Goal: Communication & Community: Answer question/provide support

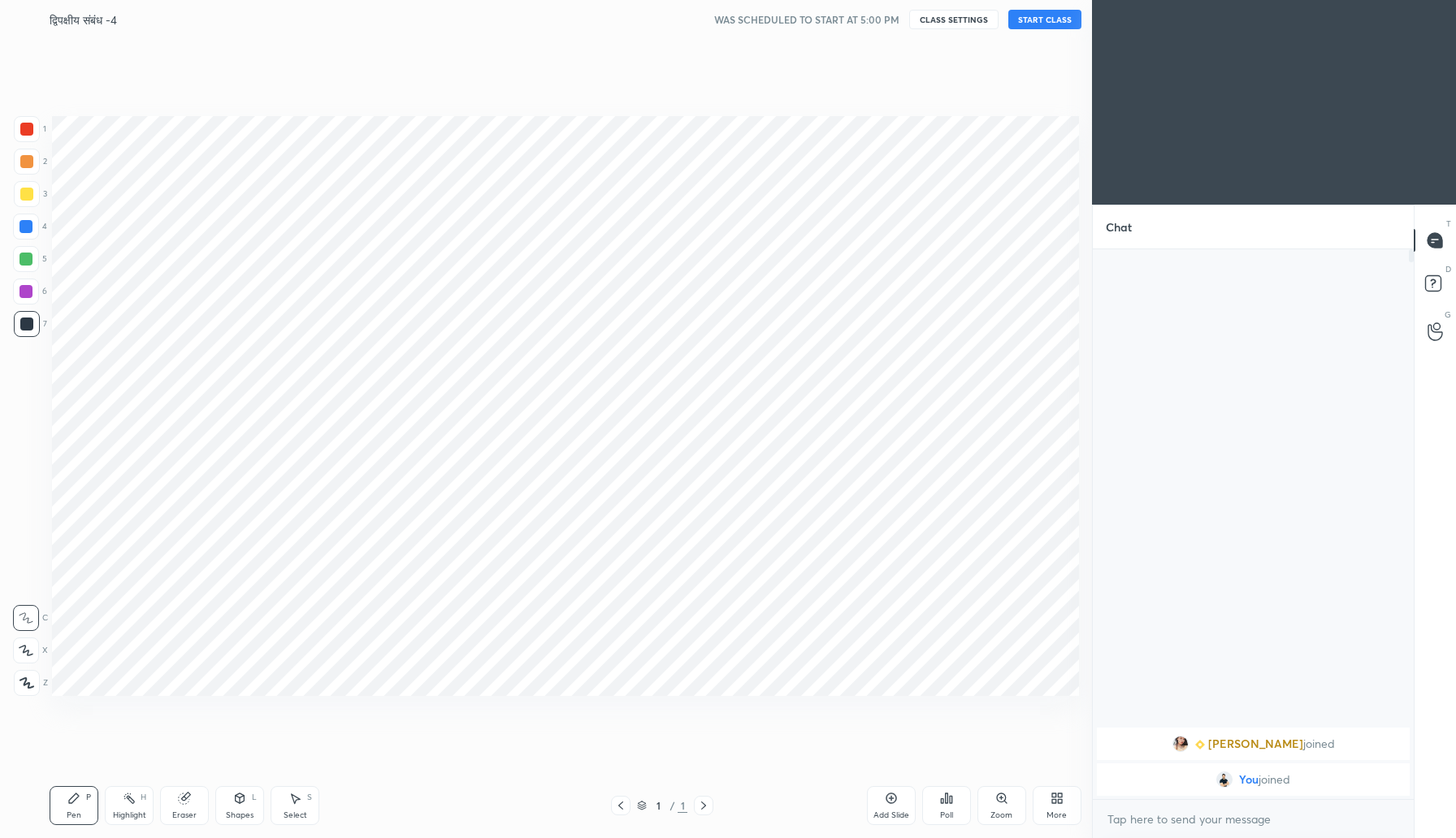
scroll to position [80478, 80212]
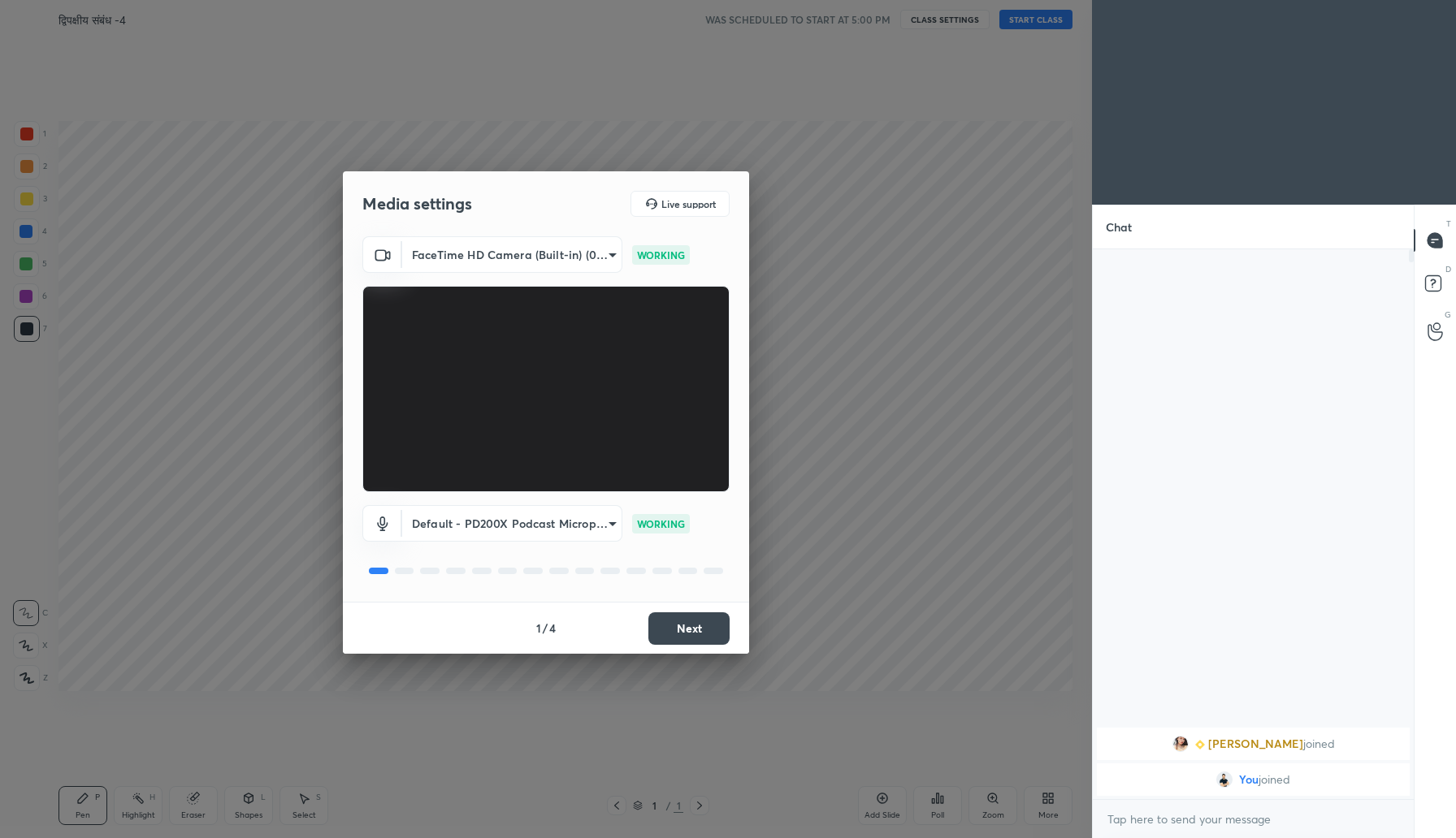
click at [607, 246] on body "1 2 3 4 5 6 7 C X Z C X Z E E Erase all H H द्विपक्षीय संबंध -4 WAS SCHEDULED T…" at bounding box center [728, 419] width 1456 height 838
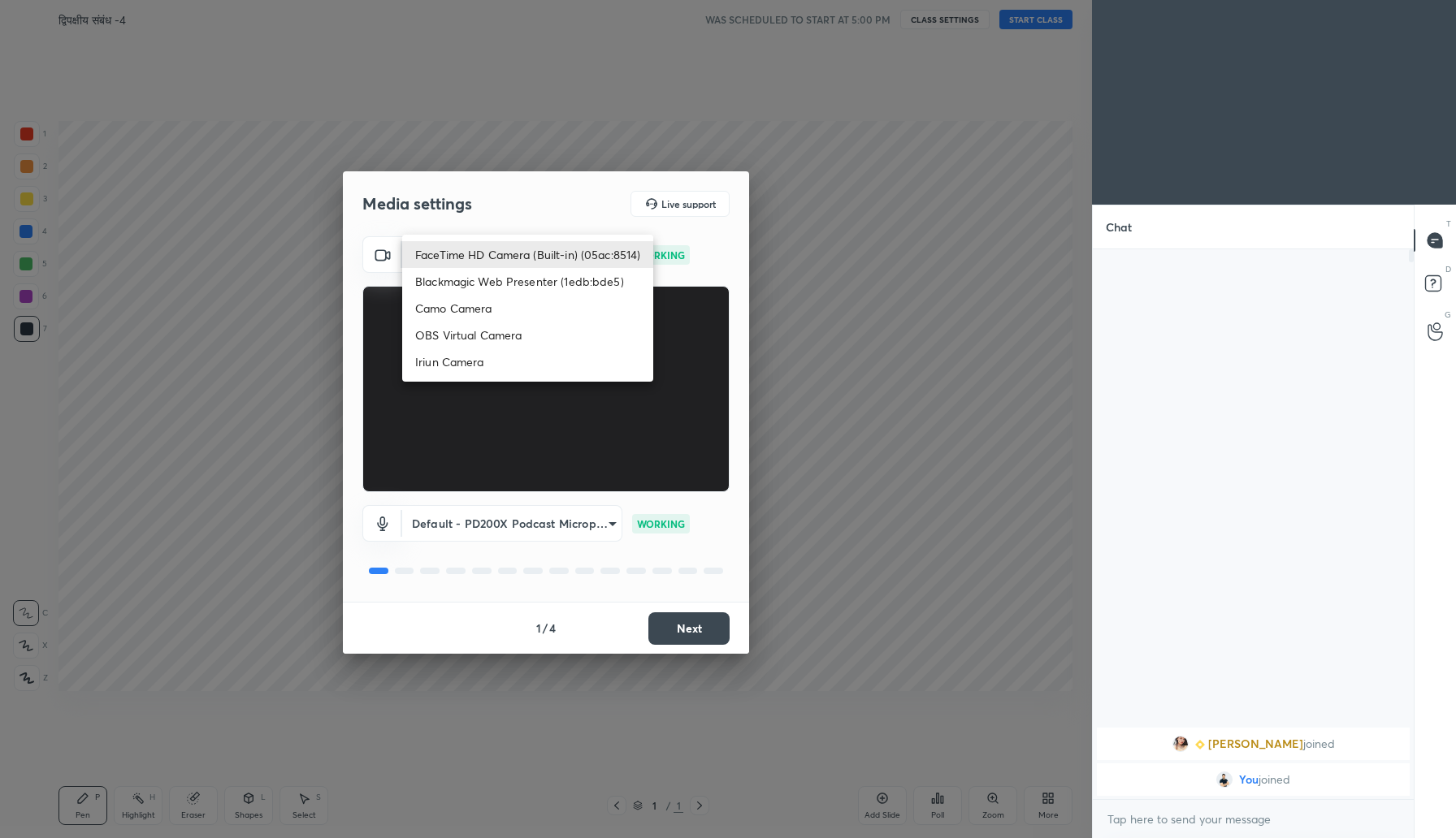
click at [530, 281] on li "Blackmagic Web Presenter (1edb:bde5)" at bounding box center [528, 281] width 251 height 27
type input "cd746ba2fe06c436ac7e08d4091f7651661e34705c076bf513b8c118a96842e3"
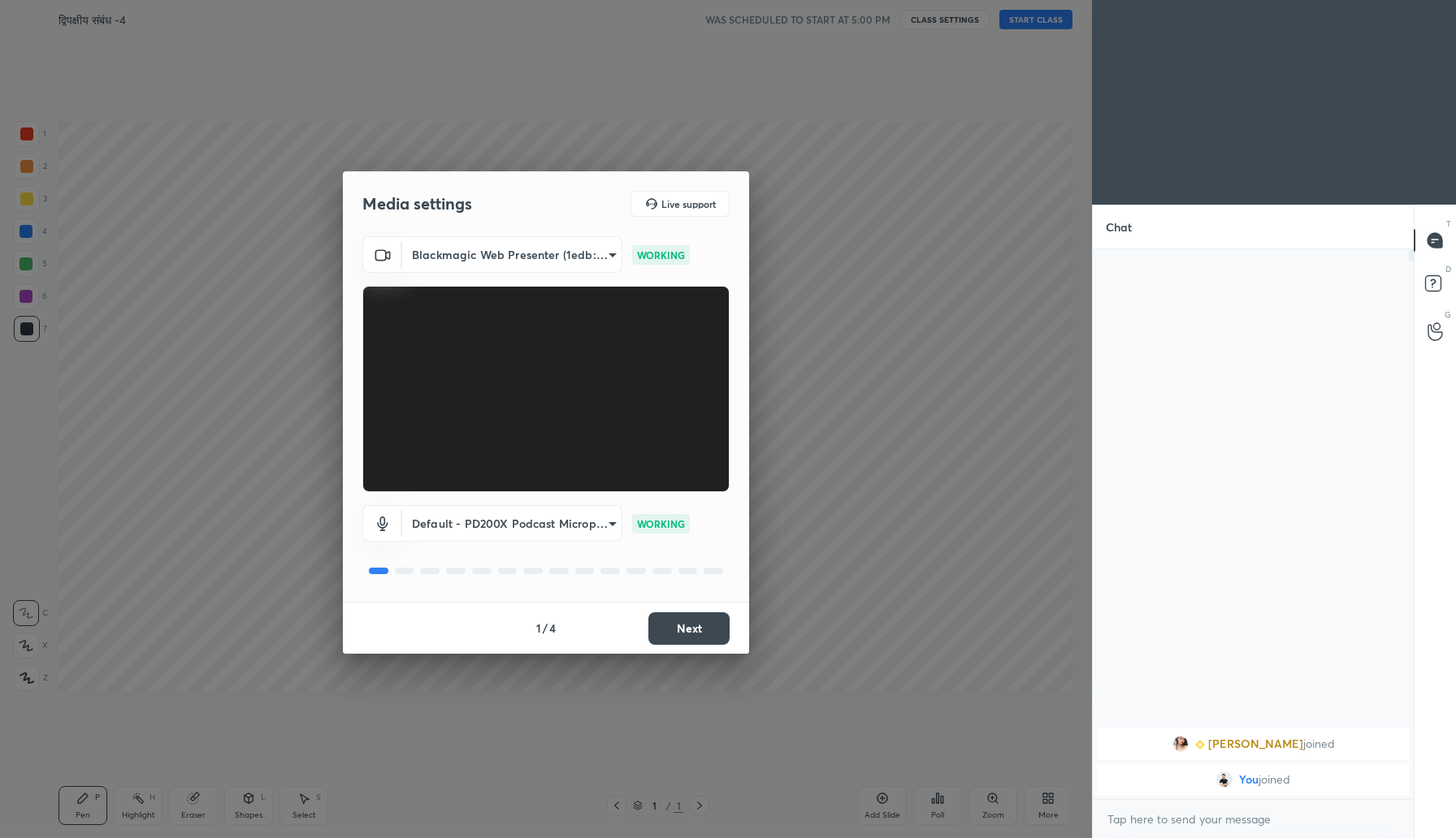
click at [673, 618] on button "Next" at bounding box center [689, 628] width 82 height 32
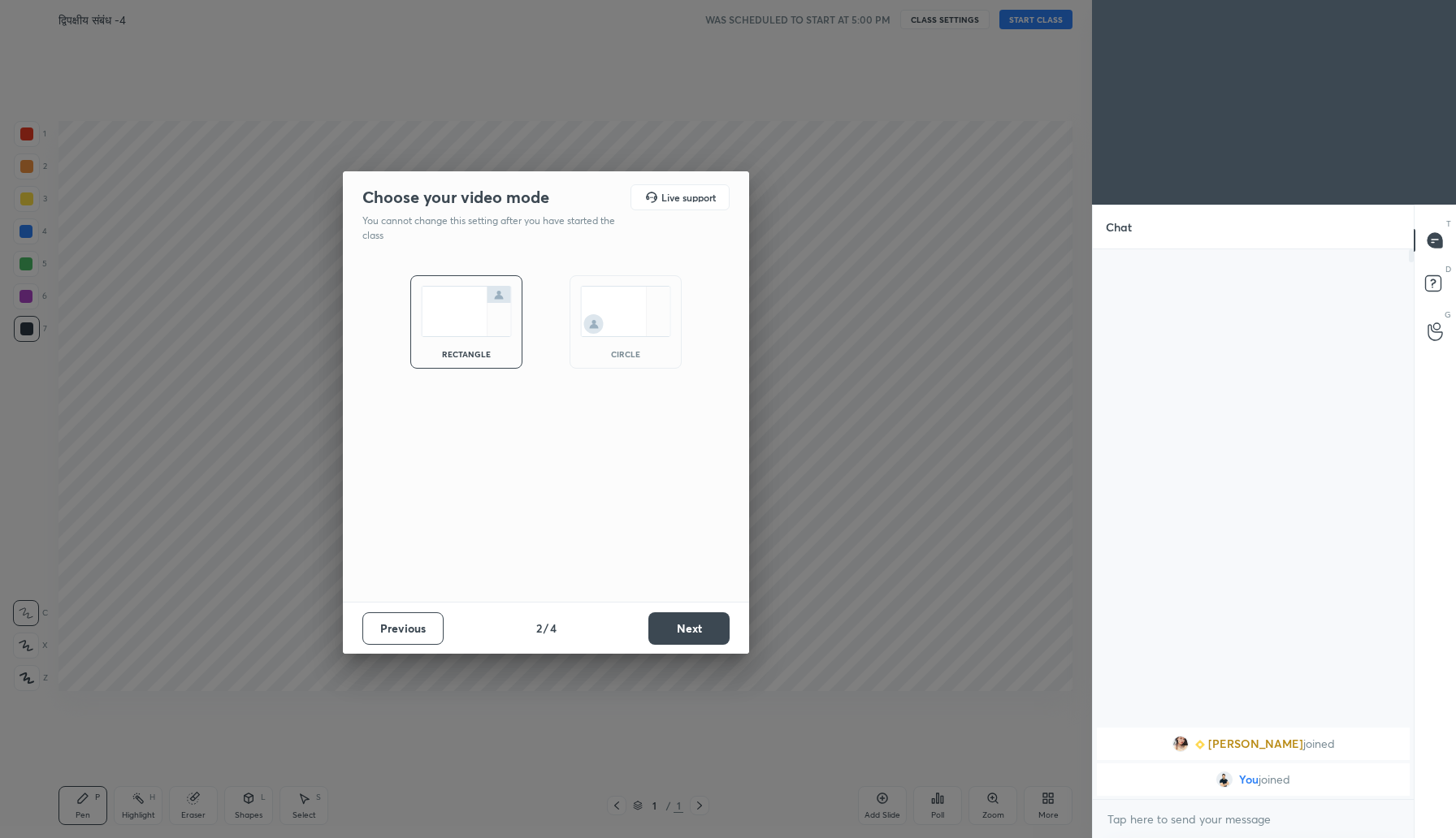
click at [677, 628] on button "Next" at bounding box center [689, 628] width 82 height 32
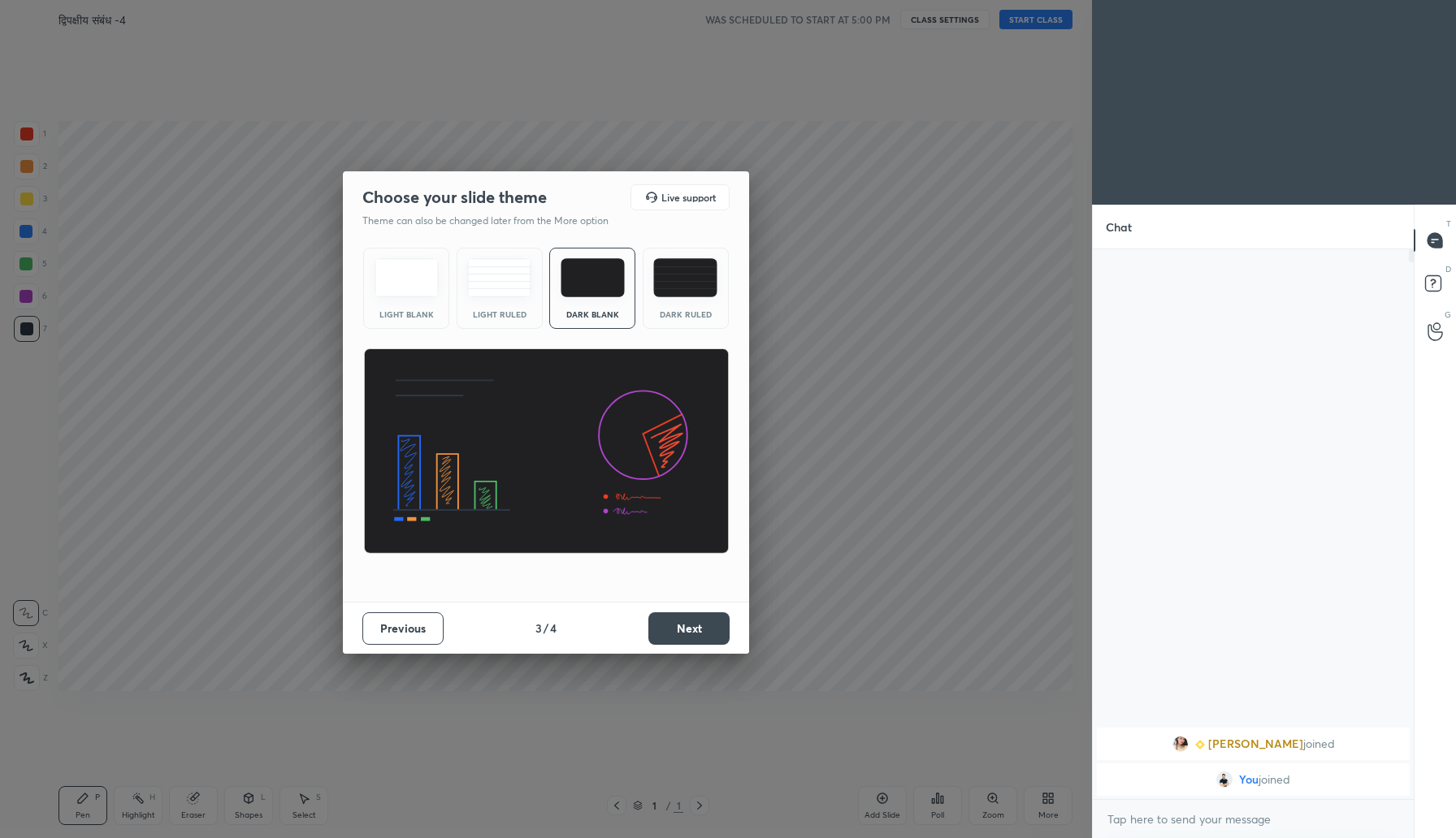
click at [677, 628] on button "Next" at bounding box center [689, 628] width 82 height 32
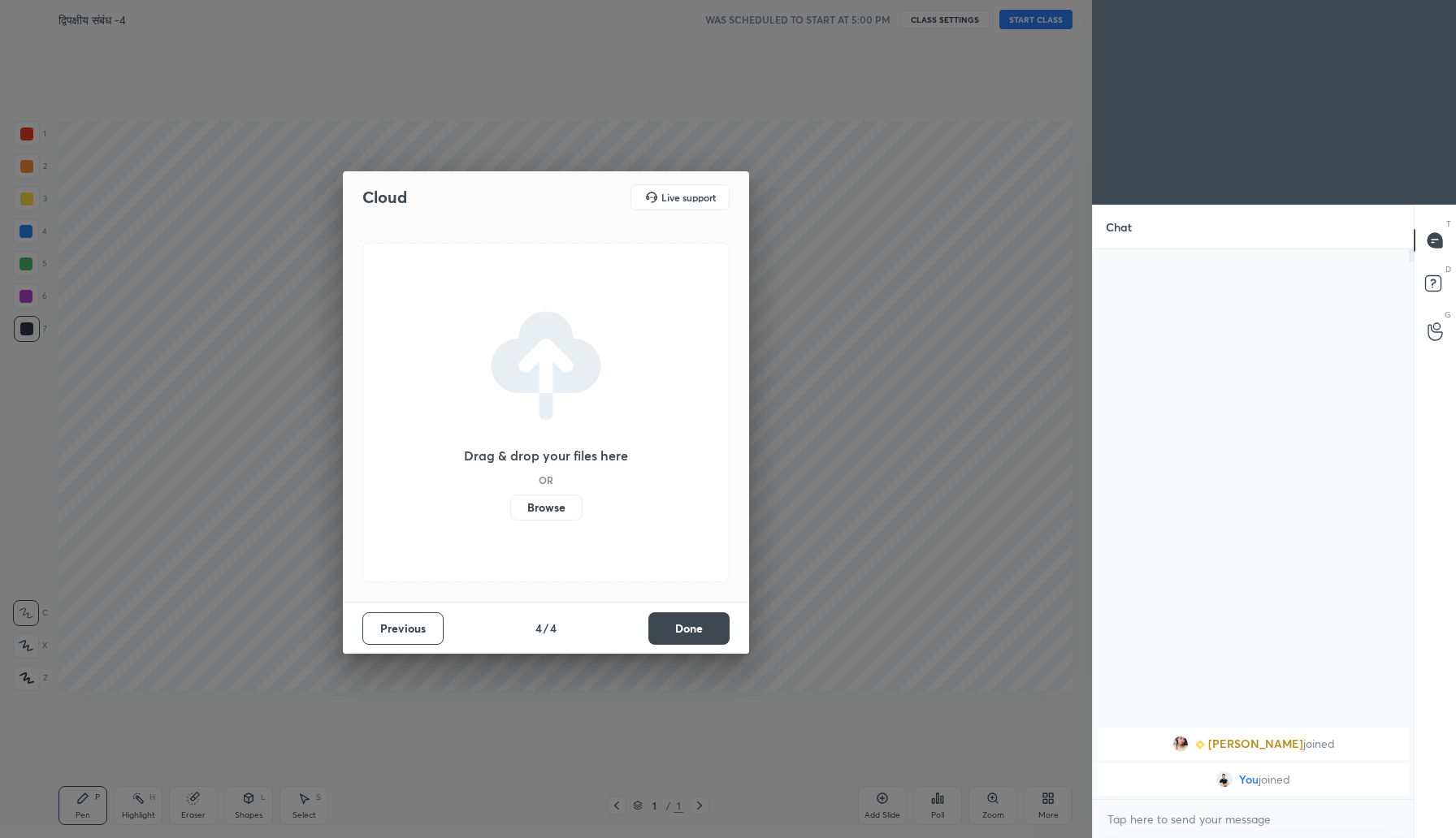
click at [548, 505] on label "Browse" at bounding box center [546, 507] width 73 height 26
click at [510, 505] on input "Browse" at bounding box center [510, 507] width 0 height 26
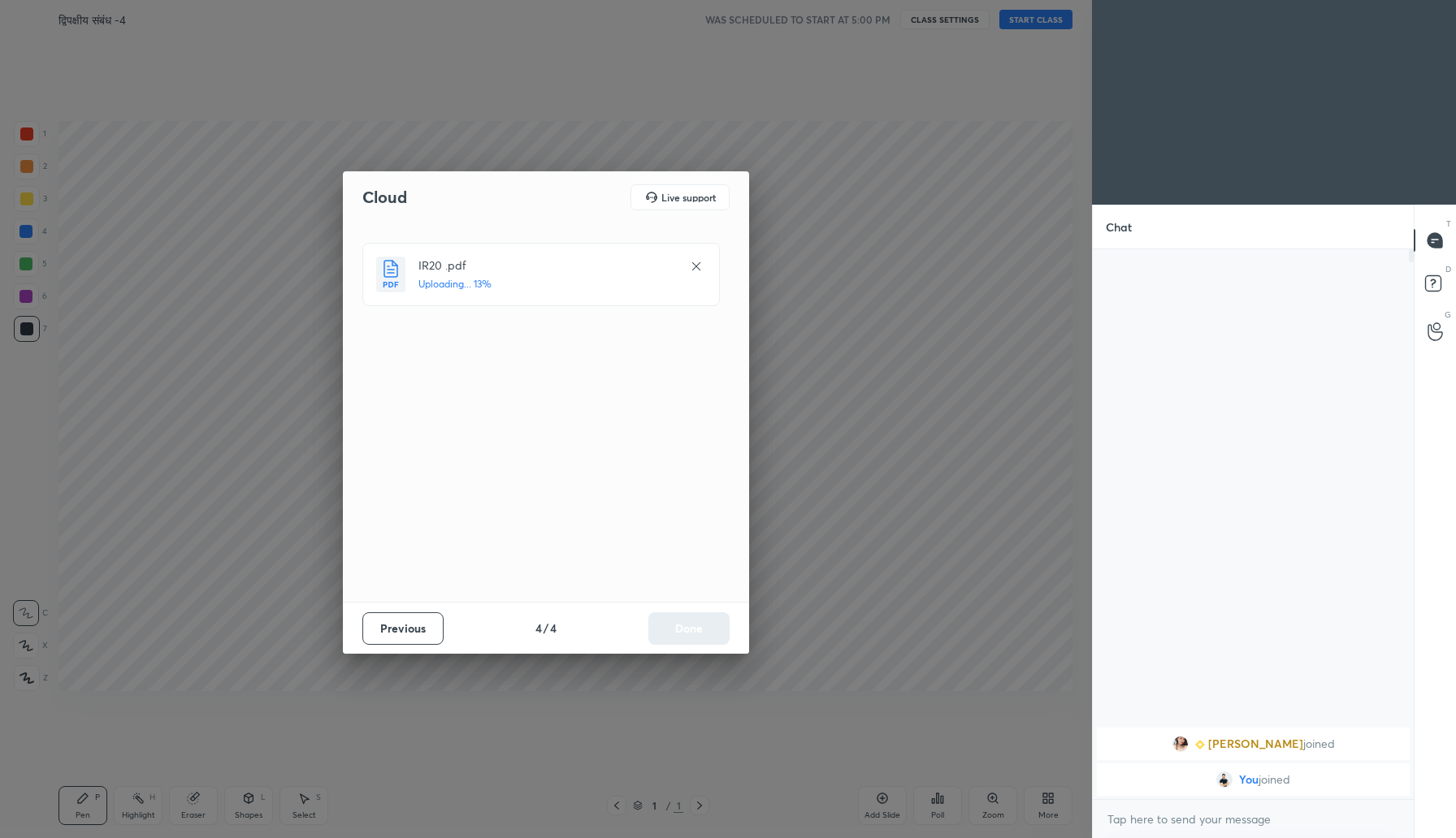
click at [1189, 743] on img "grid" at bounding box center [1181, 744] width 16 height 16
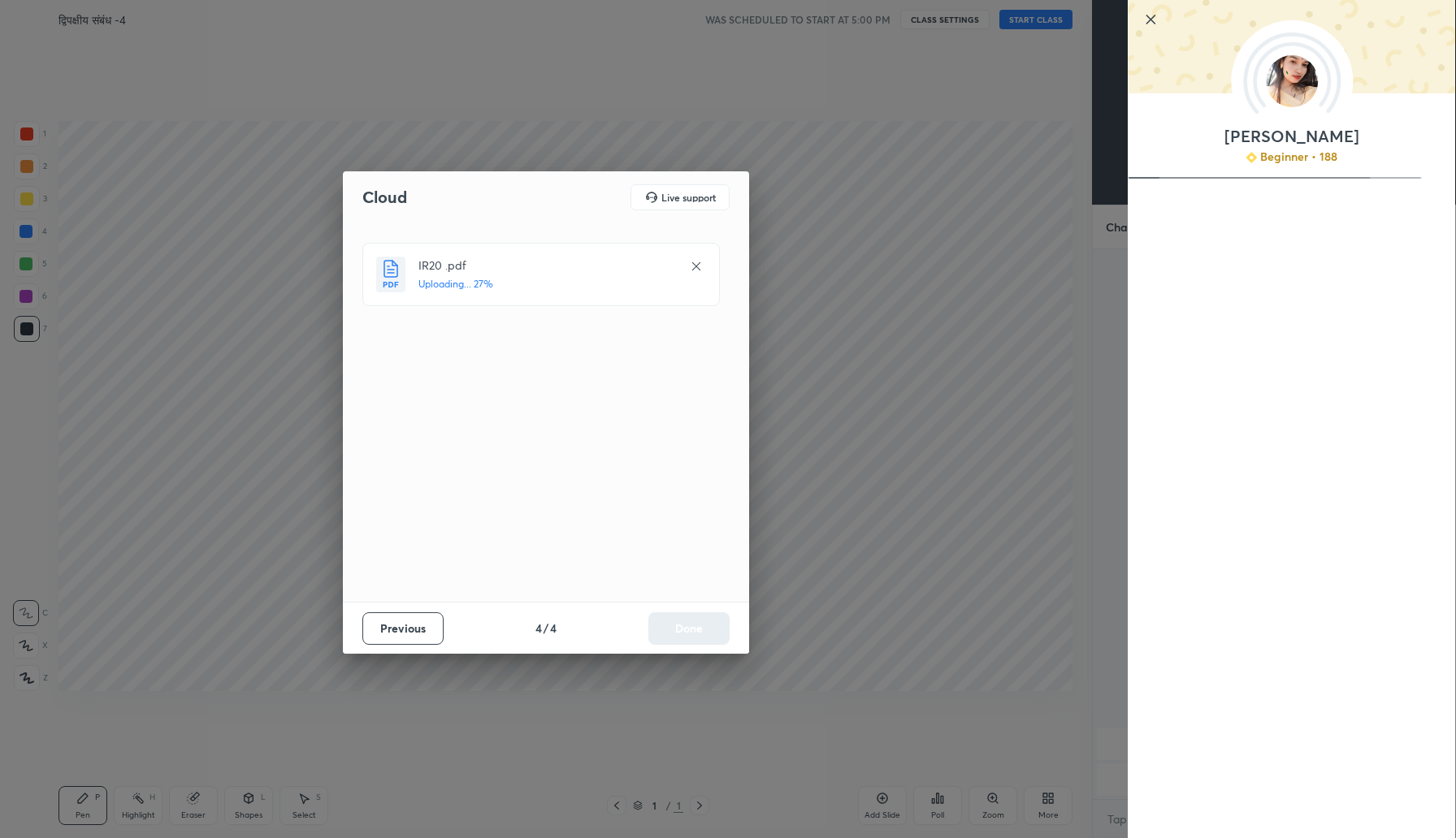
click at [1291, 75] on img at bounding box center [1292, 82] width 52 height 52
click at [1155, 18] on icon at bounding box center [1150, 20] width 20 height 20
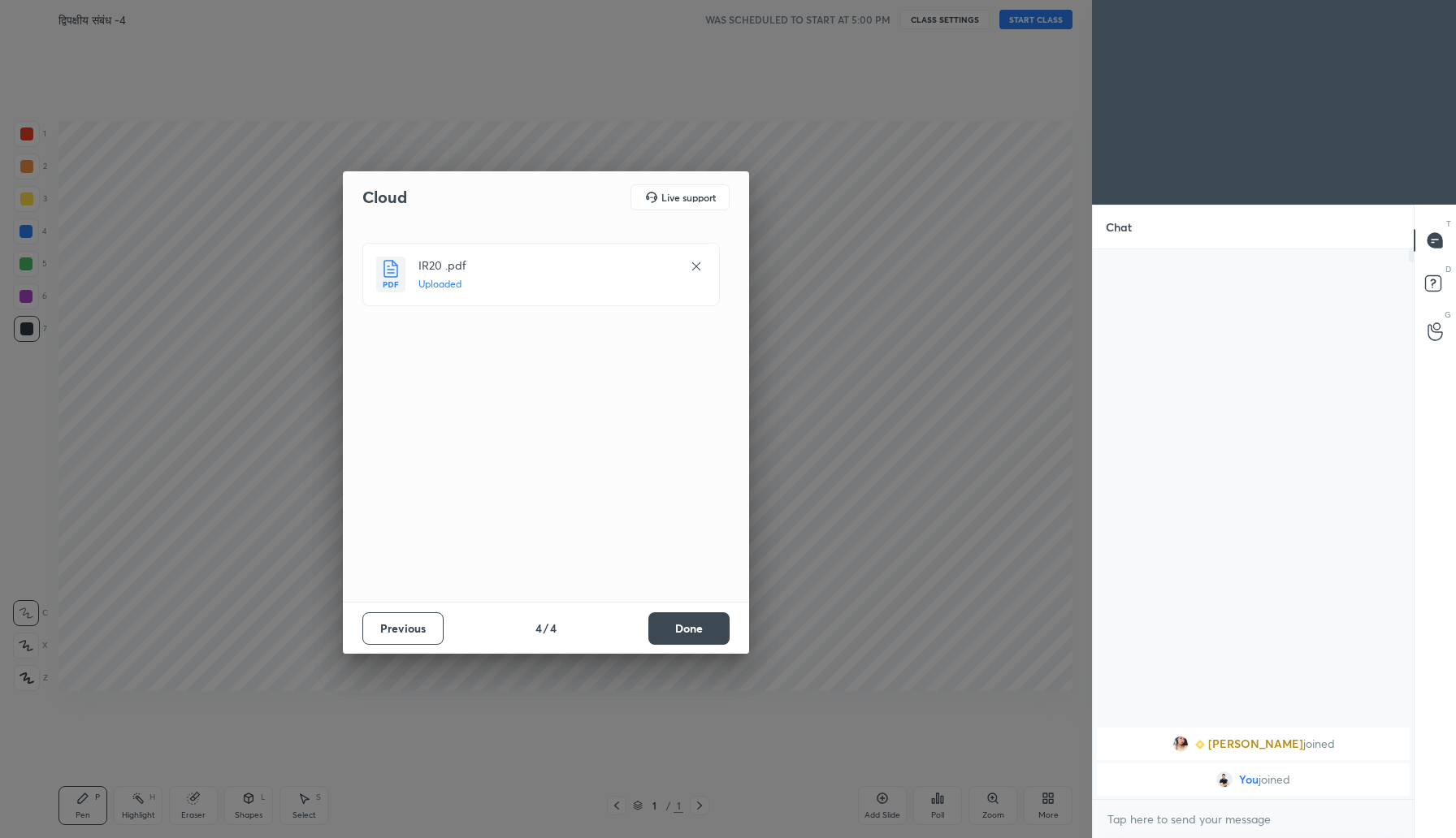
click at [680, 629] on button "Done" at bounding box center [689, 628] width 82 height 32
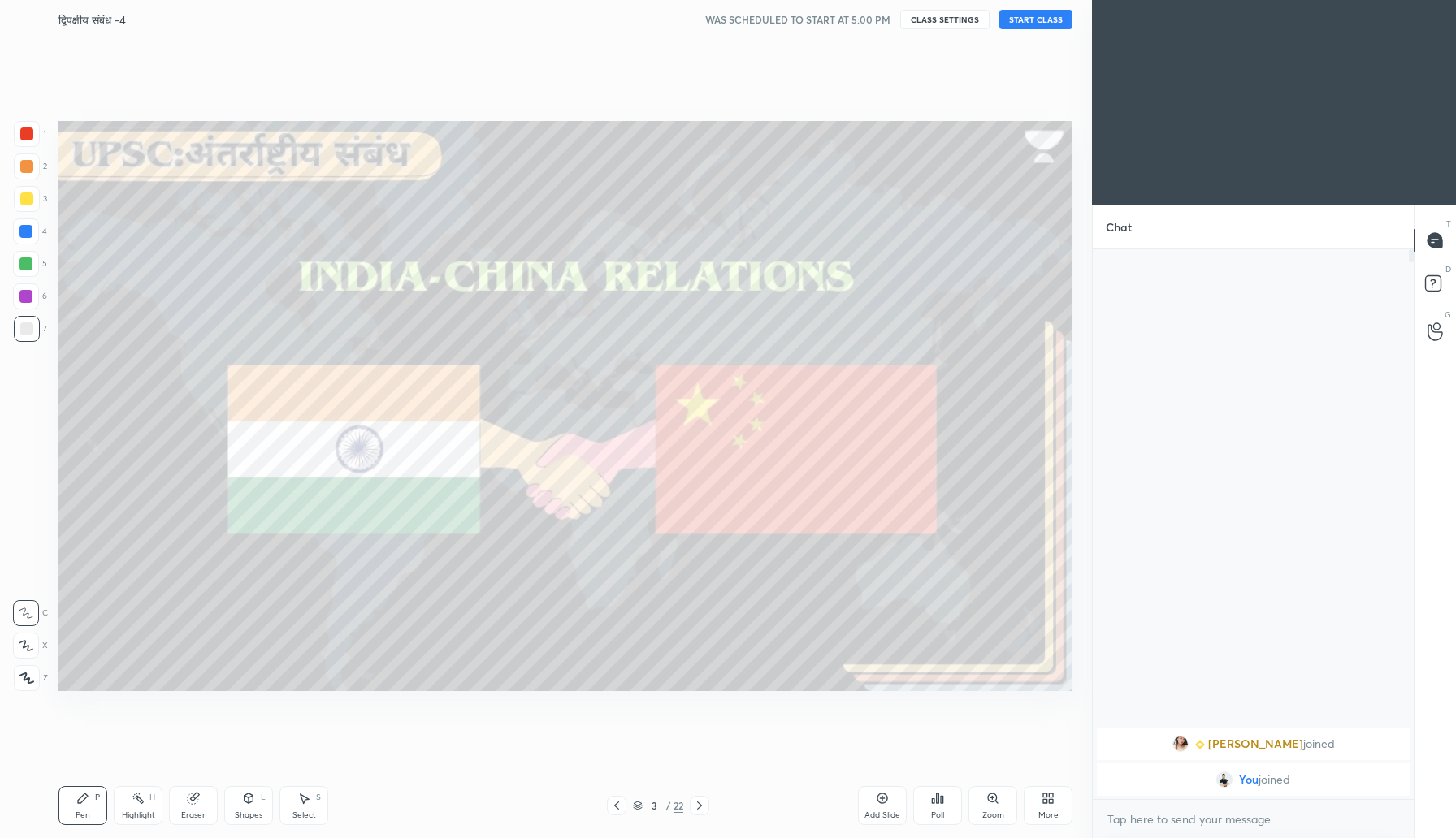
click at [27, 293] on div at bounding box center [26, 296] width 13 height 13
click at [30, 193] on div at bounding box center [27, 199] width 13 height 13
click at [27, 646] on icon at bounding box center [26, 645] width 13 height 10
click at [1029, 15] on button "START CLASS" at bounding box center [1036, 20] width 74 height 20
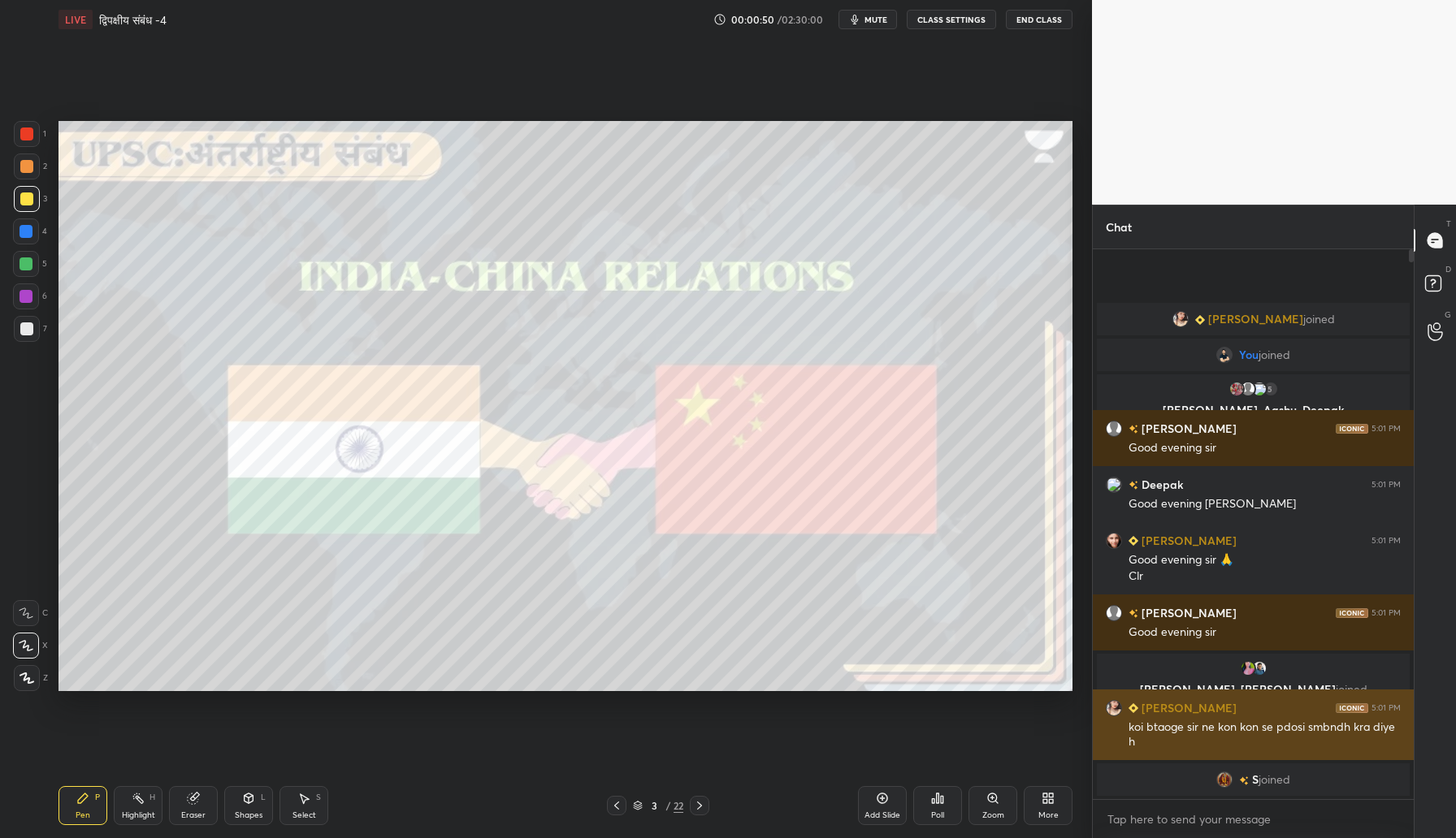
click at [1112, 704] on img "grid" at bounding box center [1114, 708] width 16 height 16
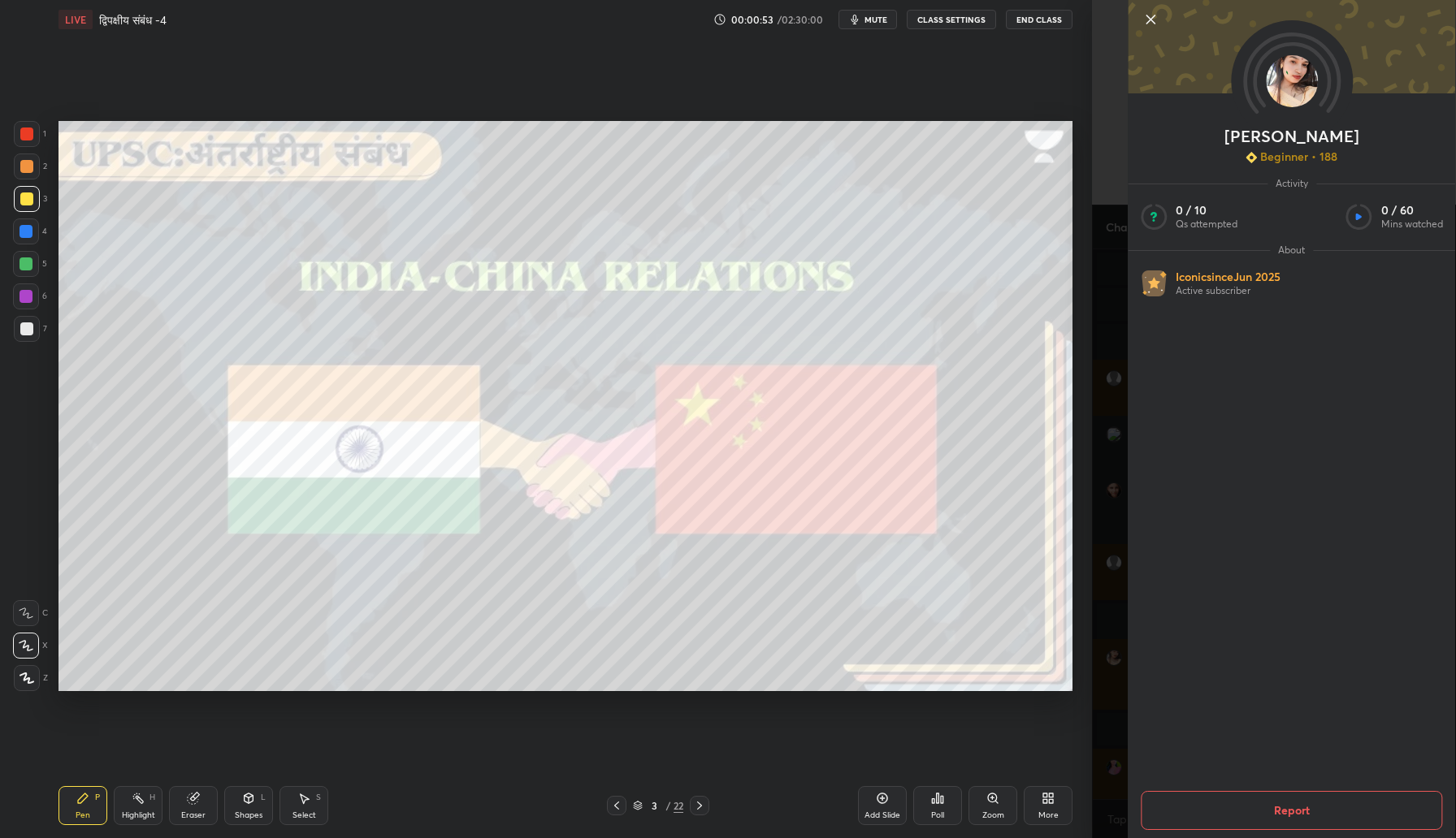
click at [1150, 18] on icon at bounding box center [1150, 19] width 8 height 8
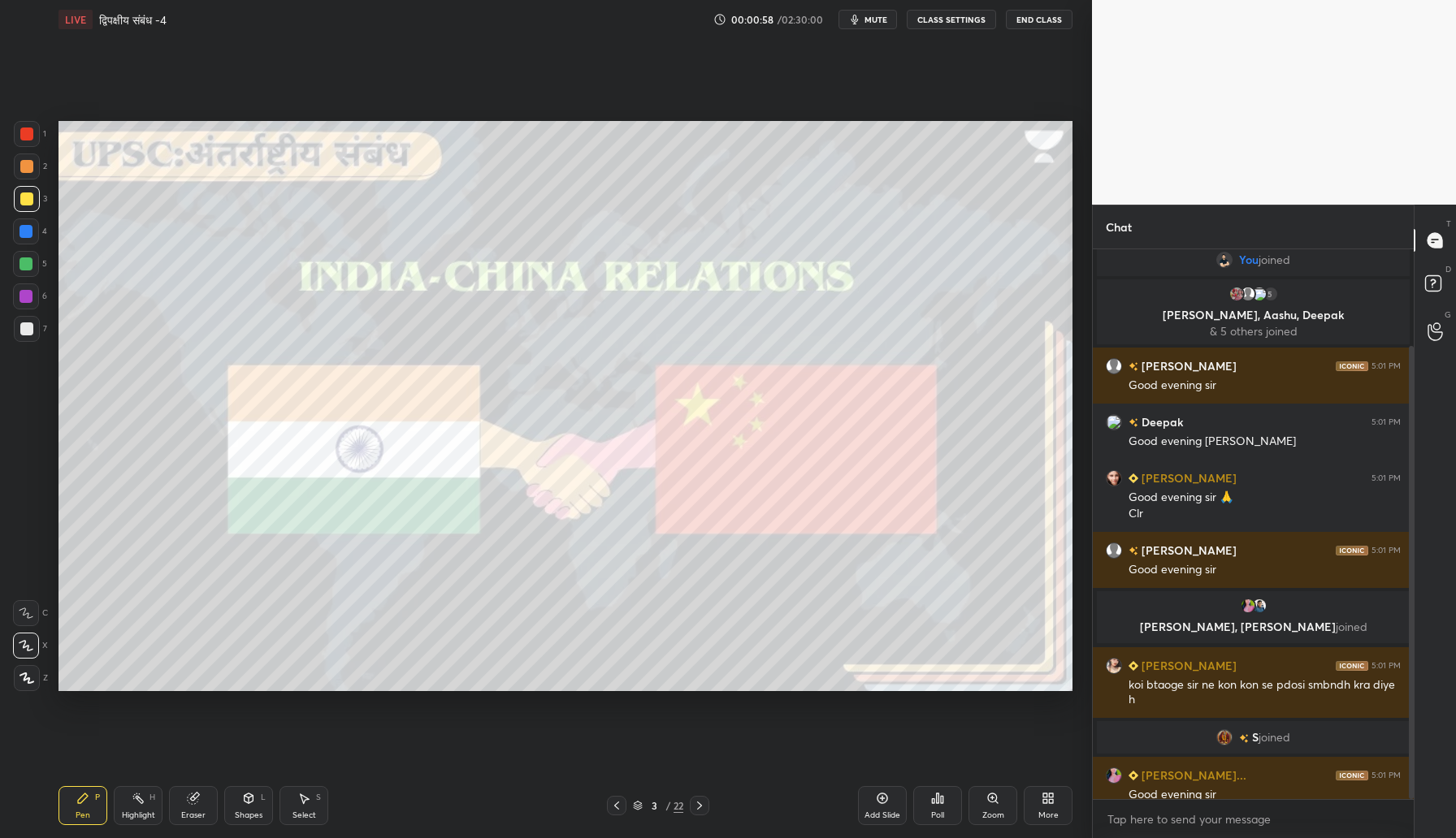
scroll to position [117, 0]
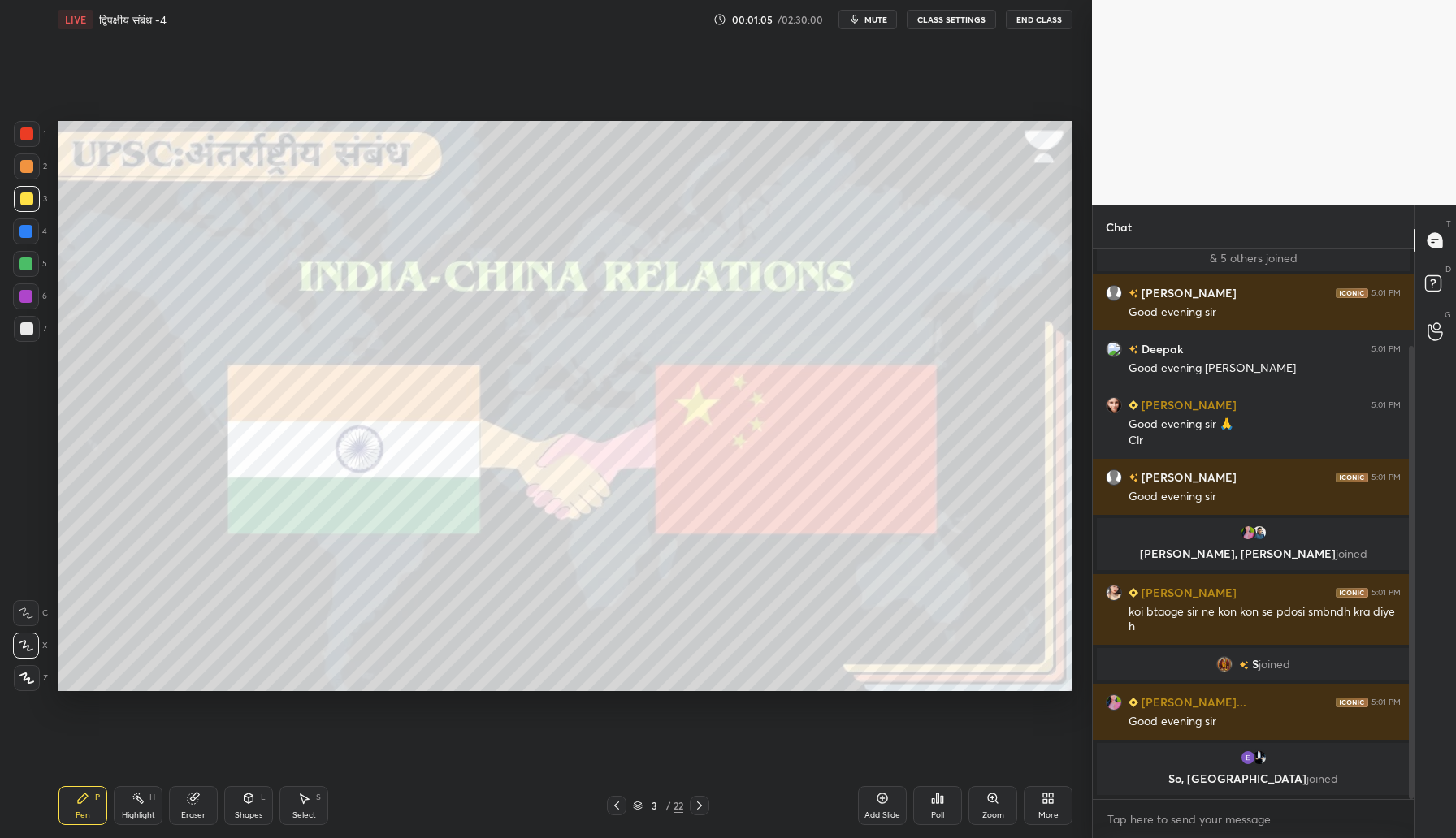
click at [22, 203] on div at bounding box center [27, 199] width 13 height 13
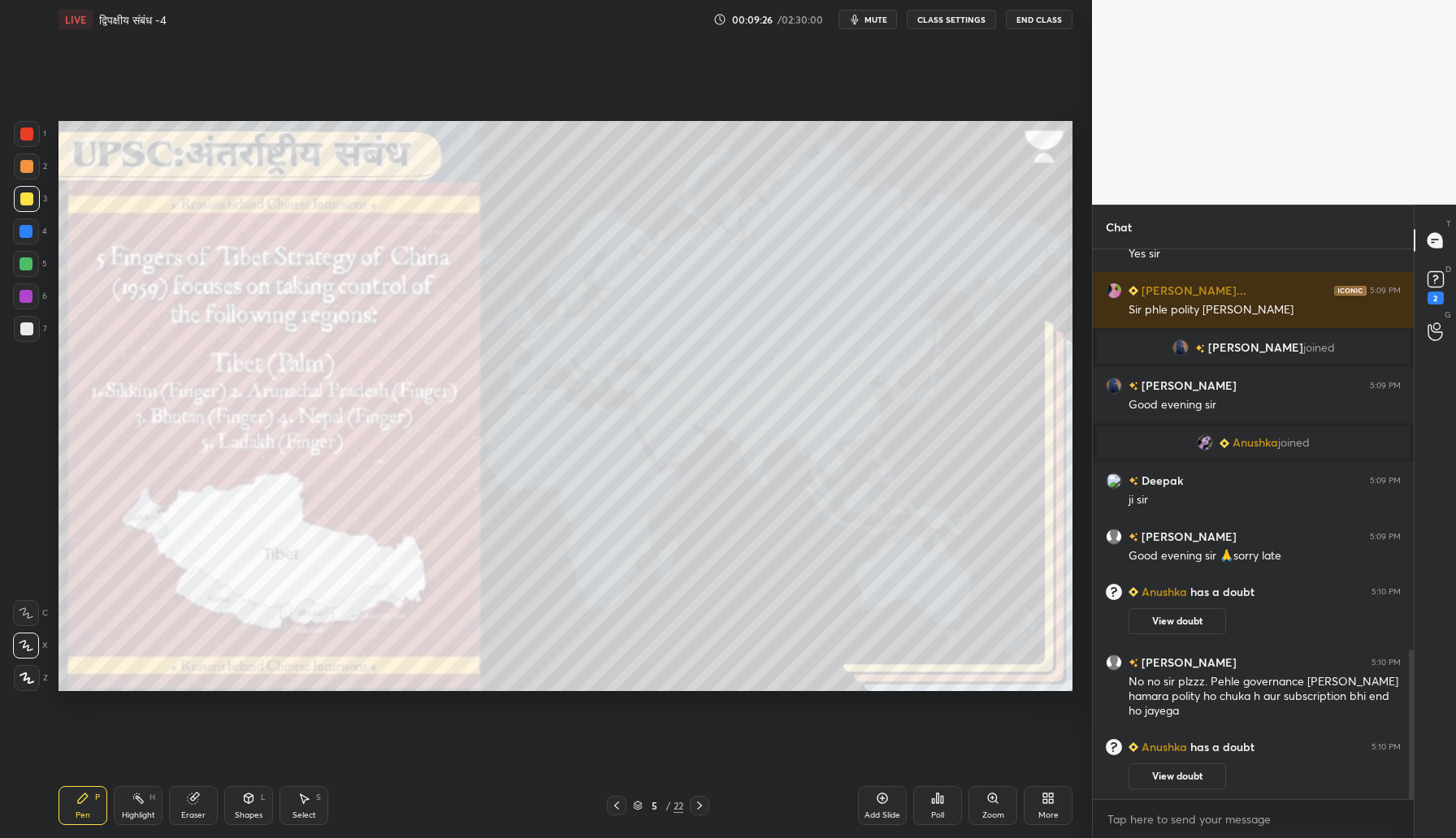
scroll to position [1490, 0]
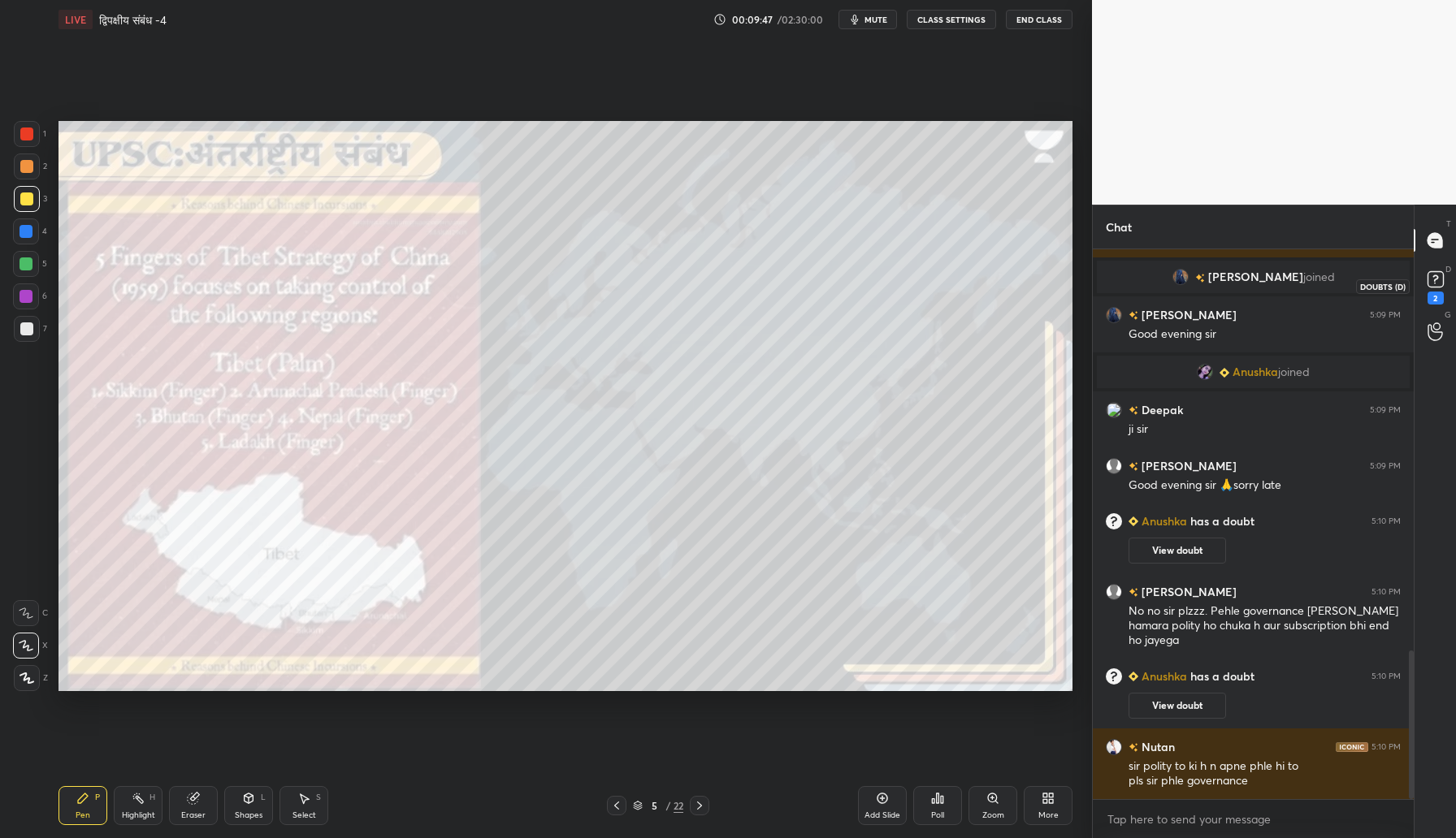
click at [1424, 281] on icon at bounding box center [1435, 279] width 24 height 24
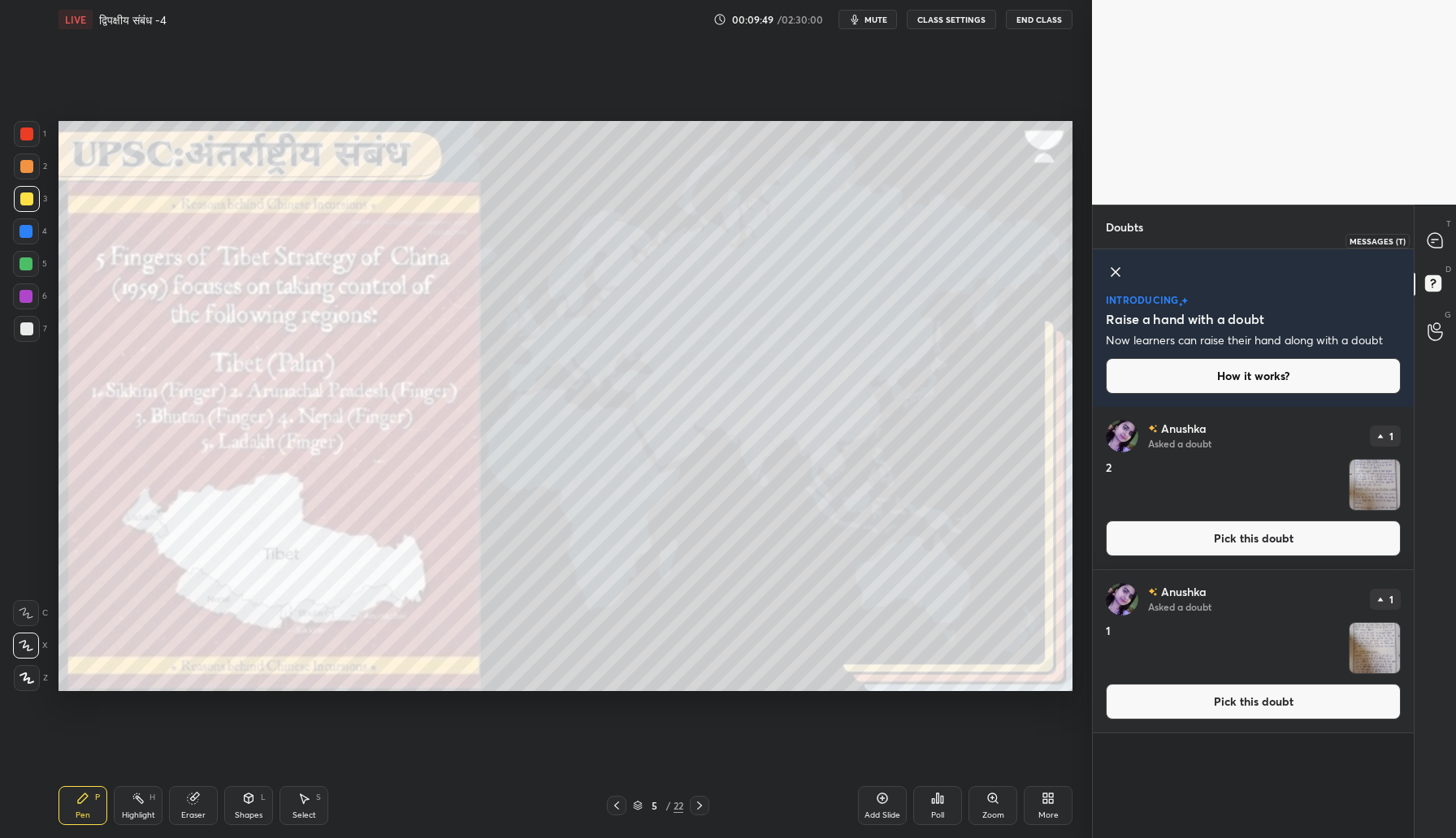
click at [1434, 246] on icon at bounding box center [1434, 240] width 14 height 14
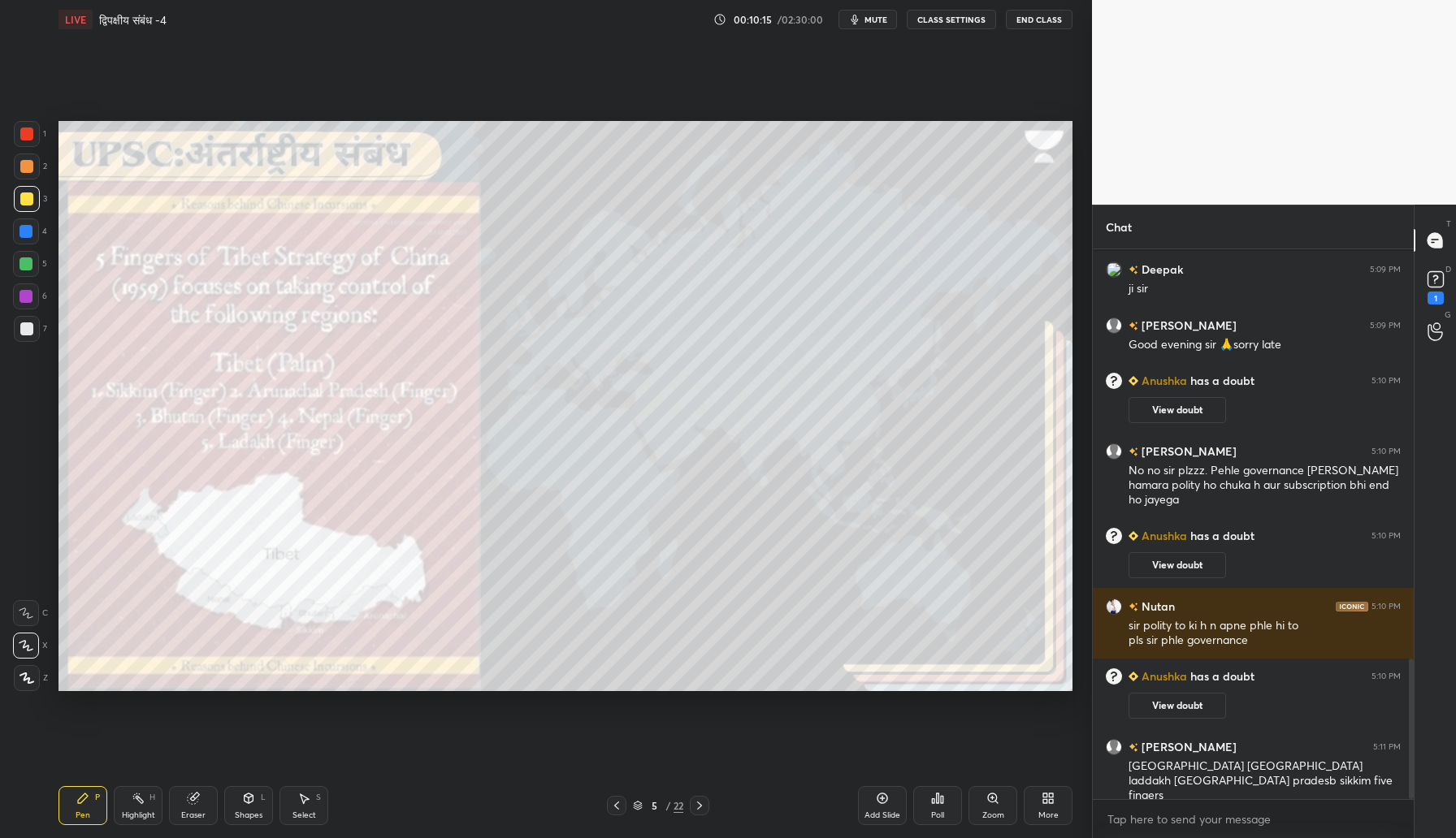
scroll to position [1656, 0]
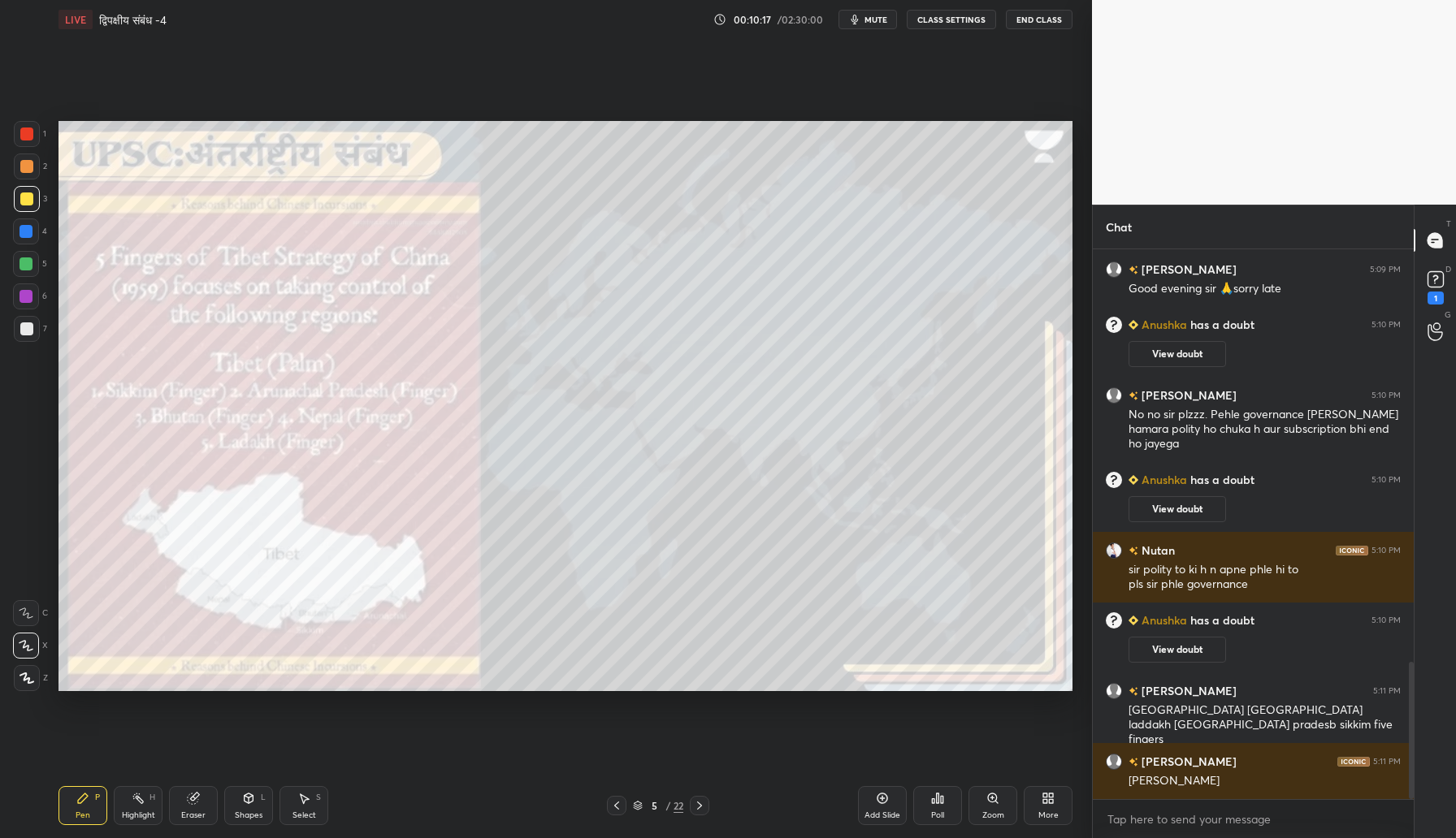
click at [937, 812] on div "Poll" at bounding box center [937, 815] width 13 height 8
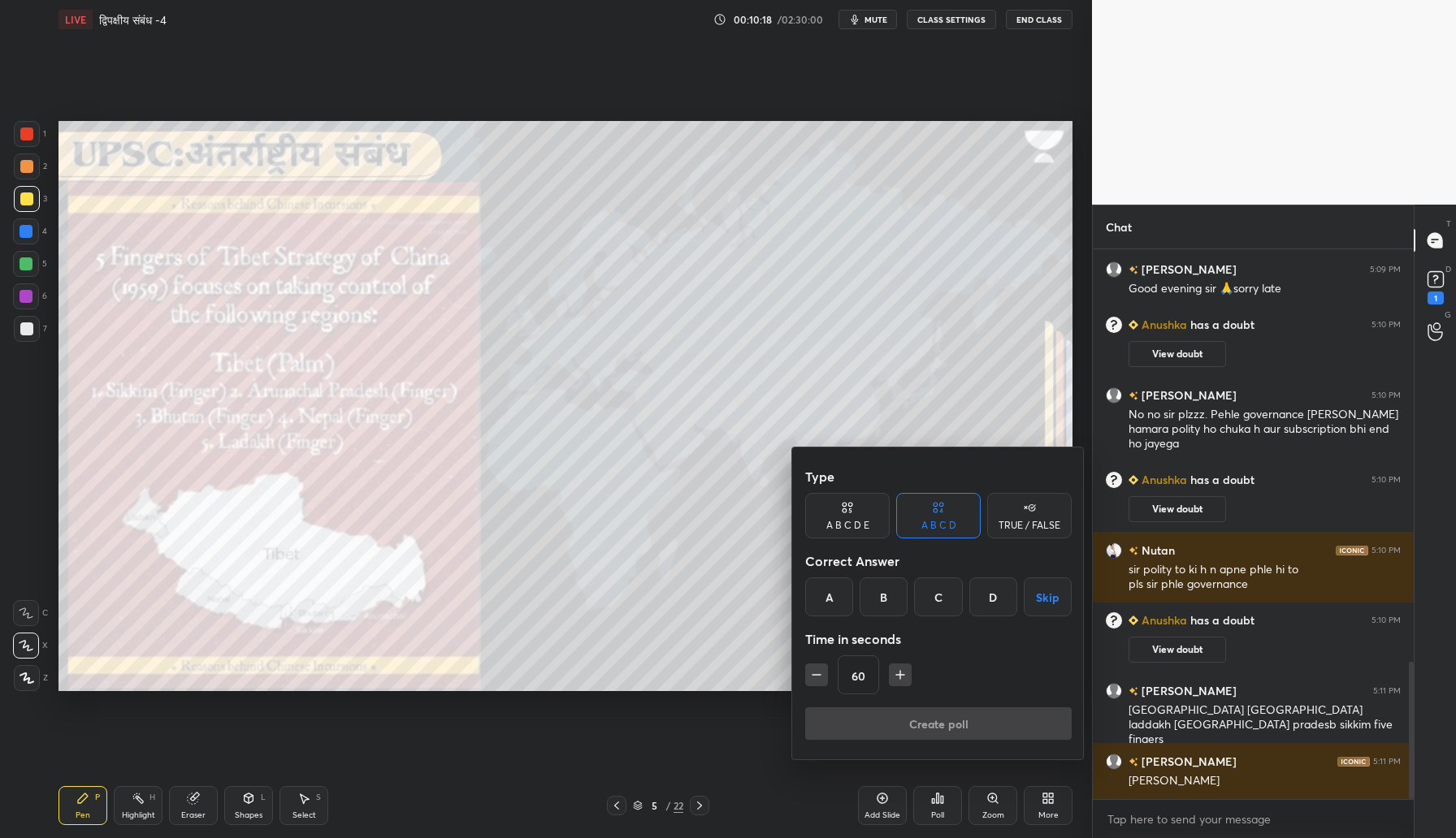
click at [1037, 525] on div "TRUE / FALSE" at bounding box center [1029, 525] width 62 height 10
click at [863, 588] on div "True" at bounding box center [847, 596] width 84 height 39
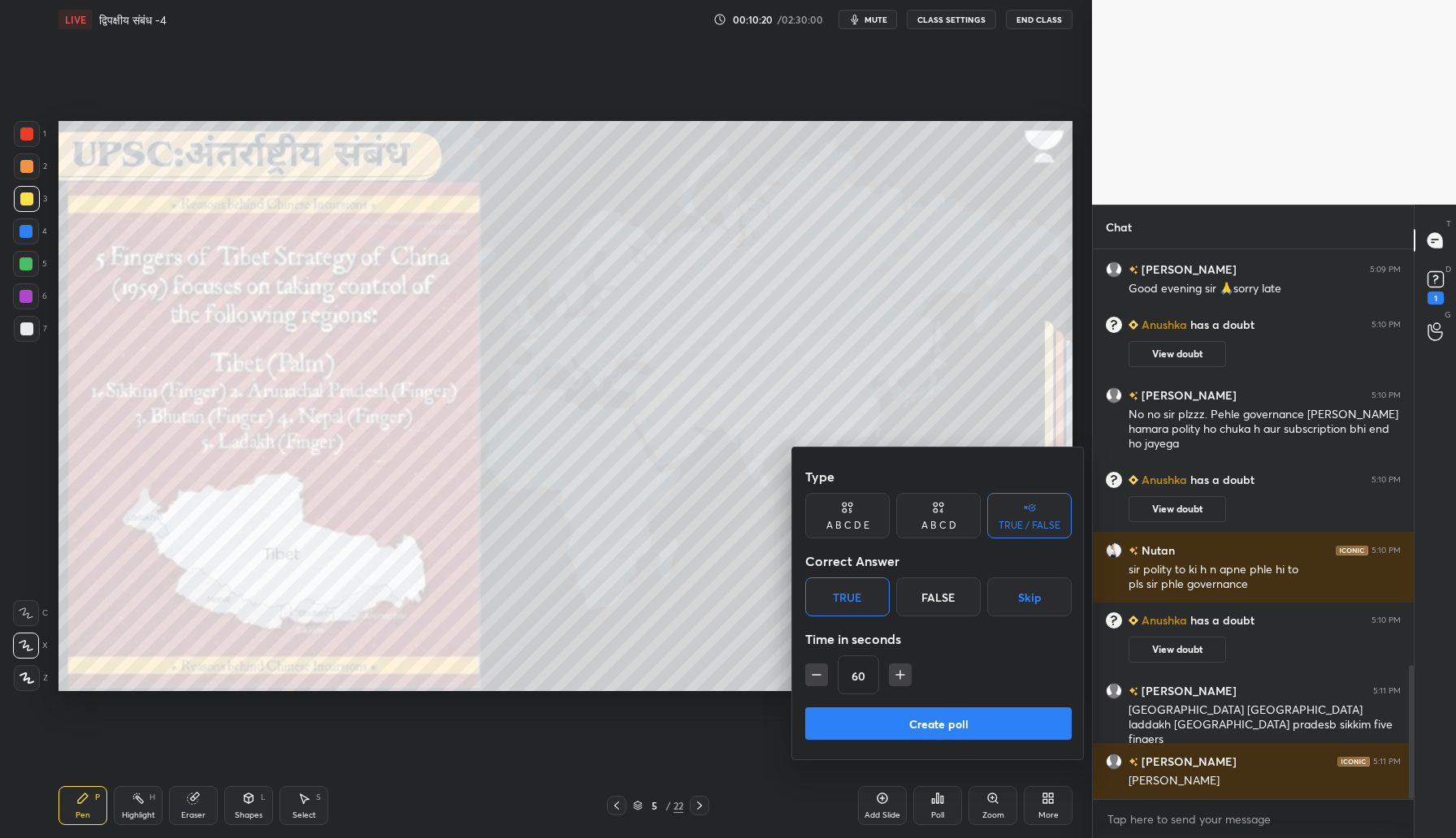
scroll to position [1713, 0]
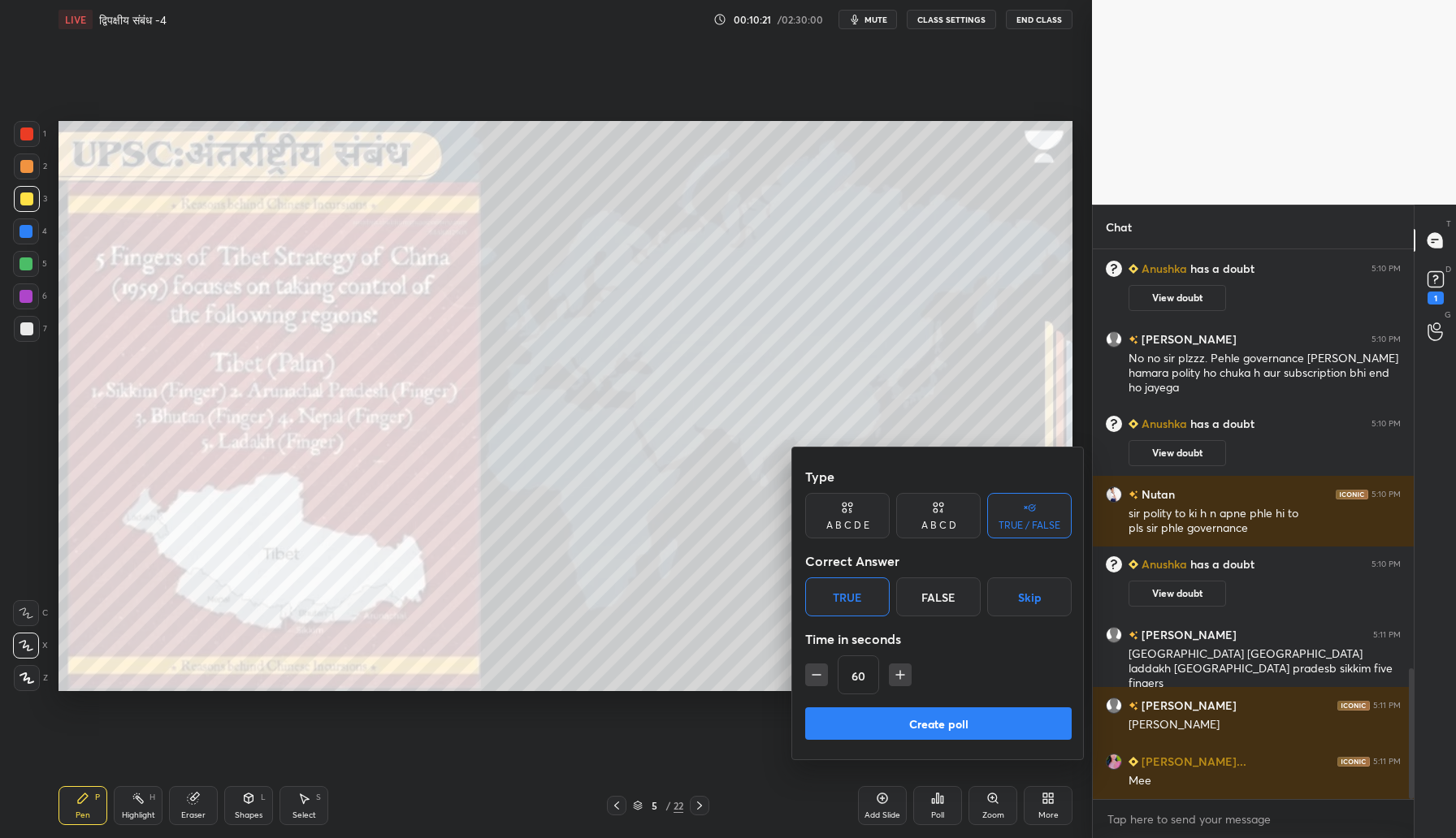
click at [869, 728] on button "Create poll" at bounding box center [938, 723] width 266 height 32
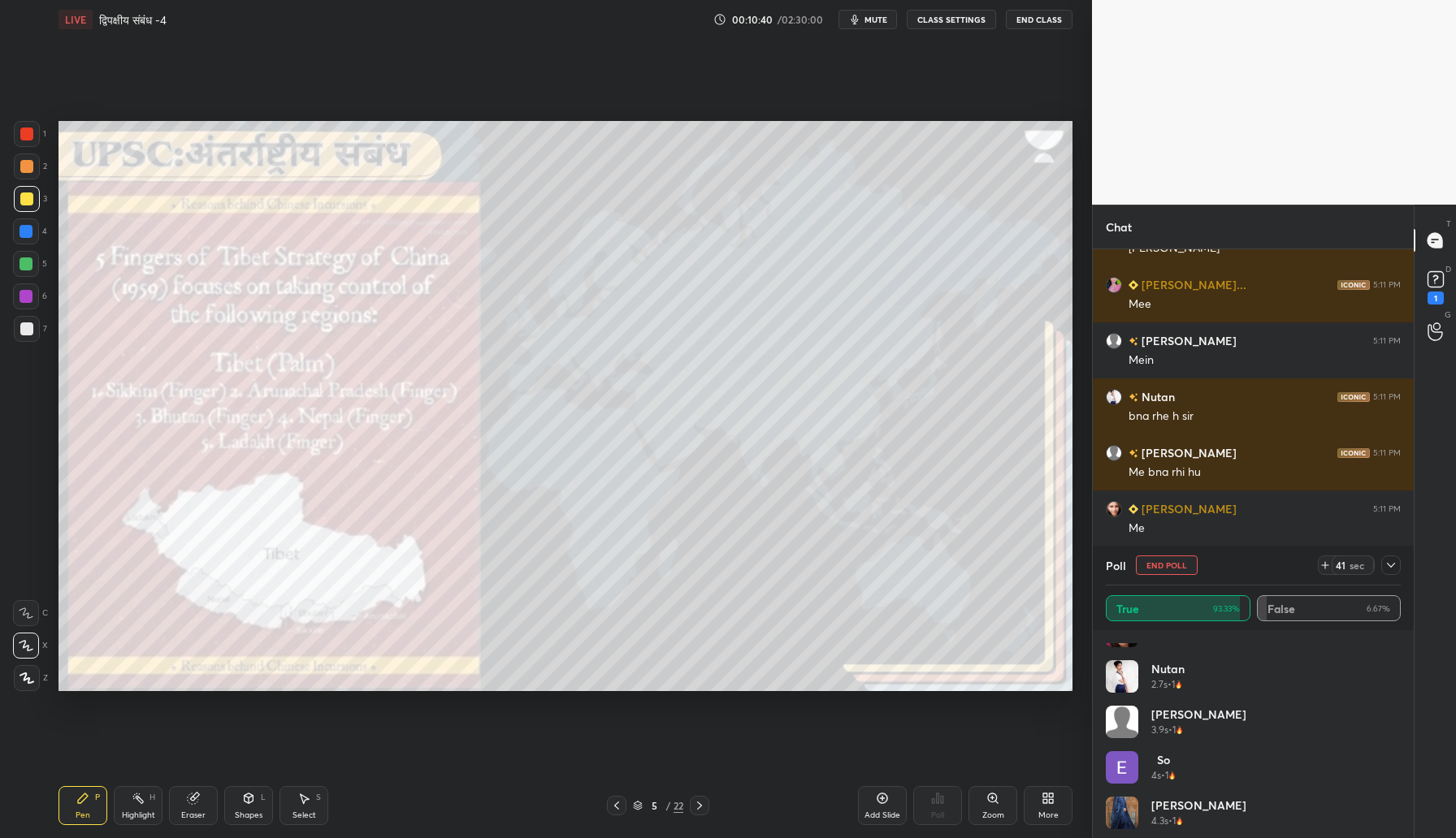
scroll to position [0, 0]
click at [1398, 567] on div at bounding box center [1391, 566] width 20 height 20
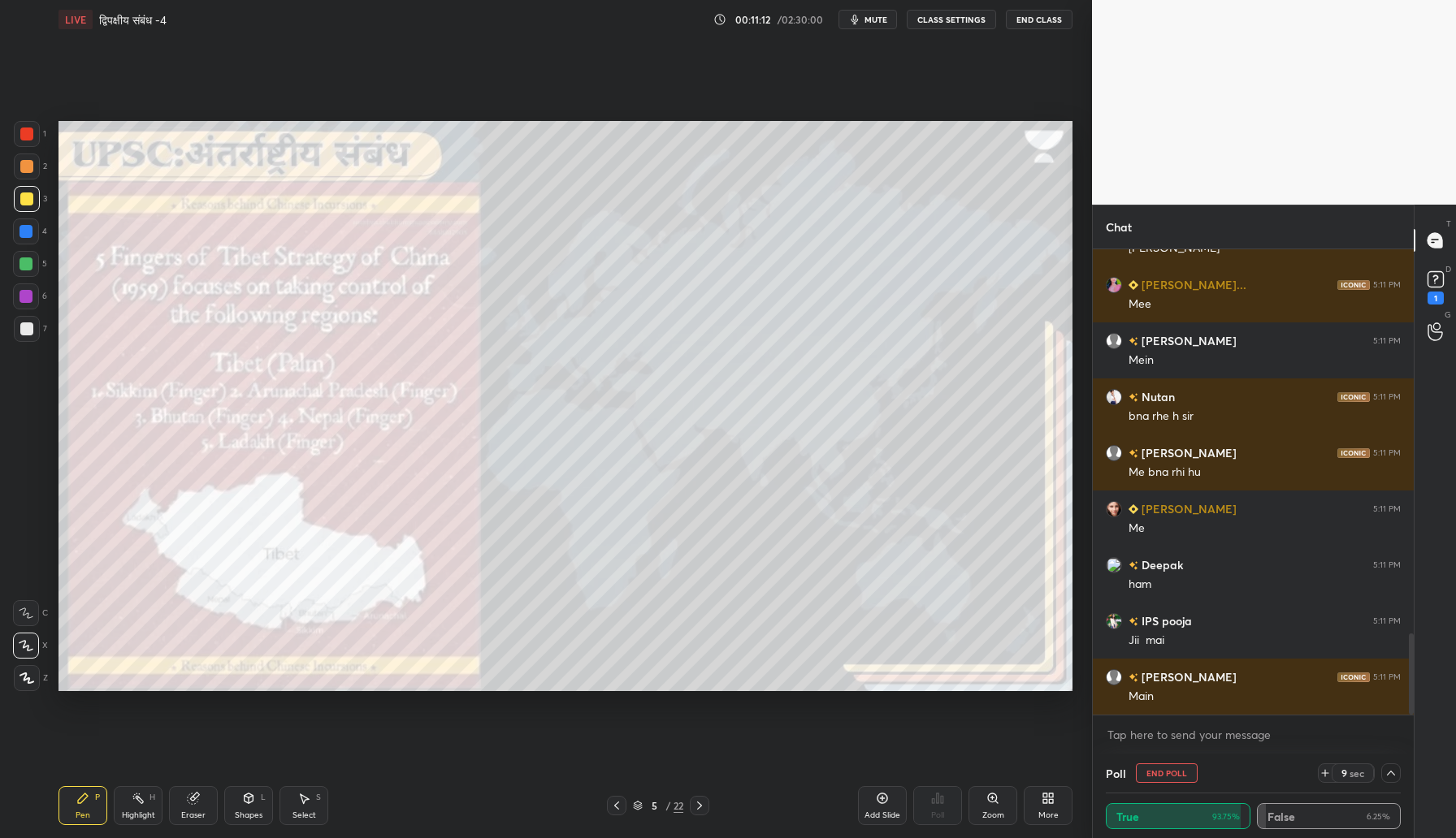
click at [881, 798] on icon at bounding box center [882, 798] width 13 height 13
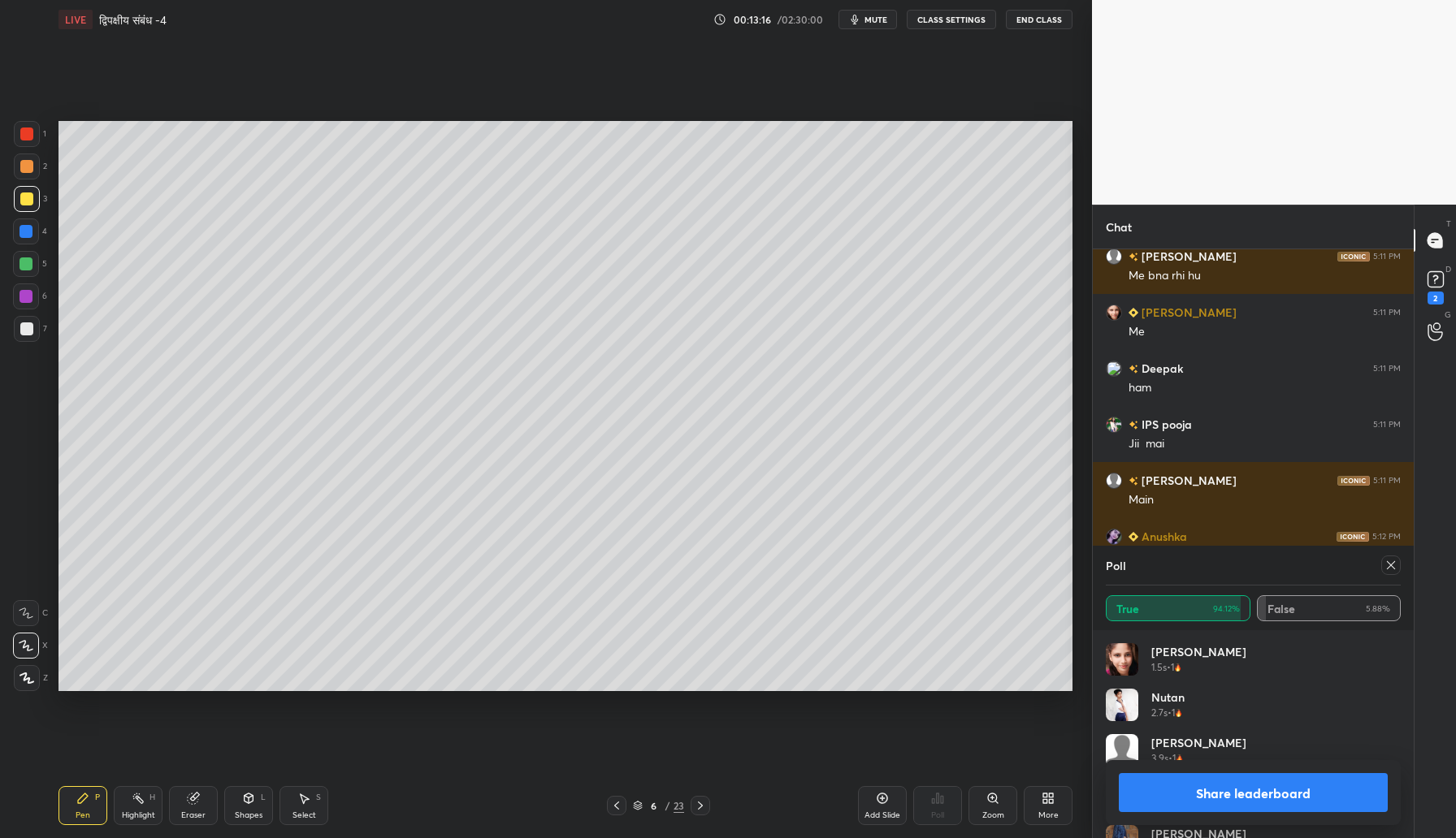
scroll to position [2354, 0]
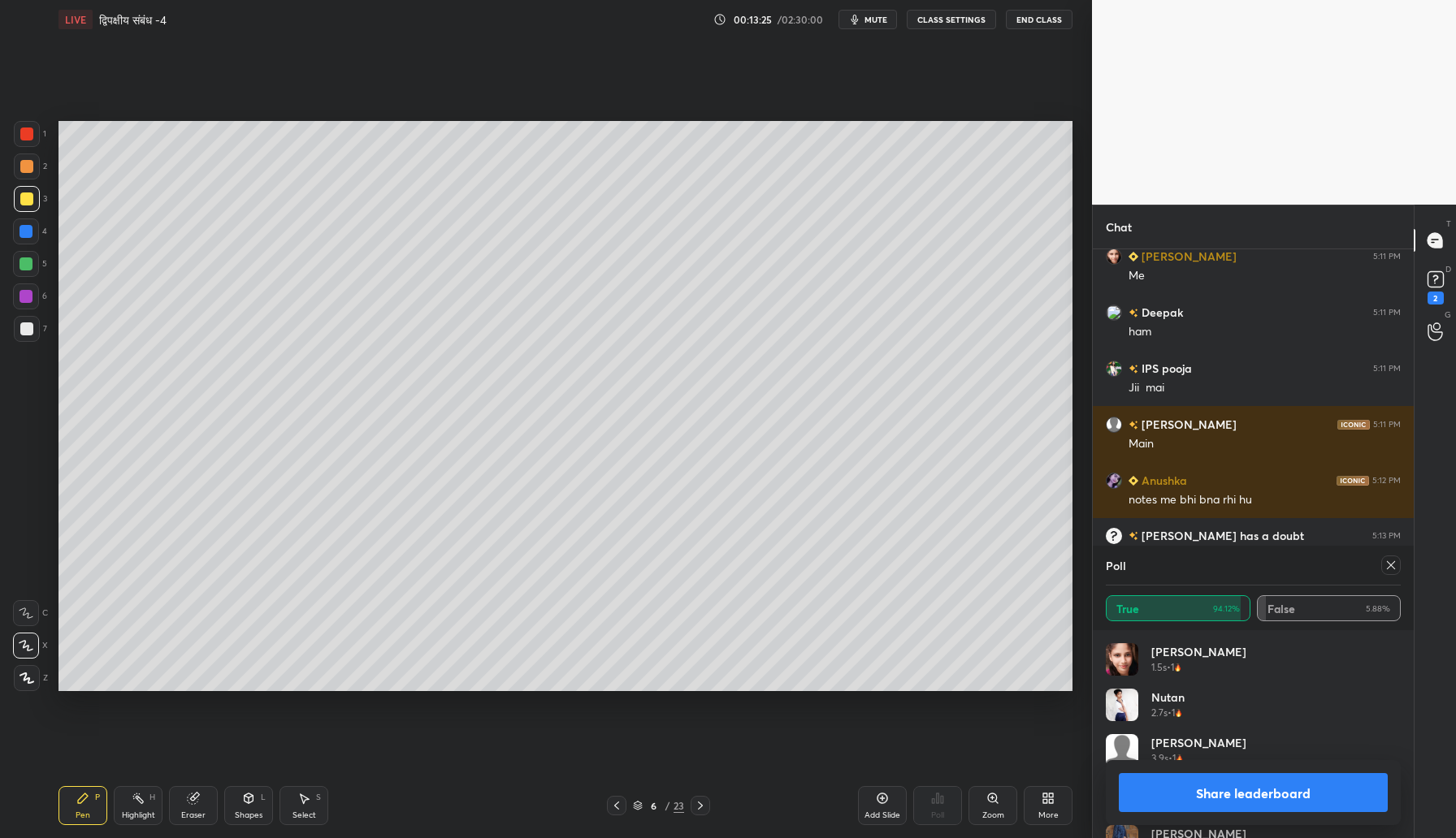
click at [1389, 556] on div at bounding box center [1391, 566] width 20 height 20
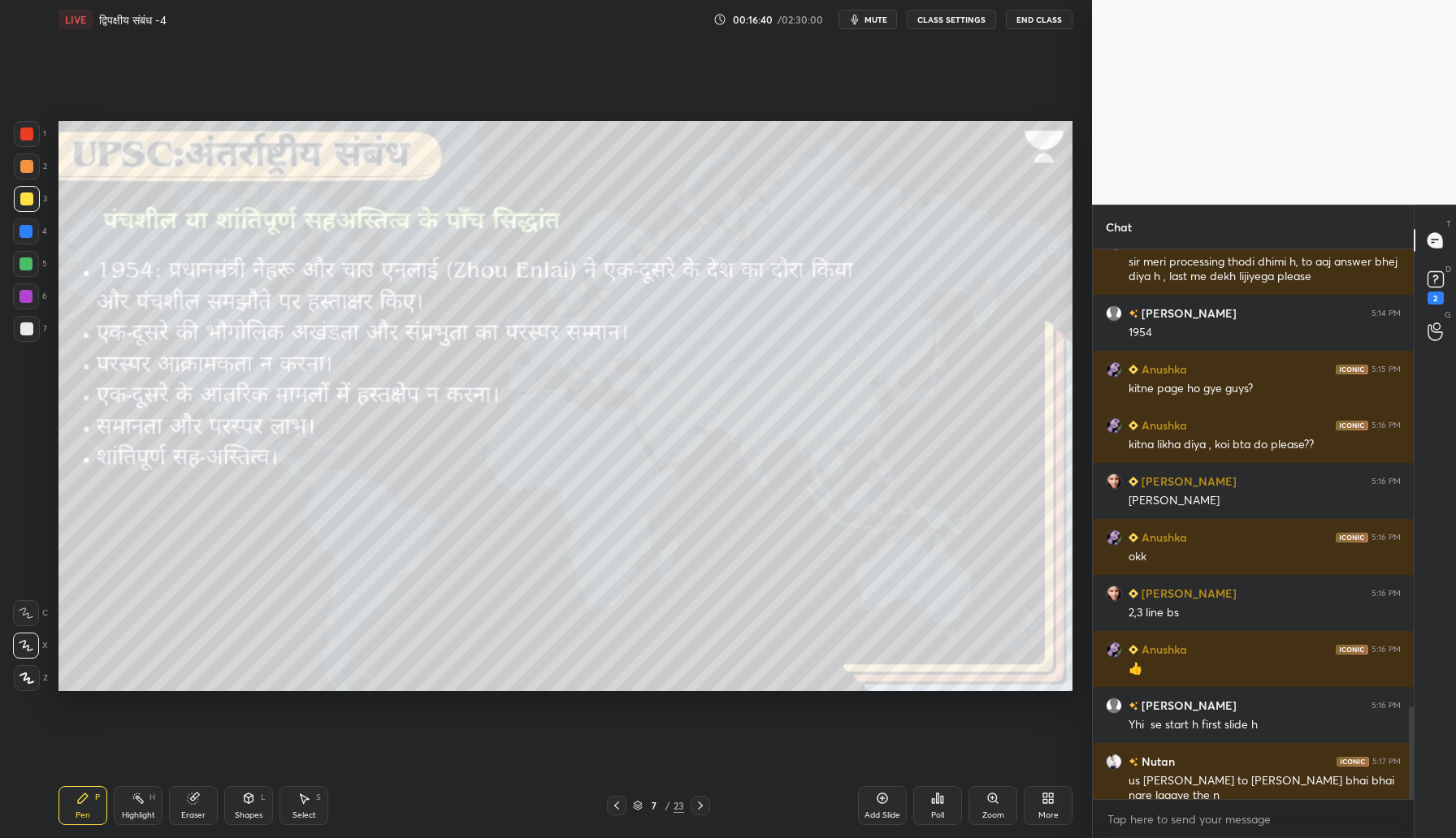
scroll to position [2789, 0]
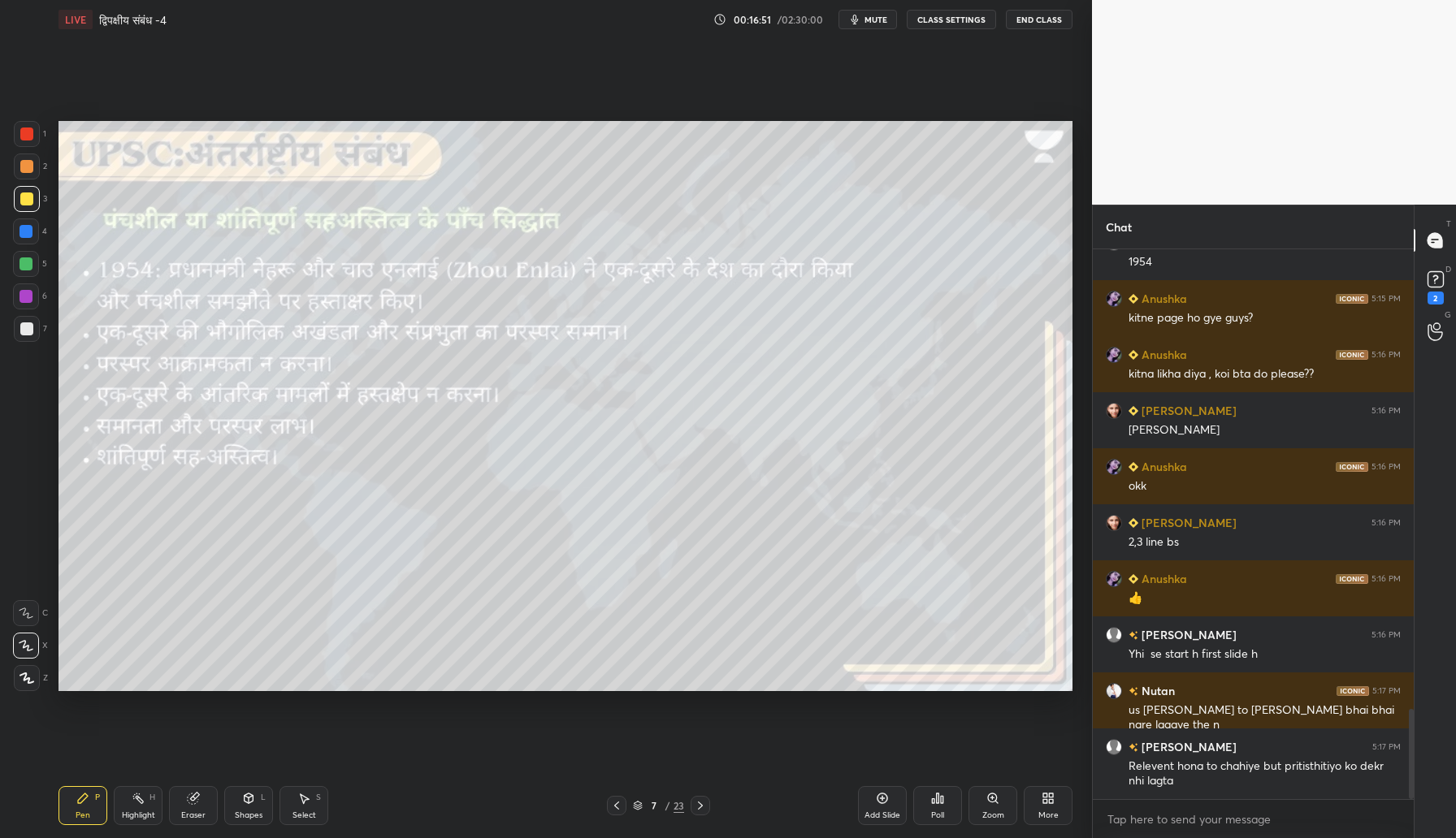
click at [879, 811] on div "Add Slide" at bounding box center [882, 815] width 36 height 8
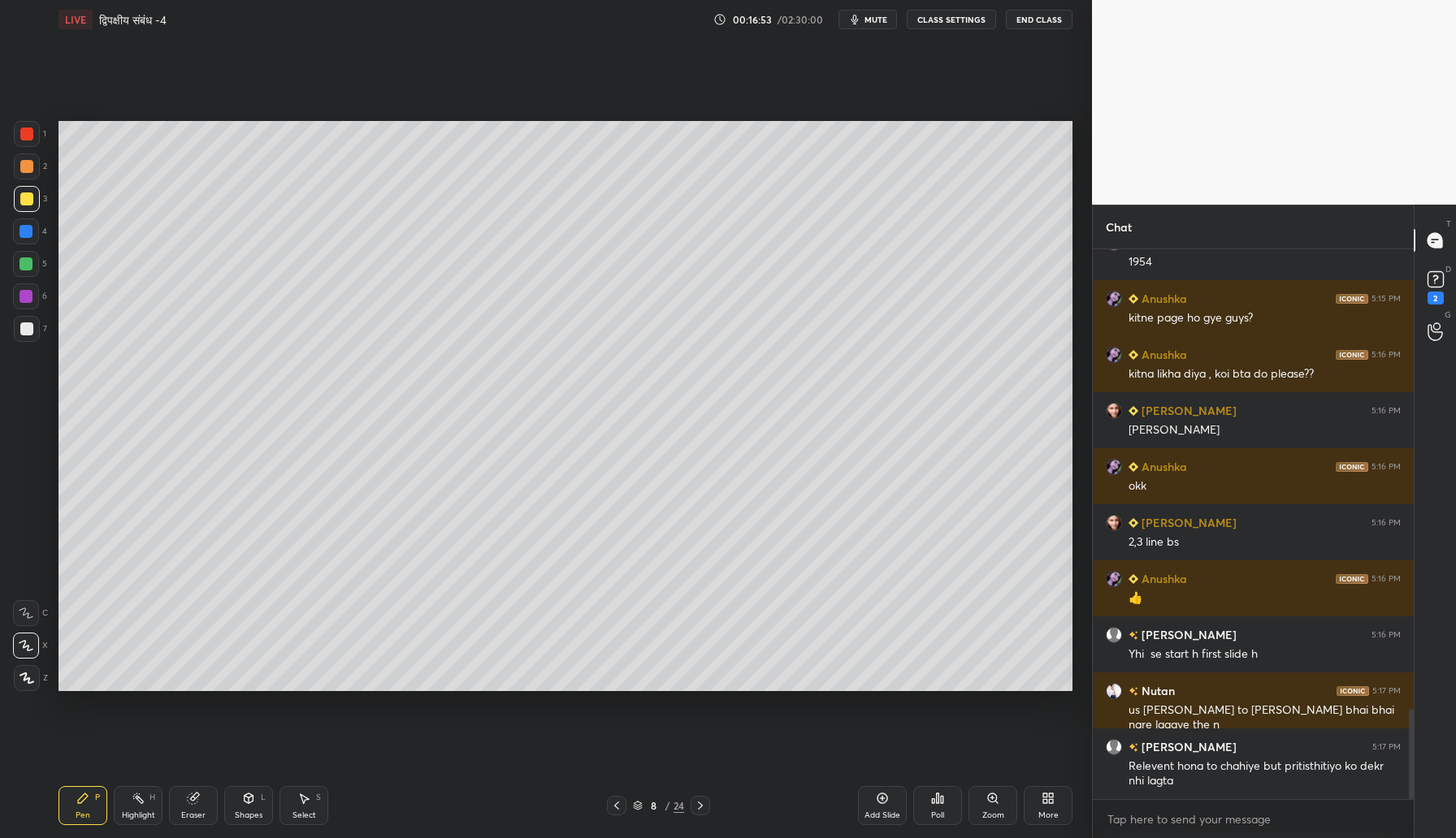
click at [30, 167] on div at bounding box center [27, 167] width 13 height 13
click at [32, 201] on div at bounding box center [27, 199] width 13 height 13
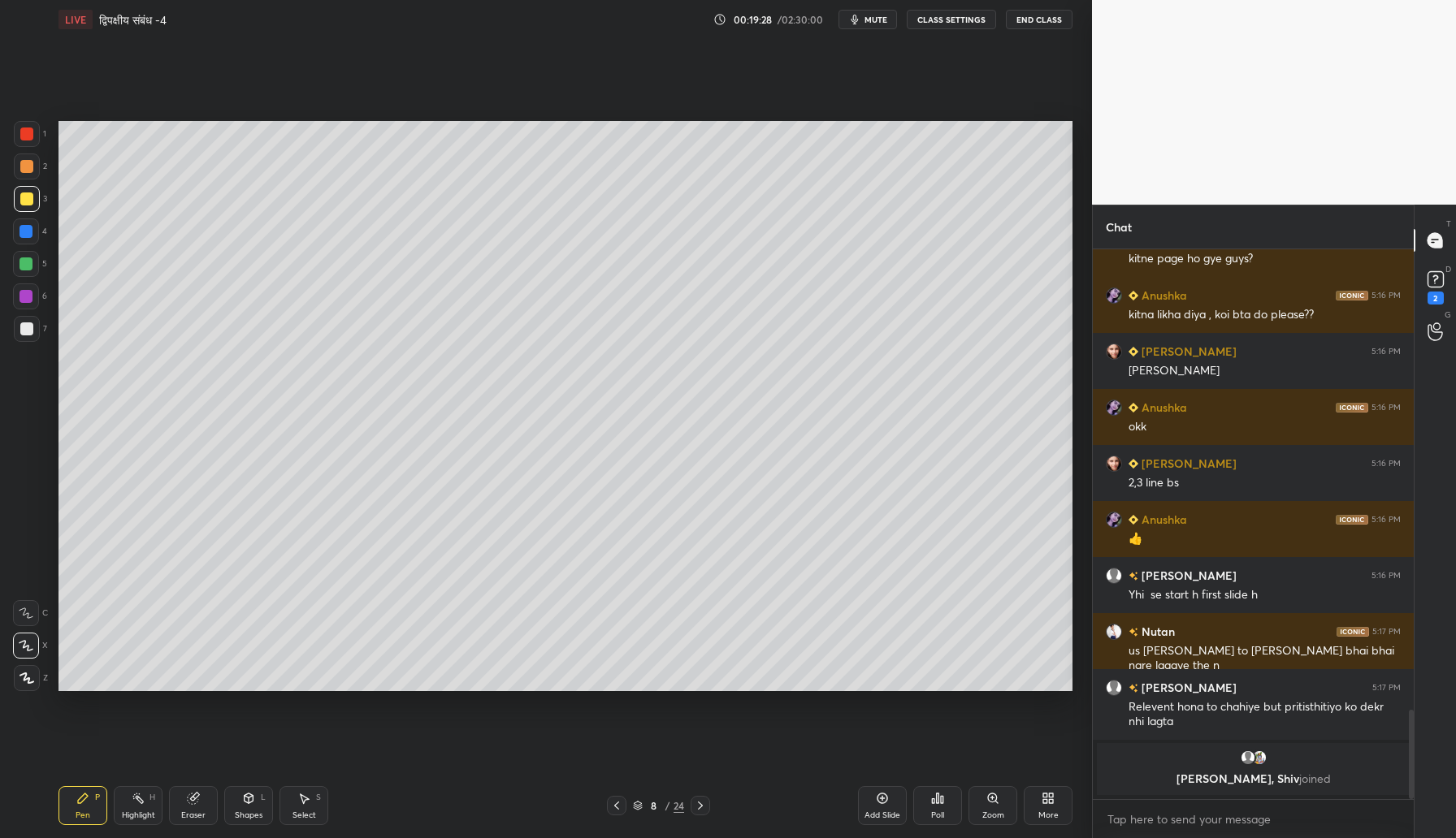
scroll to position [2653, 0]
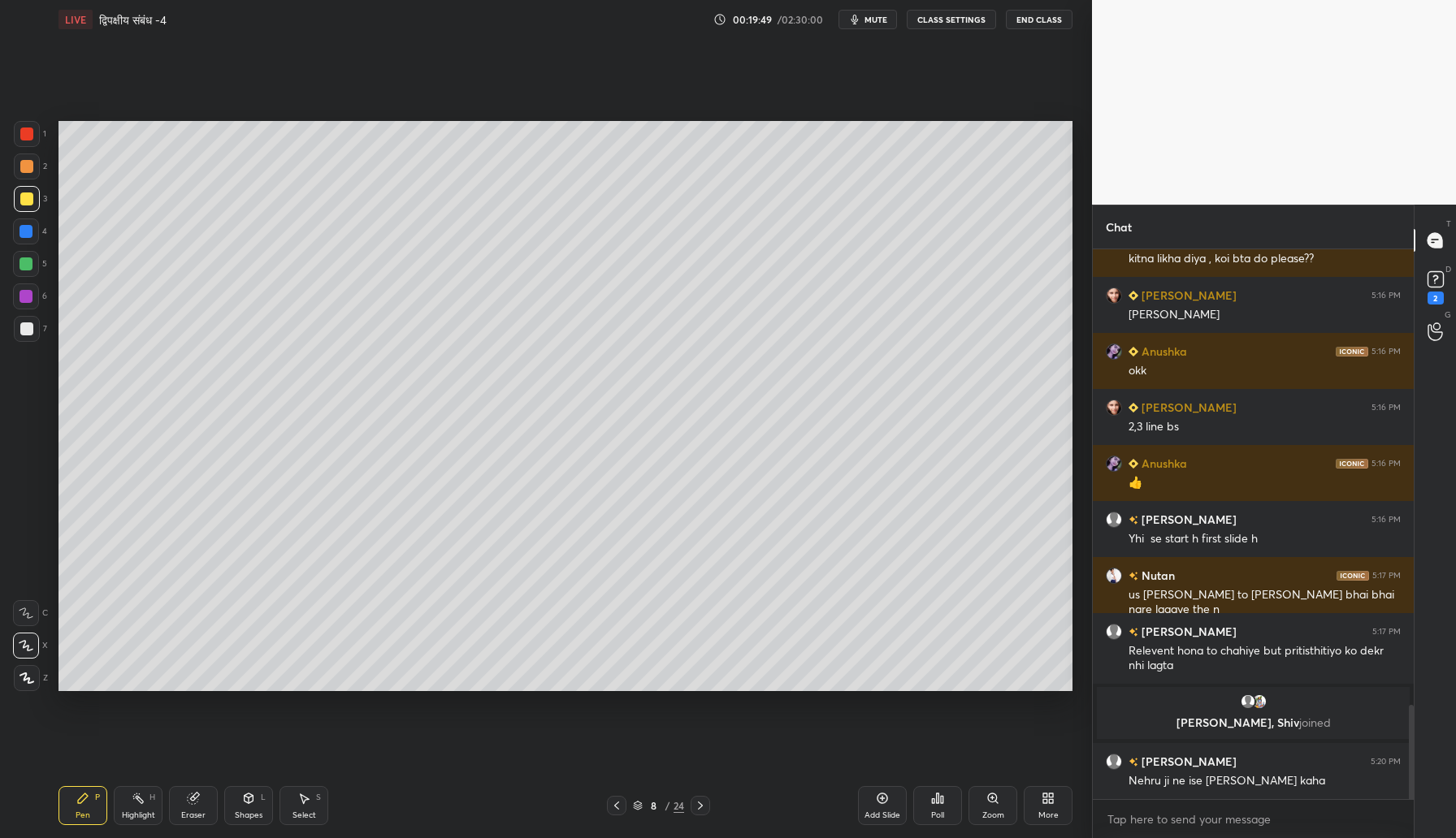
drag, startPoint x: 878, startPoint y: 812, endPoint x: 883, endPoint y: 804, distance: 9.4
click at [881, 808] on div "Add Slide" at bounding box center [882, 805] width 48 height 39
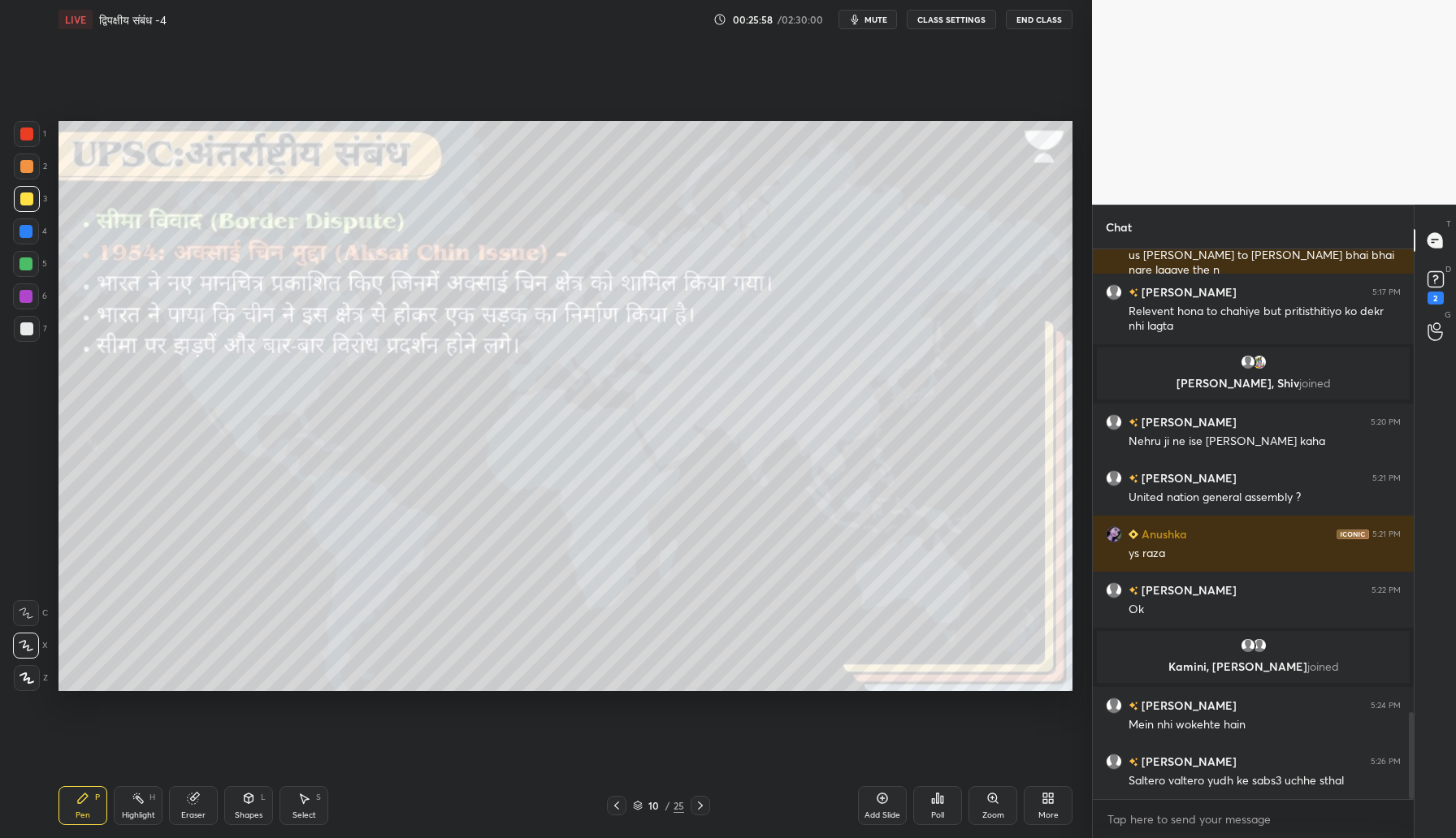
scroll to position [2972, 0]
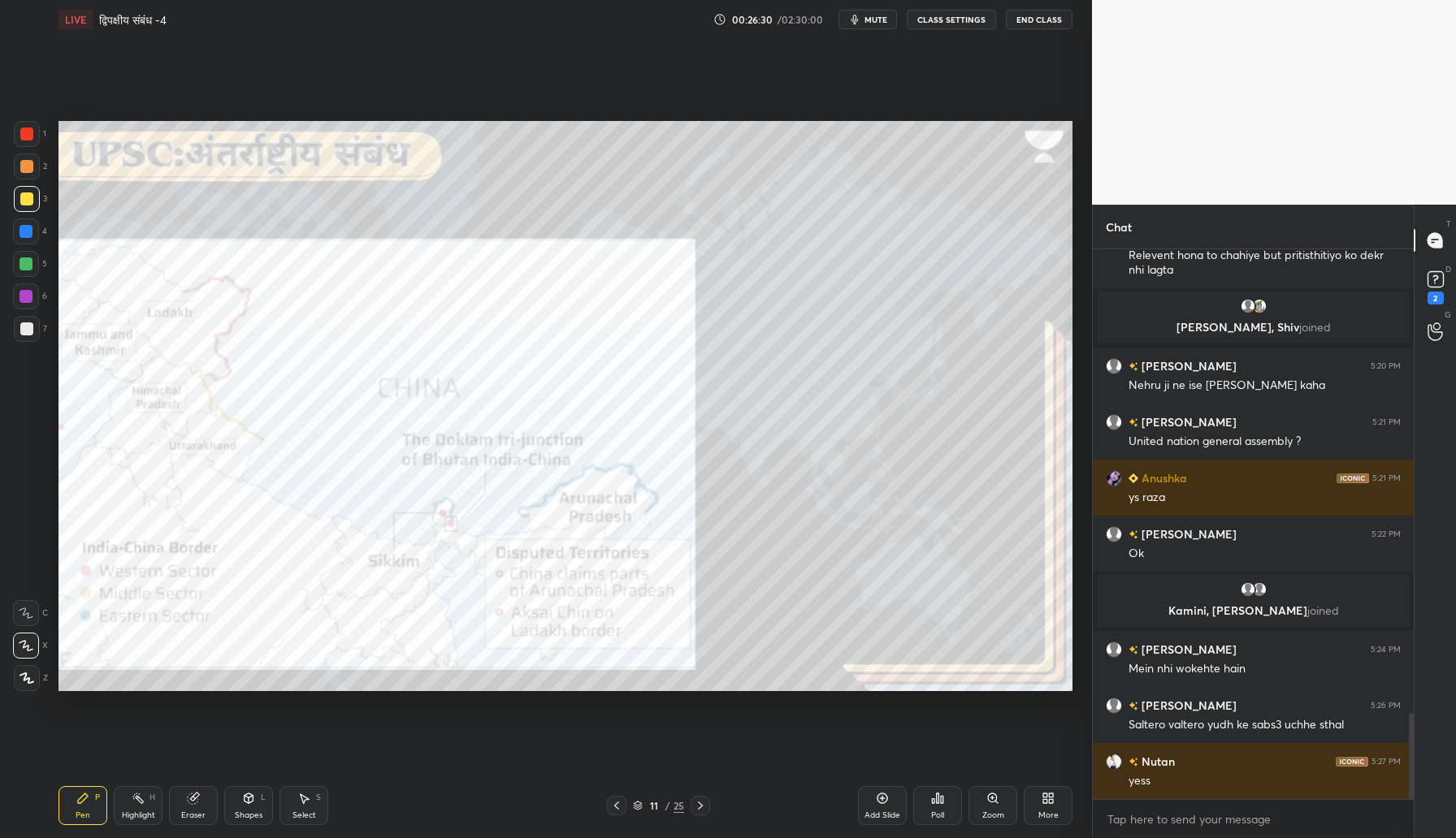
click at [32, 128] on div at bounding box center [27, 134] width 13 height 13
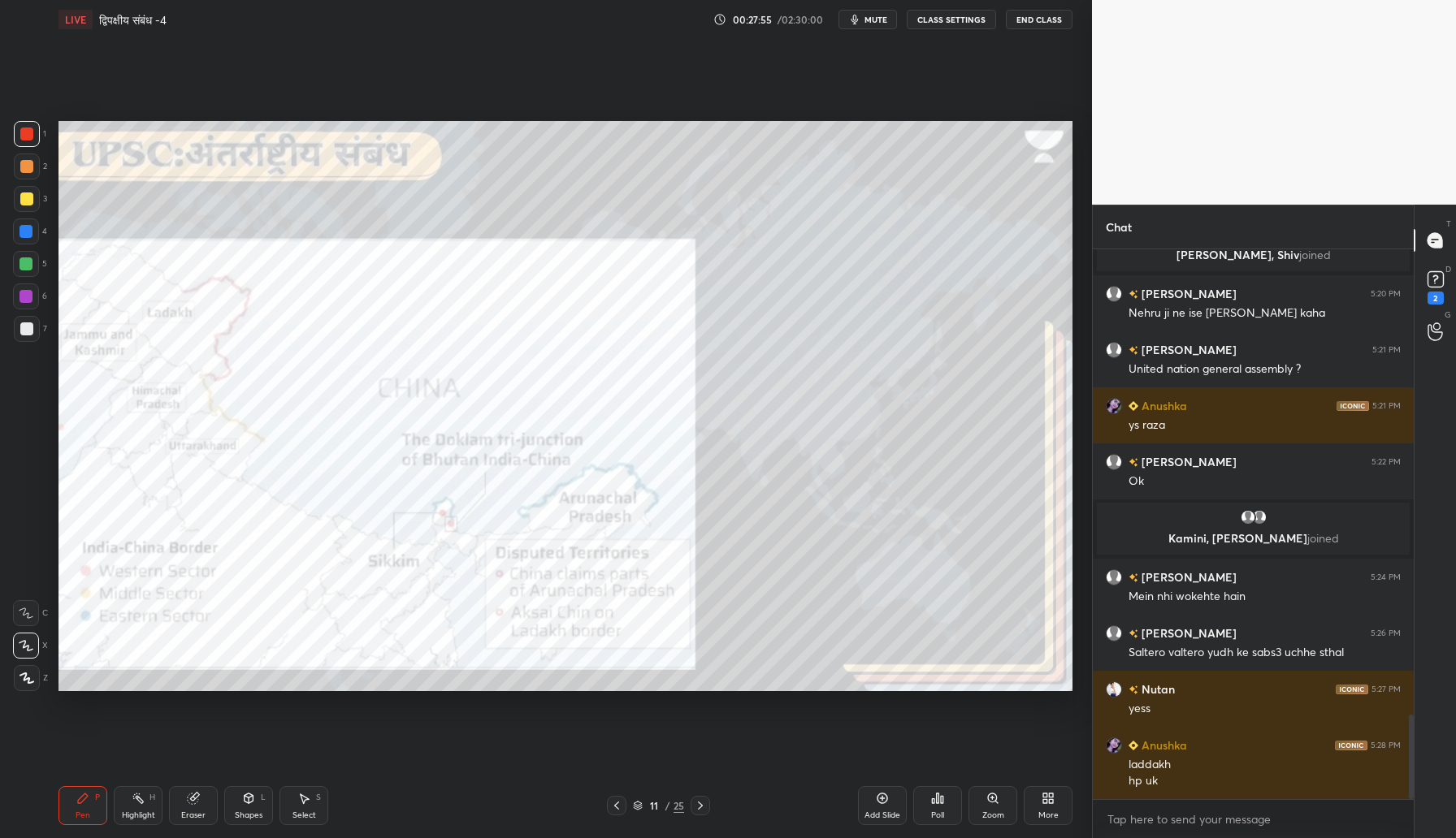
scroll to position [3100, 0]
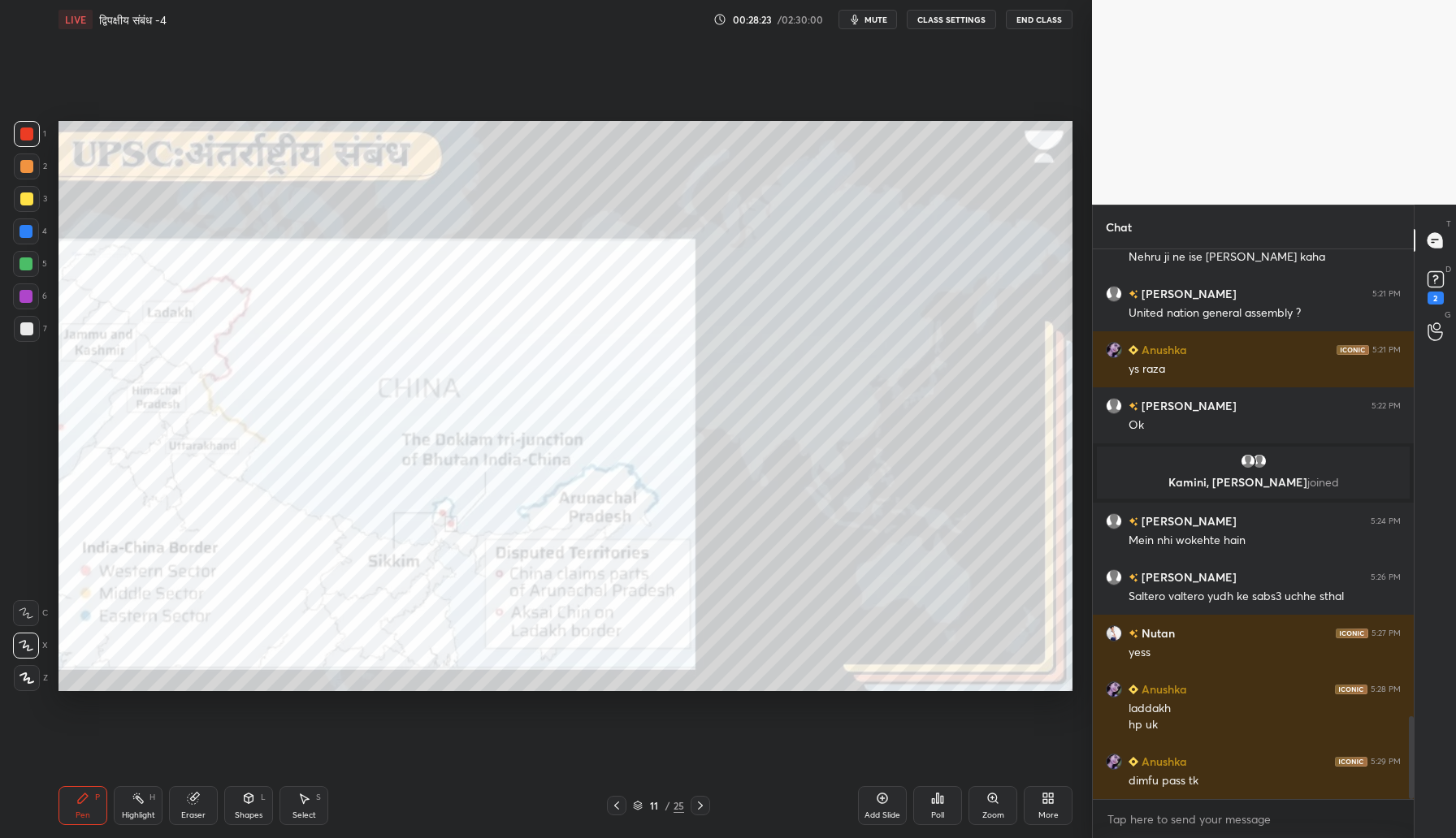
click at [882, 796] on icon at bounding box center [882, 798] width 13 height 13
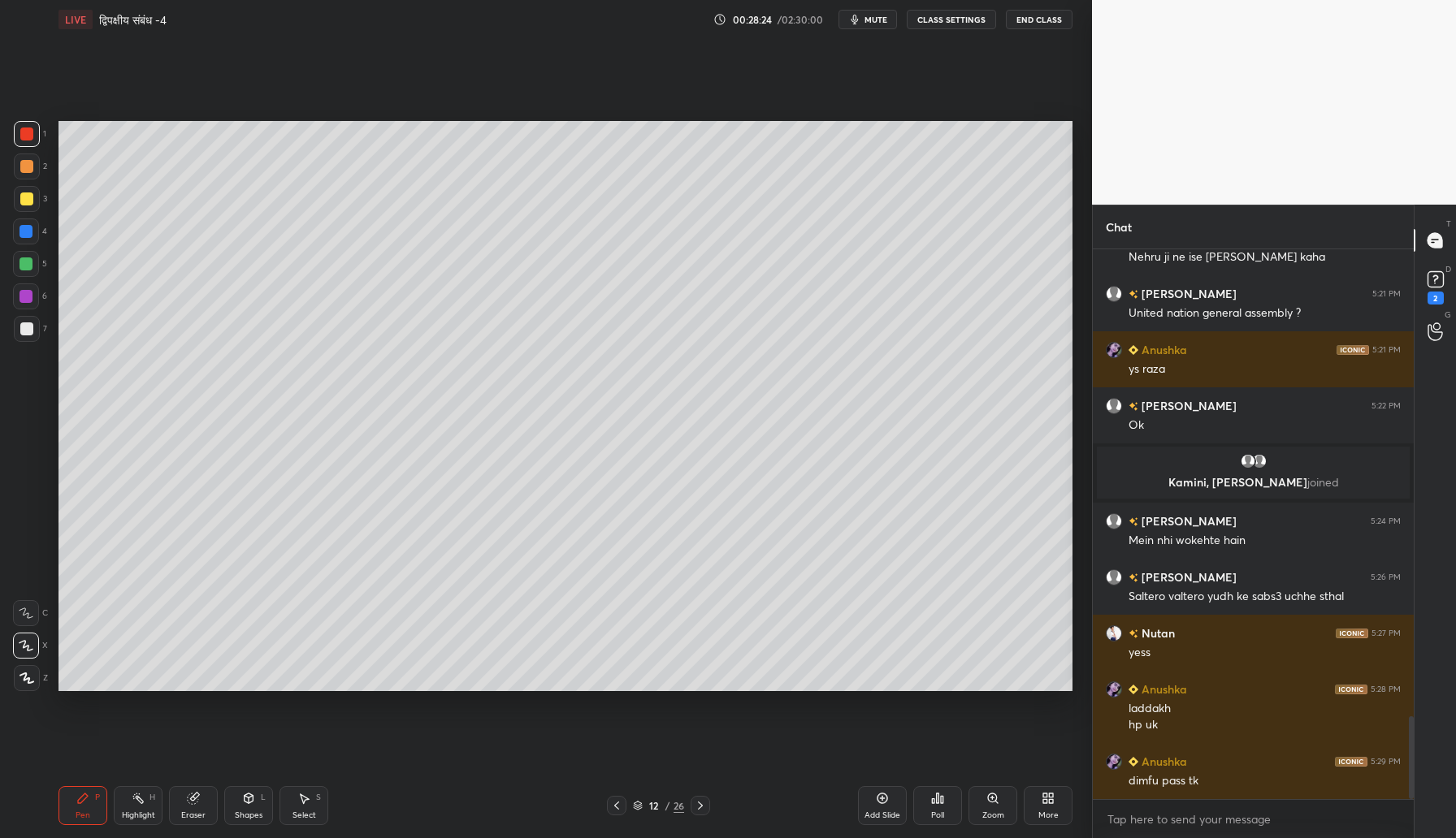
click at [26, 160] on div at bounding box center [27, 167] width 13 height 13
drag, startPoint x: 27, startPoint y: 327, endPoint x: 35, endPoint y: 322, distance: 9.4
click at [29, 325] on div at bounding box center [27, 329] width 13 height 13
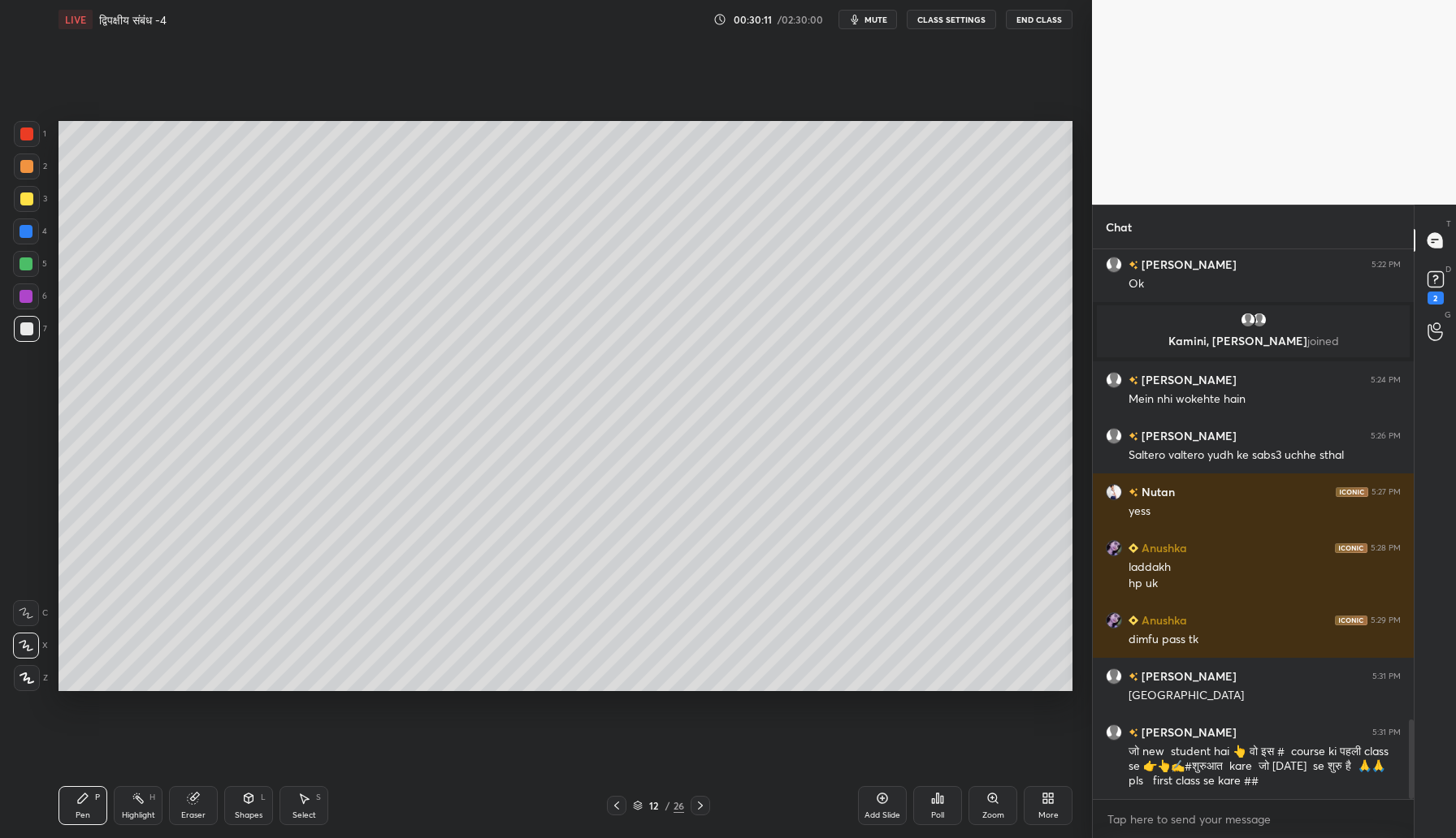
scroll to position [3297, 0]
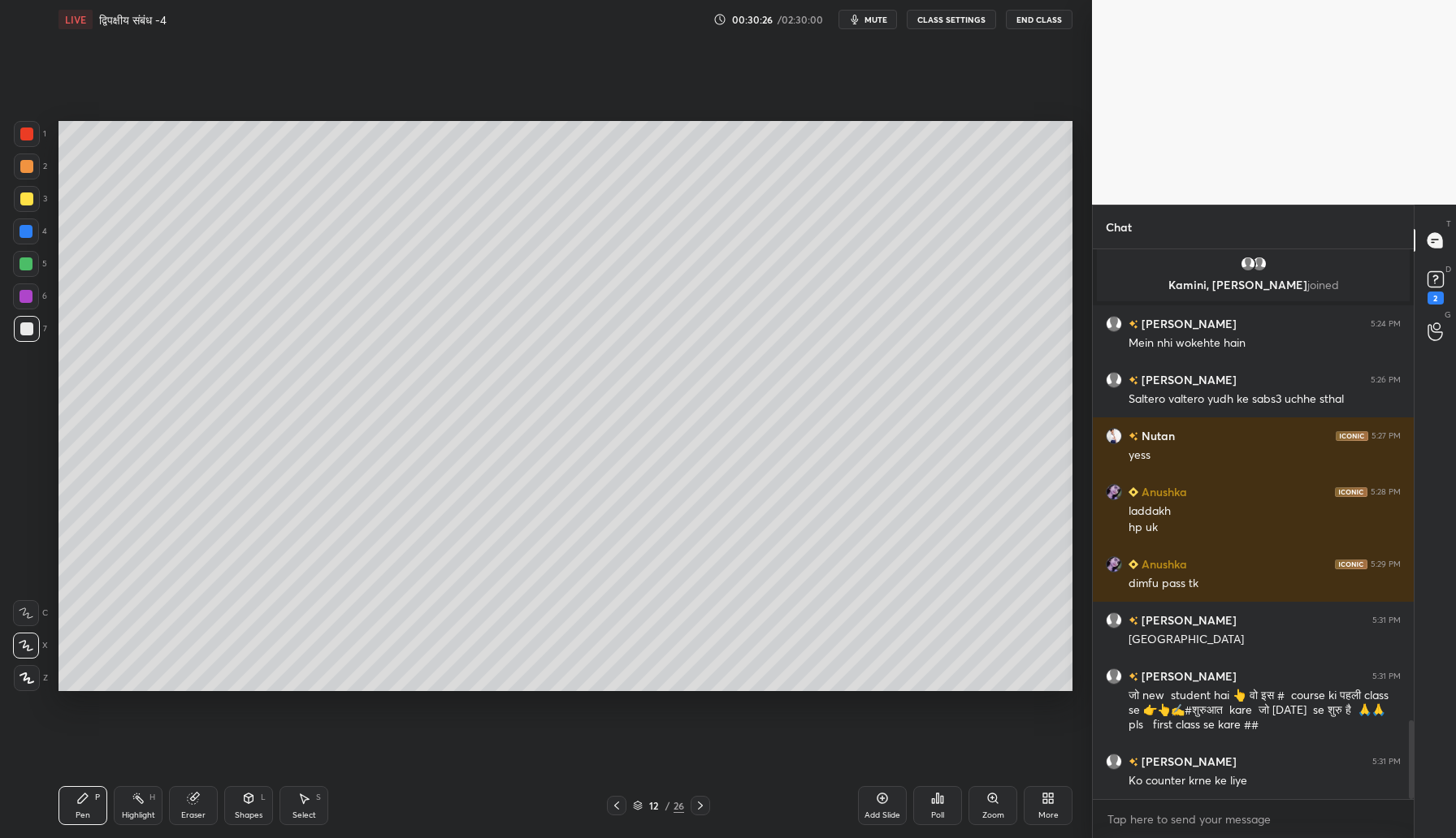
drag, startPoint x: 29, startPoint y: 298, endPoint x: 57, endPoint y: 296, distance: 28.1
click at [30, 299] on div at bounding box center [26, 296] width 13 height 13
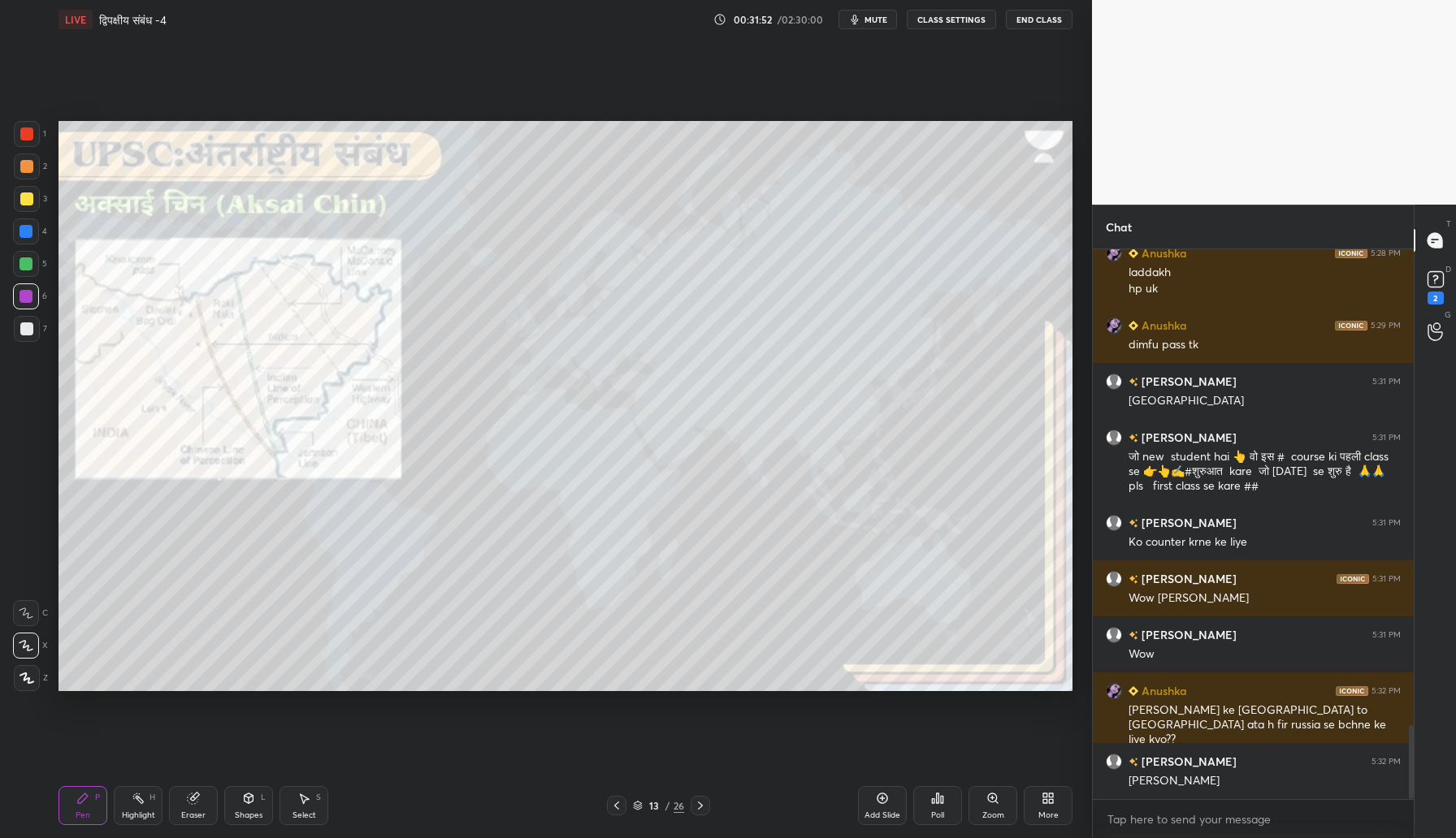
scroll to position [3592, 0]
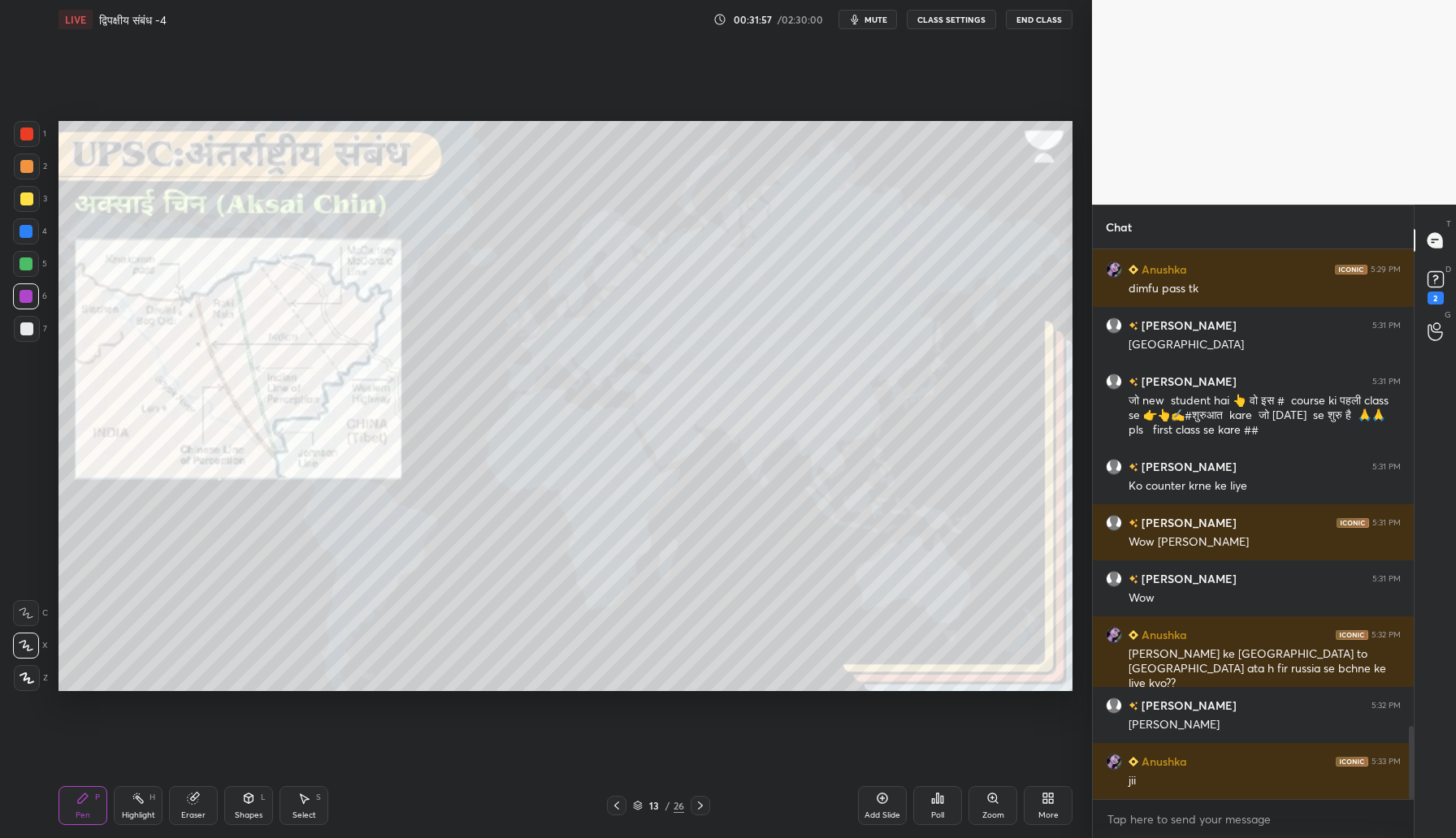
click at [1001, 811] on div "Zoom" at bounding box center [993, 815] width 22 height 8
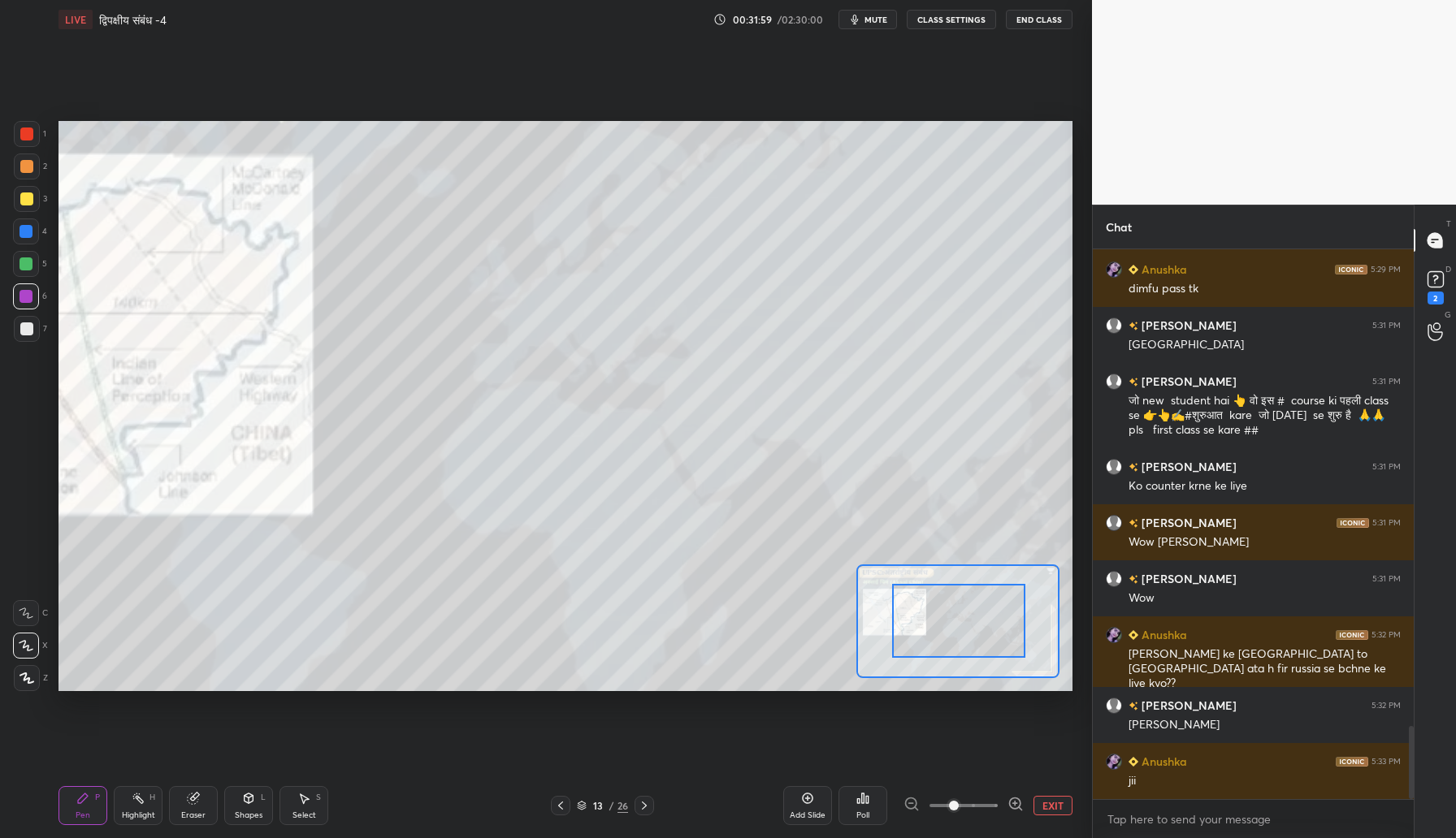
drag, startPoint x: 951, startPoint y: 635, endPoint x: 897, endPoint y: 621, distance: 55.8
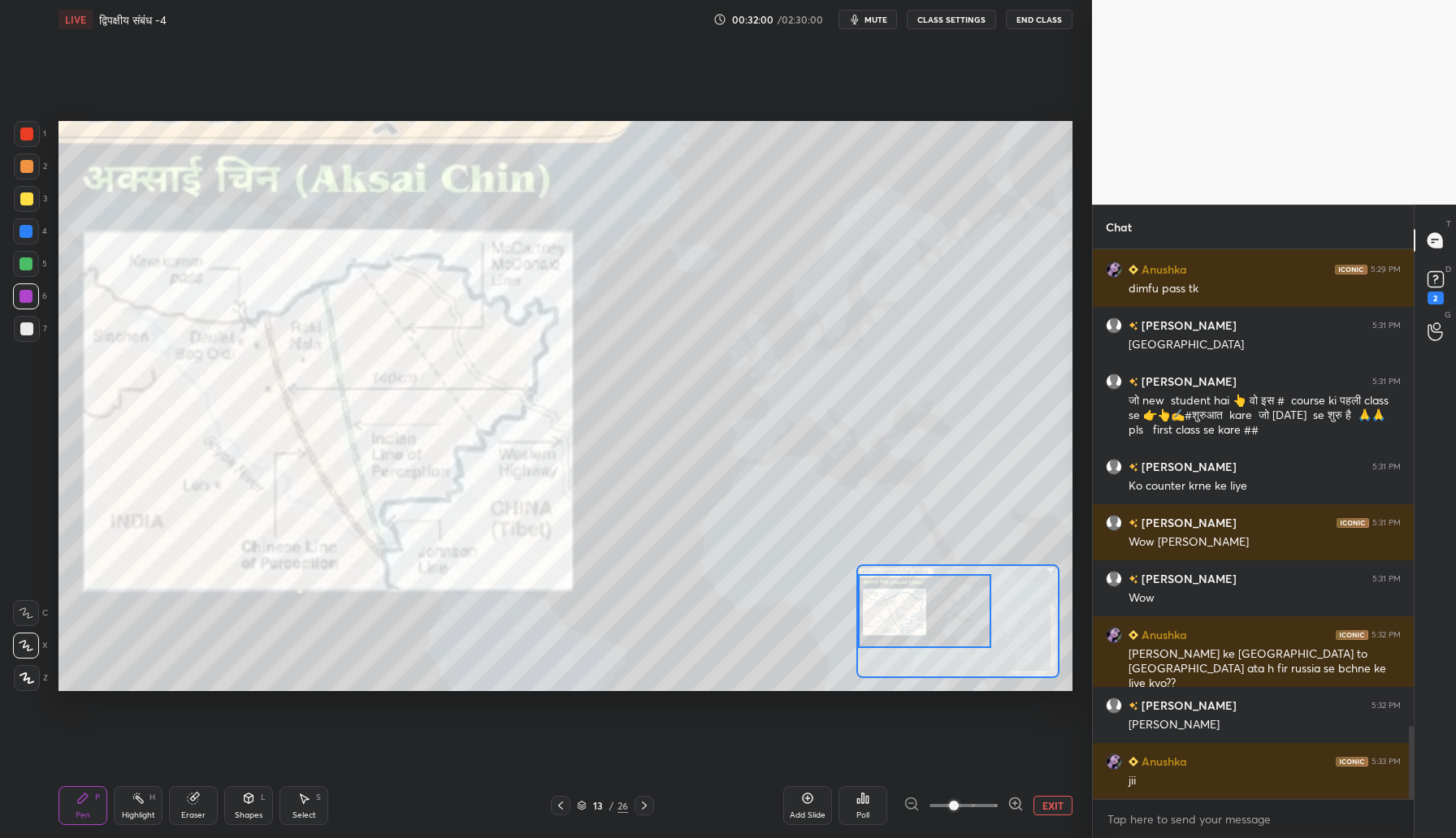
drag, startPoint x: 978, startPoint y: 623, endPoint x: 918, endPoint y: 618, distance: 60.2
click at [907, 610] on div at bounding box center [924, 611] width 134 height 73
click at [958, 802] on span at bounding box center [953, 805] width 10 height 10
click at [958, 804] on span at bounding box center [953, 805] width 10 height 10
click at [958, 805] on span at bounding box center [953, 805] width 10 height 10
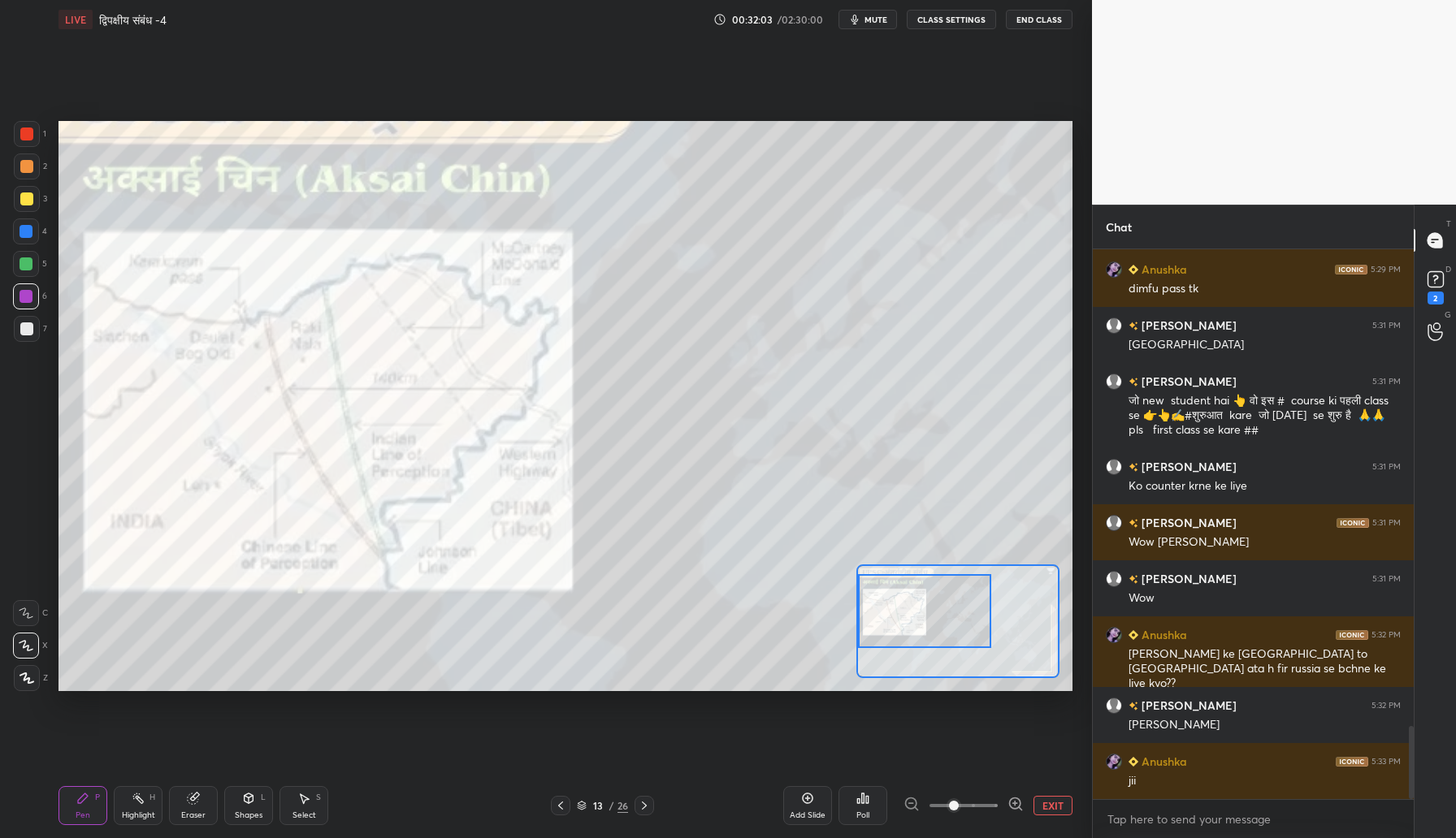
click at [958, 805] on span at bounding box center [953, 805] width 10 height 10
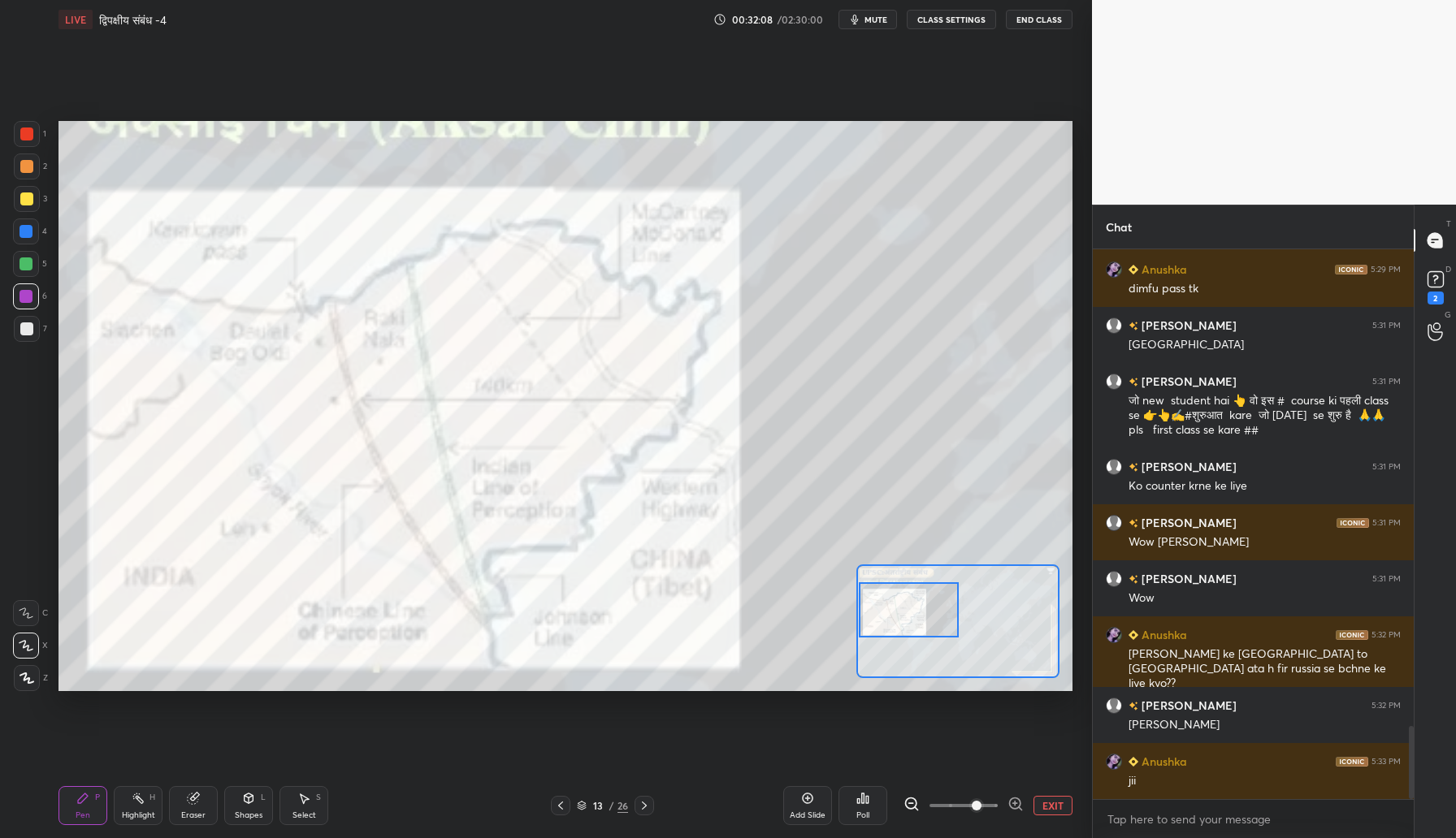
drag, startPoint x: 938, startPoint y: 615, endPoint x: 904, endPoint y: 610, distance: 34.4
click at [911, 610] on div at bounding box center [908, 610] width 100 height 56
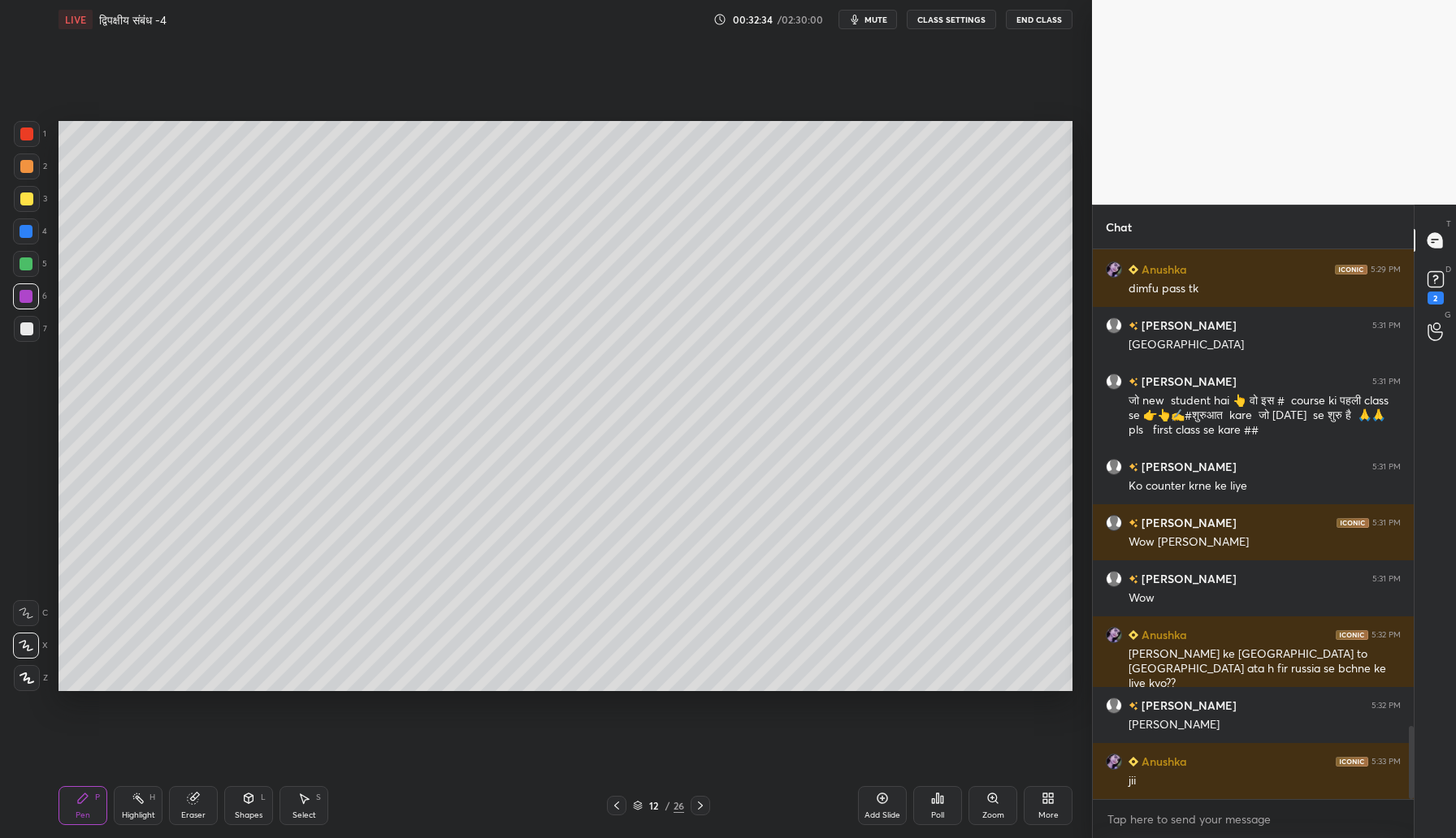
click at [31, 203] on div at bounding box center [27, 199] width 13 height 13
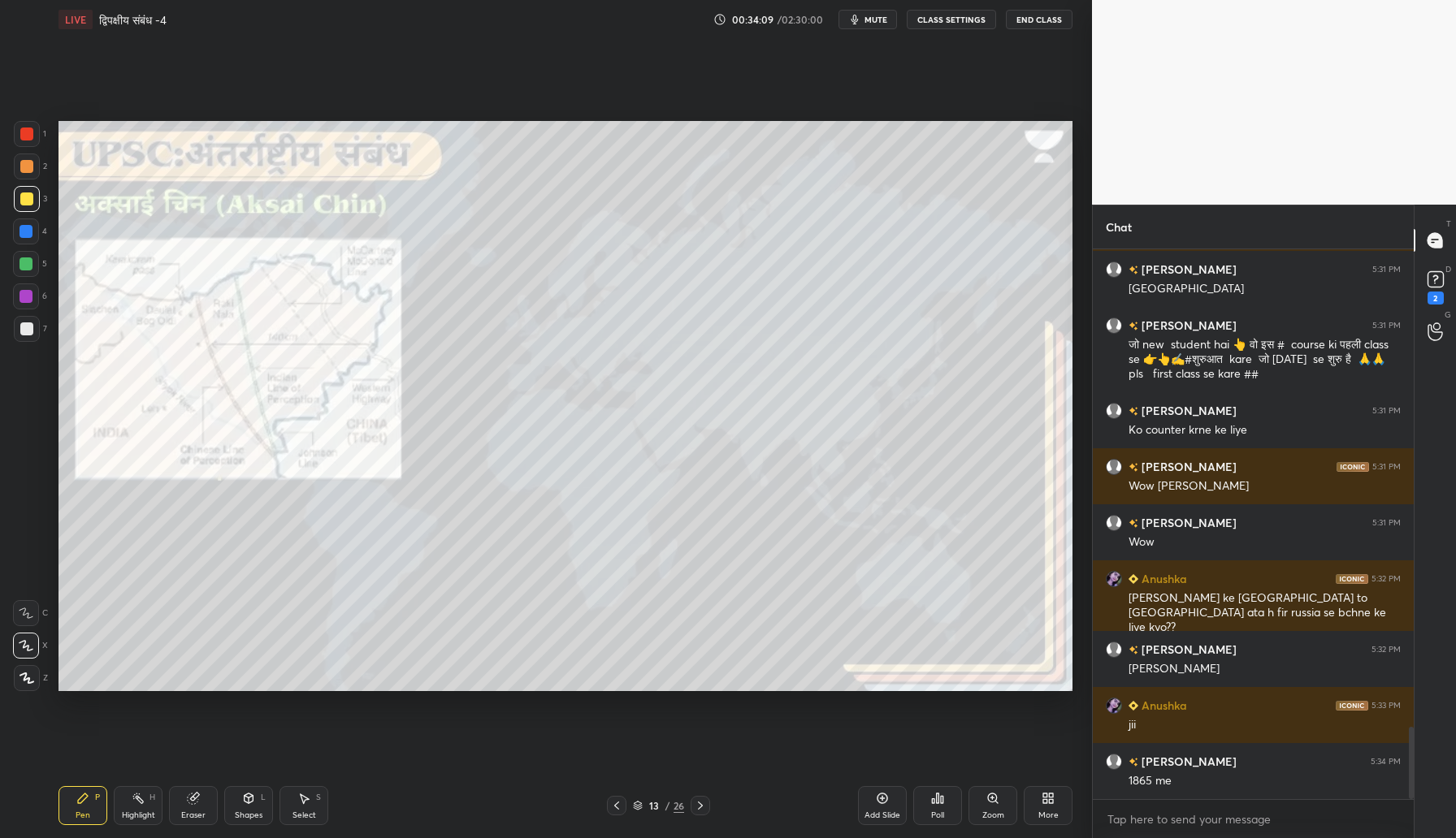
click at [987, 811] on div "Zoom" at bounding box center [993, 815] width 22 height 8
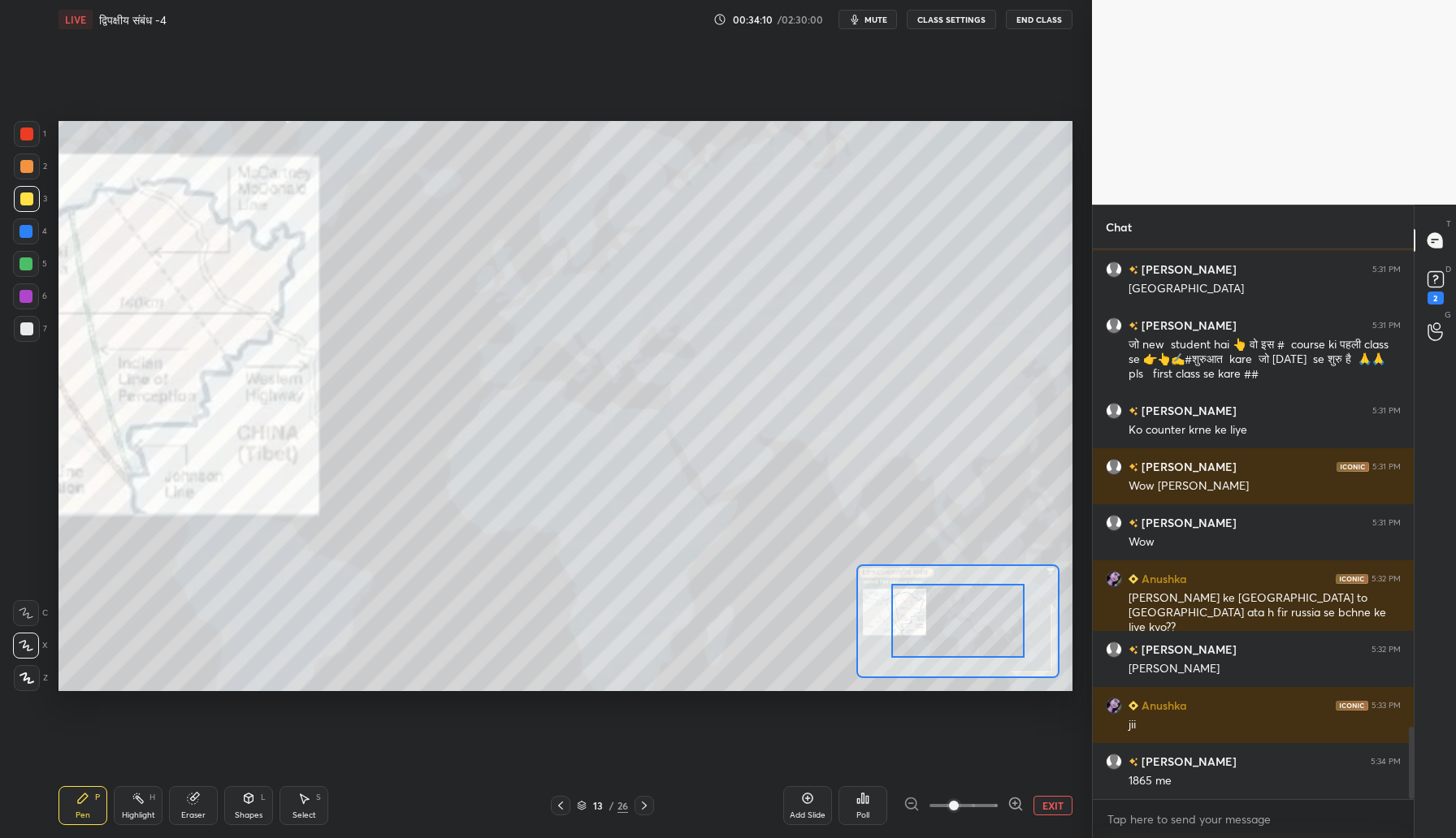
click at [1018, 800] on icon at bounding box center [1016, 804] width 16 height 16
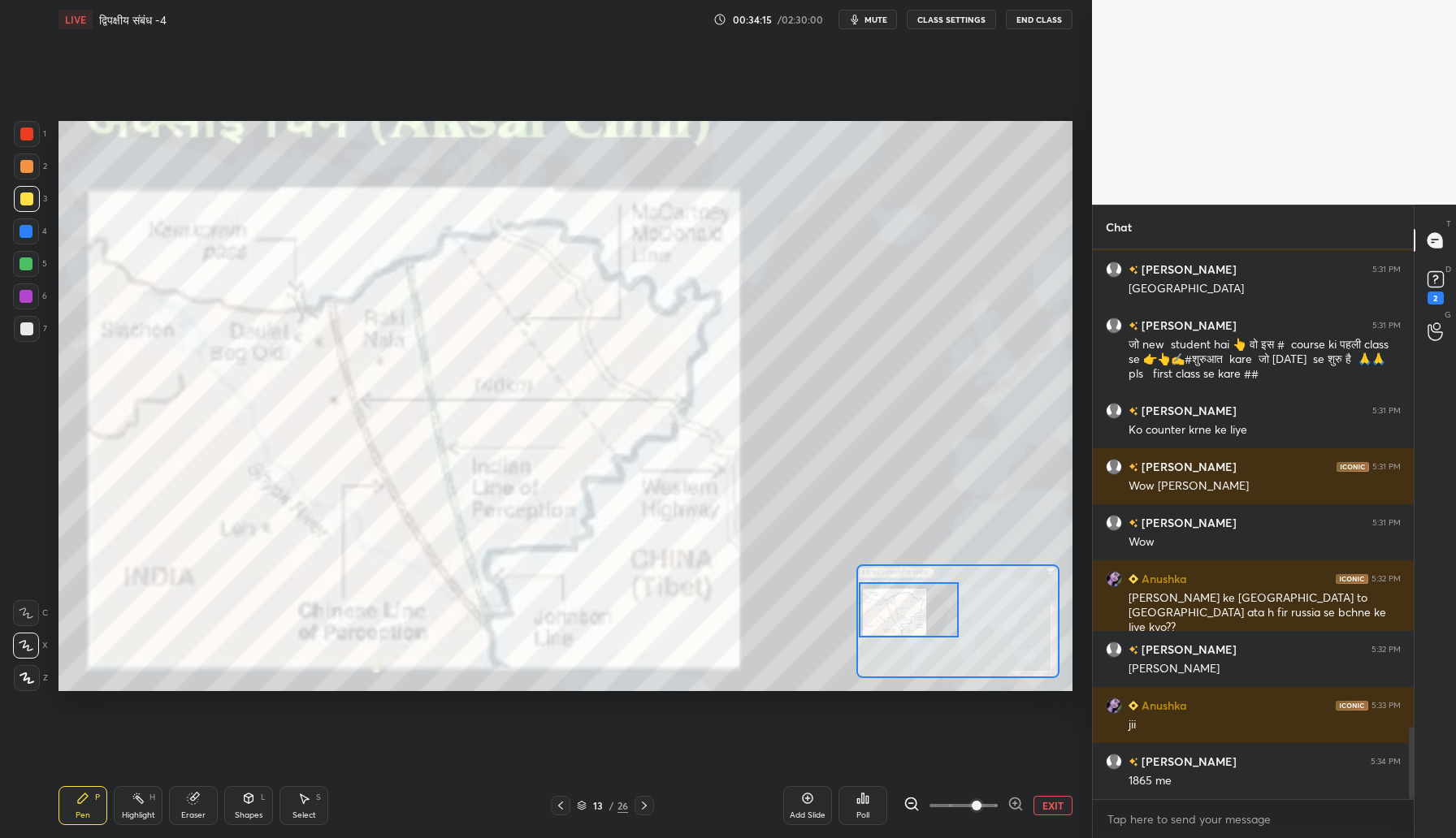
drag, startPoint x: 969, startPoint y: 625, endPoint x: 889, endPoint y: 607, distance: 82.0
click at [891, 609] on div at bounding box center [908, 610] width 100 height 56
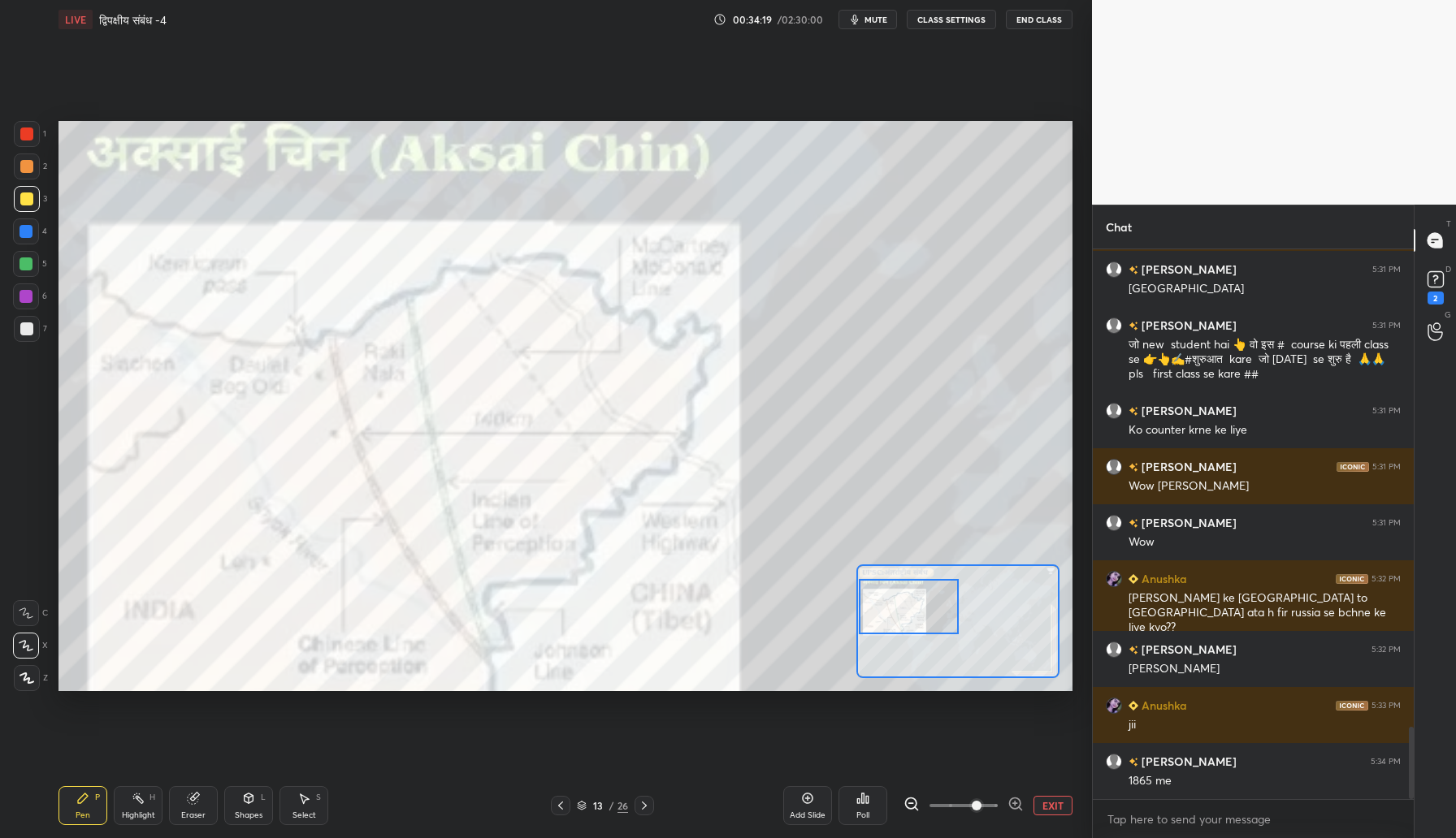
click at [27, 298] on div at bounding box center [26, 296] width 13 height 13
click at [914, 805] on icon at bounding box center [912, 804] width 16 height 16
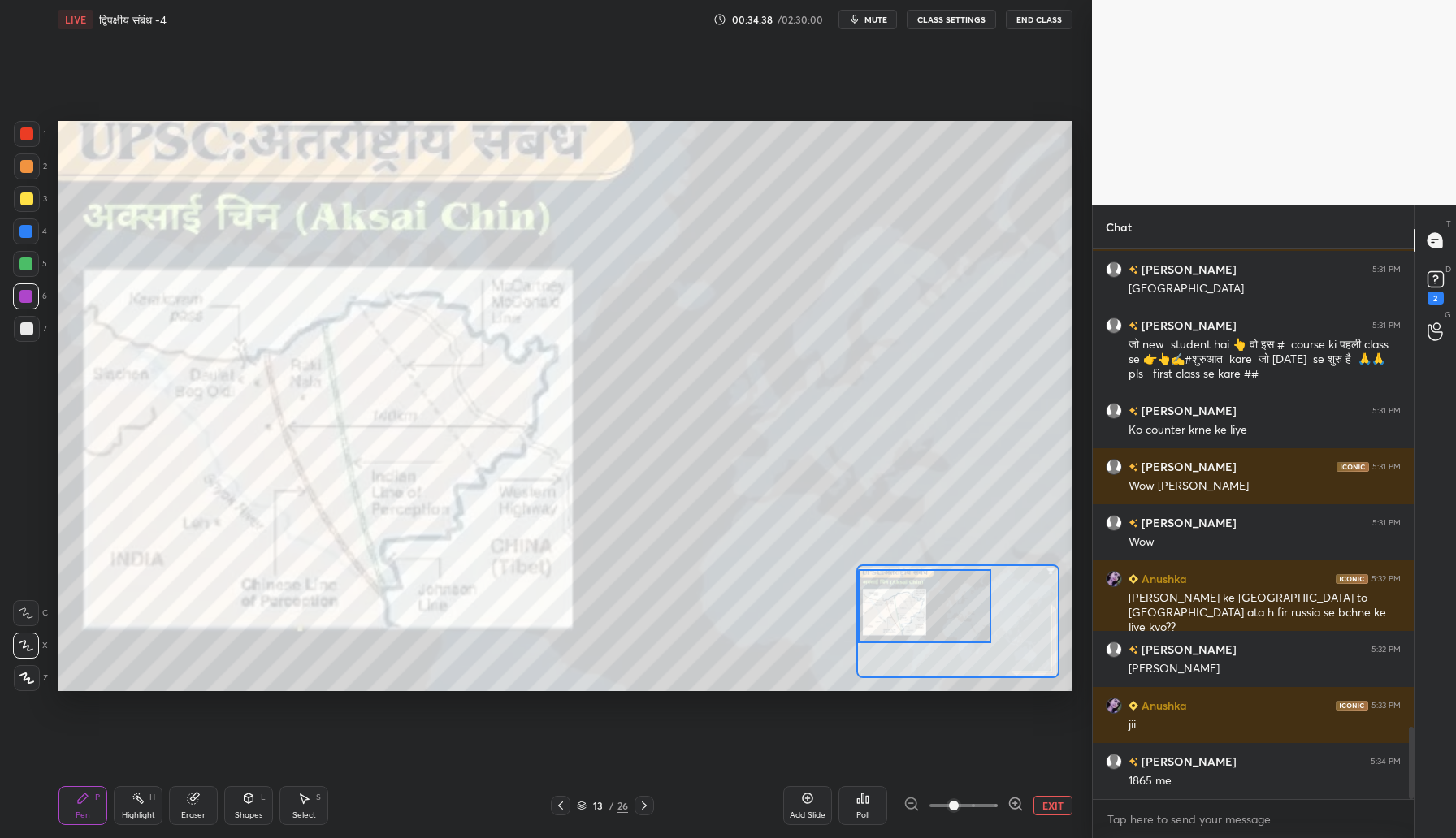
click at [909, 800] on div at bounding box center [964, 806] width 120 height 20
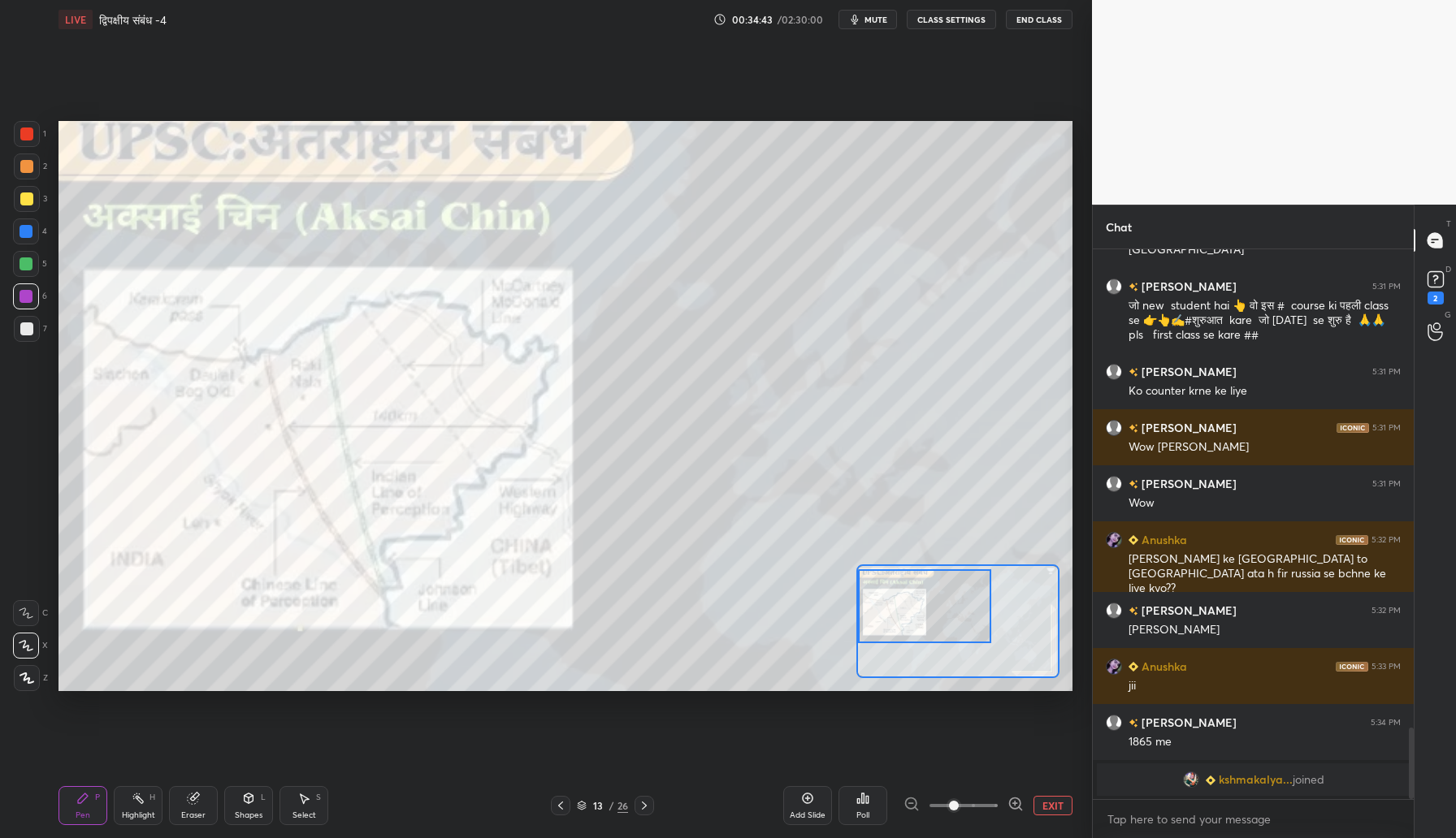
click at [26, 135] on div at bounding box center [27, 134] width 13 height 13
click at [1018, 806] on icon at bounding box center [1016, 804] width 16 height 16
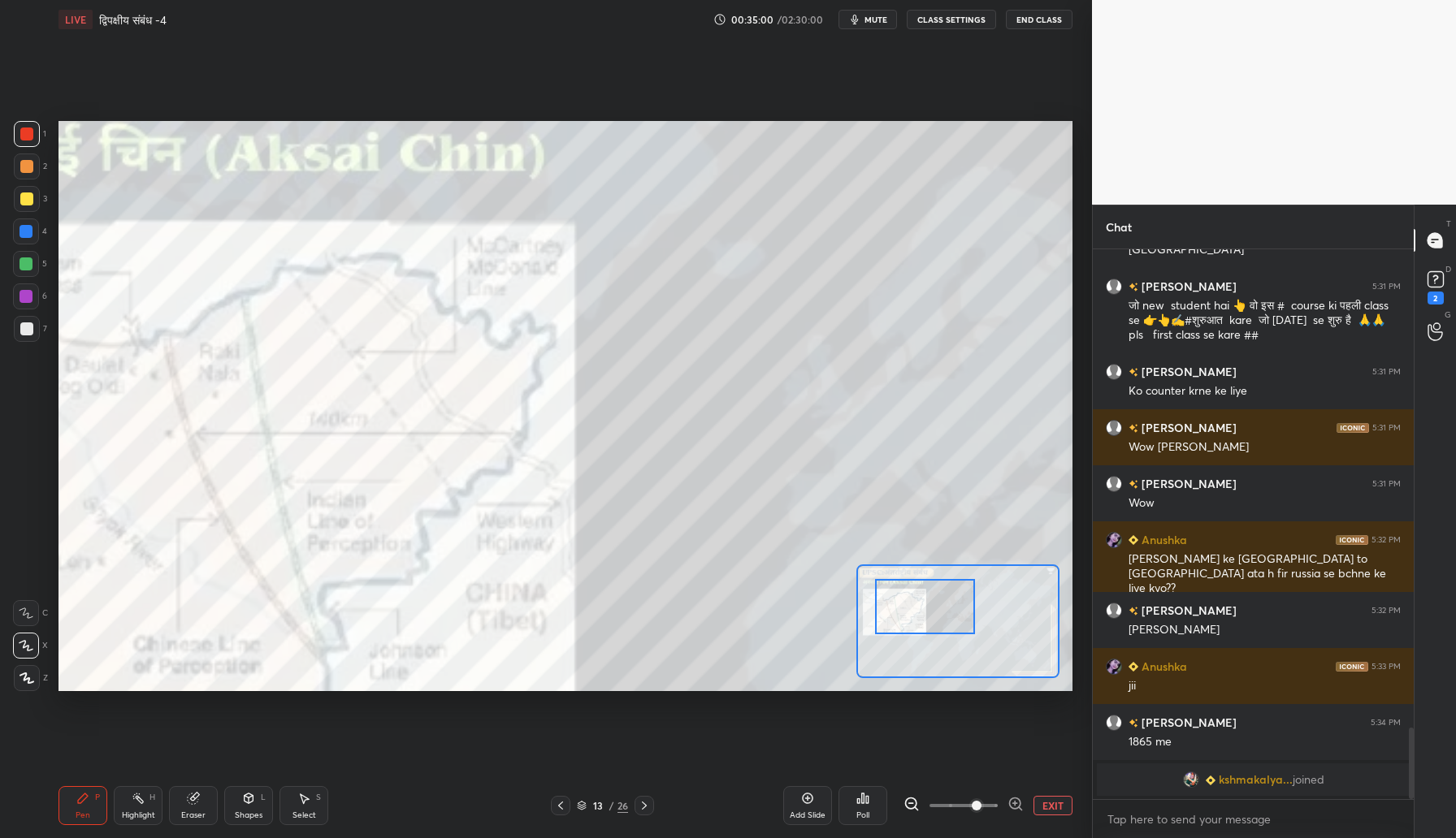
click at [1022, 801] on icon at bounding box center [1016, 804] width 16 height 16
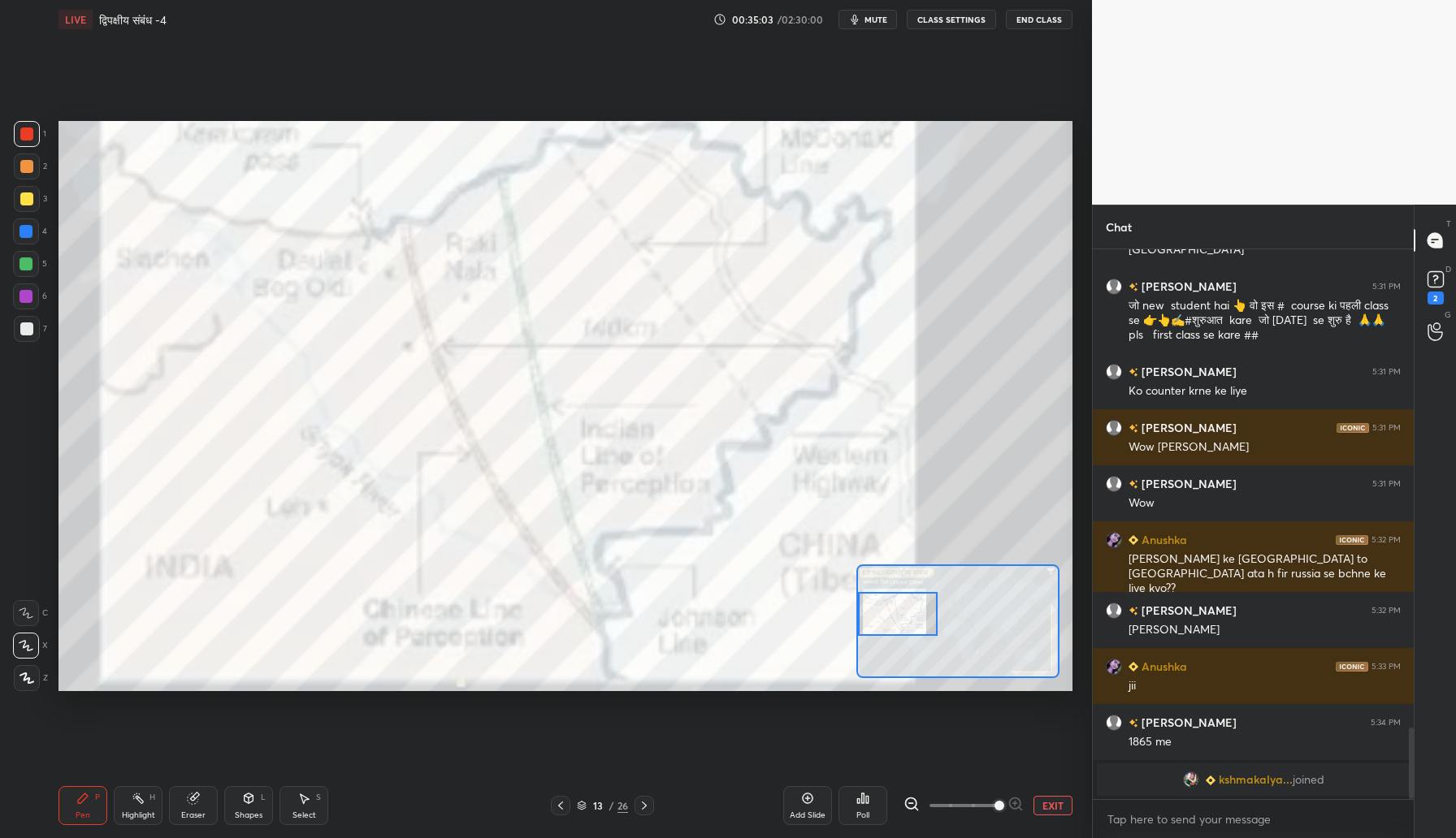
drag, startPoint x: 938, startPoint y: 607, endPoint x: 884, endPoint y: 607, distance: 54.0
click at [889, 610] on div at bounding box center [897, 615] width 80 height 45
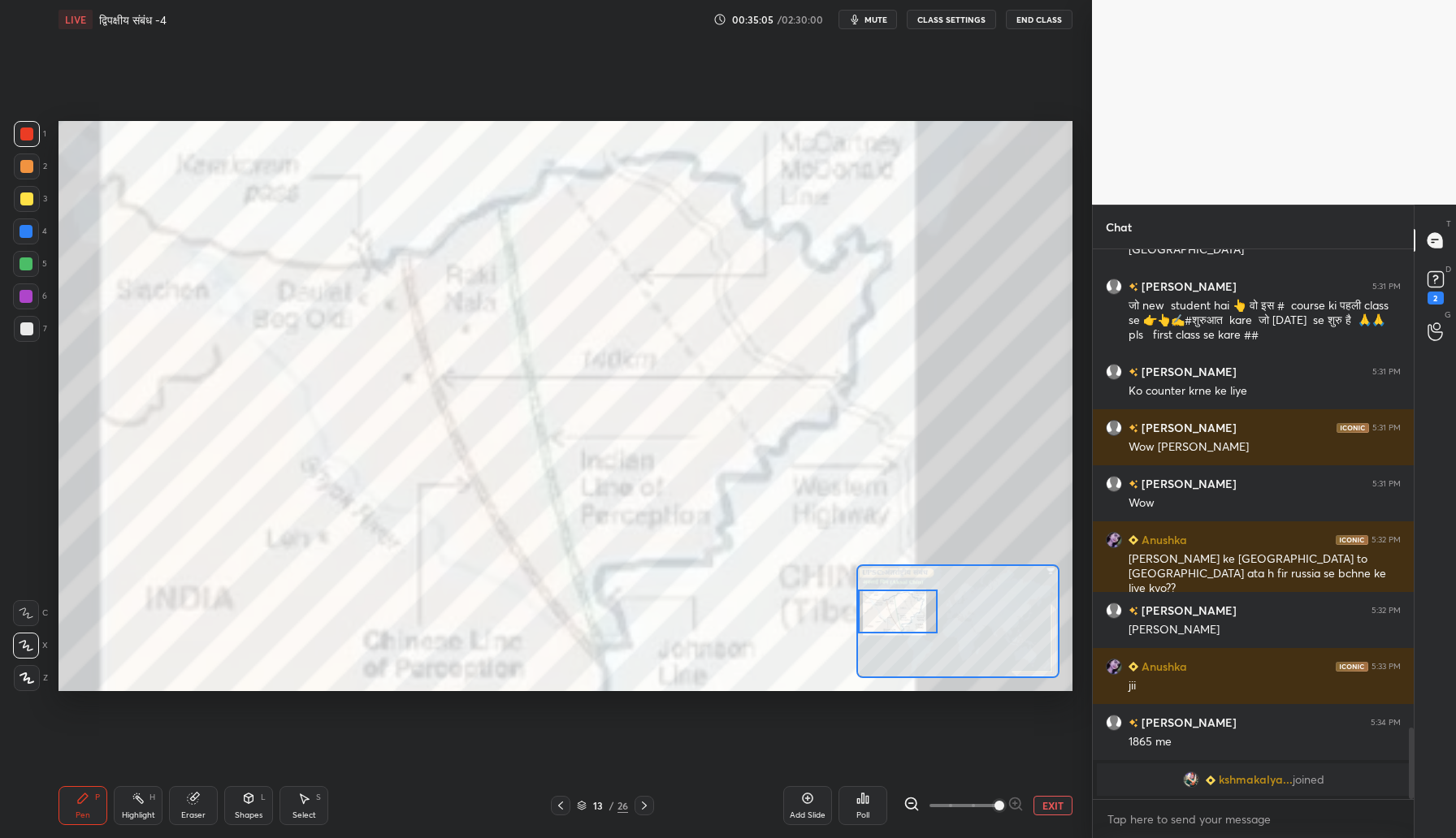
click at [889, 605] on div at bounding box center [897, 612] width 80 height 45
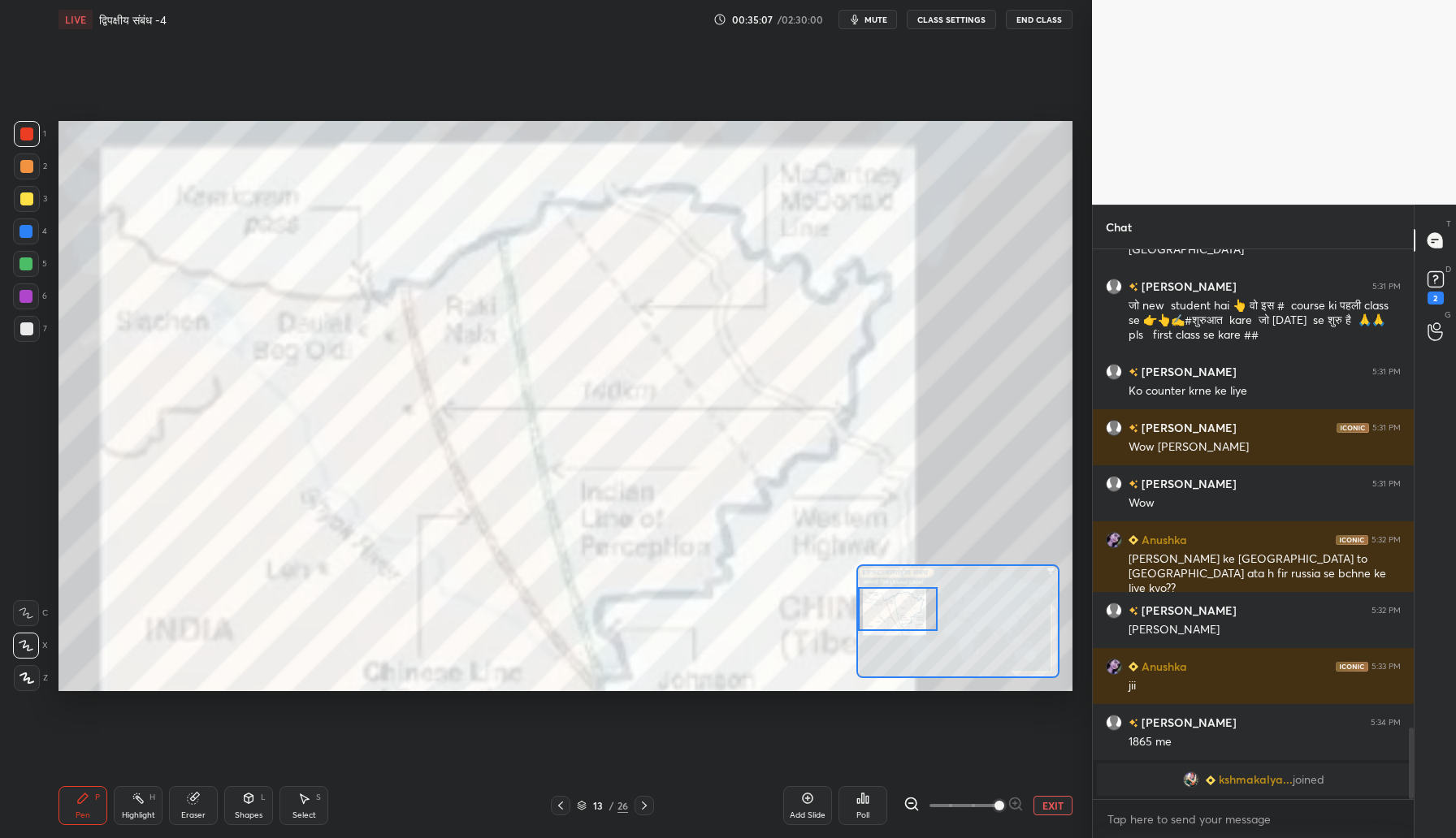
drag, startPoint x: 23, startPoint y: 294, endPoint x: 52, endPoint y: 281, distance: 31.8
click at [27, 293] on div at bounding box center [26, 296] width 13 height 13
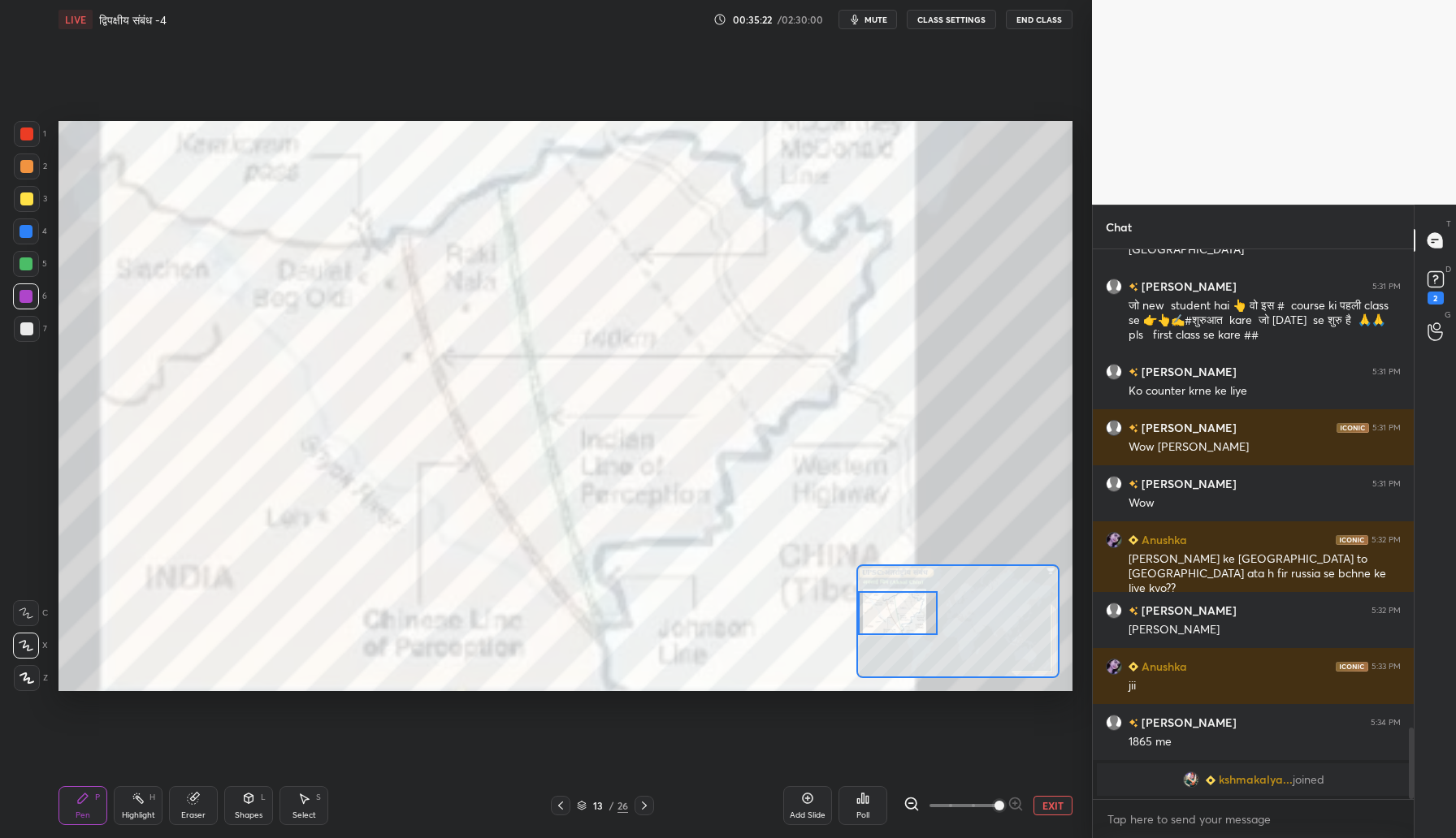
drag, startPoint x: 890, startPoint y: 610, endPoint x: 882, endPoint y: 613, distance: 8.5
click at [881, 615] on div at bounding box center [897, 614] width 80 height 45
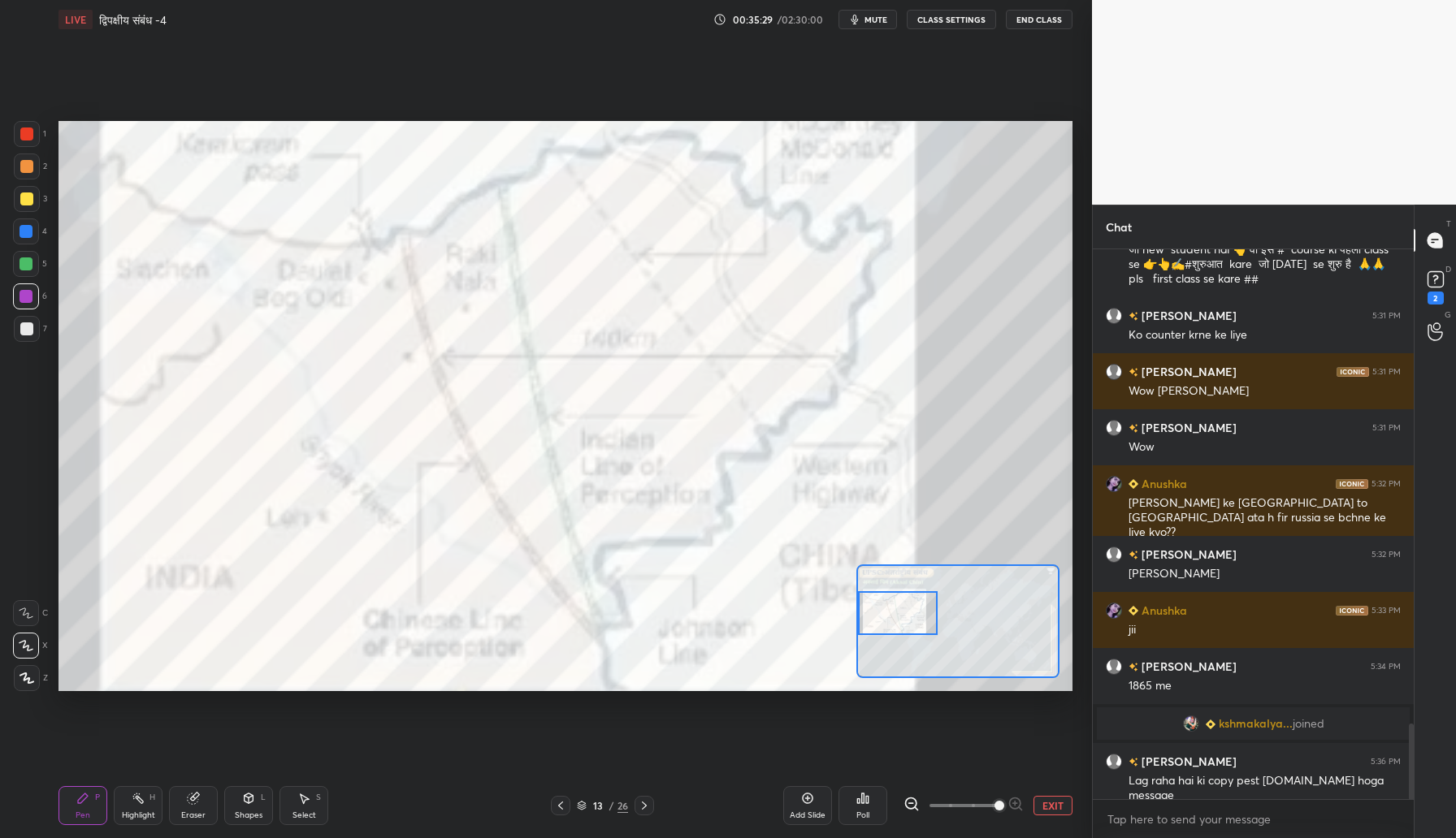
scroll to position [3453, 0]
click at [24, 128] on div at bounding box center [27, 134] width 13 height 13
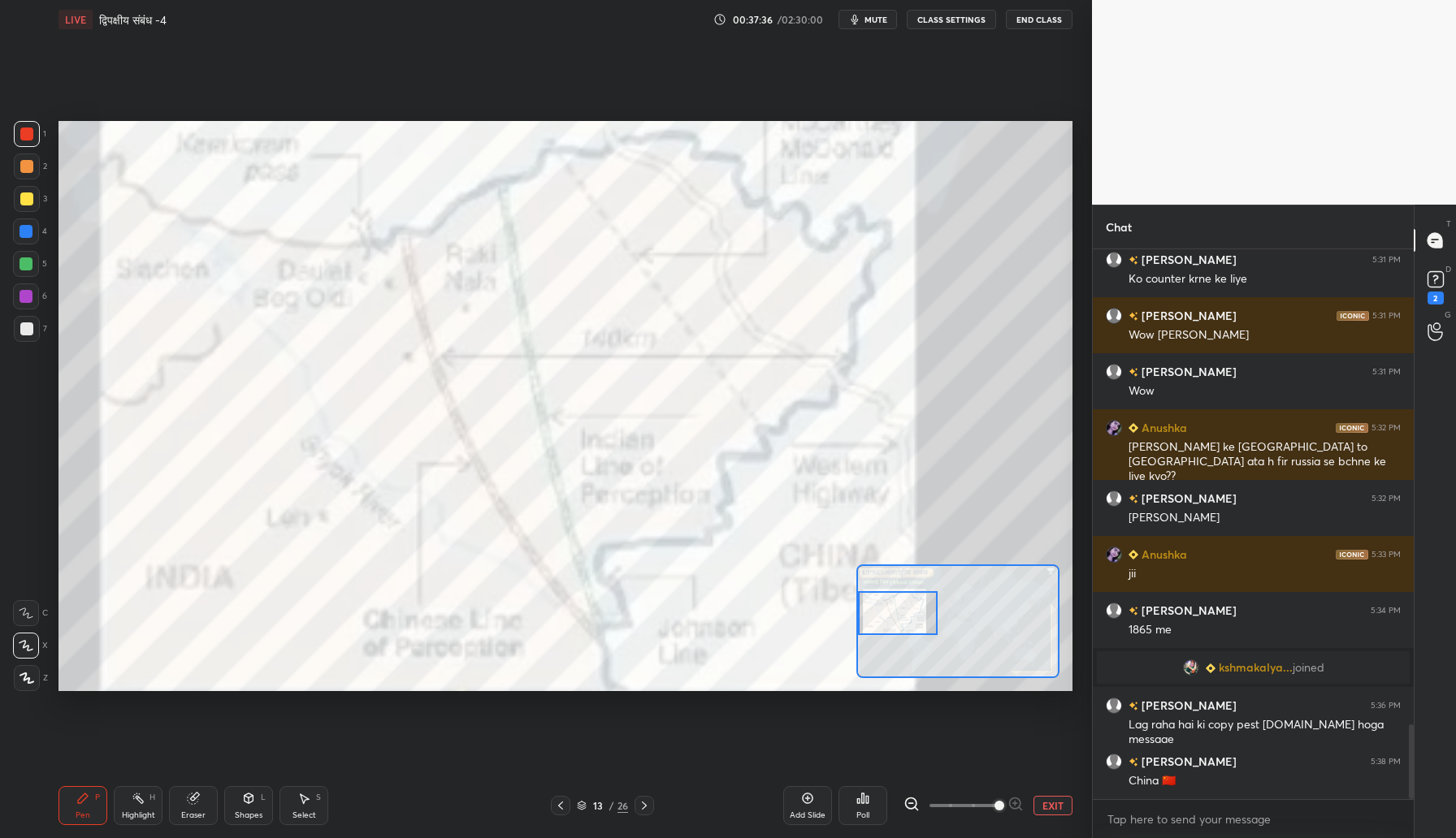
click at [28, 260] on div at bounding box center [26, 263] width 13 height 13
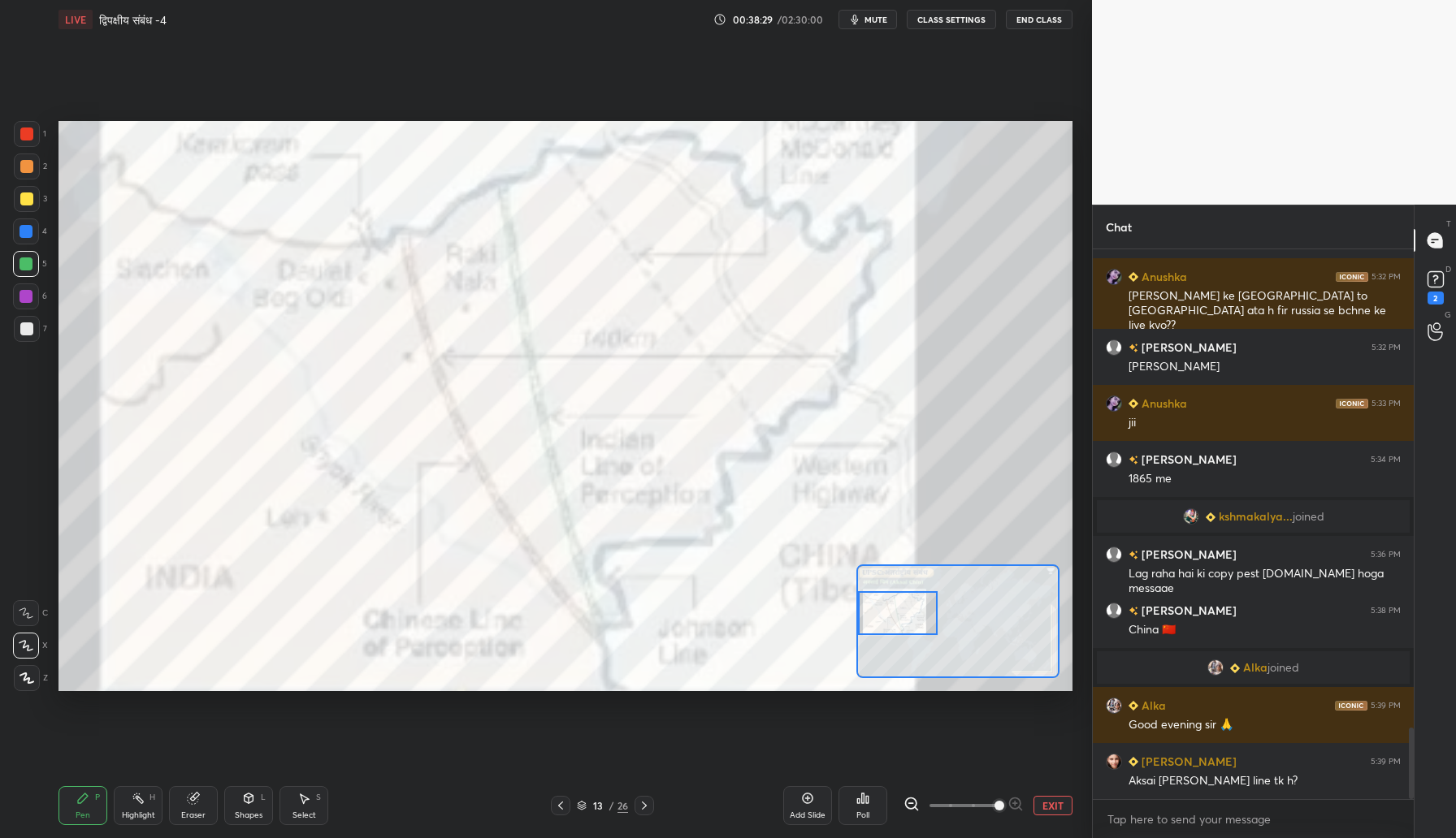
scroll to position [3682, 0]
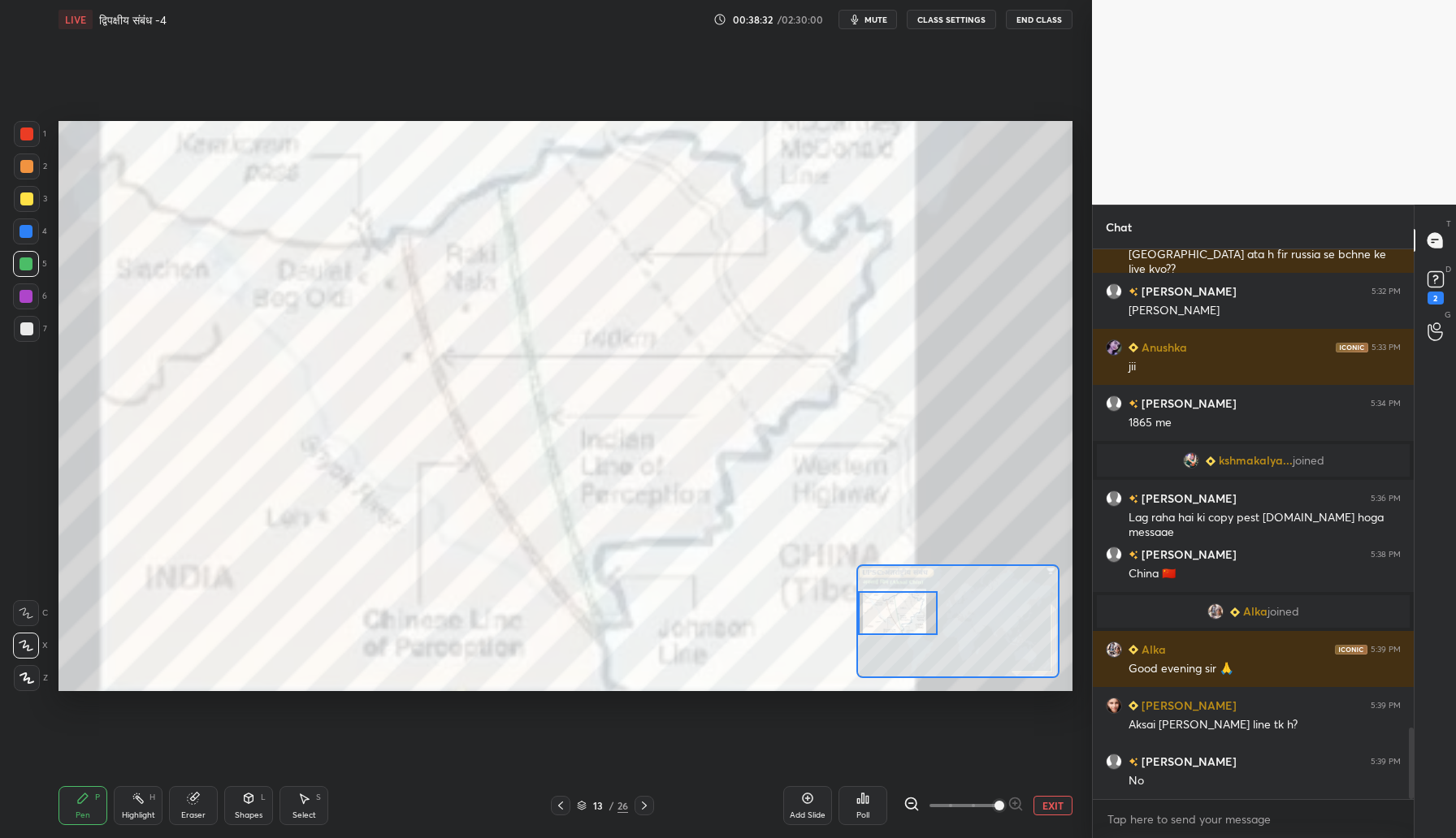
click at [25, 198] on div at bounding box center [27, 199] width 13 height 13
click at [30, 610] on icon at bounding box center [26, 613] width 14 height 12
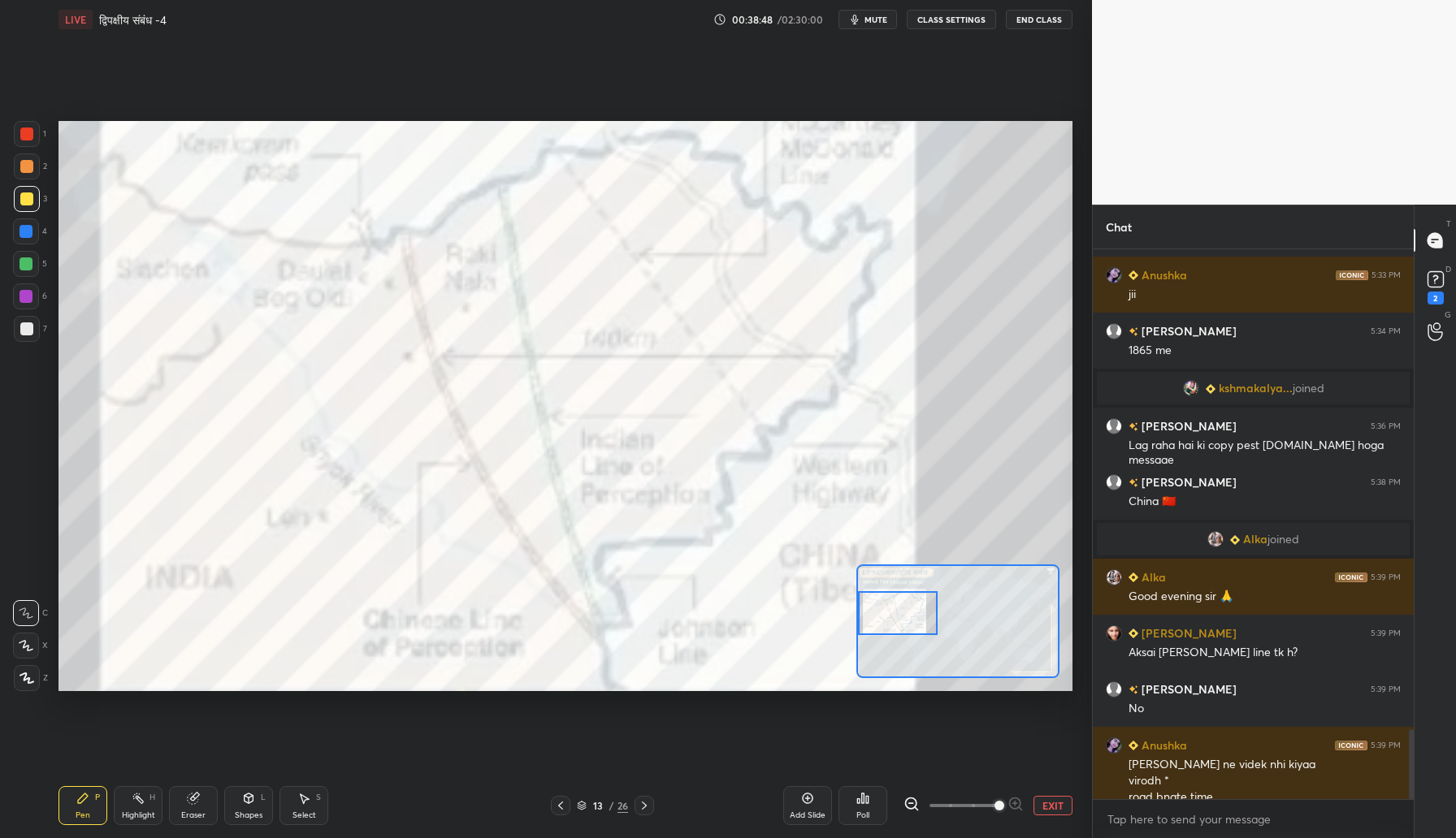
scroll to position [3771, 0]
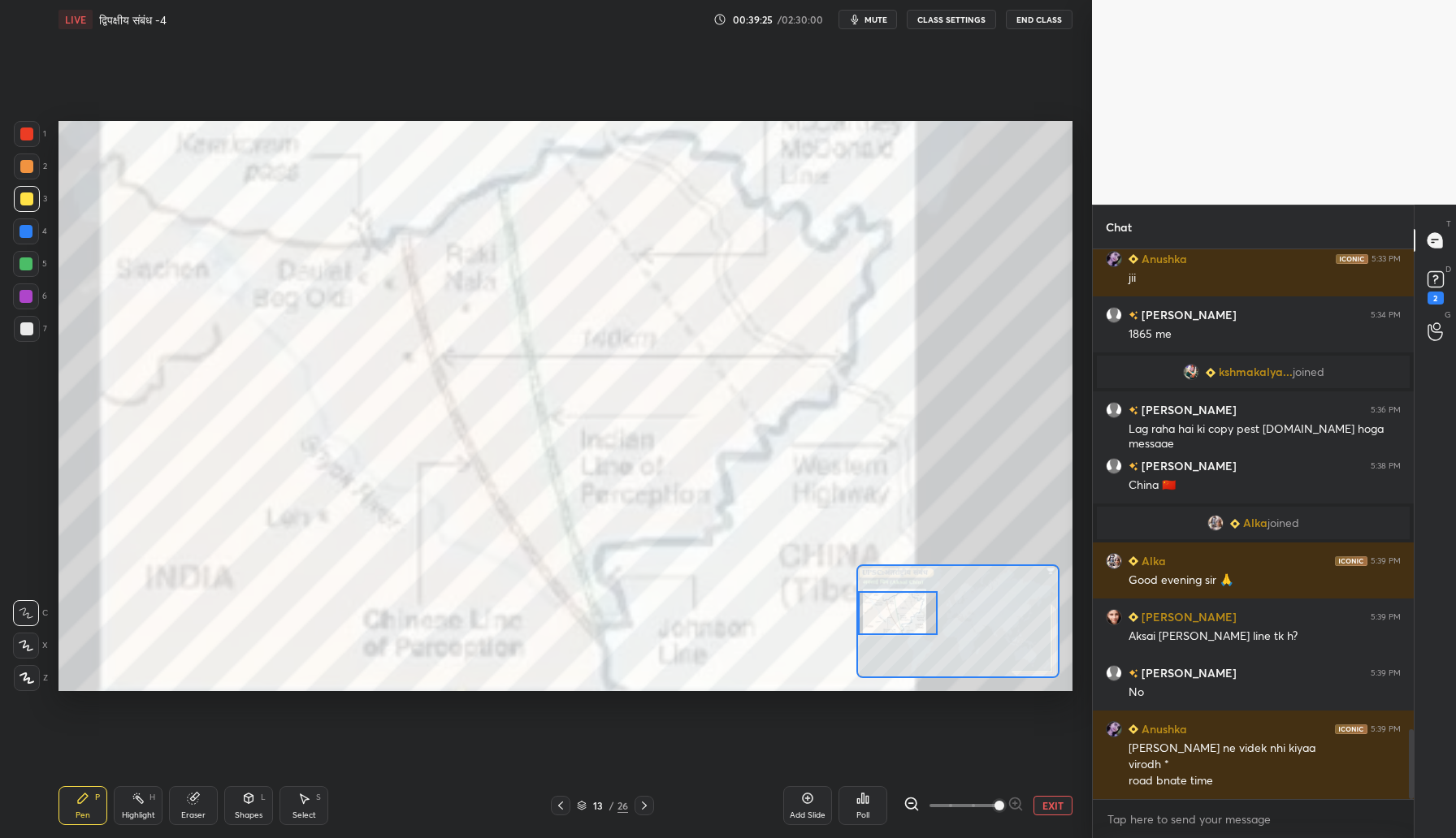
click at [30, 134] on div at bounding box center [27, 134] width 13 height 13
drag, startPoint x: 28, startPoint y: 233, endPoint x: 47, endPoint y: 227, distance: 19.9
click at [32, 230] on div at bounding box center [26, 231] width 13 height 13
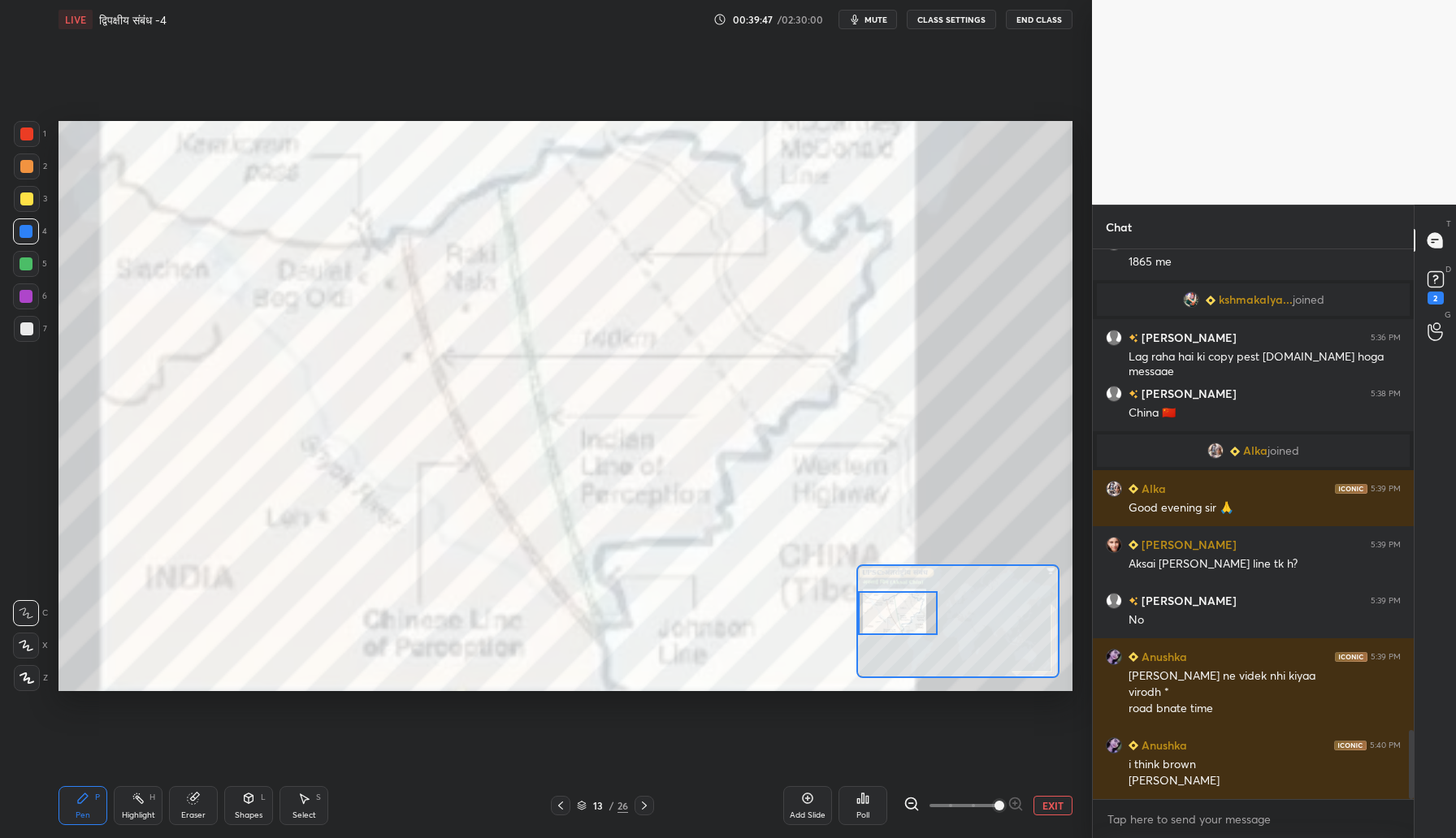
scroll to position [3899, 0]
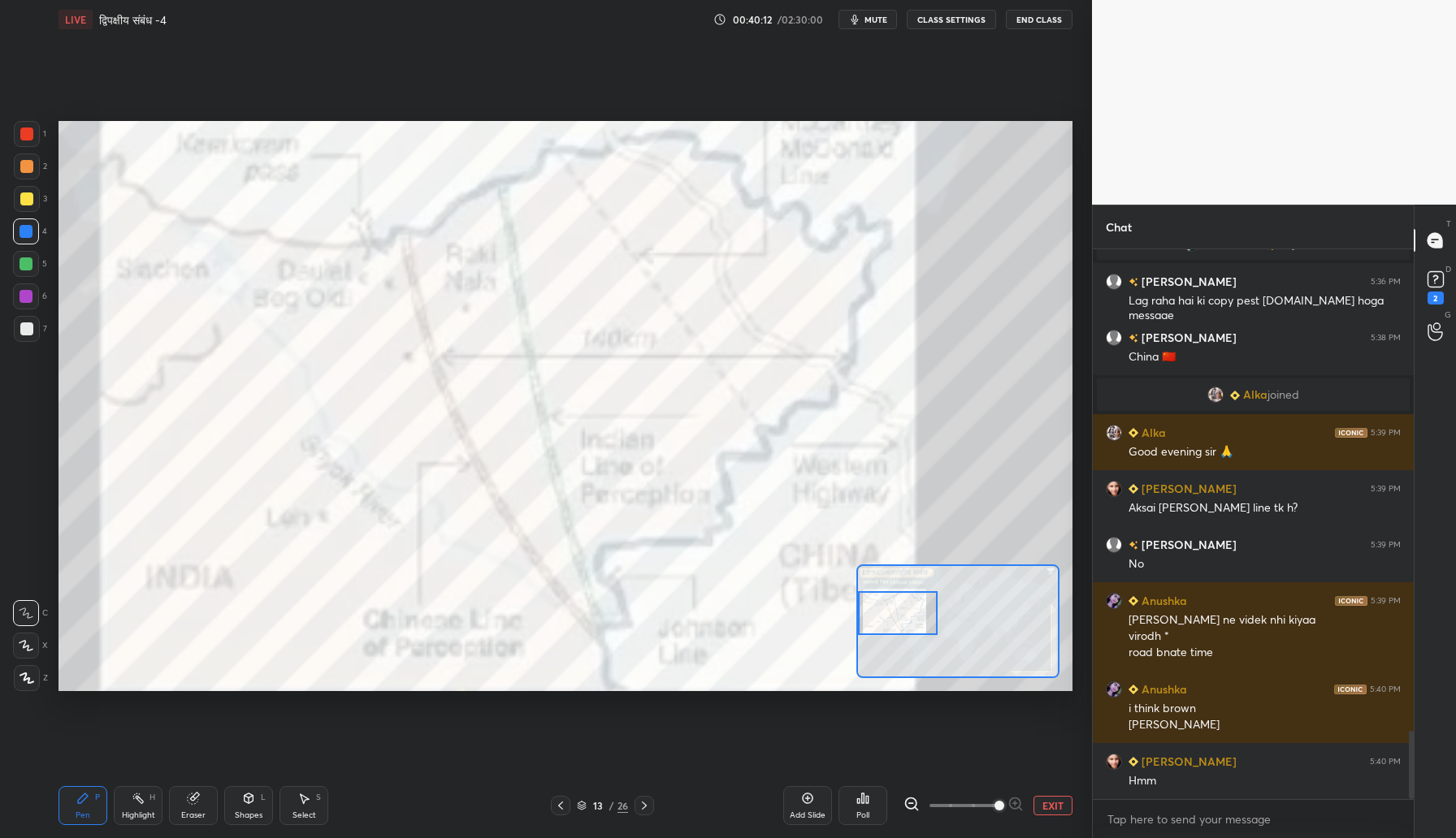
click at [22, 267] on div at bounding box center [26, 263] width 13 height 13
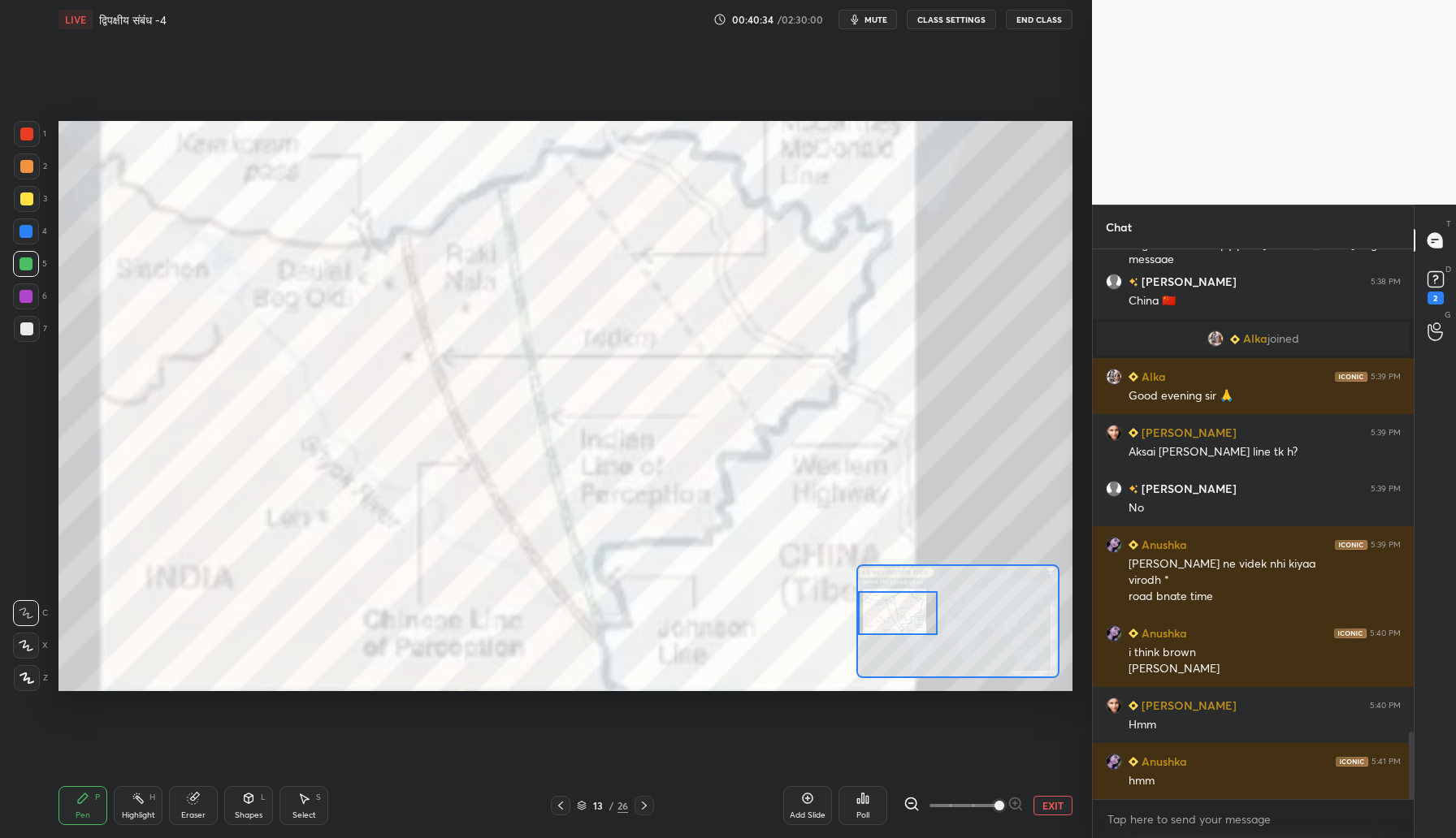
drag, startPoint x: 32, startPoint y: 131, endPoint x: 48, endPoint y: 125, distance: 17.1
click at [34, 131] on div at bounding box center [26, 134] width 26 height 26
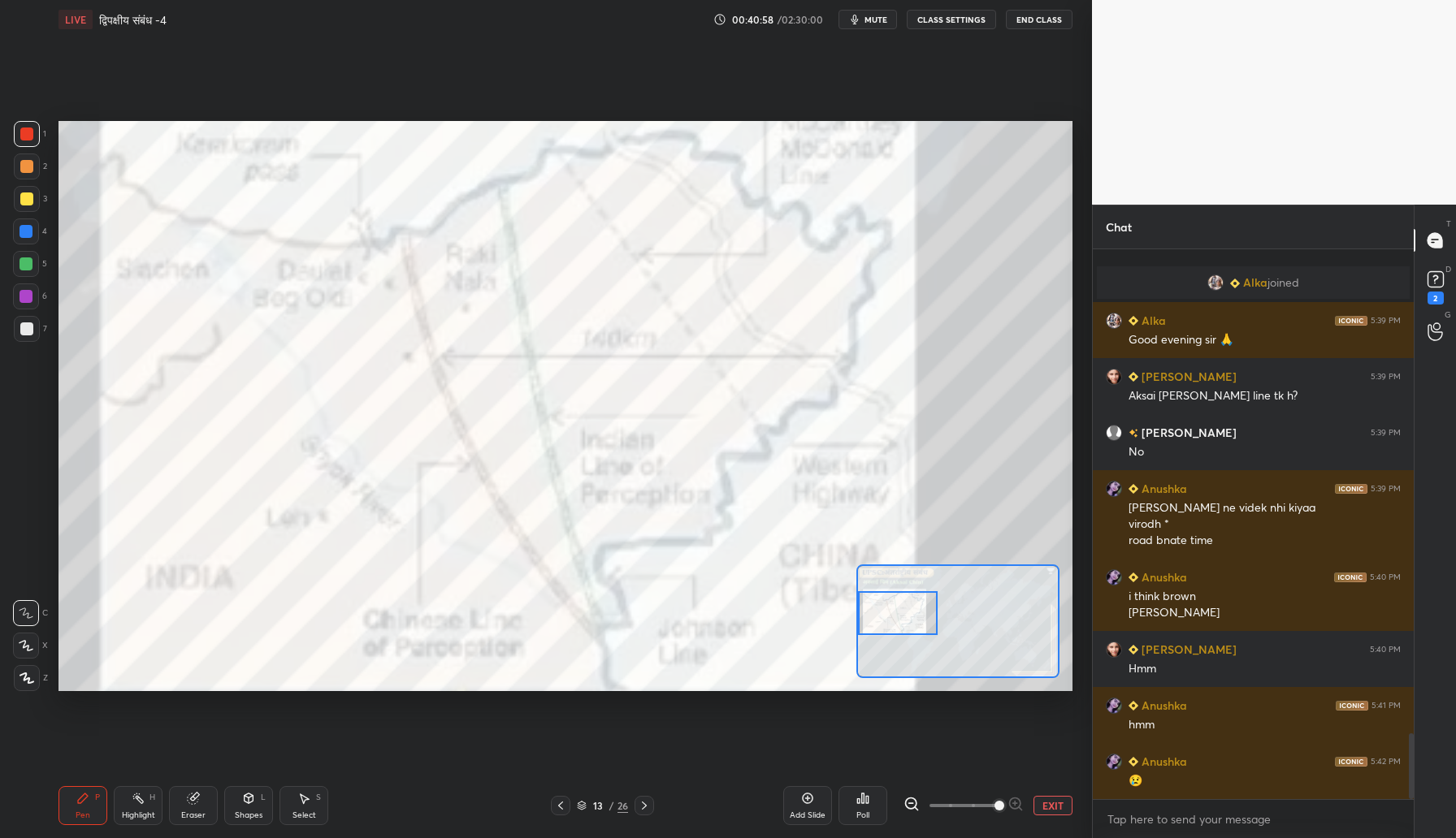
scroll to position [4067, 0]
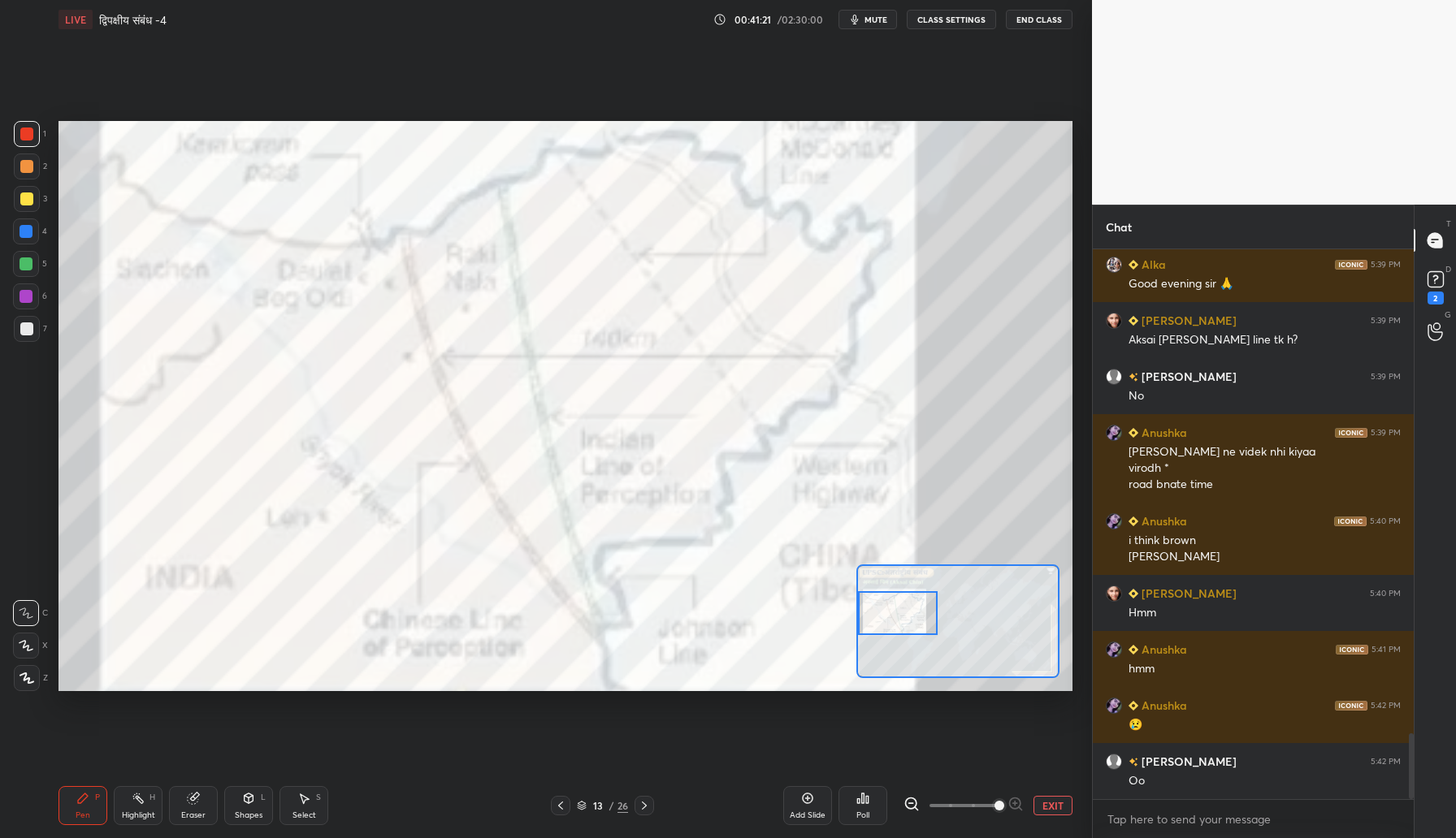
click at [805, 803] on div "Add Slide" at bounding box center [808, 805] width 48 height 39
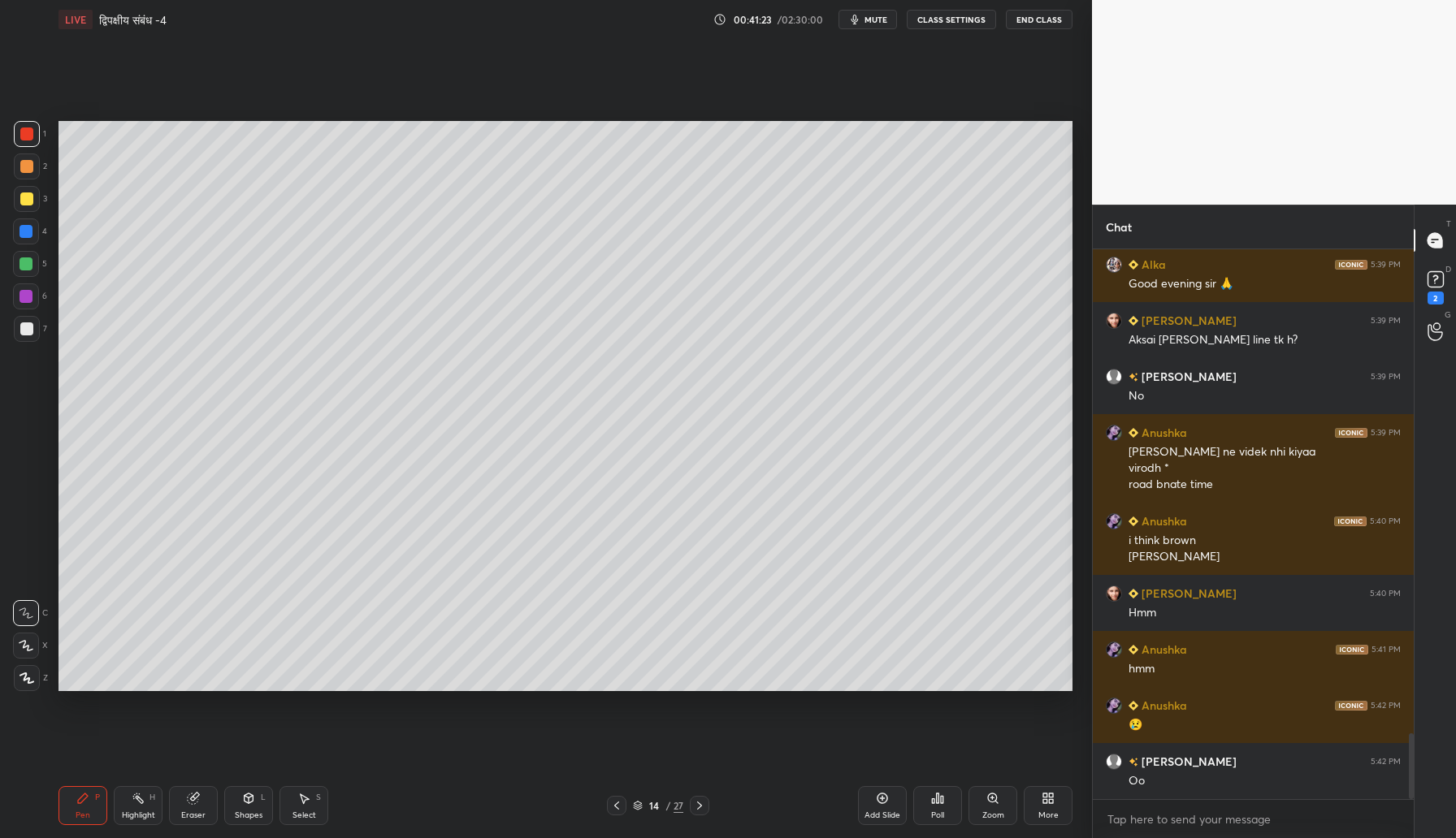
click at [30, 166] on div at bounding box center [27, 167] width 13 height 13
drag, startPoint x: 22, startPoint y: 642, endPoint x: 34, endPoint y: 628, distance: 18.4
click at [26, 637] on div at bounding box center [25, 645] width 26 height 26
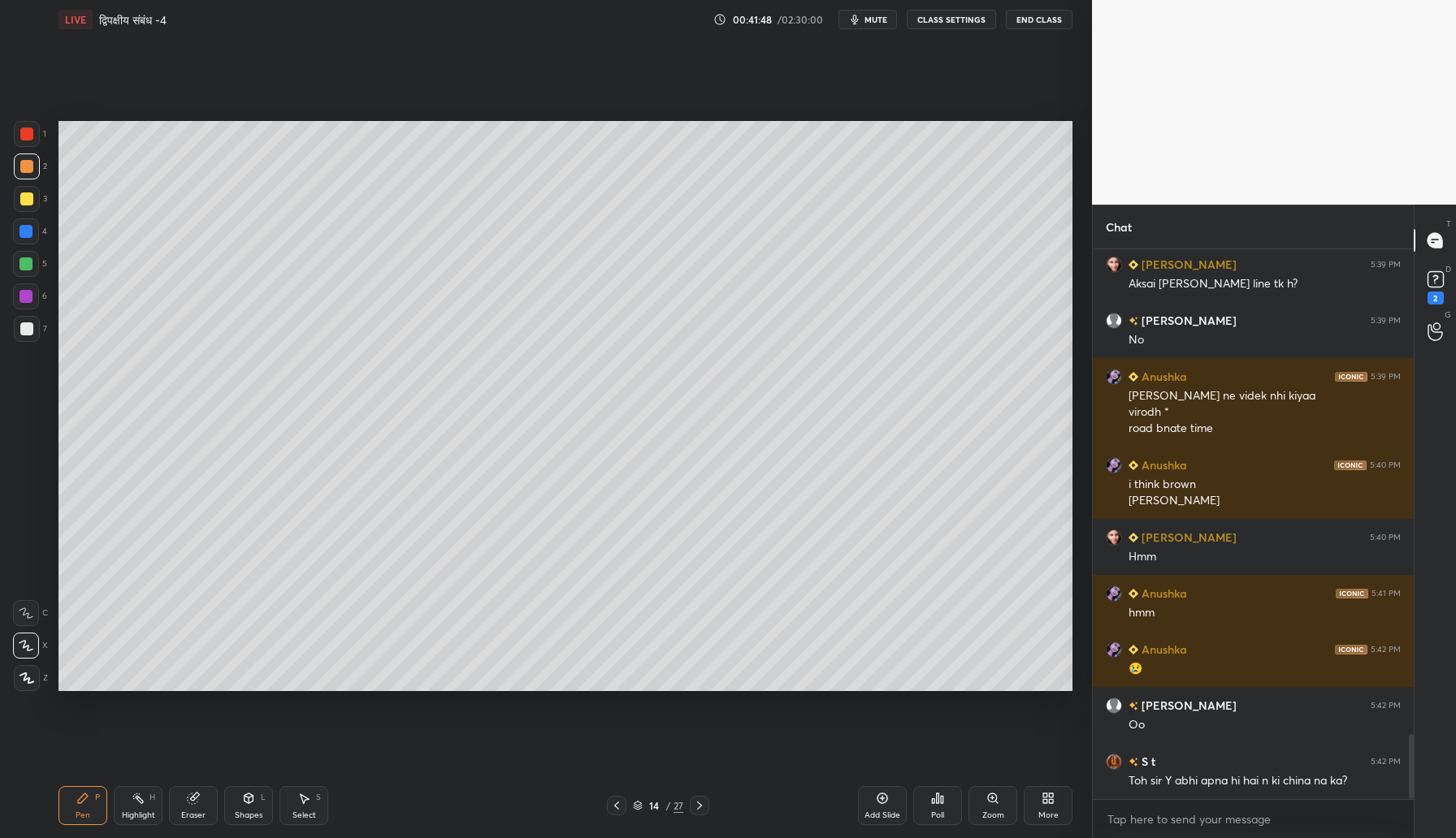
click at [30, 199] on div at bounding box center [27, 199] width 13 height 13
drag, startPoint x: 24, startPoint y: 333, endPoint x: 56, endPoint y: 324, distance: 33.2
click at [22, 332] on div at bounding box center [27, 329] width 13 height 13
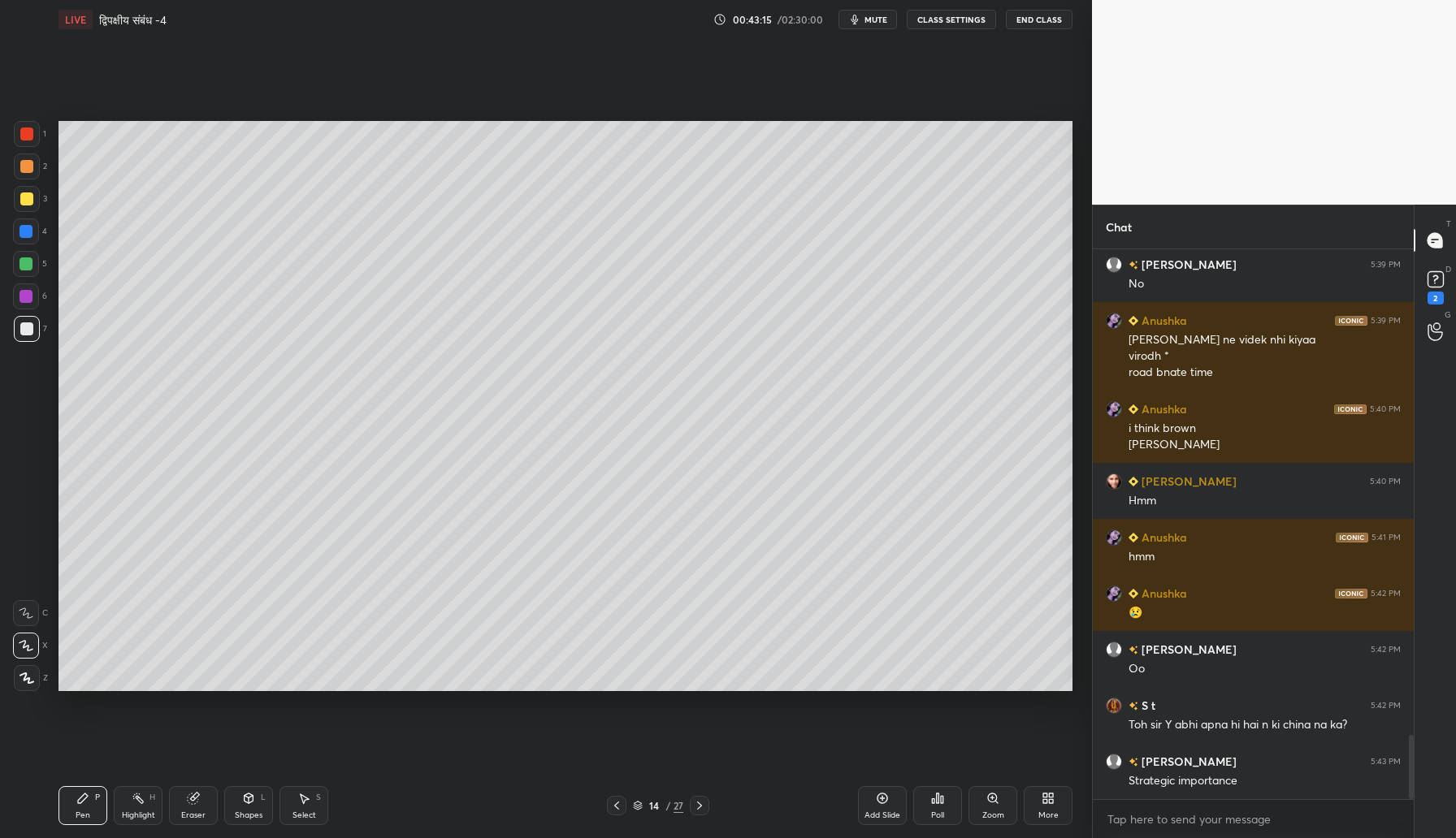
click at [24, 202] on div at bounding box center [27, 199] width 13 height 13
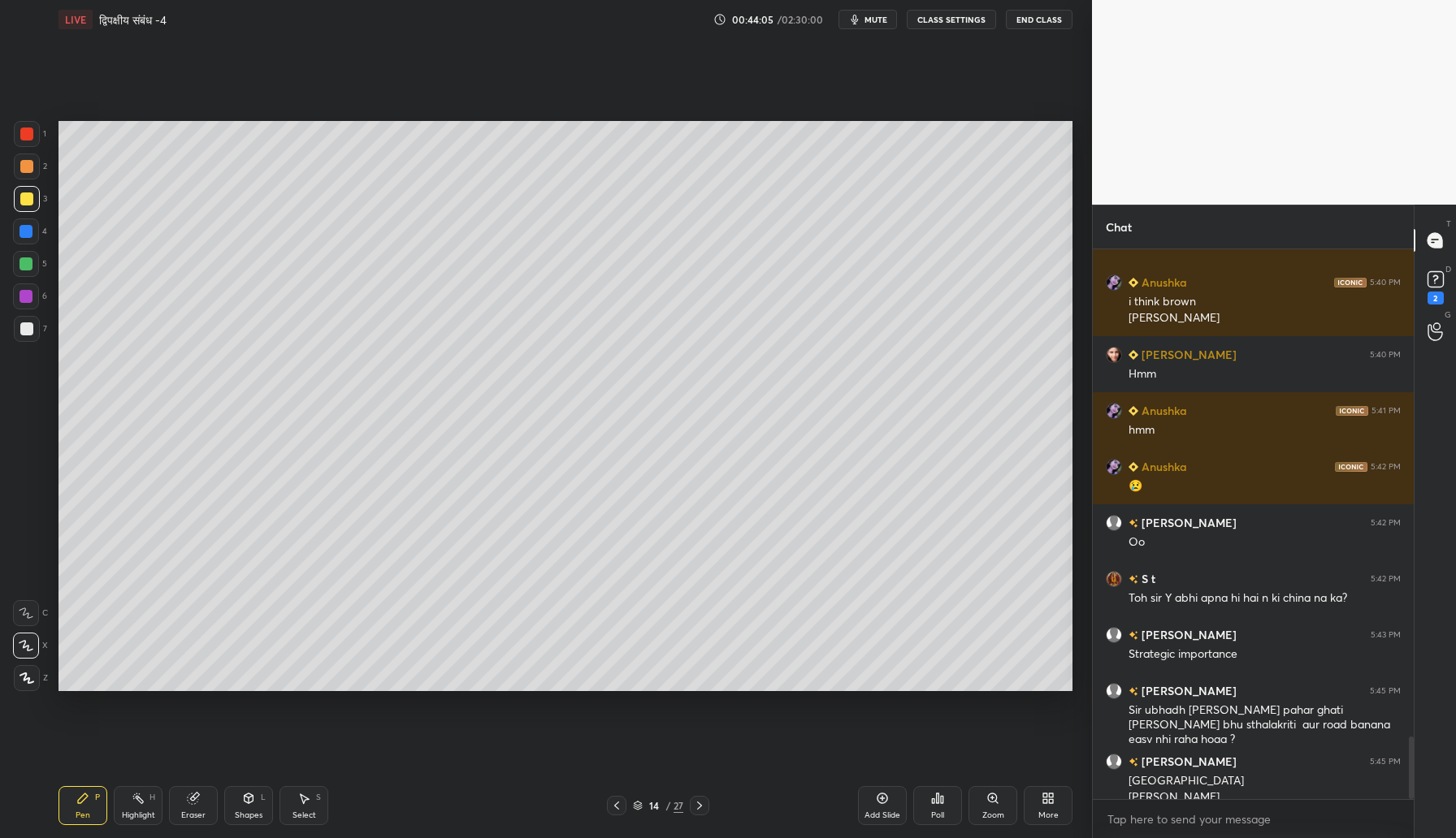
scroll to position [4322, 0]
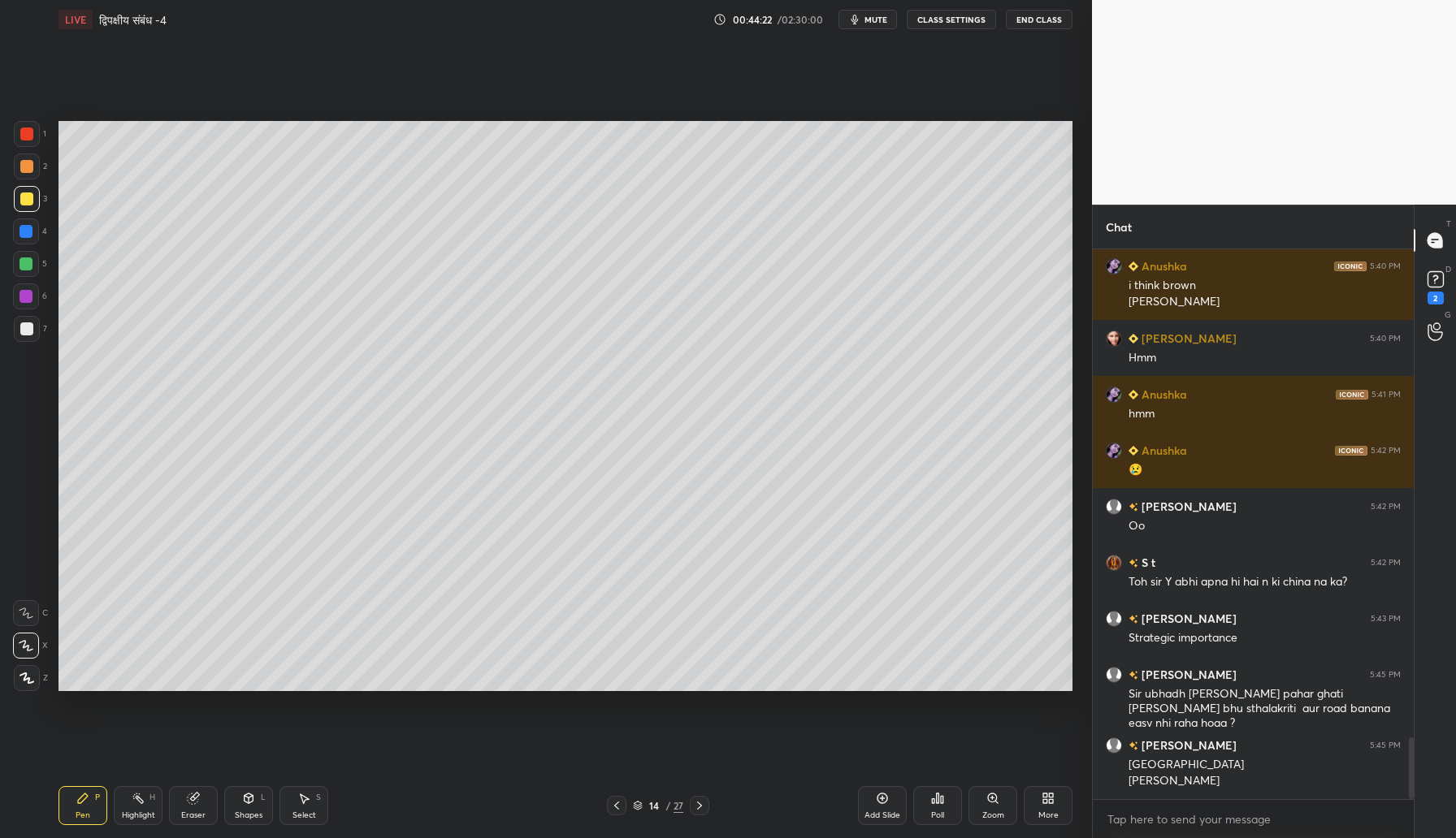
click at [28, 168] on div at bounding box center [27, 167] width 13 height 13
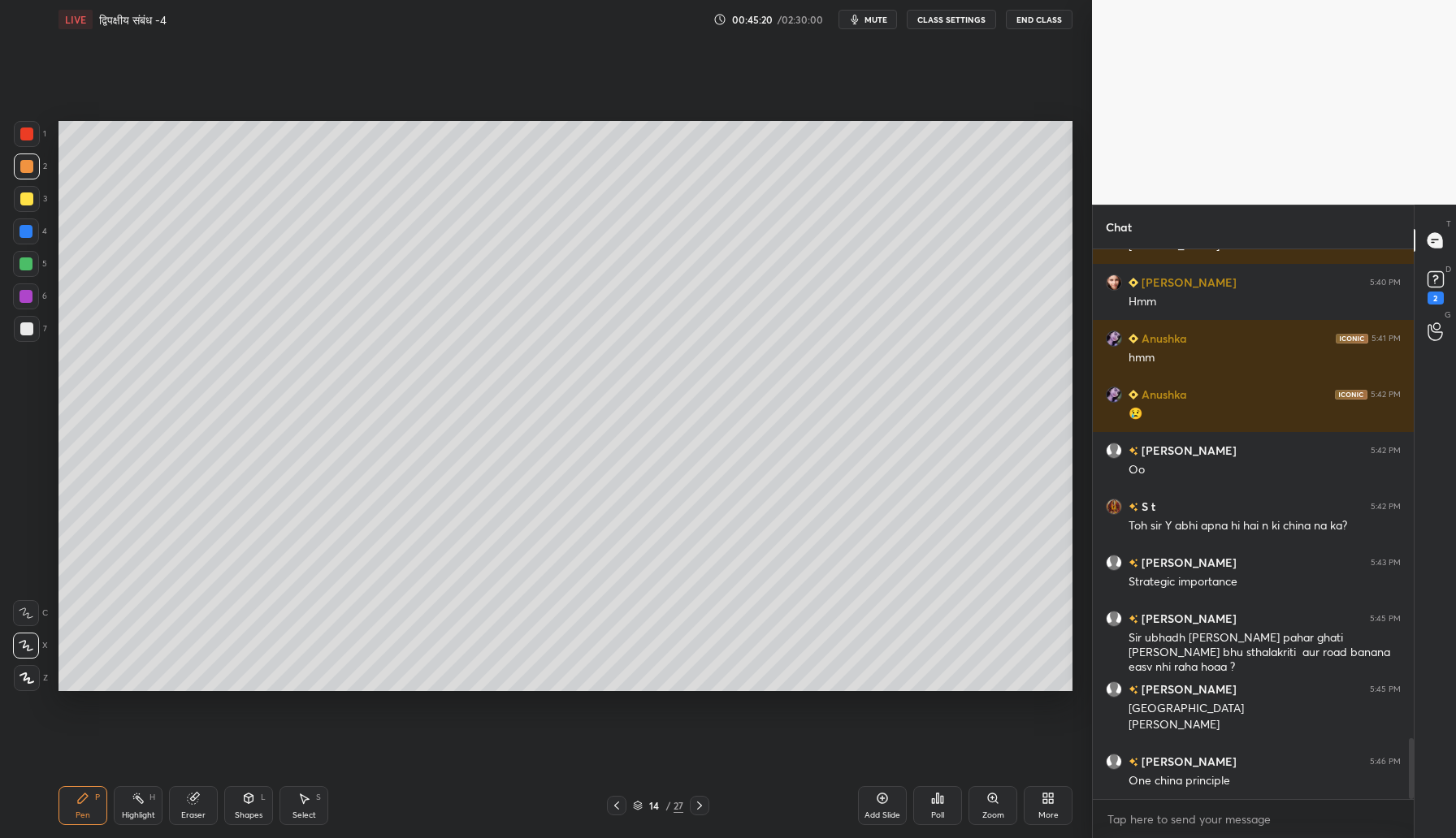
scroll to position [4417, 0]
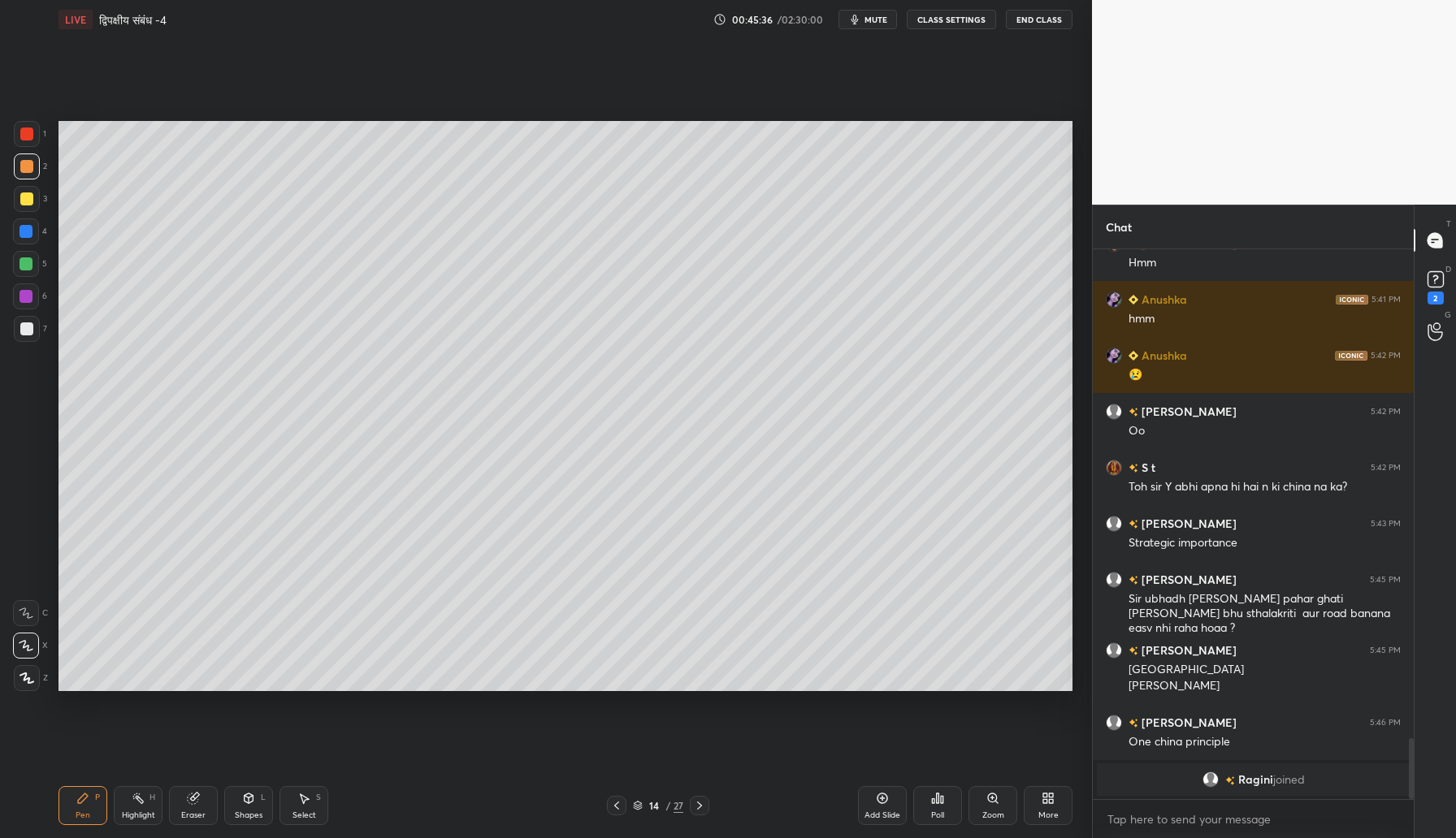
drag, startPoint x: 894, startPoint y: 802, endPoint x: 859, endPoint y: 725, distance: 84.6
click at [894, 800] on div "Add Slide" at bounding box center [882, 805] width 48 height 39
click at [24, 199] on div at bounding box center [27, 199] width 13 height 13
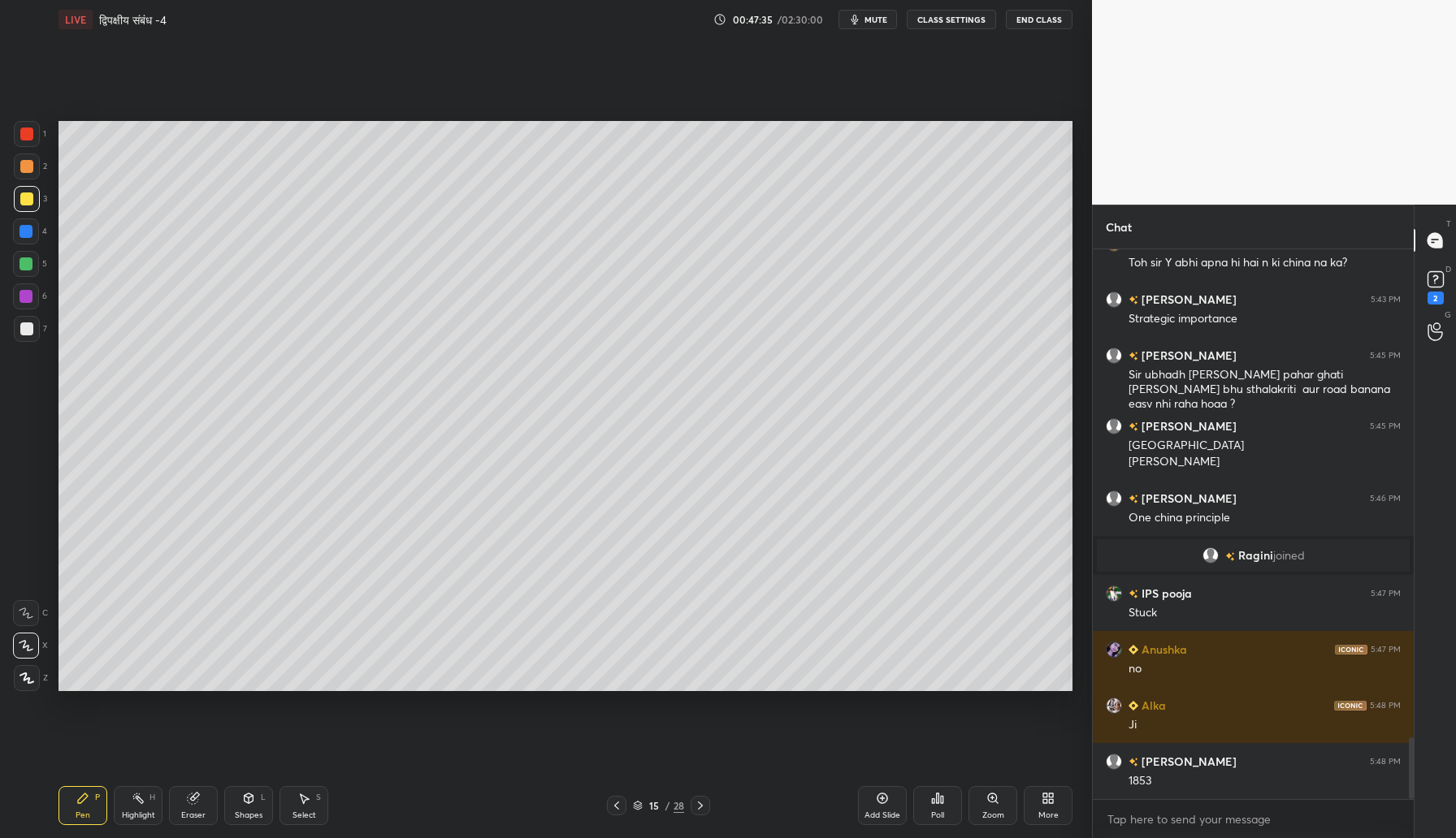
scroll to position [4387, 0]
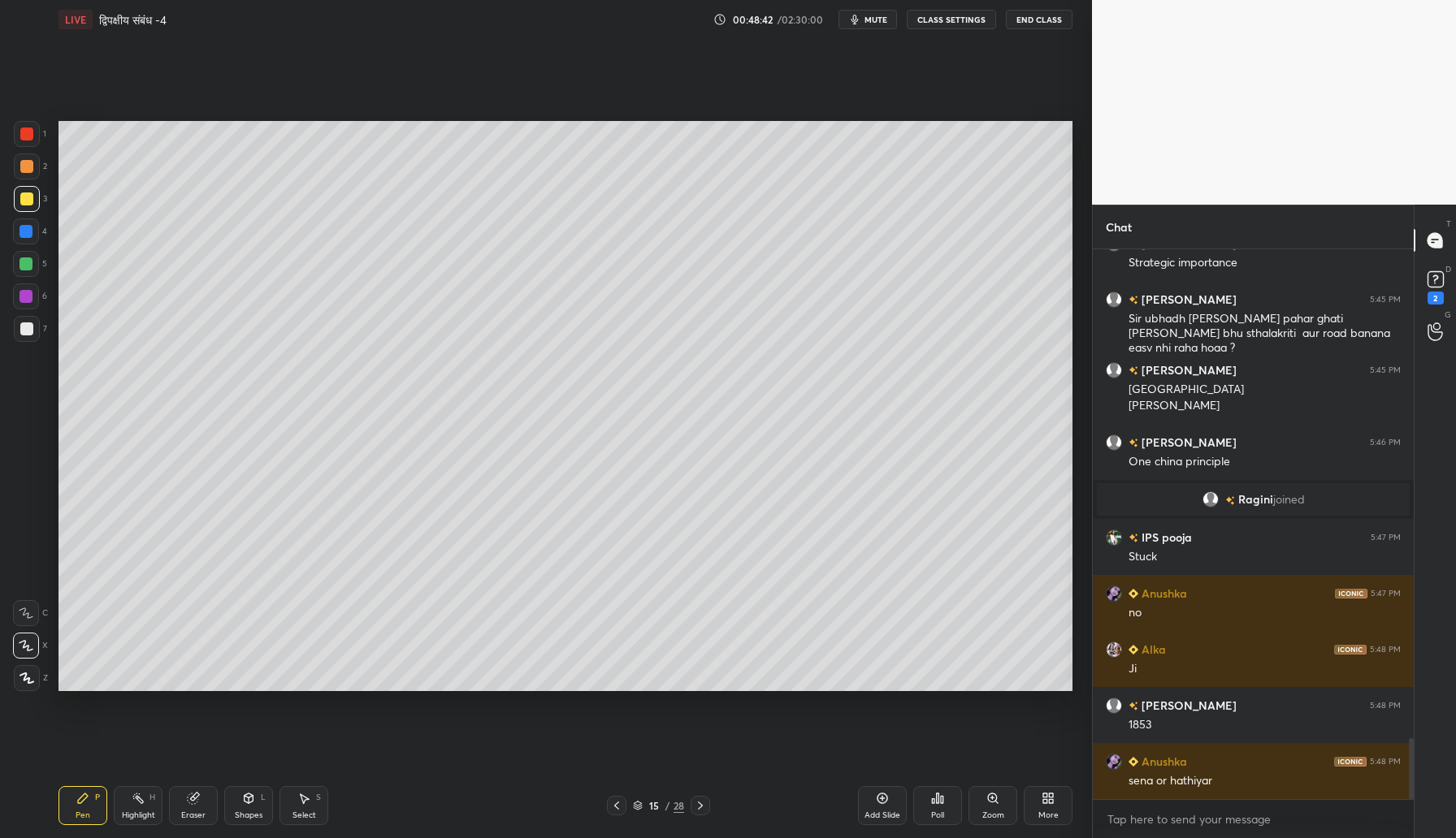
drag, startPoint x: 31, startPoint y: 327, endPoint x: 45, endPoint y: 326, distance: 14.0
click at [30, 327] on div at bounding box center [26, 328] width 26 height 26
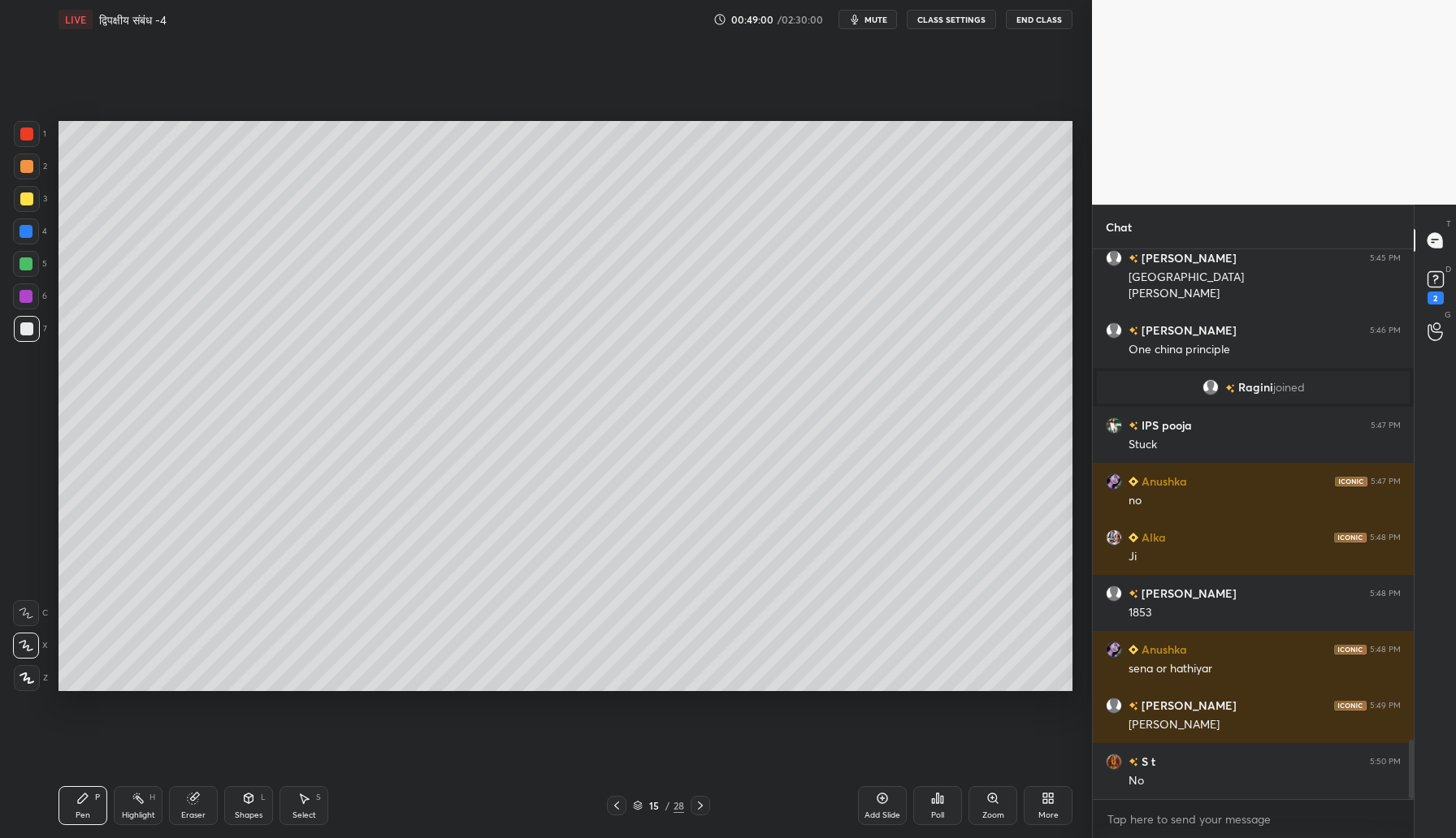
scroll to position [4555, 0]
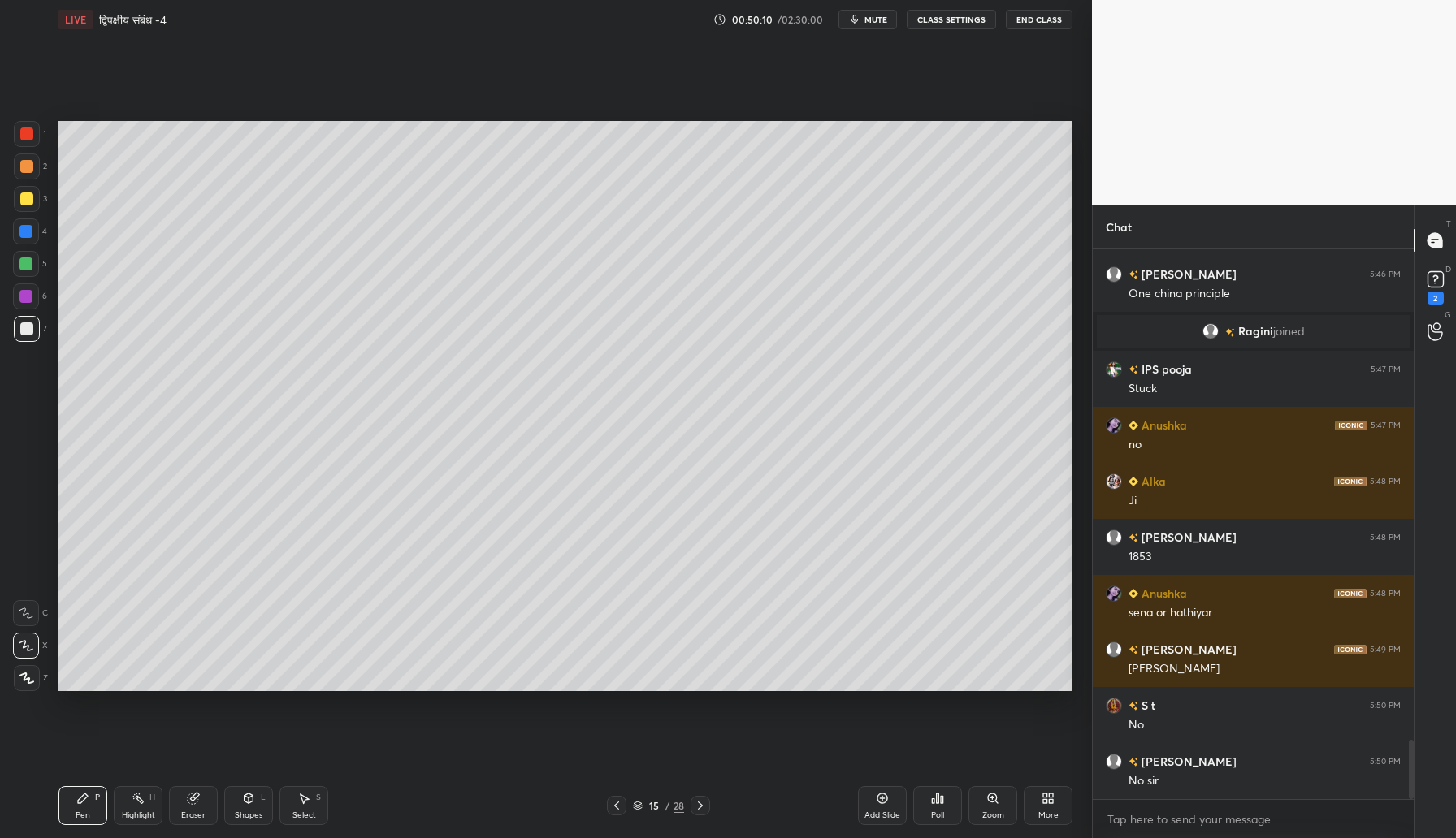
click at [24, 263] on div at bounding box center [26, 263] width 13 height 13
click at [880, 795] on div "Add Slide" at bounding box center [882, 805] width 48 height 39
click at [31, 200] on div at bounding box center [27, 199] width 13 height 13
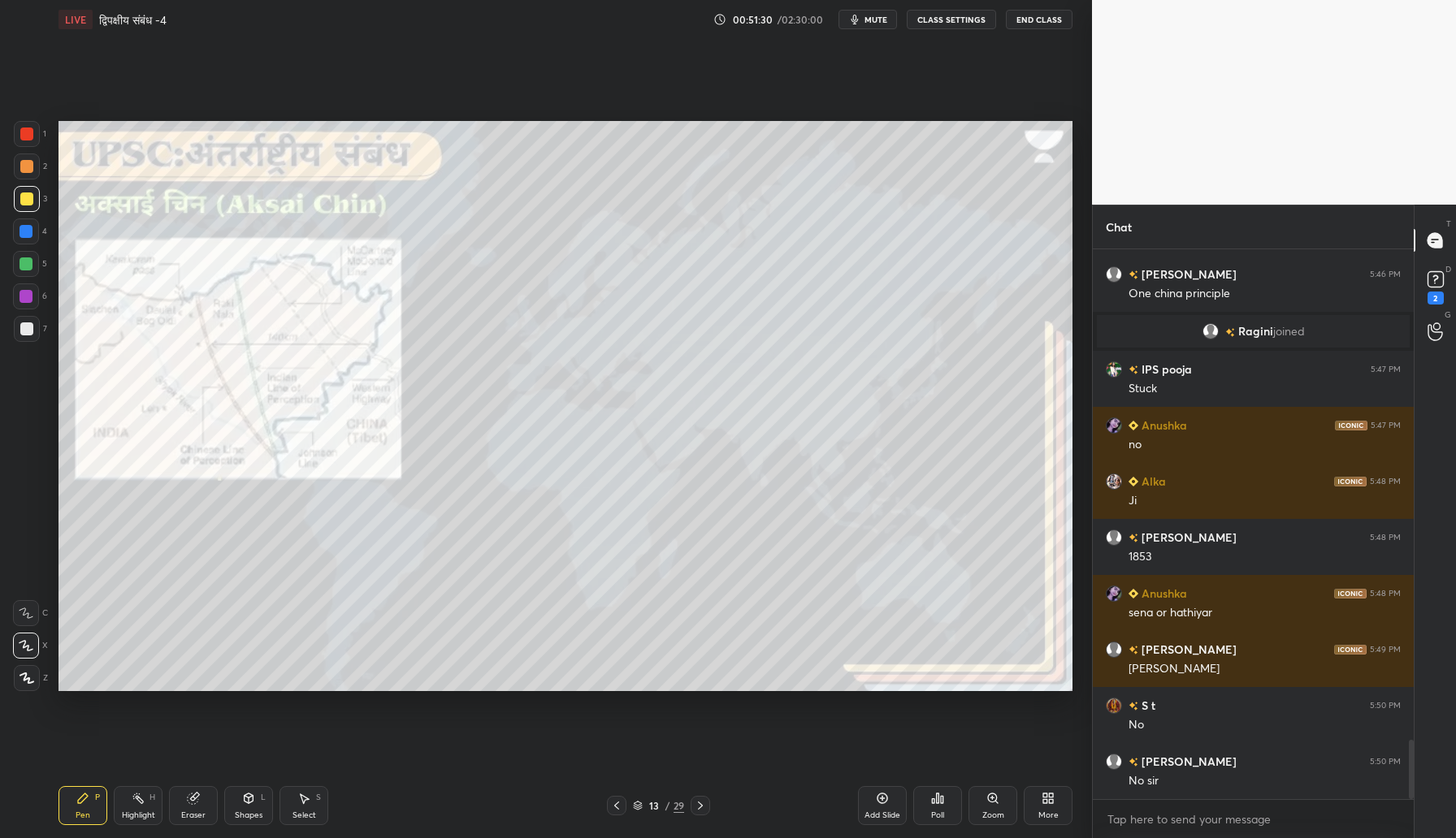
click at [992, 800] on icon at bounding box center [992, 798] width 9 height 9
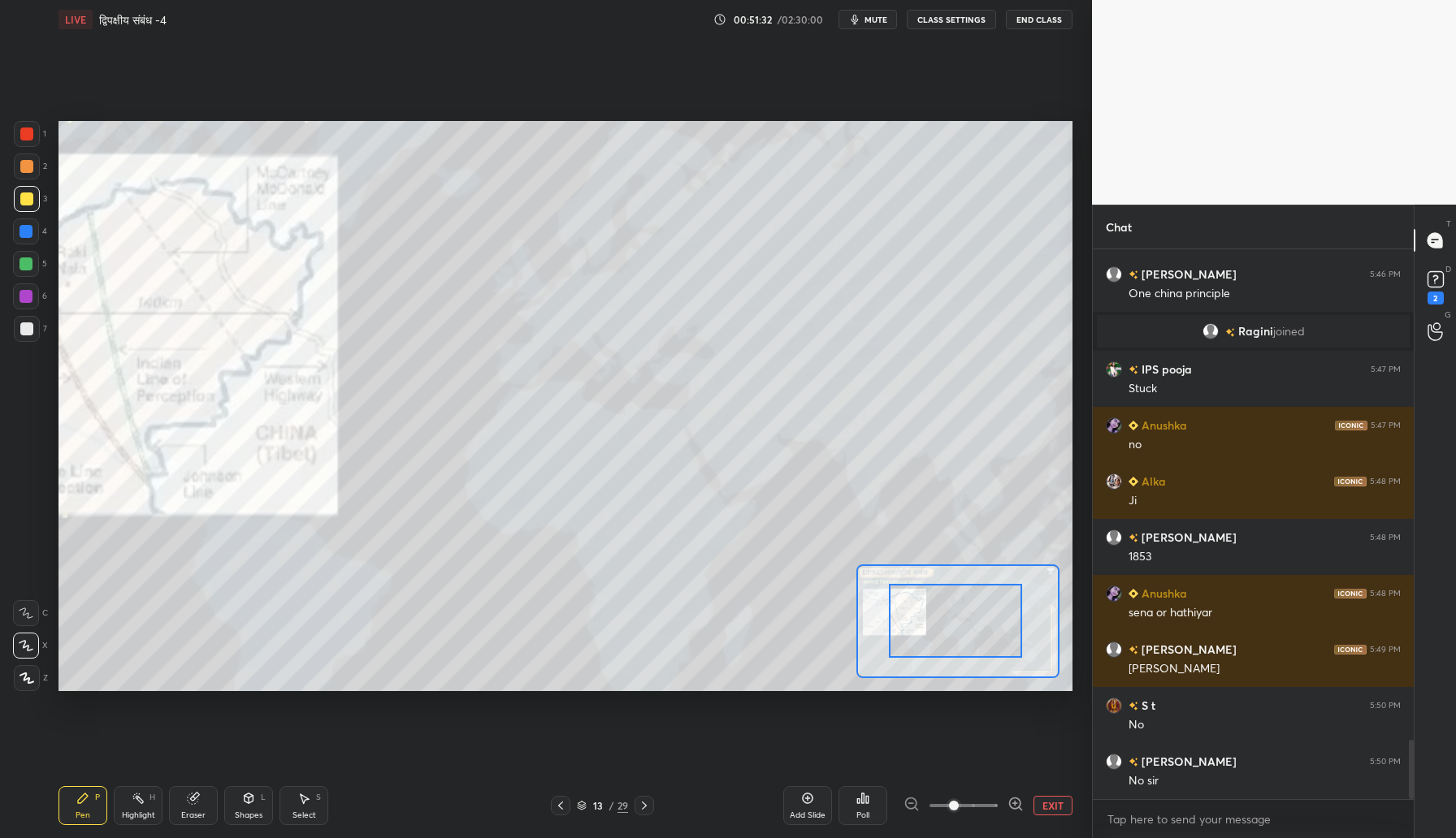
drag, startPoint x: 983, startPoint y: 633, endPoint x: 912, endPoint y: 615, distance: 73.2
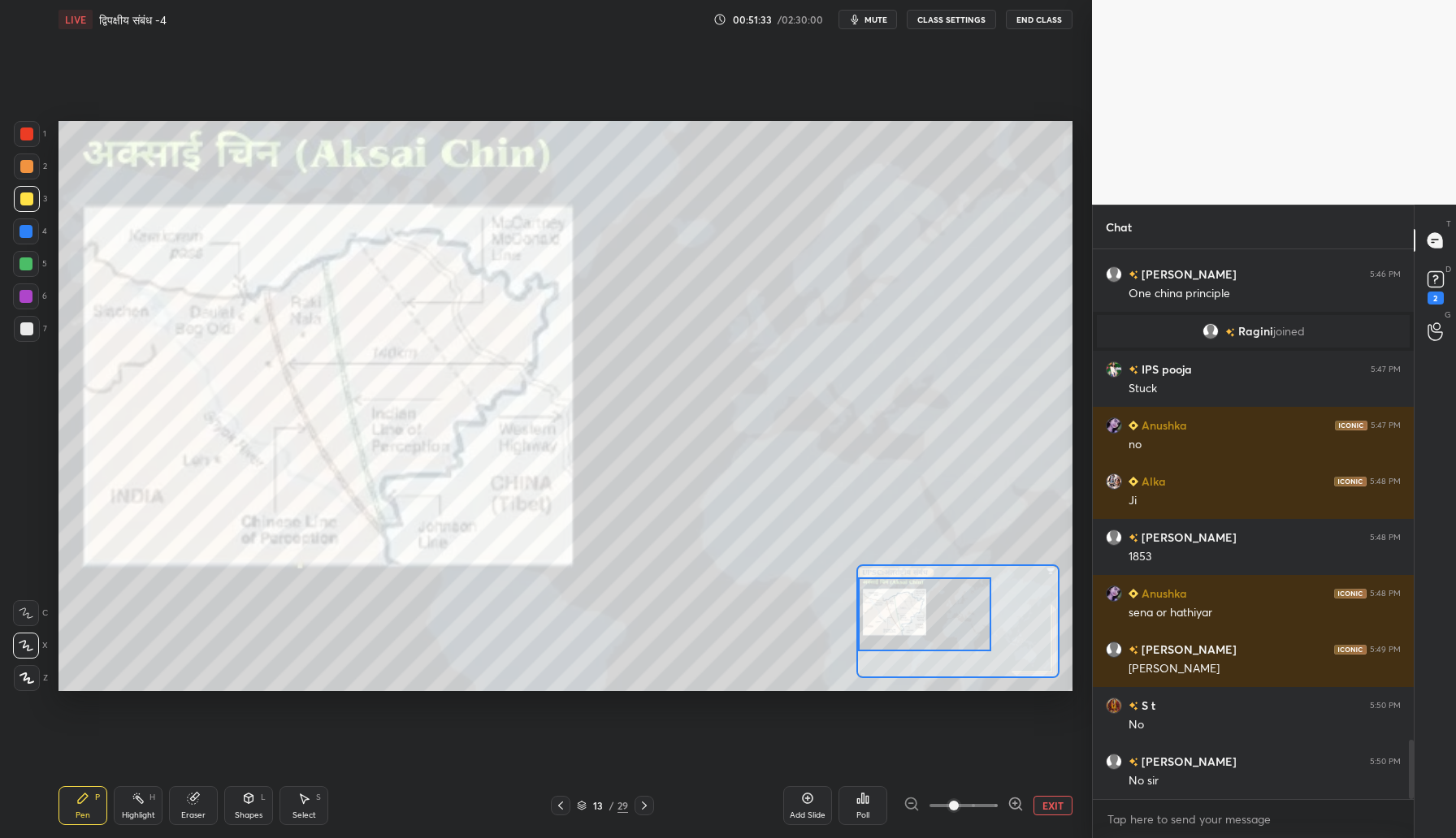
drag, startPoint x: 973, startPoint y: 635, endPoint x: 889, endPoint y: 620, distance: 85.3
click at [891, 625] on div at bounding box center [924, 614] width 134 height 73
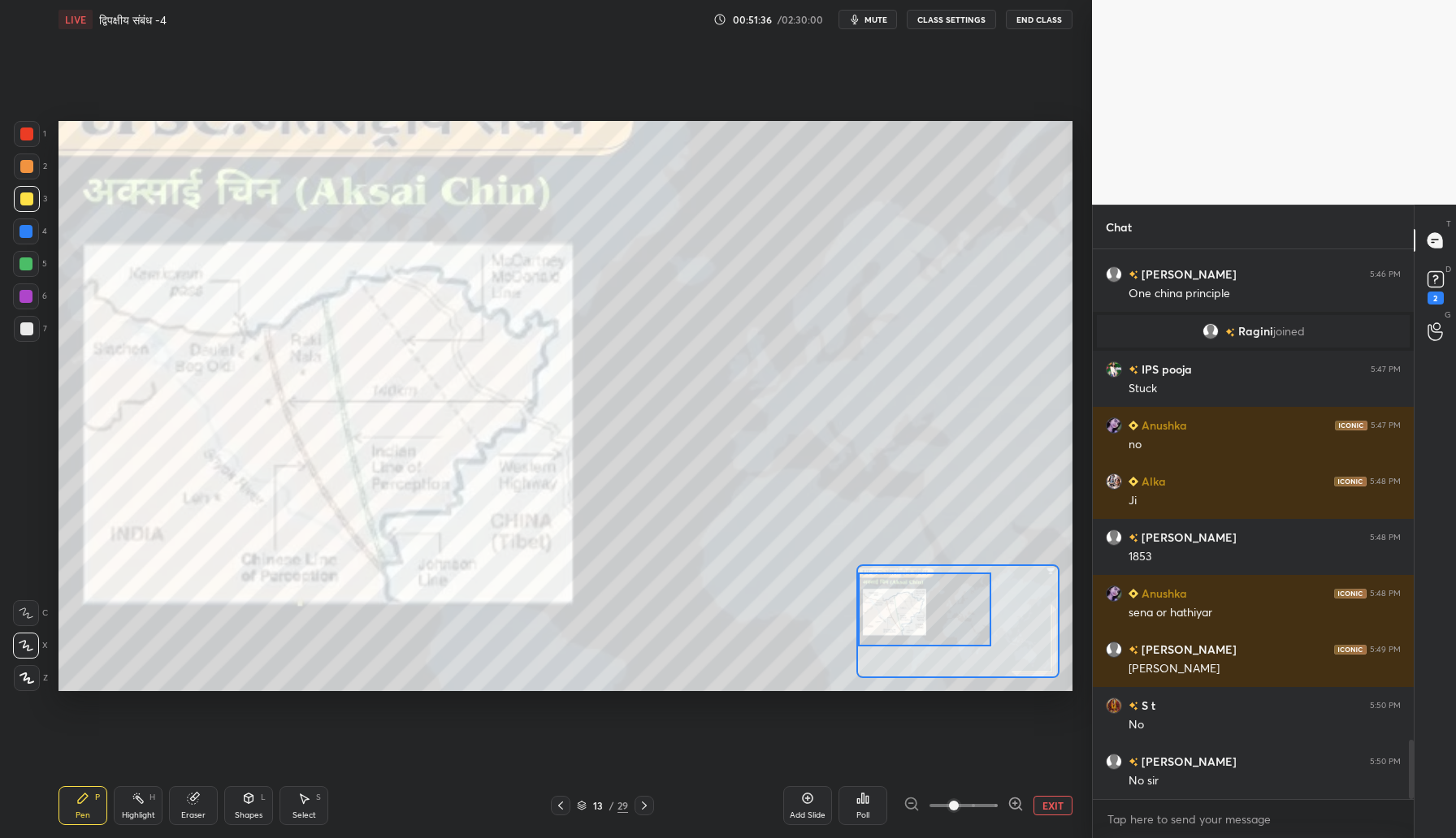
click at [30, 293] on div at bounding box center [26, 296] width 13 height 13
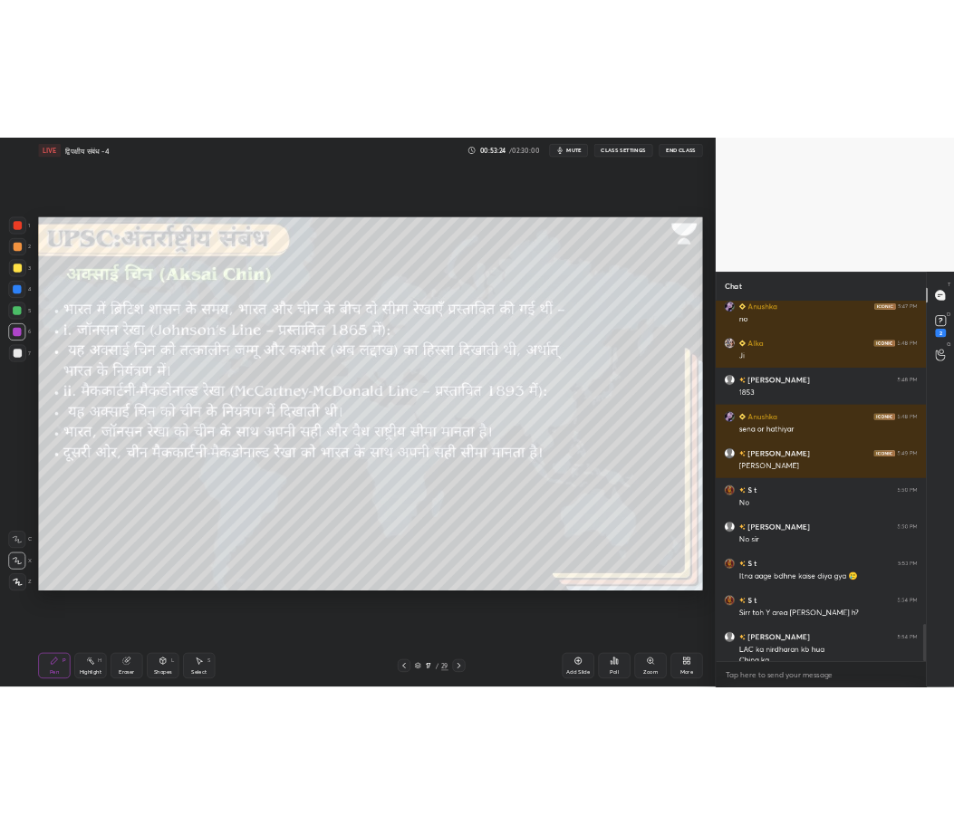
scroll to position [5288, 0]
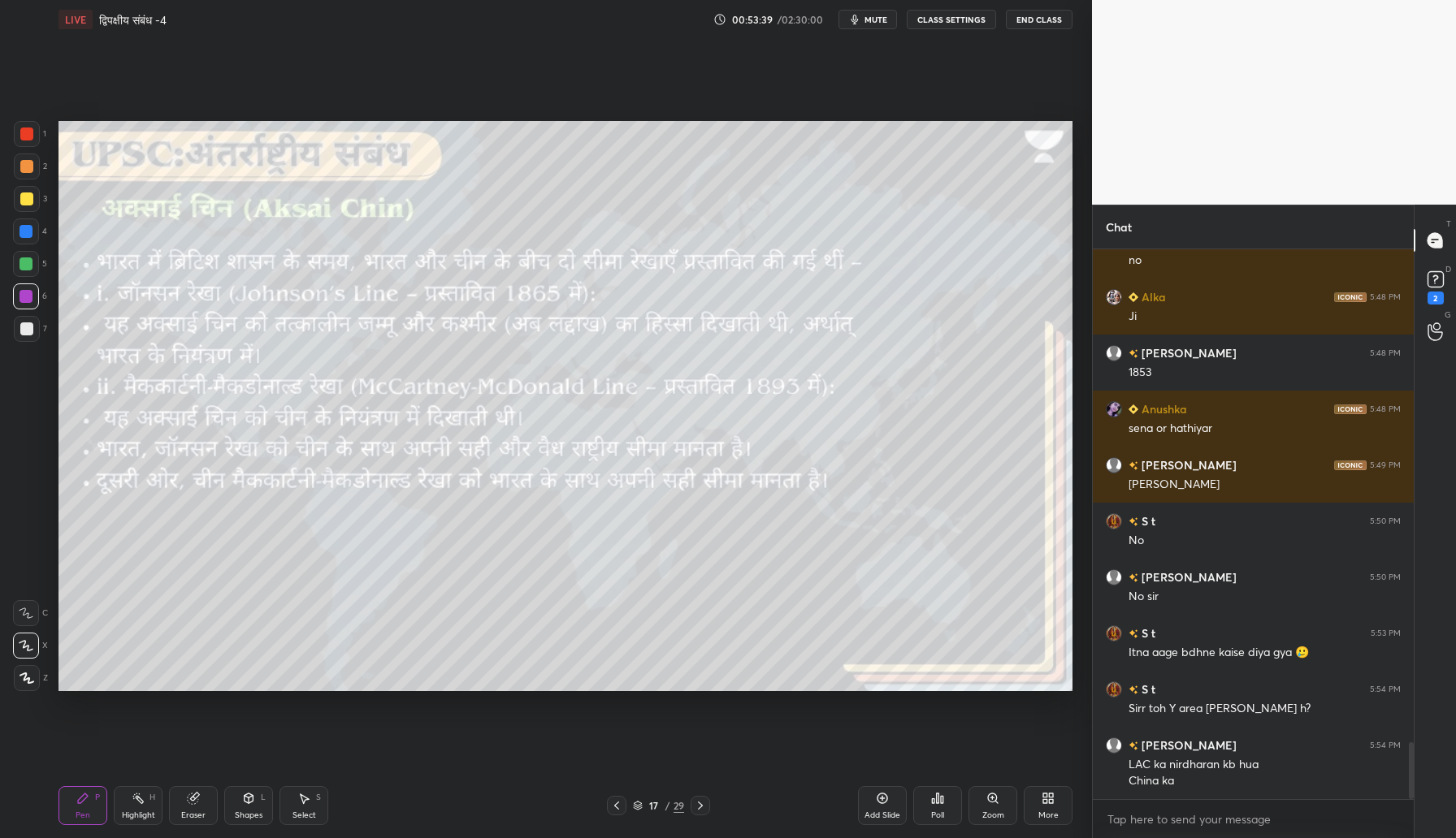
click at [23, 201] on div at bounding box center [27, 199] width 13 height 13
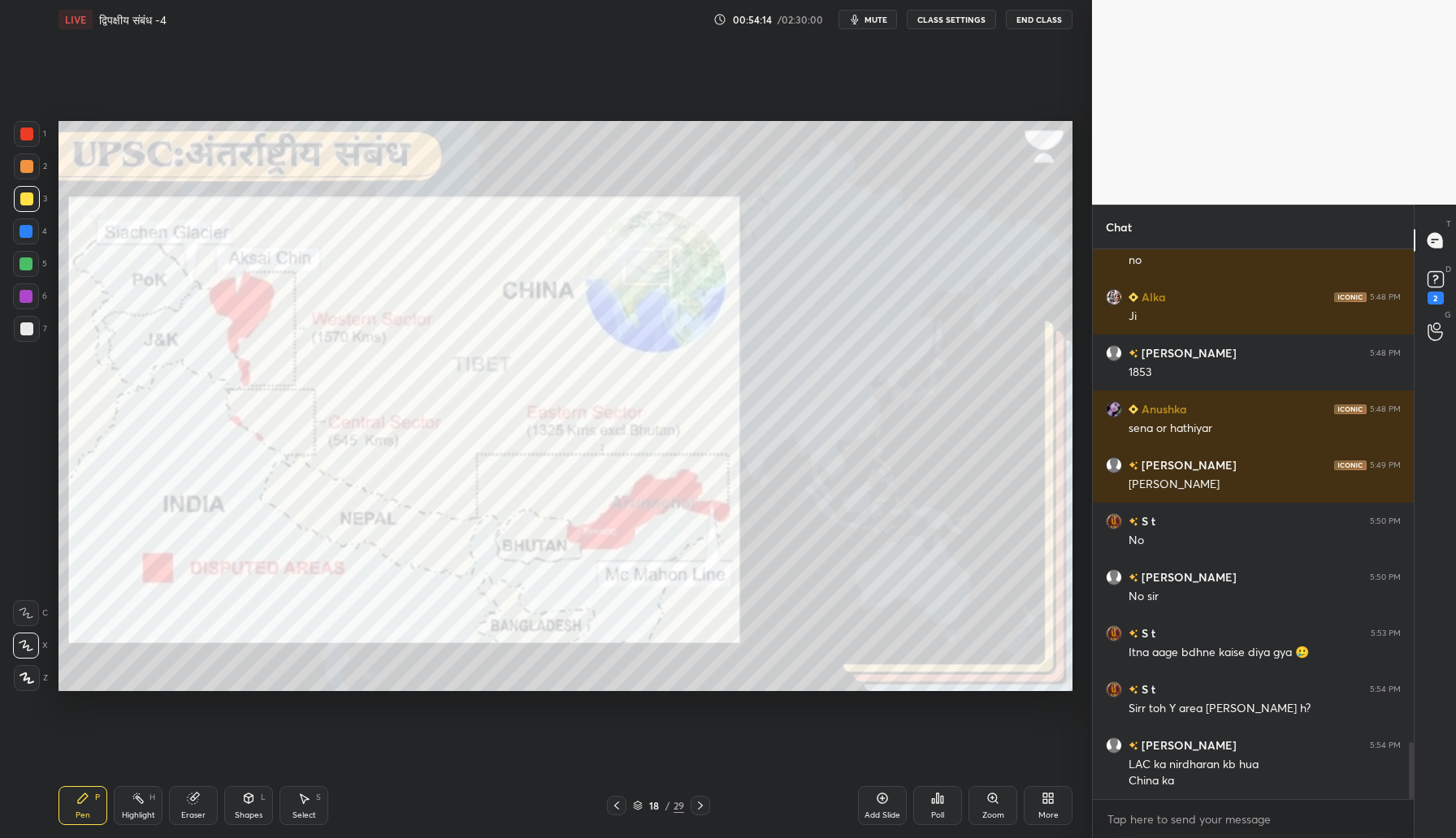
click at [29, 134] on div at bounding box center [27, 134] width 13 height 13
click at [20, 290] on div at bounding box center [25, 296] width 26 height 26
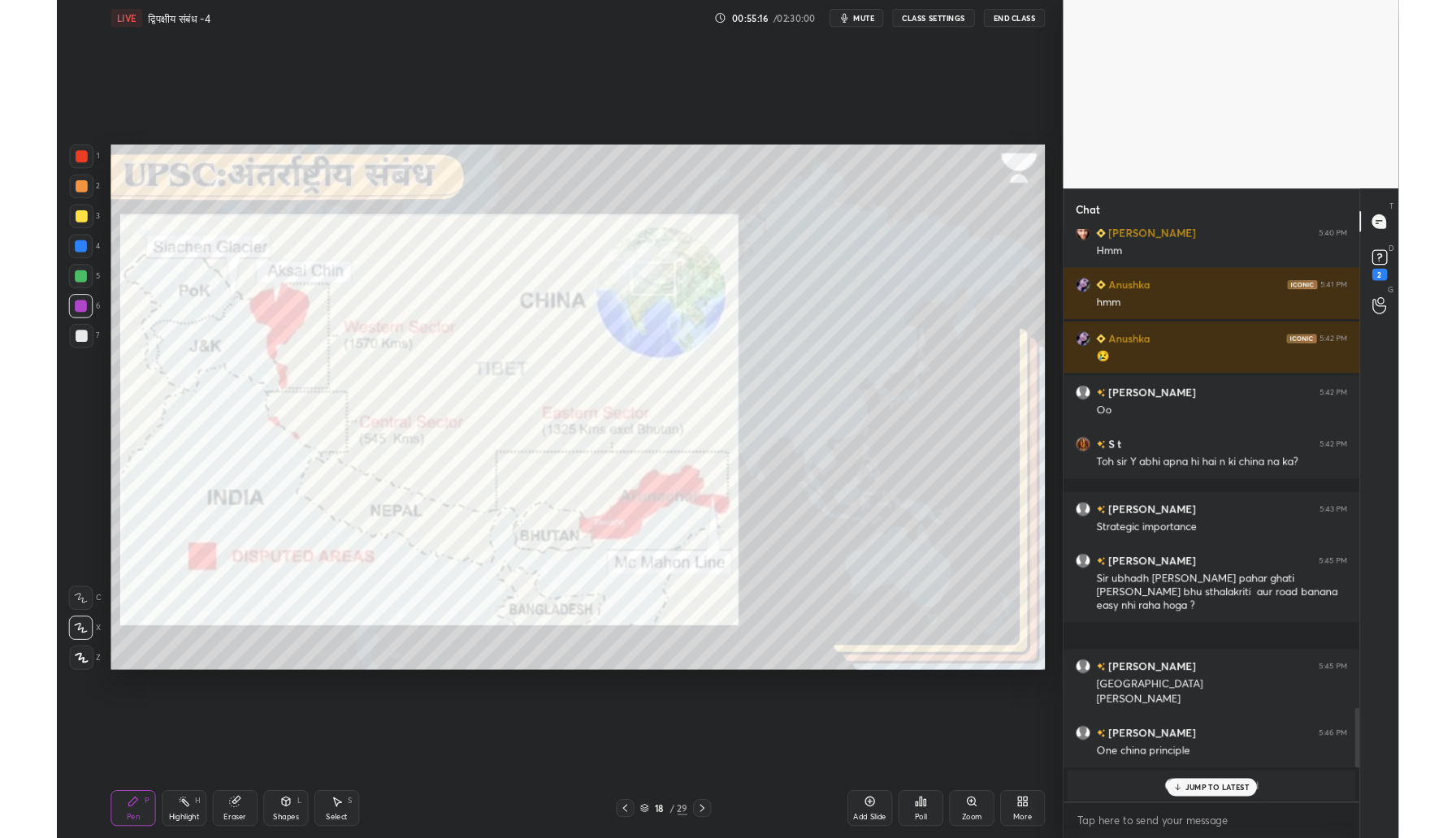
scroll to position [426, 316]
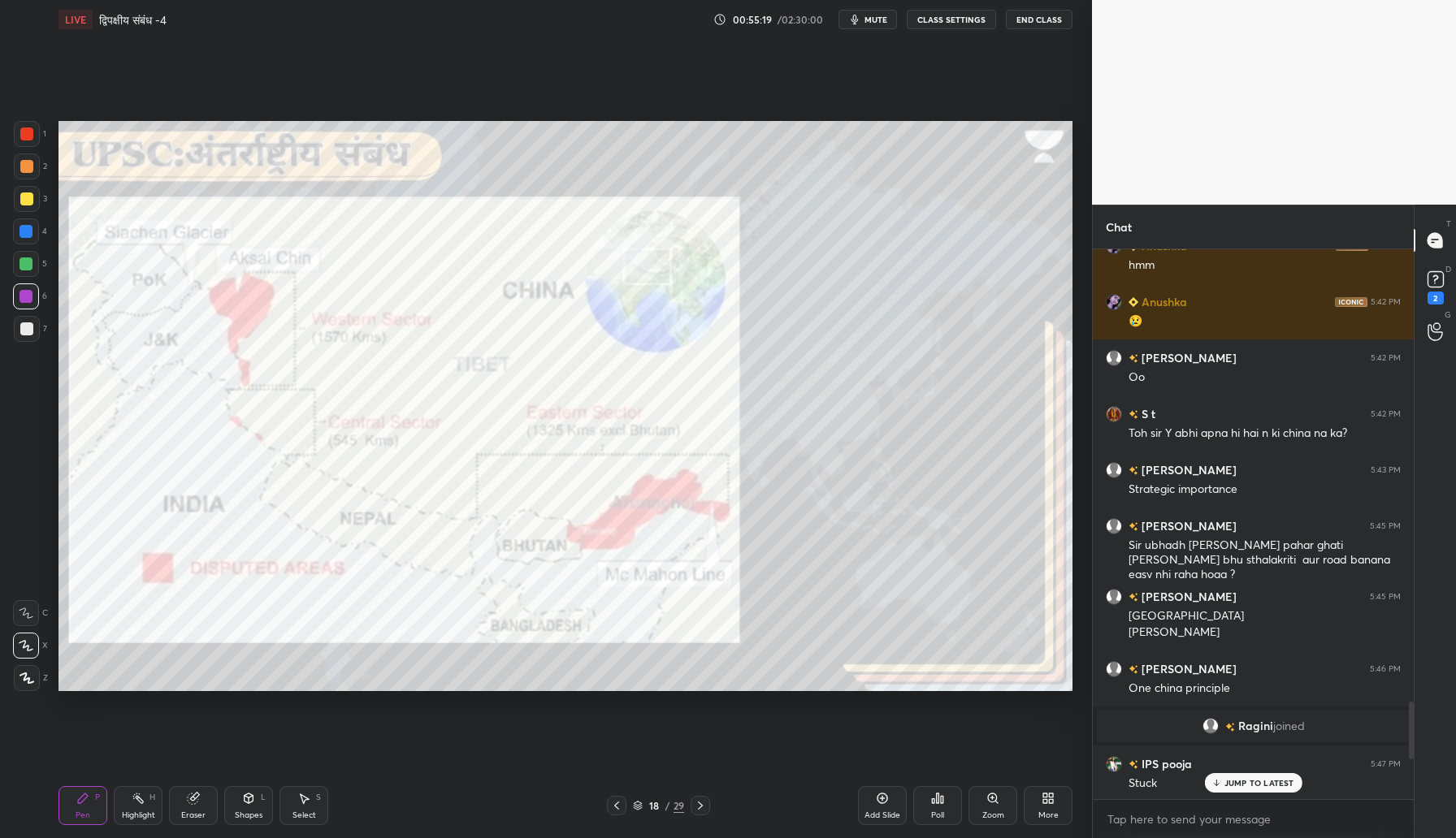
click at [1268, 780] on p "JUMP TO LATEST" at bounding box center [1260, 782] width 70 height 10
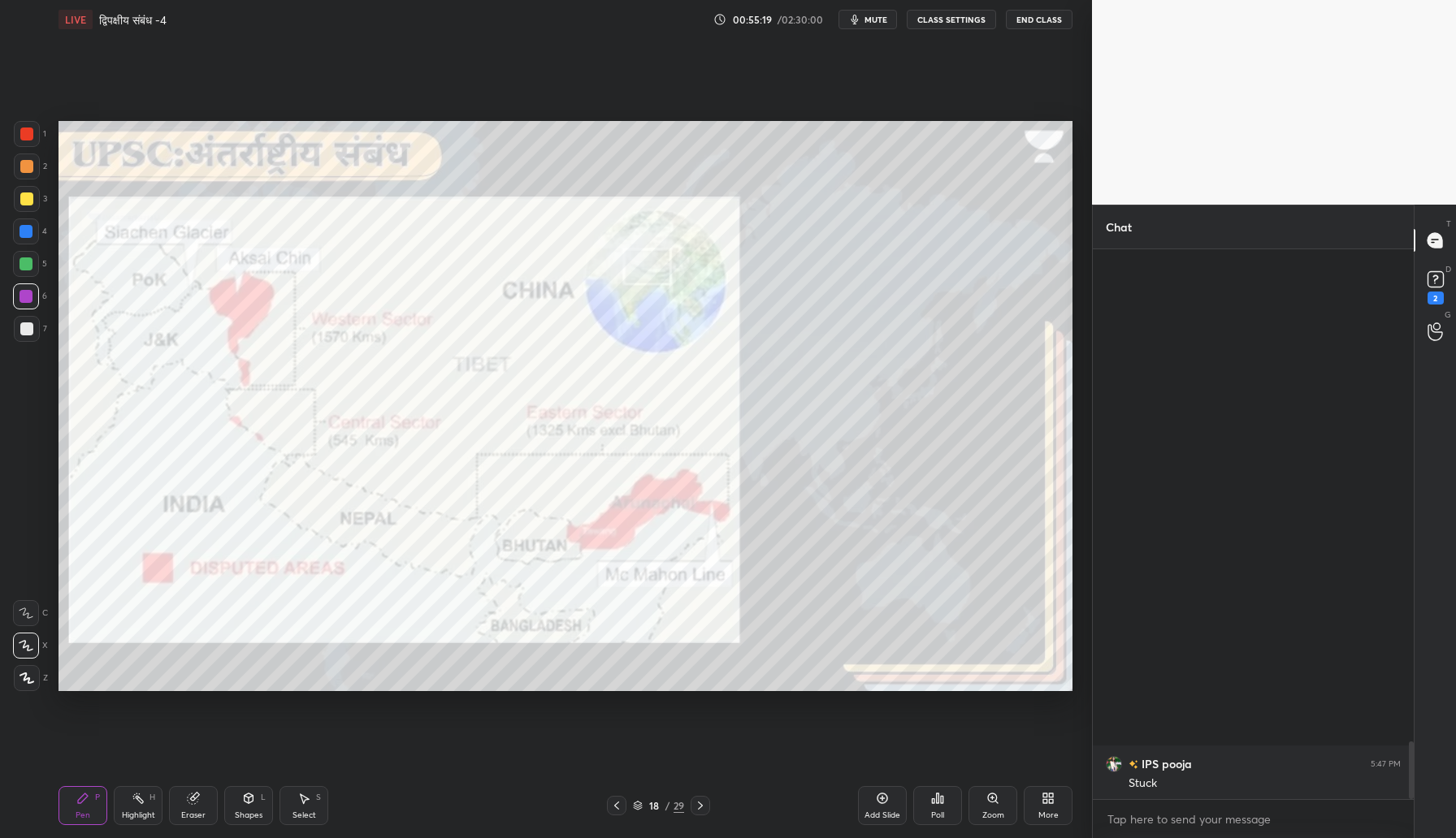
scroll to position [4709, 0]
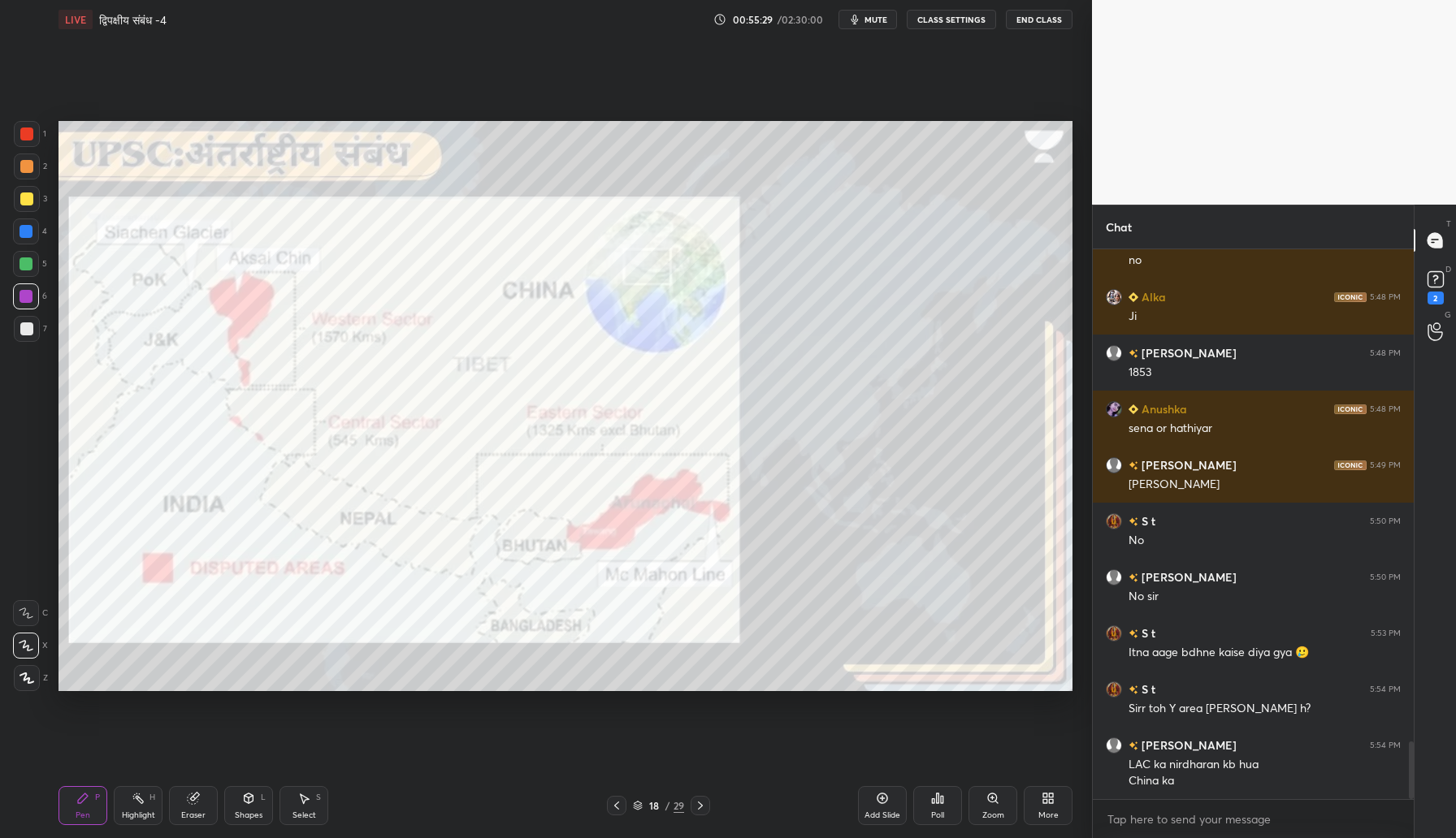
drag, startPoint x: 30, startPoint y: 327, endPoint x: 42, endPoint y: 311, distance: 20.0
click at [33, 323] on div at bounding box center [26, 328] width 26 height 26
click at [27, 133] on div at bounding box center [27, 134] width 13 height 13
click at [35, 195] on div at bounding box center [26, 199] width 26 height 26
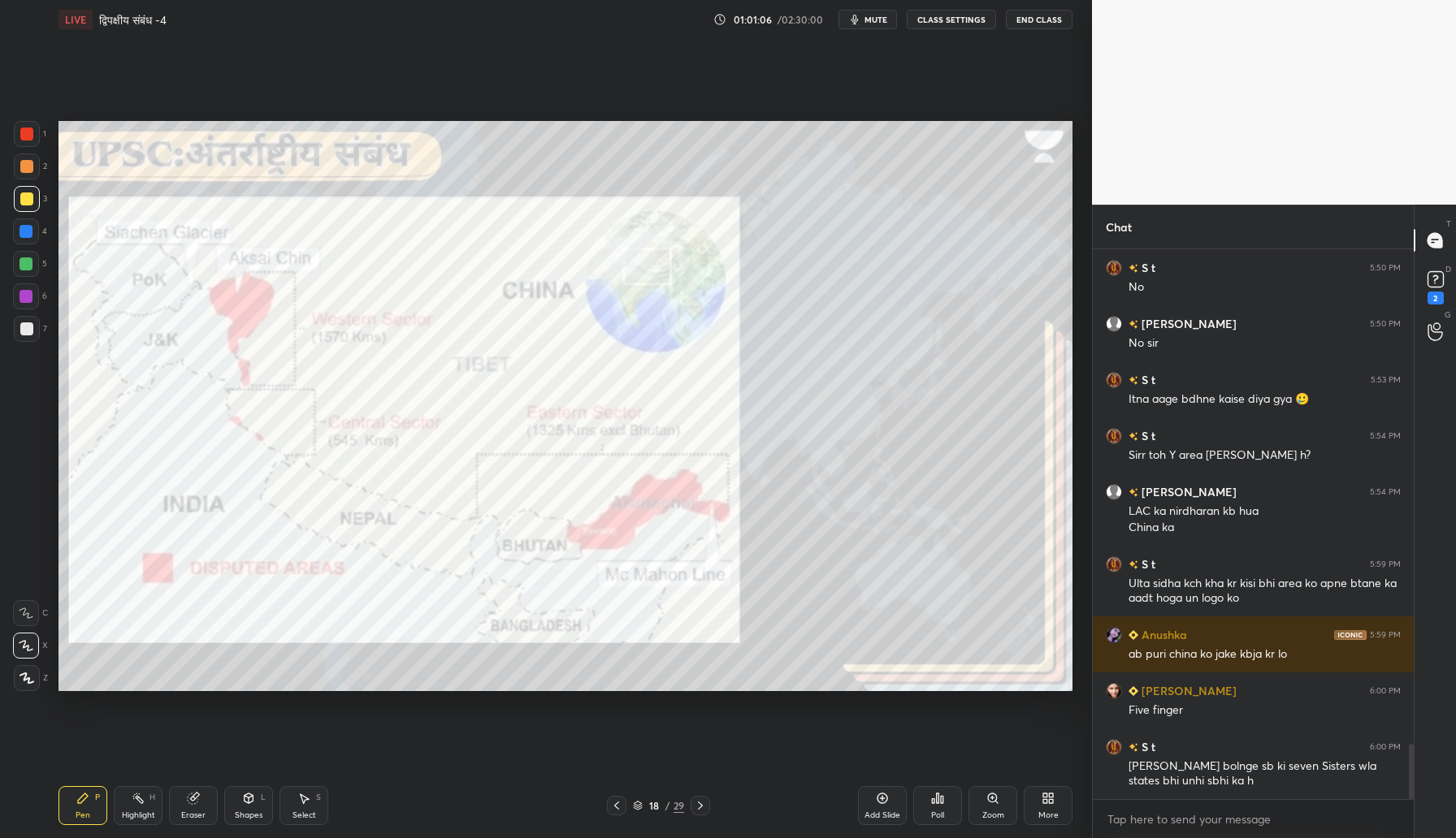
scroll to position [5018, 0]
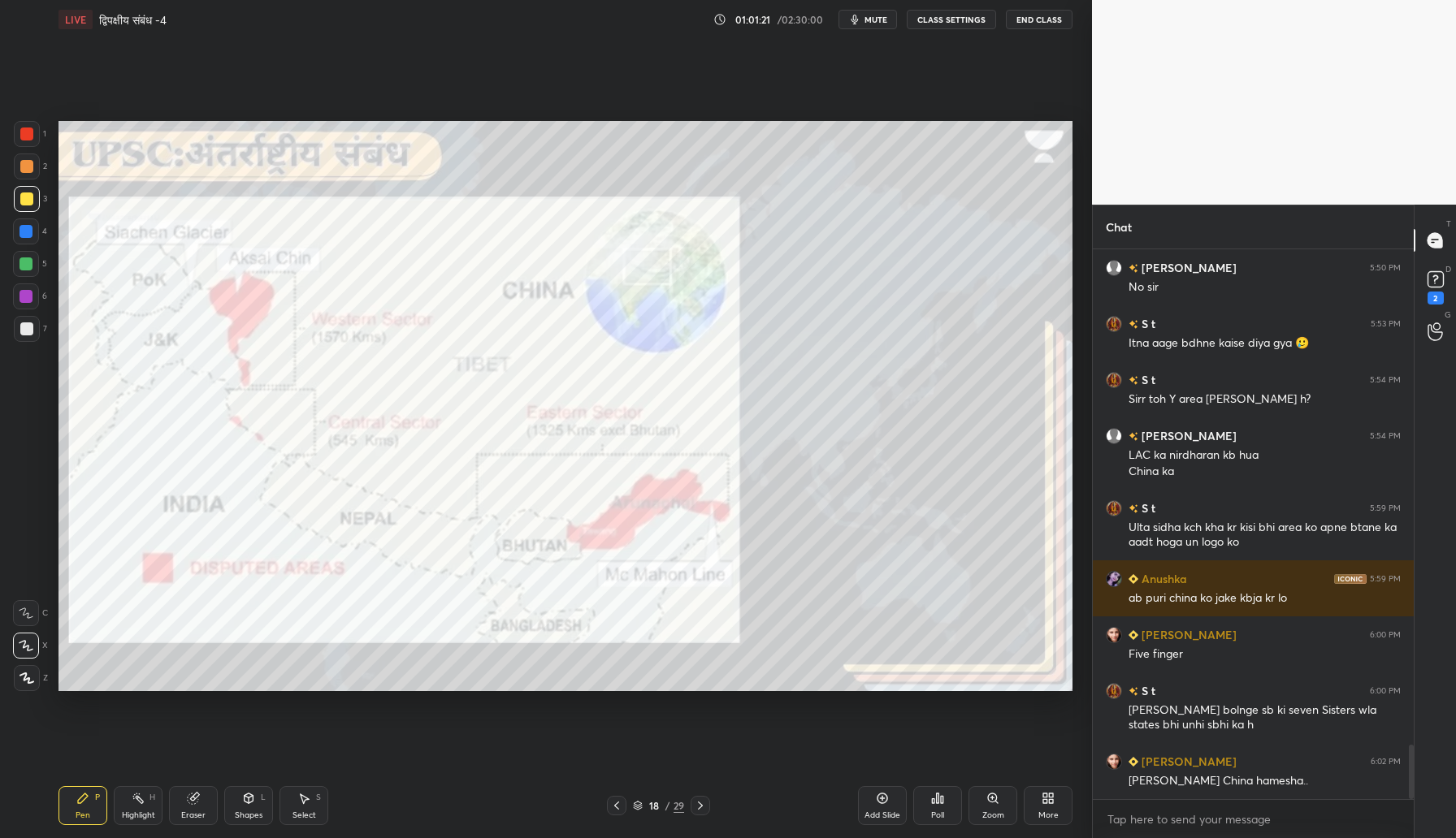
click at [887, 812] on div "Add Slide" at bounding box center [882, 815] width 36 height 8
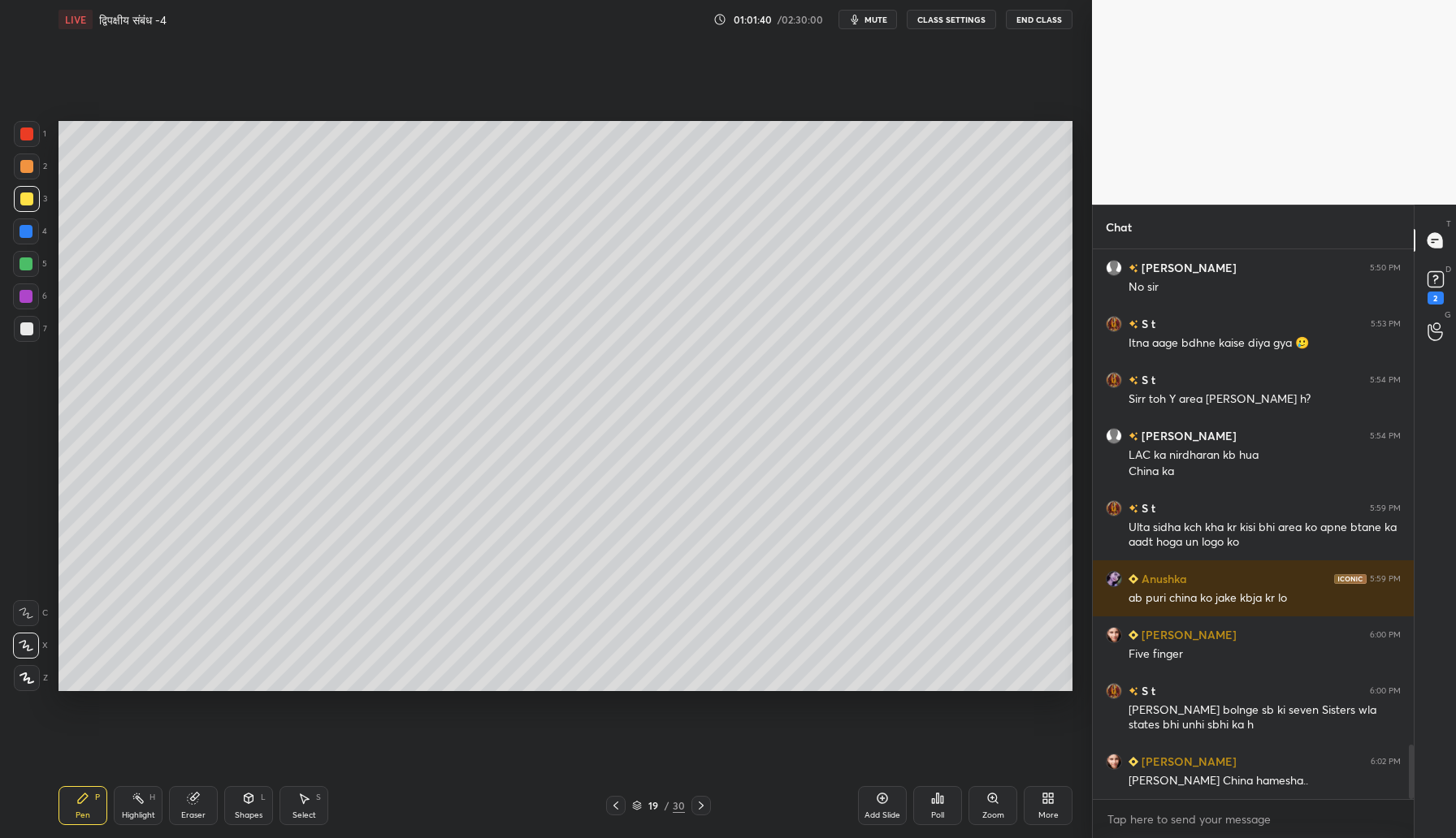
scroll to position [5074, 0]
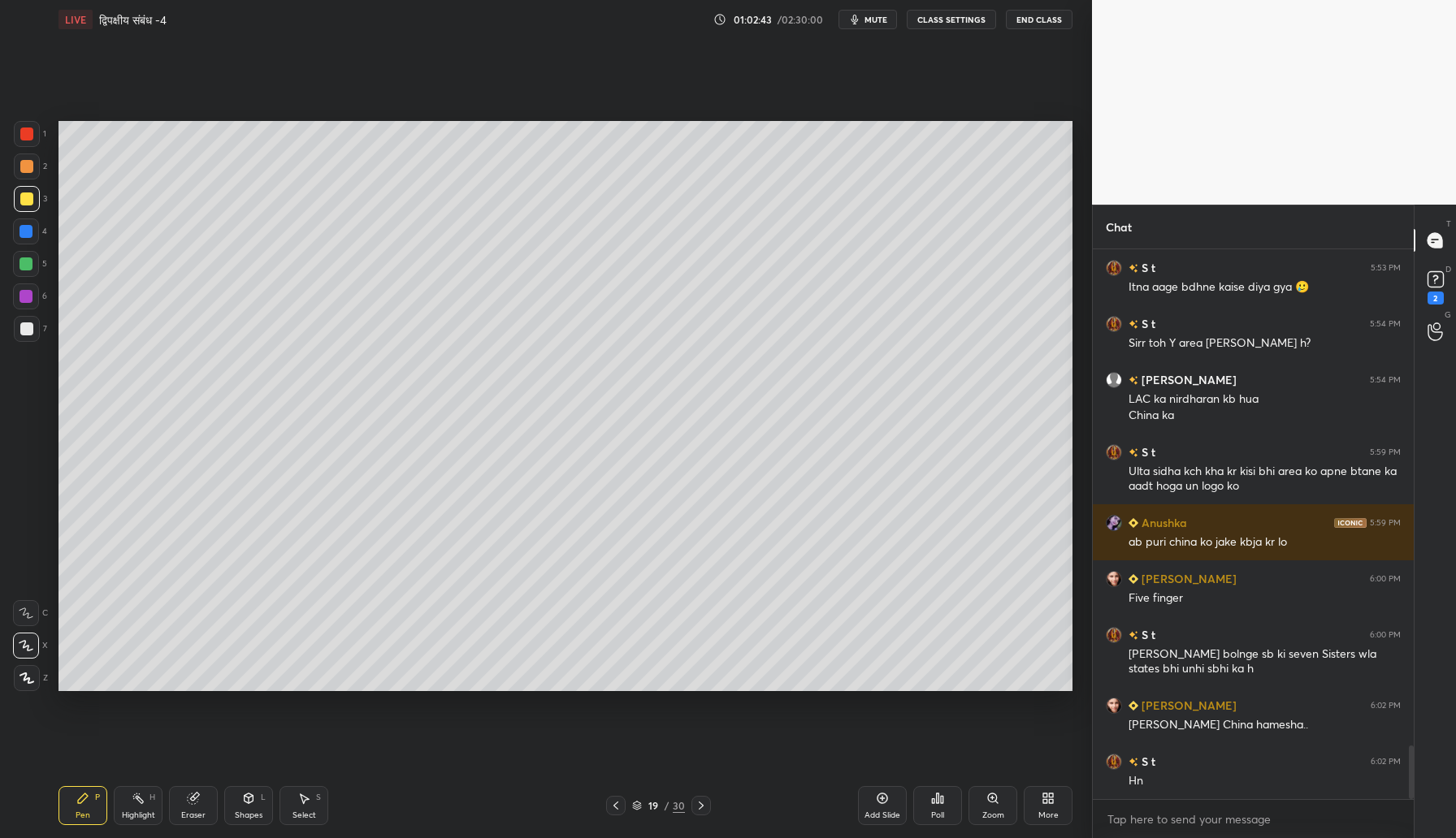
drag, startPoint x: 890, startPoint y: 808, endPoint x: 923, endPoint y: 820, distance: 35.1
click at [890, 808] on div "Add Slide" at bounding box center [882, 805] width 48 height 39
click at [30, 166] on div at bounding box center [27, 167] width 13 height 13
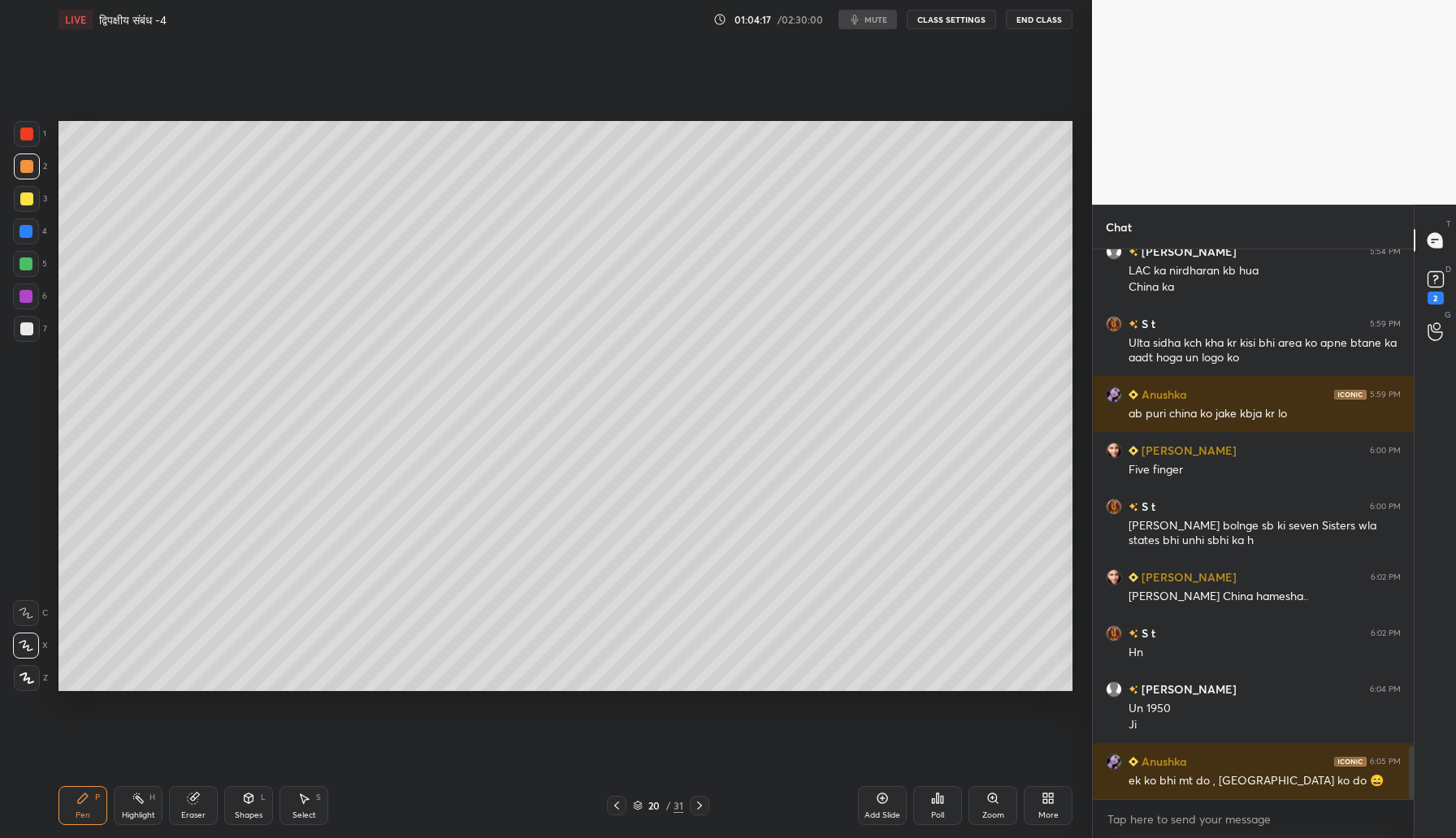
scroll to position [5258, 0]
click at [15, 331] on div at bounding box center [26, 328] width 26 height 26
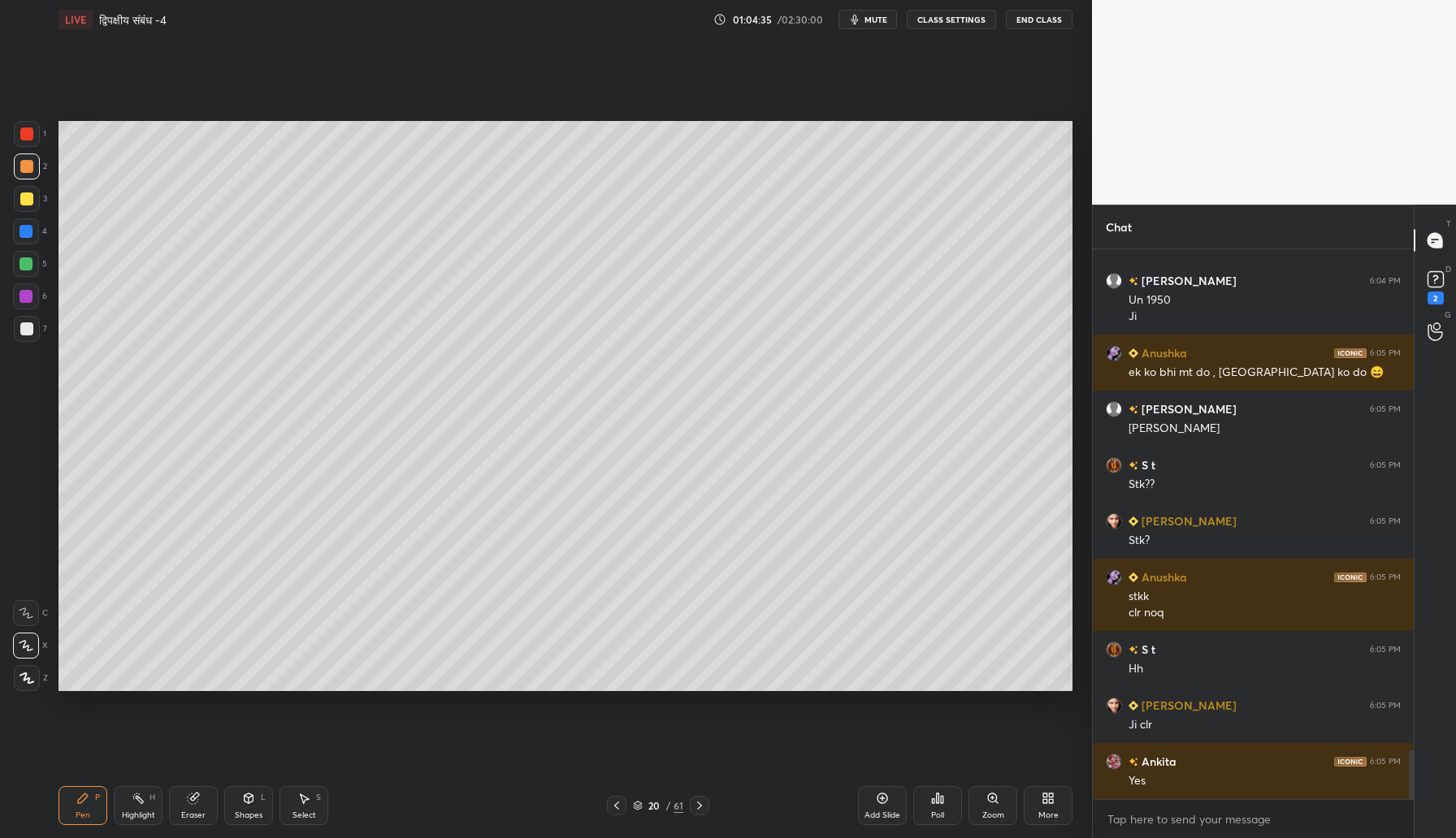
scroll to position [5667, 0]
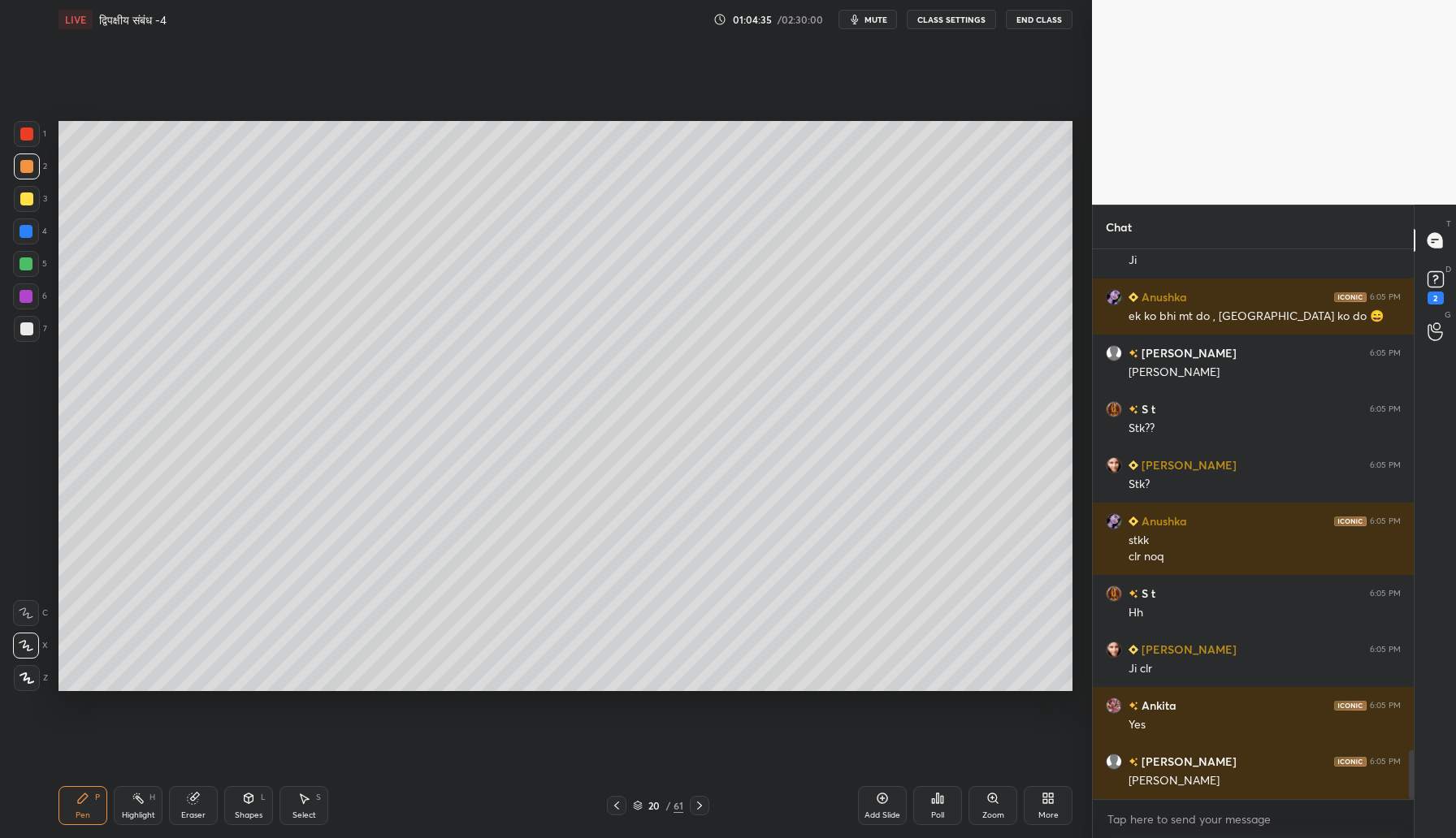
drag, startPoint x: 23, startPoint y: 318, endPoint x: 36, endPoint y: 315, distance: 13.3
click at [33, 318] on div at bounding box center [26, 328] width 26 height 26
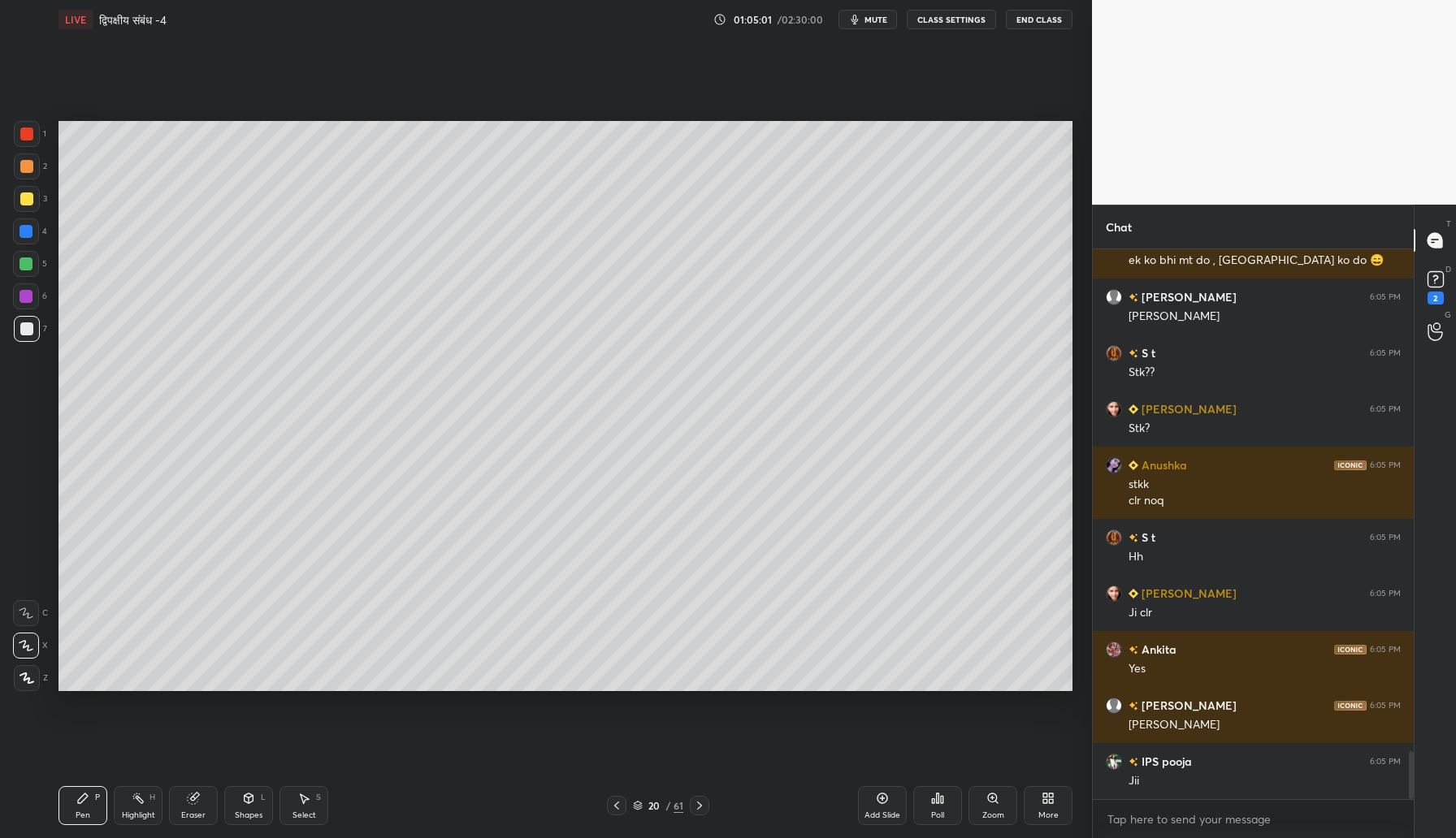
drag, startPoint x: 873, startPoint y: 799, endPoint x: 880, endPoint y: 794, distance: 8.6
click at [880, 794] on div "Add Slide" at bounding box center [882, 805] width 48 height 39
click at [32, 196] on div at bounding box center [27, 199] width 13 height 13
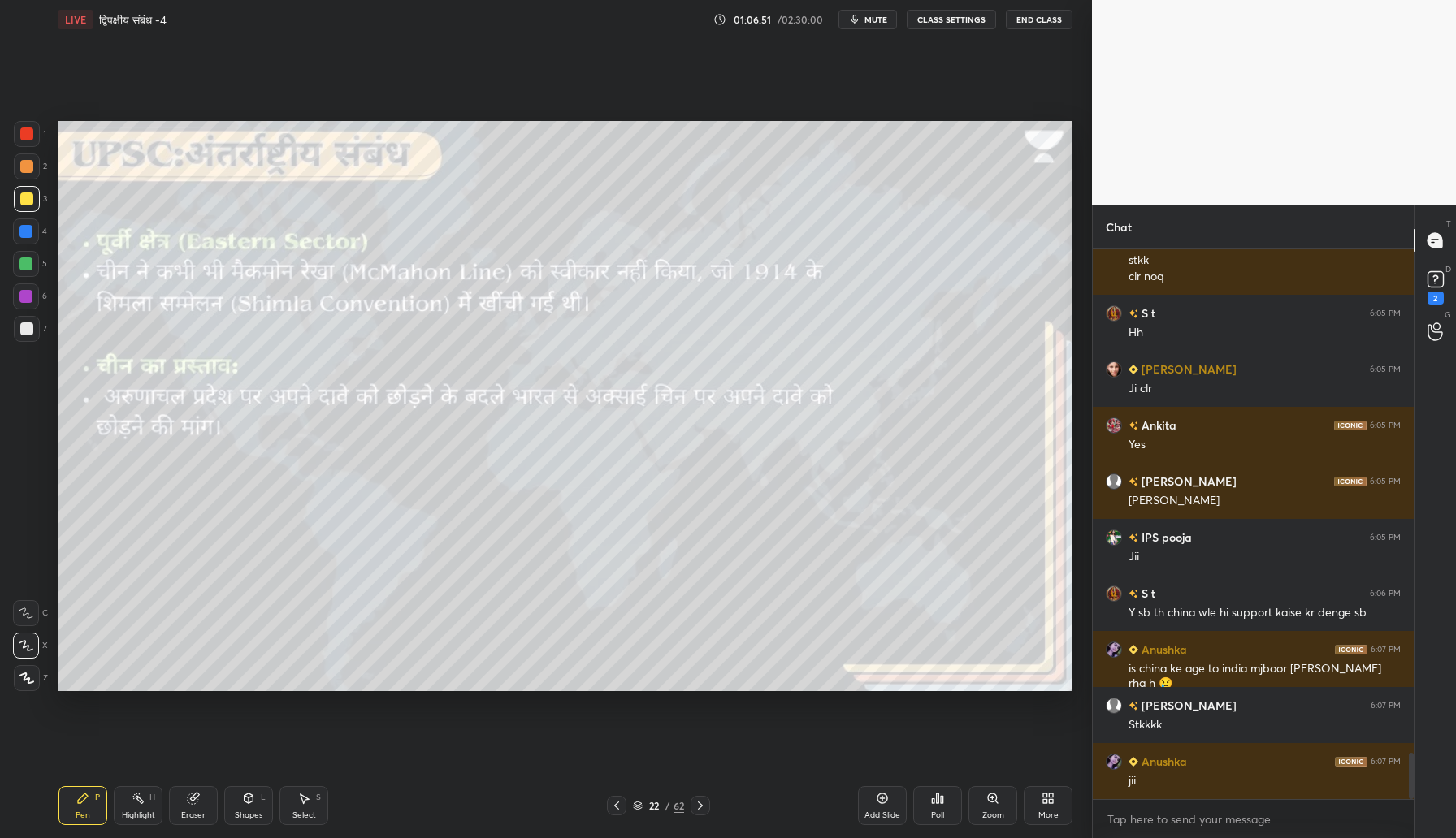
scroll to position [6003, 0]
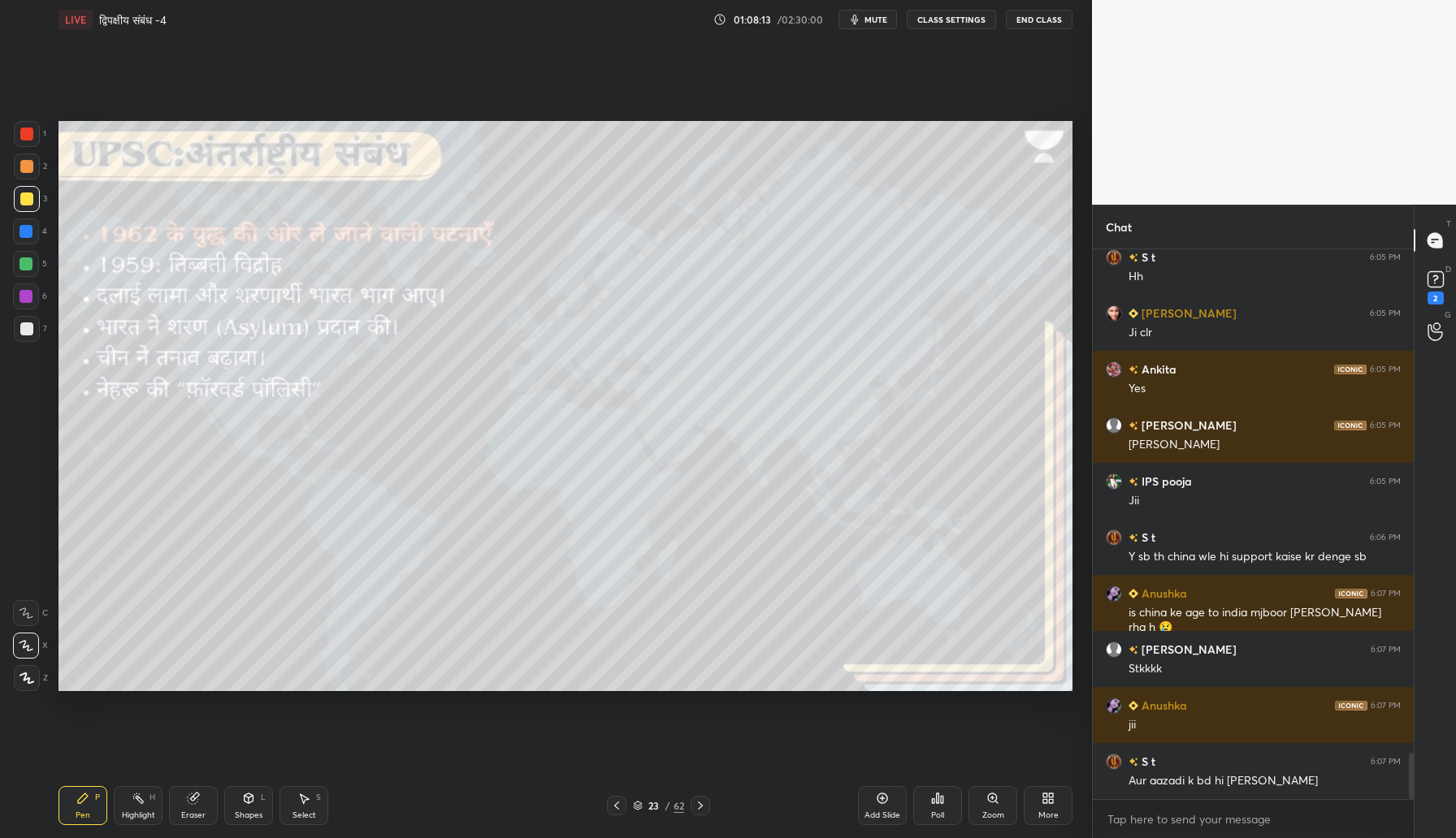
drag, startPoint x: 24, startPoint y: 331, endPoint x: 43, endPoint y: 330, distance: 19.0
click at [25, 331] on div at bounding box center [27, 329] width 13 height 13
drag, startPoint x: 30, startPoint y: 166, endPoint x: 46, endPoint y: 168, distance: 16.1
click at [29, 166] on div at bounding box center [27, 167] width 13 height 13
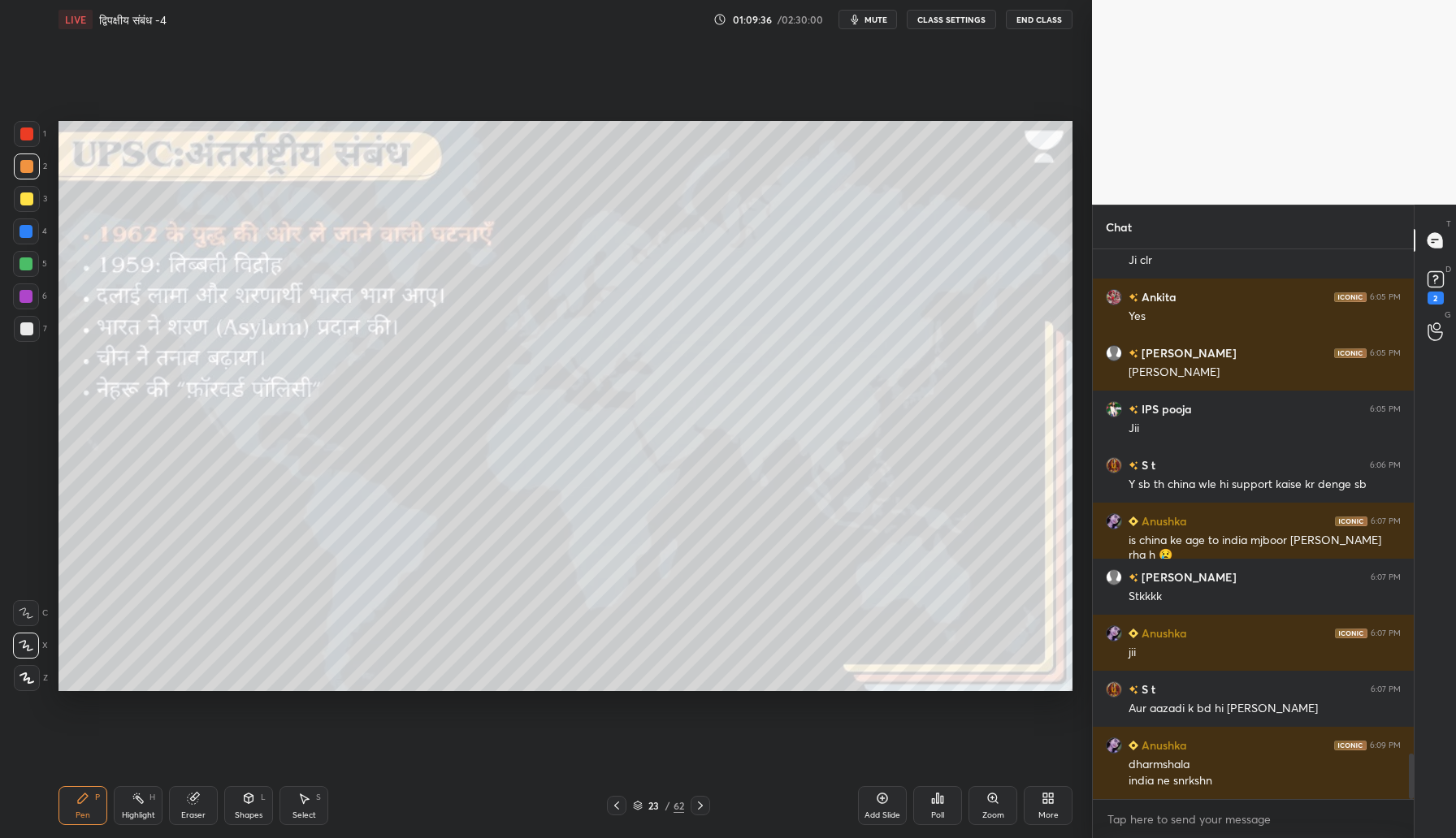
scroll to position [6131, 0]
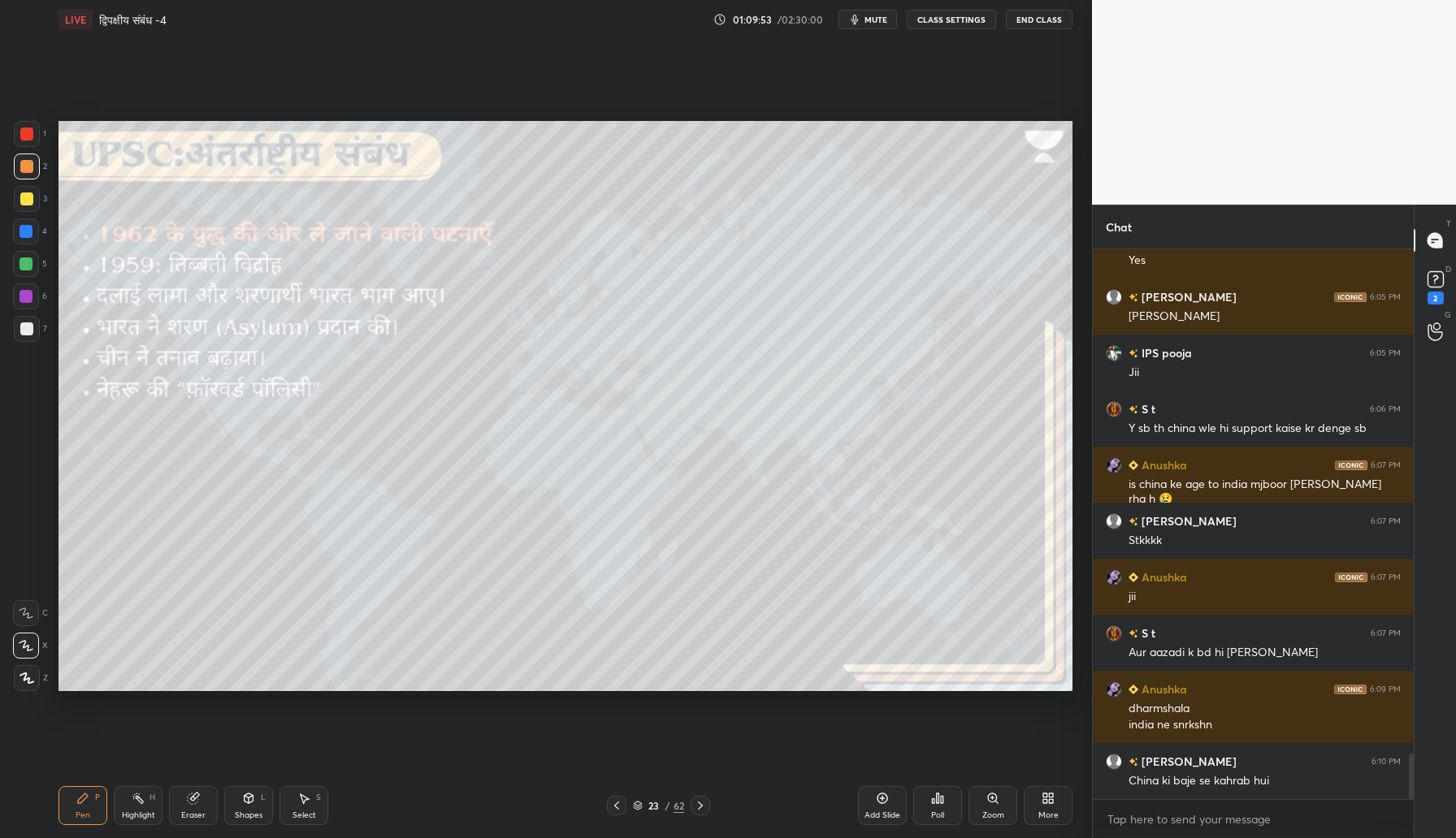
click at [888, 807] on div "Add Slide" at bounding box center [882, 805] width 48 height 39
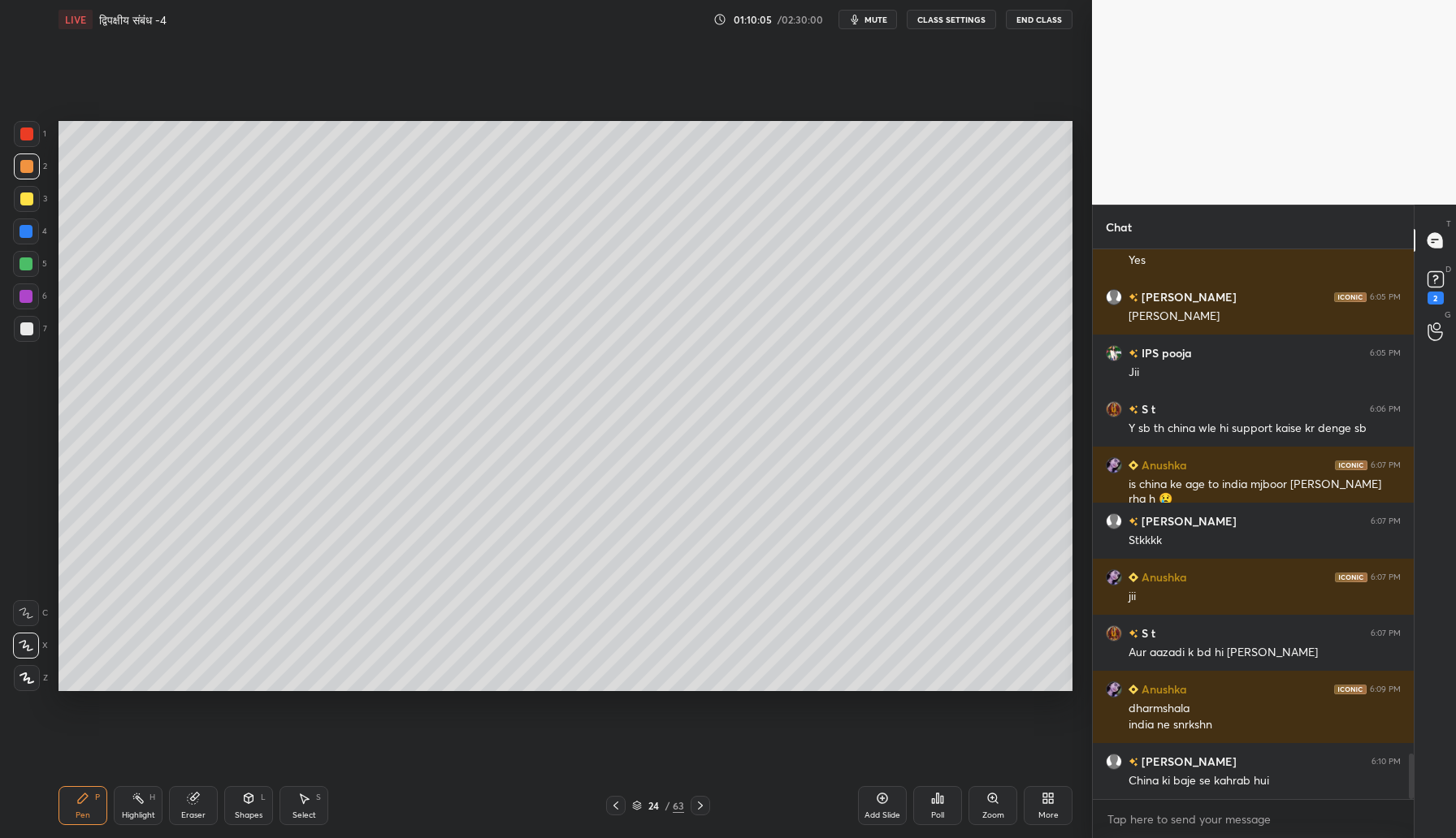
click at [31, 196] on div at bounding box center [27, 199] width 13 height 13
click at [34, 294] on div at bounding box center [25, 296] width 26 height 26
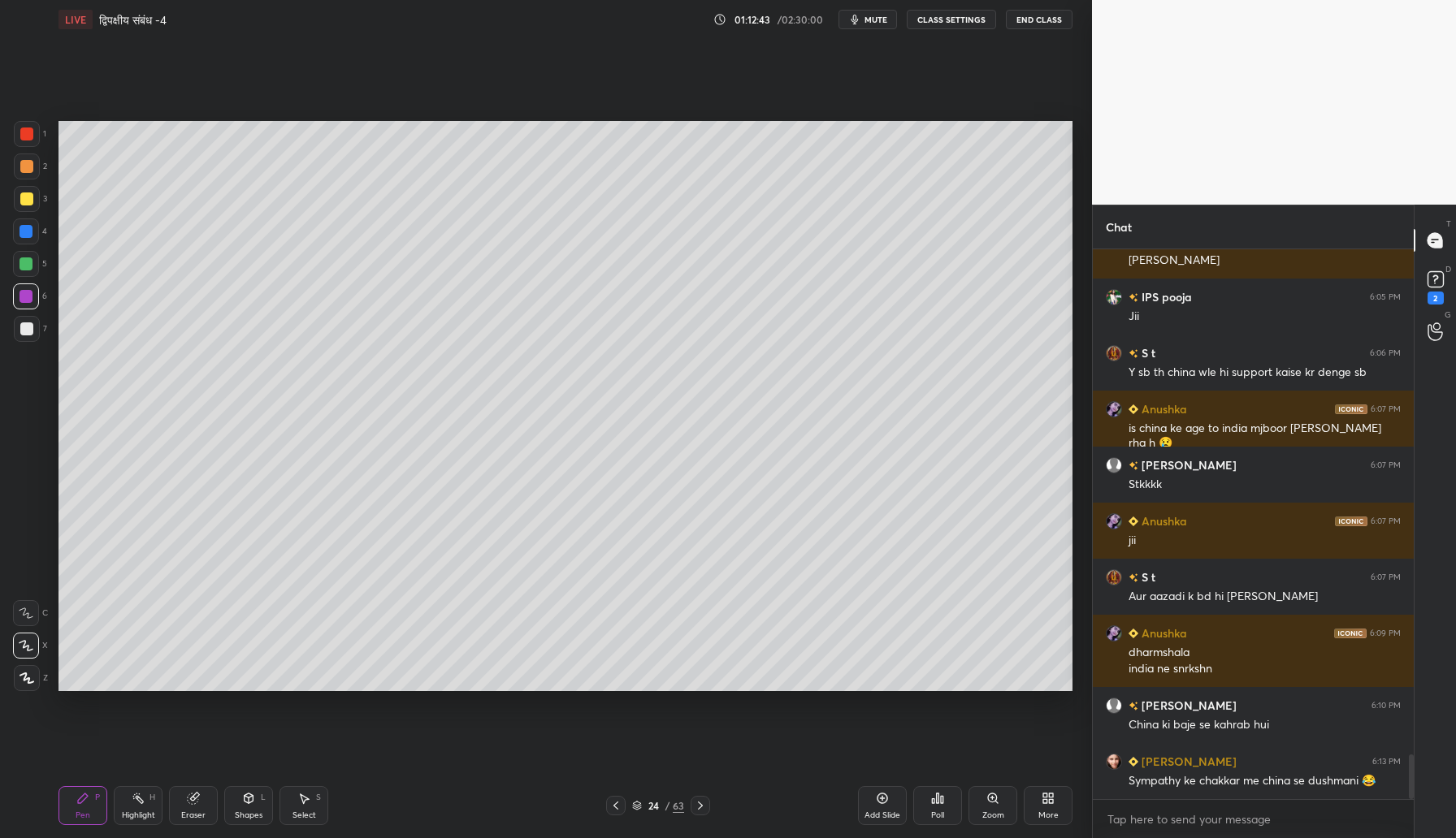
drag, startPoint x: 25, startPoint y: 324, endPoint x: 37, endPoint y: 321, distance: 12.4
click at [30, 324] on div at bounding box center [27, 329] width 13 height 13
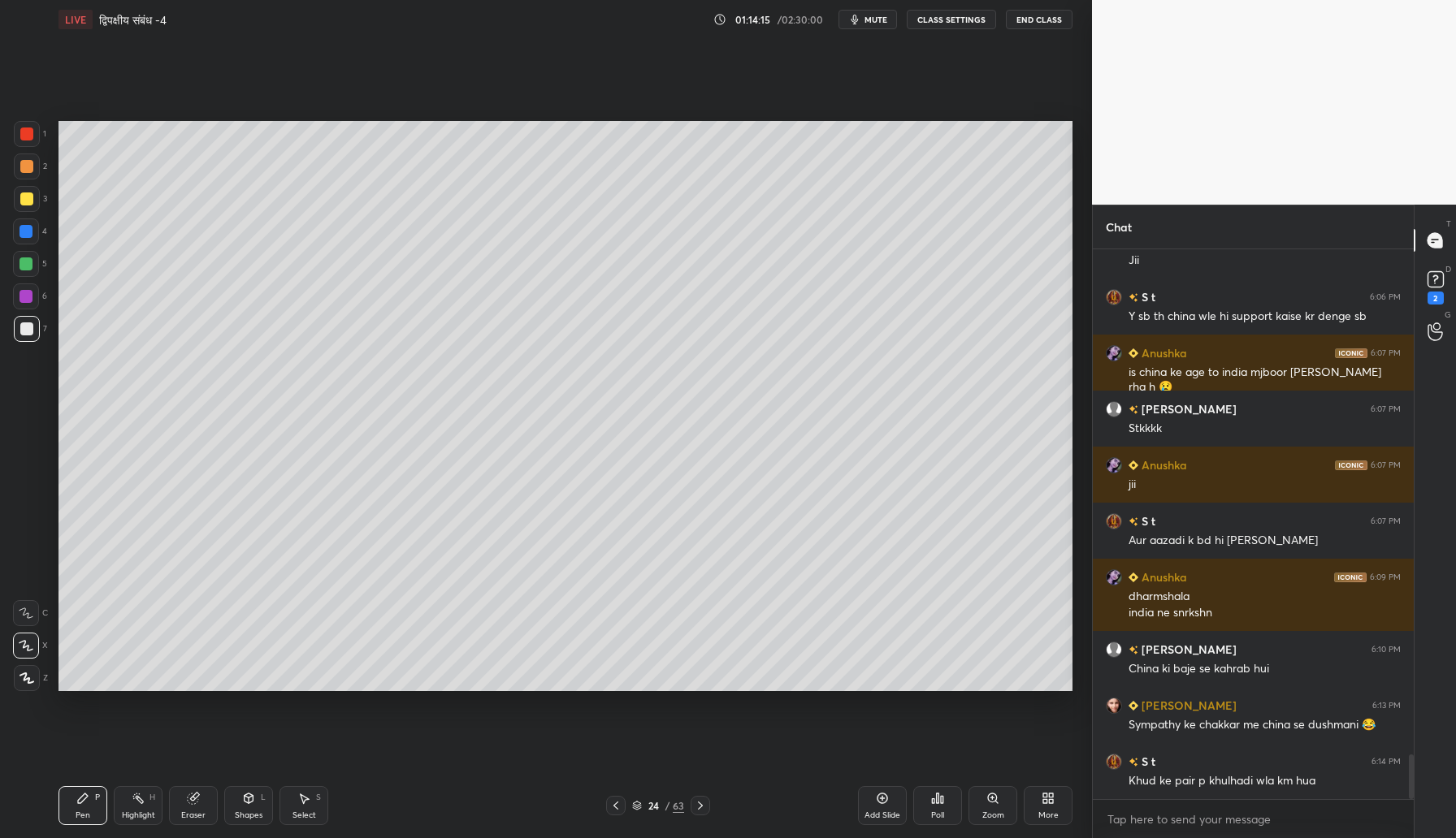
click at [880, 803] on icon at bounding box center [882, 798] width 13 height 13
drag, startPoint x: 31, startPoint y: 168, endPoint x: 56, endPoint y: 168, distance: 25.0
click at [33, 168] on div at bounding box center [26, 166] width 26 height 26
drag, startPoint x: 33, startPoint y: 332, endPoint x: 56, endPoint y: 324, distance: 24.4
click at [35, 332] on div at bounding box center [26, 328] width 26 height 26
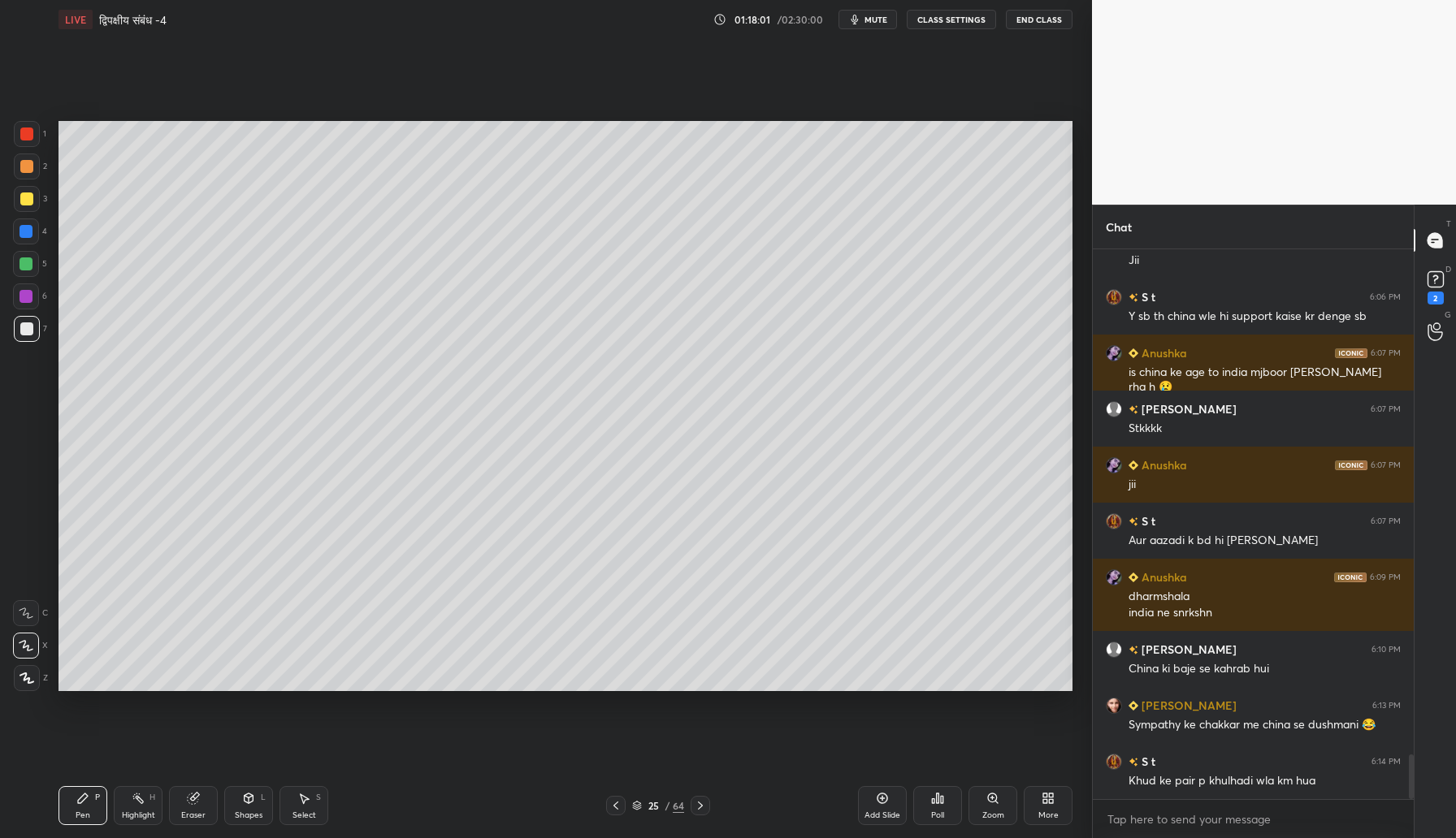
click at [26, 293] on div at bounding box center [26, 296] width 13 height 13
click at [33, 333] on div at bounding box center [26, 328] width 26 height 26
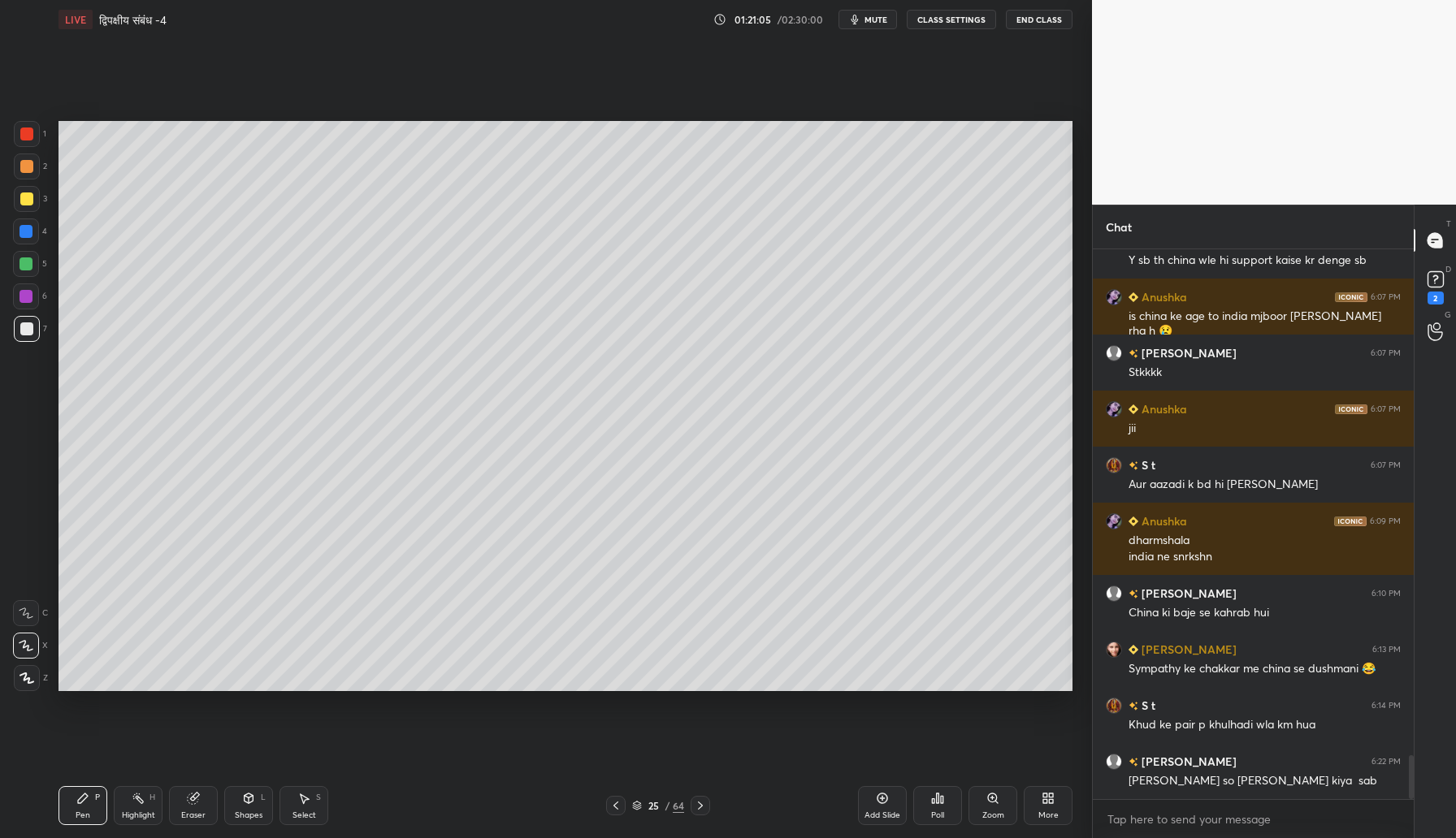
click at [884, 803] on icon at bounding box center [882, 798] width 13 height 13
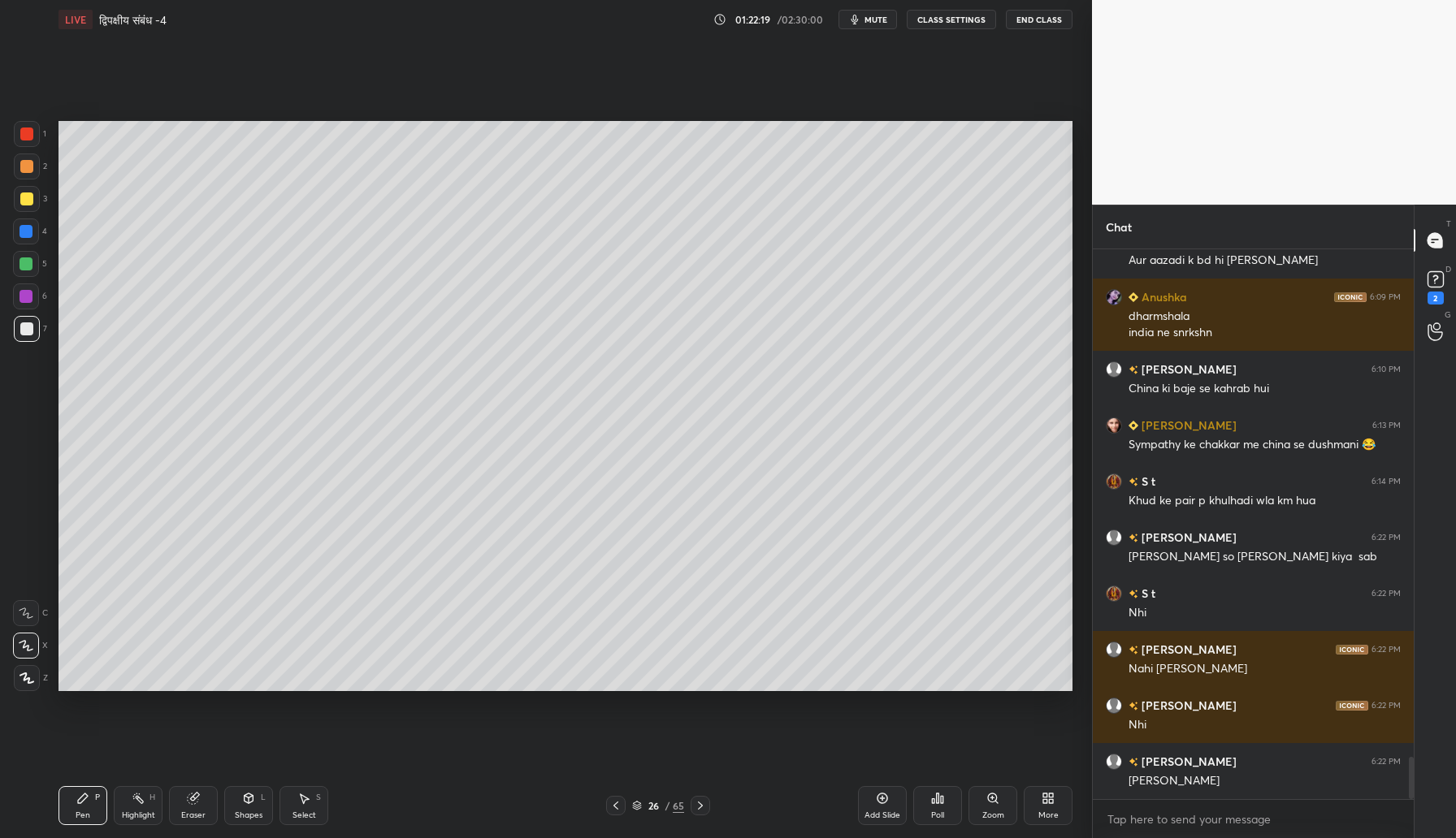
scroll to position [6579, 0]
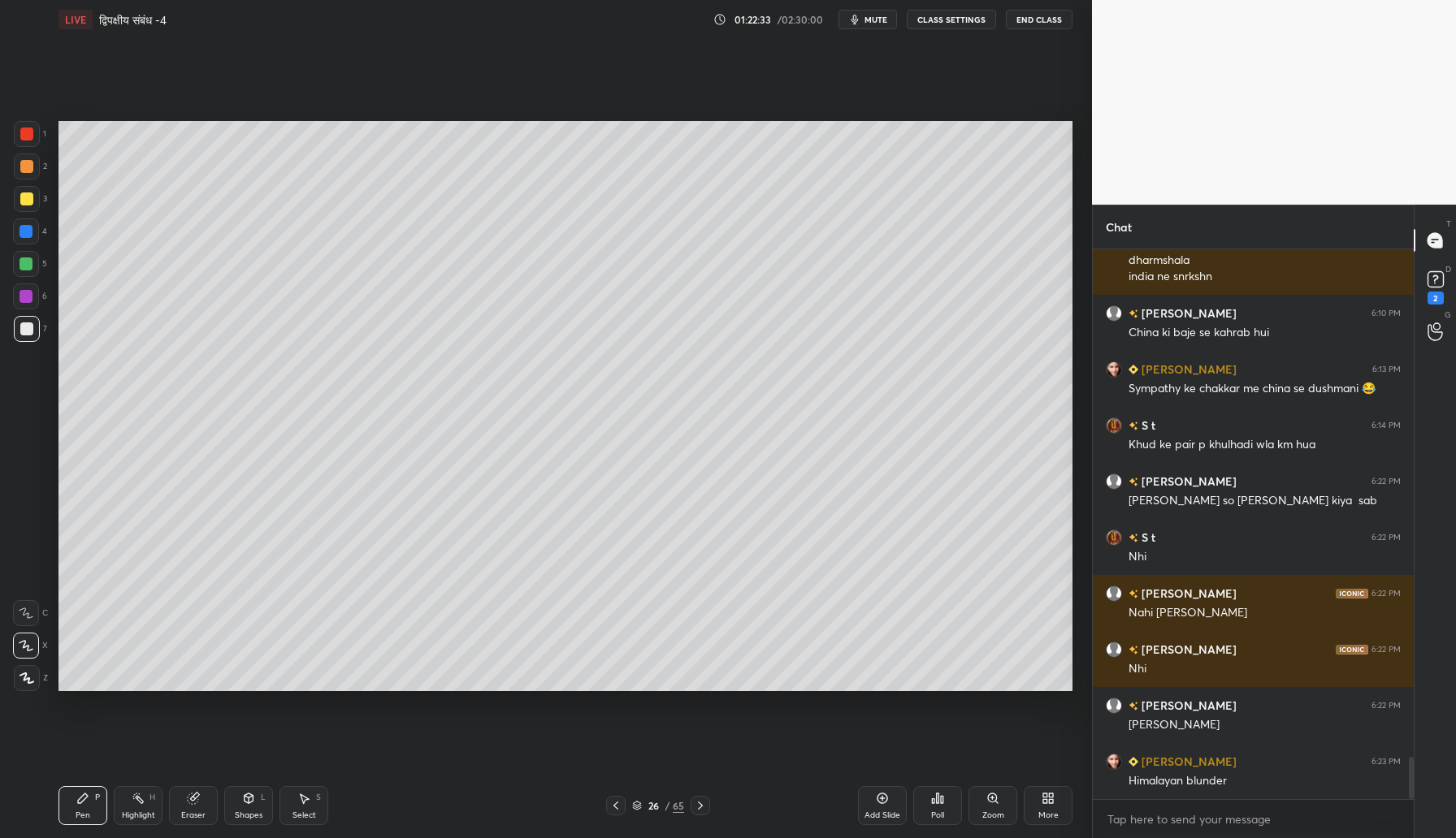
drag, startPoint x: 27, startPoint y: 195, endPoint x: 45, endPoint y: 197, distance: 18.1
click at [35, 196] on div at bounding box center [26, 199] width 26 height 26
click at [877, 800] on icon at bounding box center [882, 798] width 13 height 13
click at [32, 163] on div at bounding box center [26, 166] width 26 height 26
click at [30, 194] on div at bounding box center [27, 199] width 13 height 13
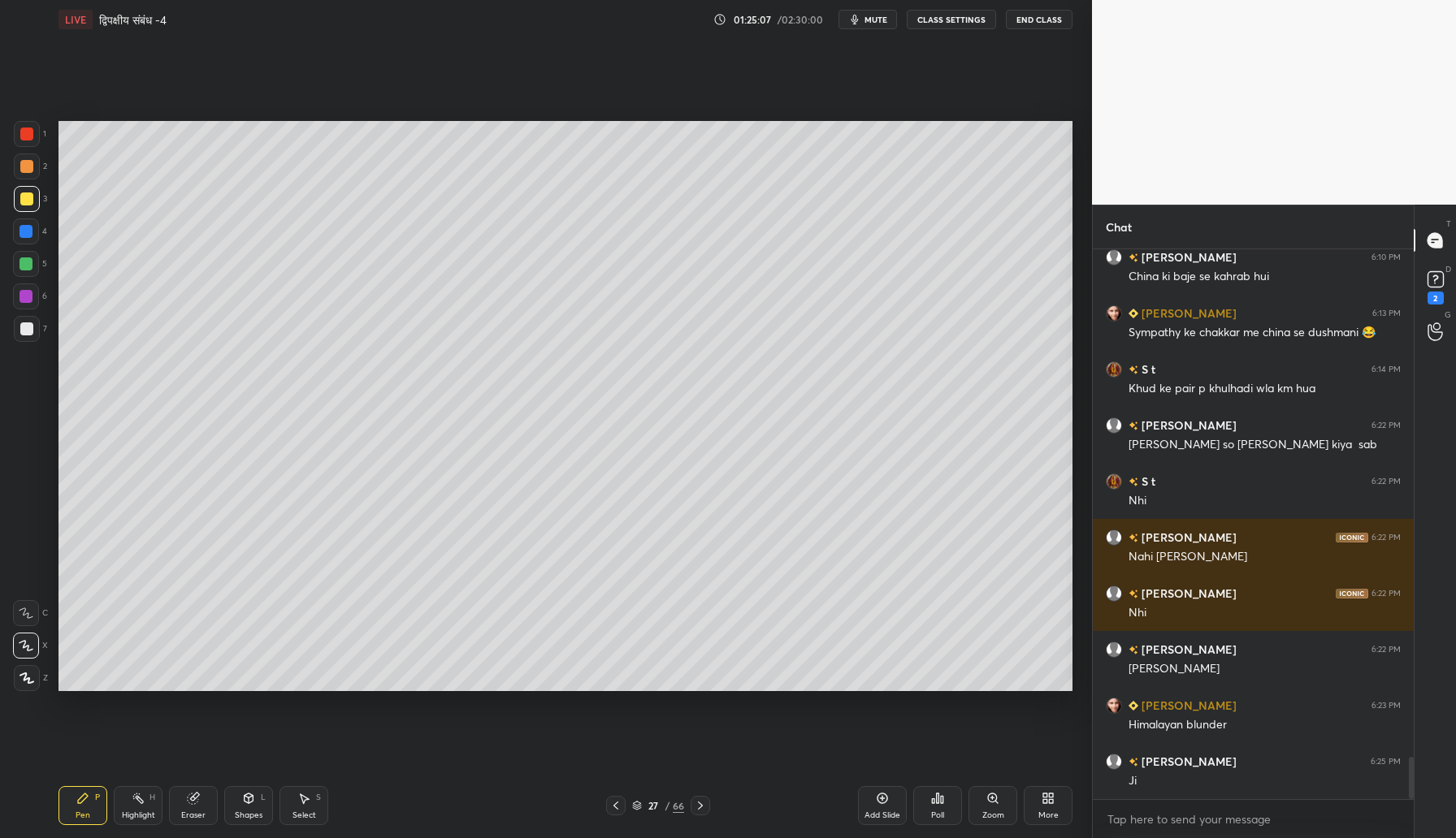
scroll to position [6691, 0]
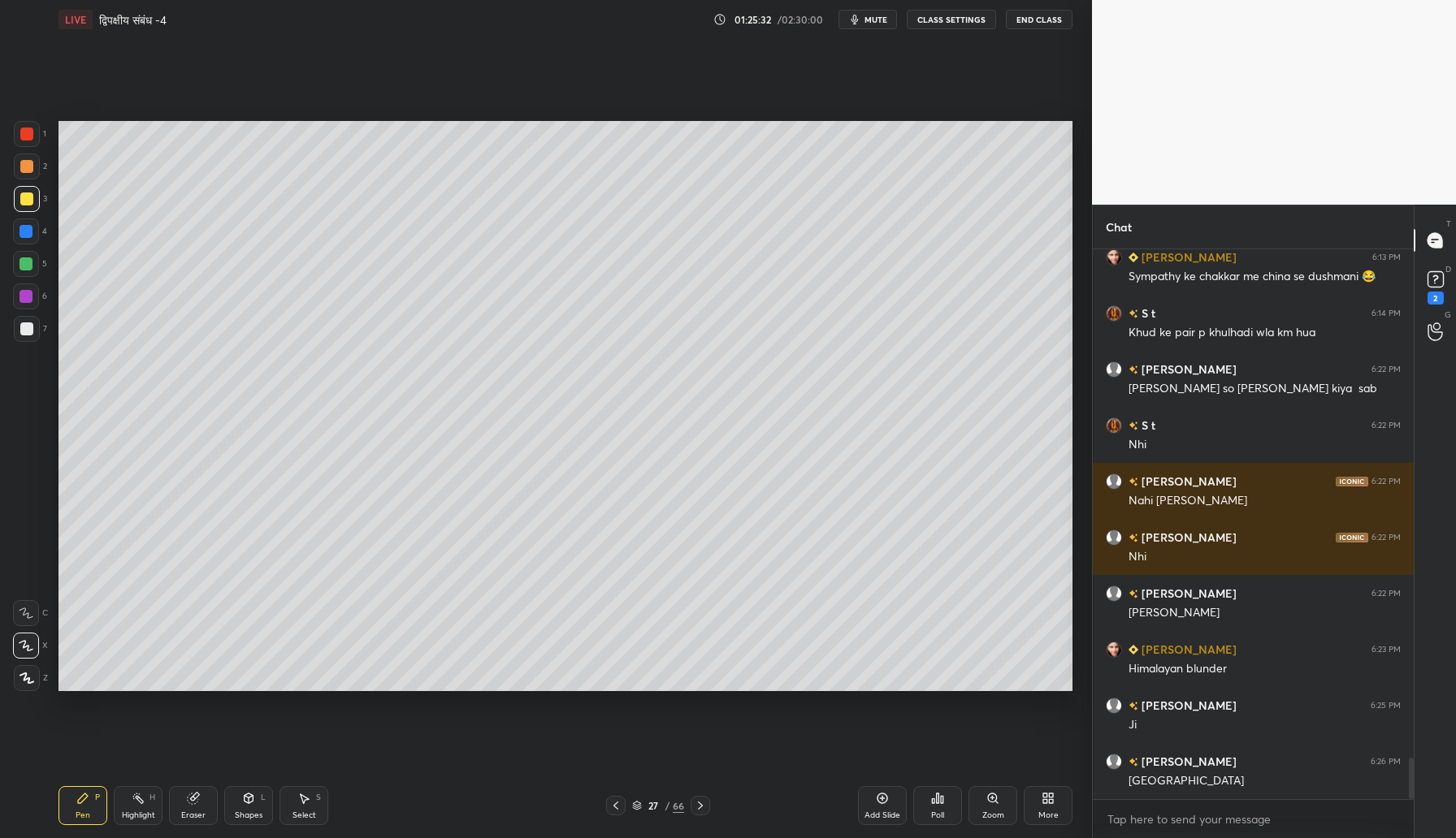
drag, startPoint x: 27, startPoint y: 330, endPoint x: 57, endPoint y: 340, distance: 31.6
click at [35, 329] on div at bounding box center [26, 328] width 26 height 26
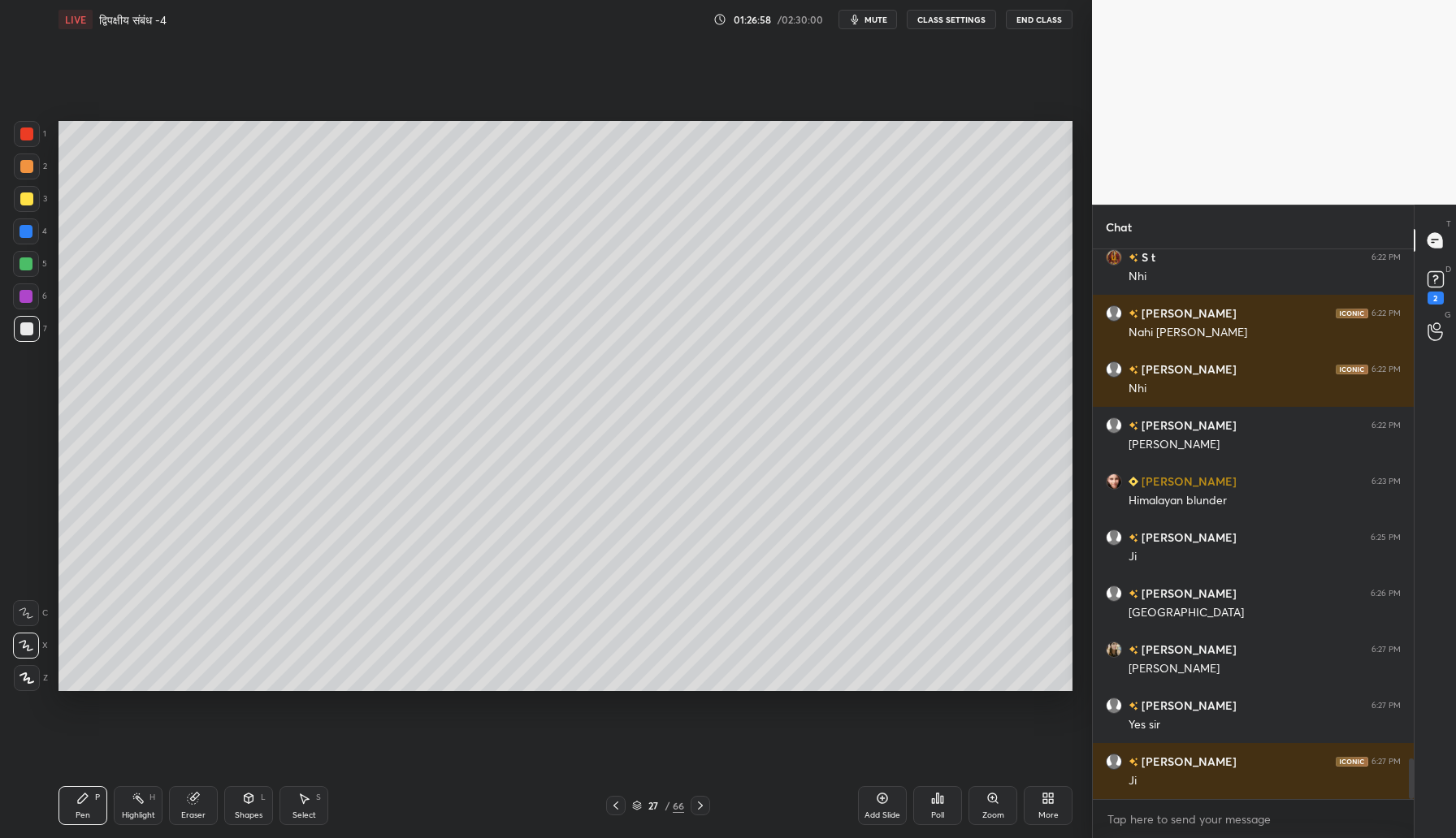
scroll to position [6916, 0]
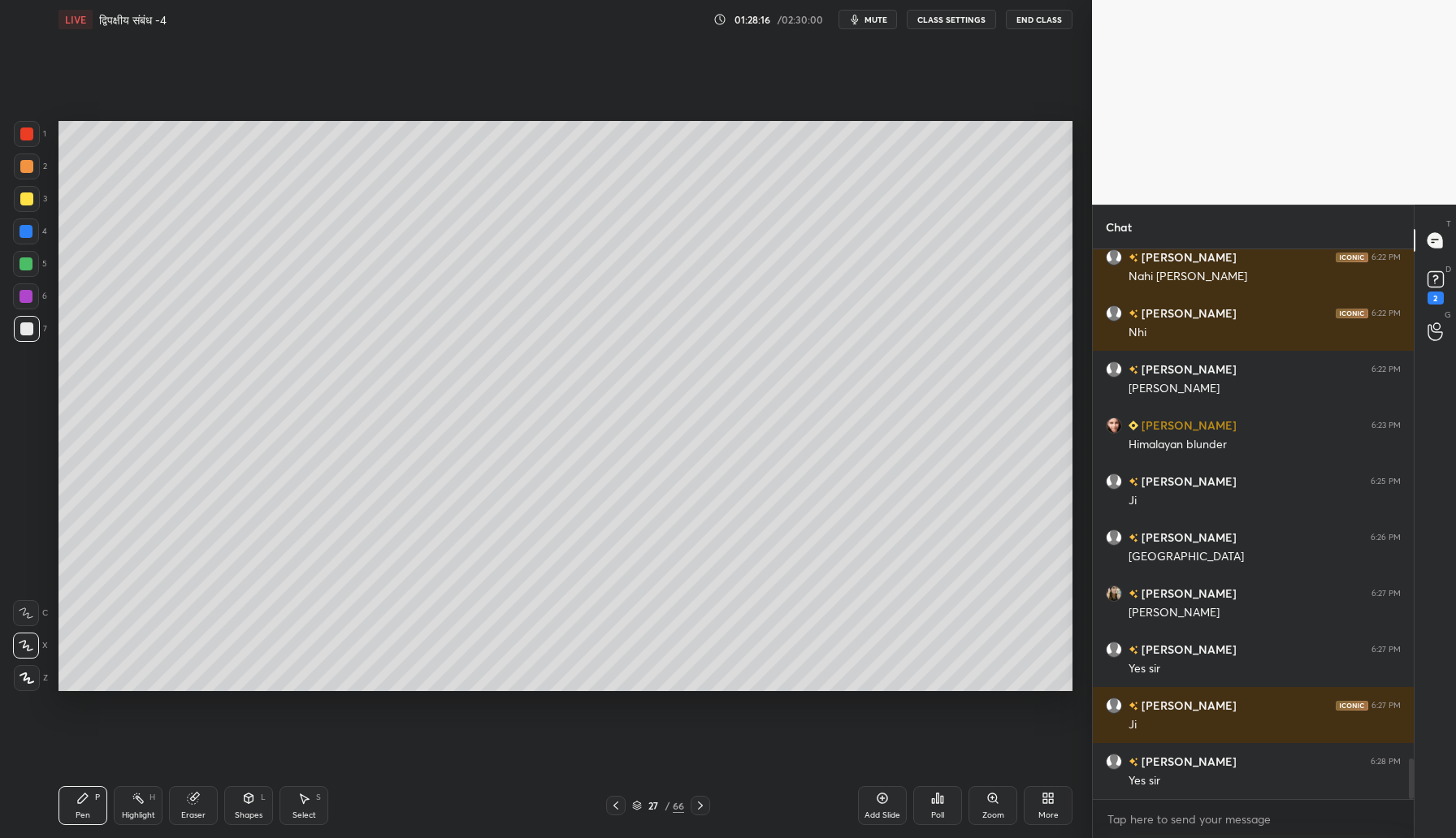
click at [871, 799] on div "Add Slide" at bounding box center [882, 805] width 48 height 39
drag, startPoint x: 30, startPoint y: 161, endPoint x: 48, endPoint y: 167, distance: 19.0
click at [31, 161] on div at bounding box center [27, 167] width 13 height 13
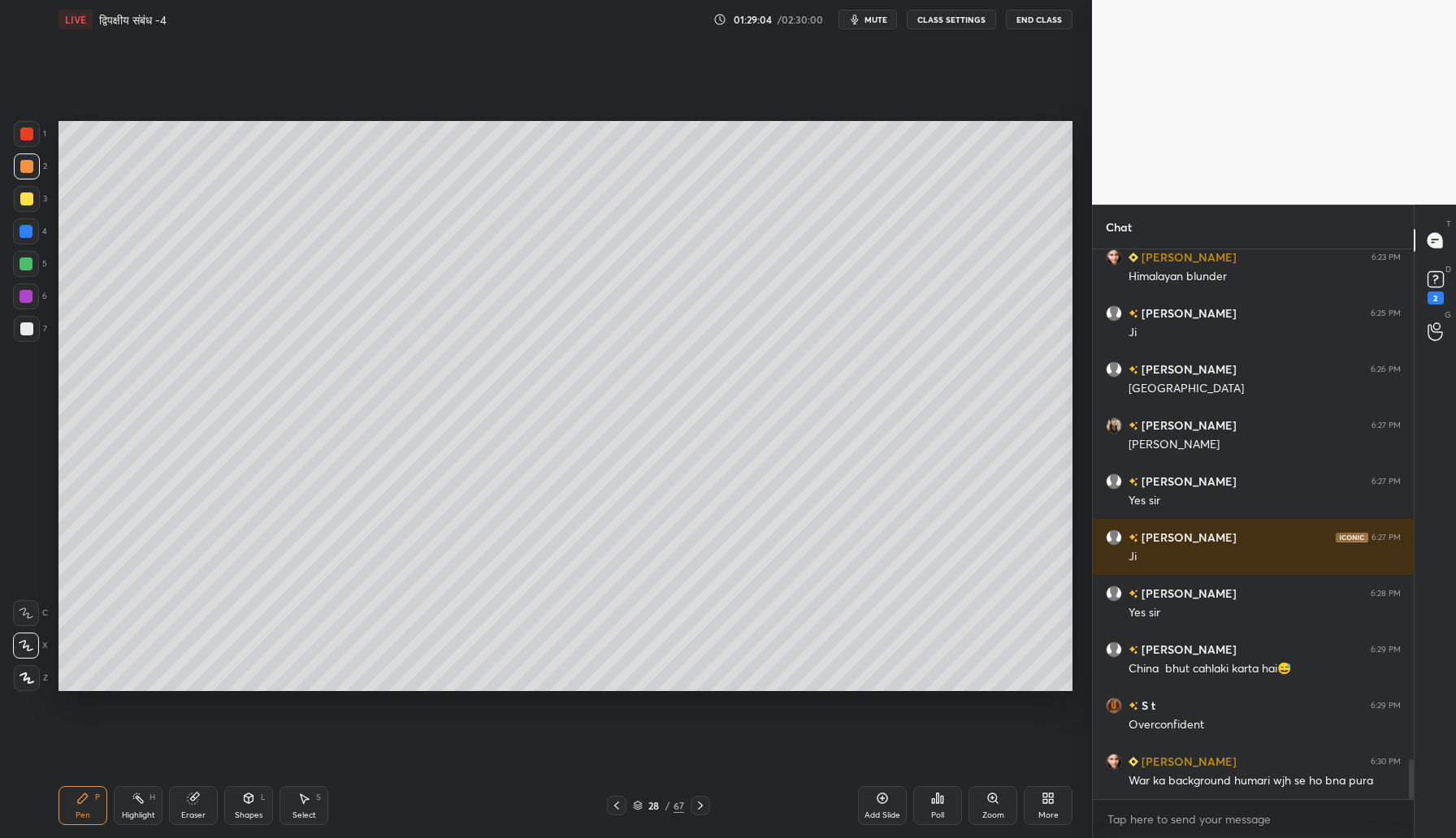
scroll to position [7140, 0]
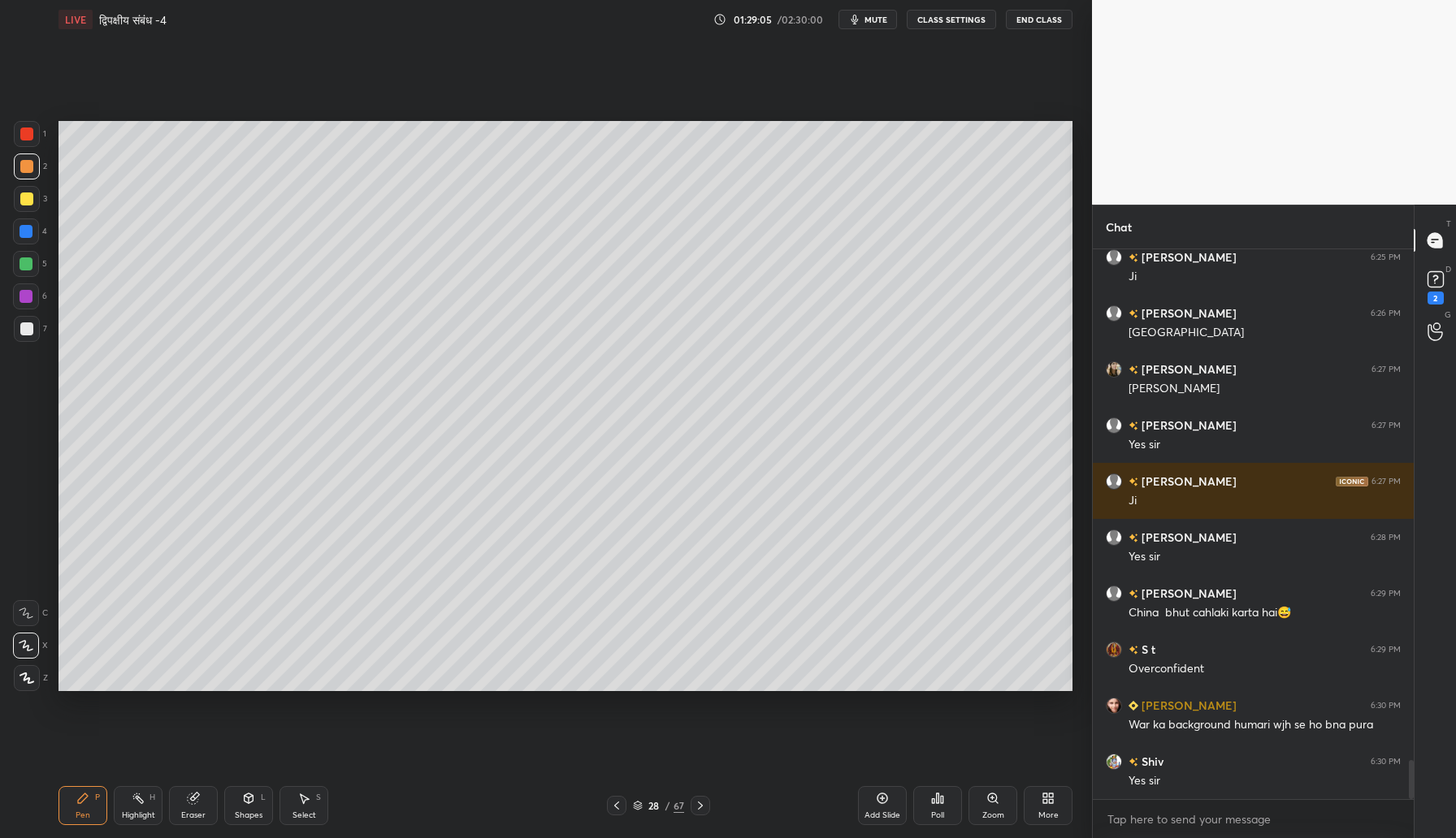
drag, startPoint x: 31, startPoint y: 199, endPoint x: 49, endPoint y: 198, distance: 18.0
click at [38, 198] on div at bounding box center [26, 199] width 26 height 26
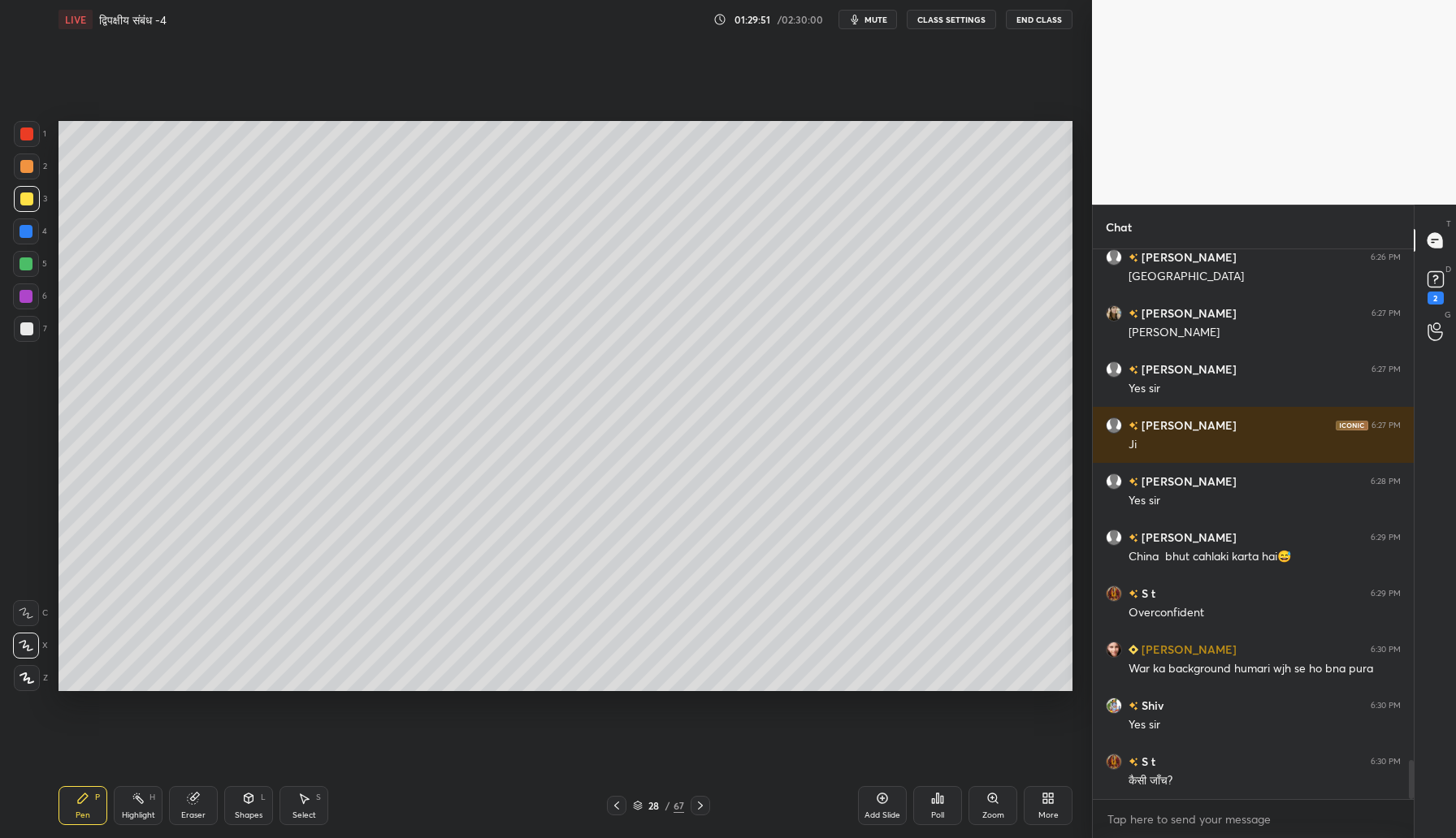
scroll to position [7212, 0]
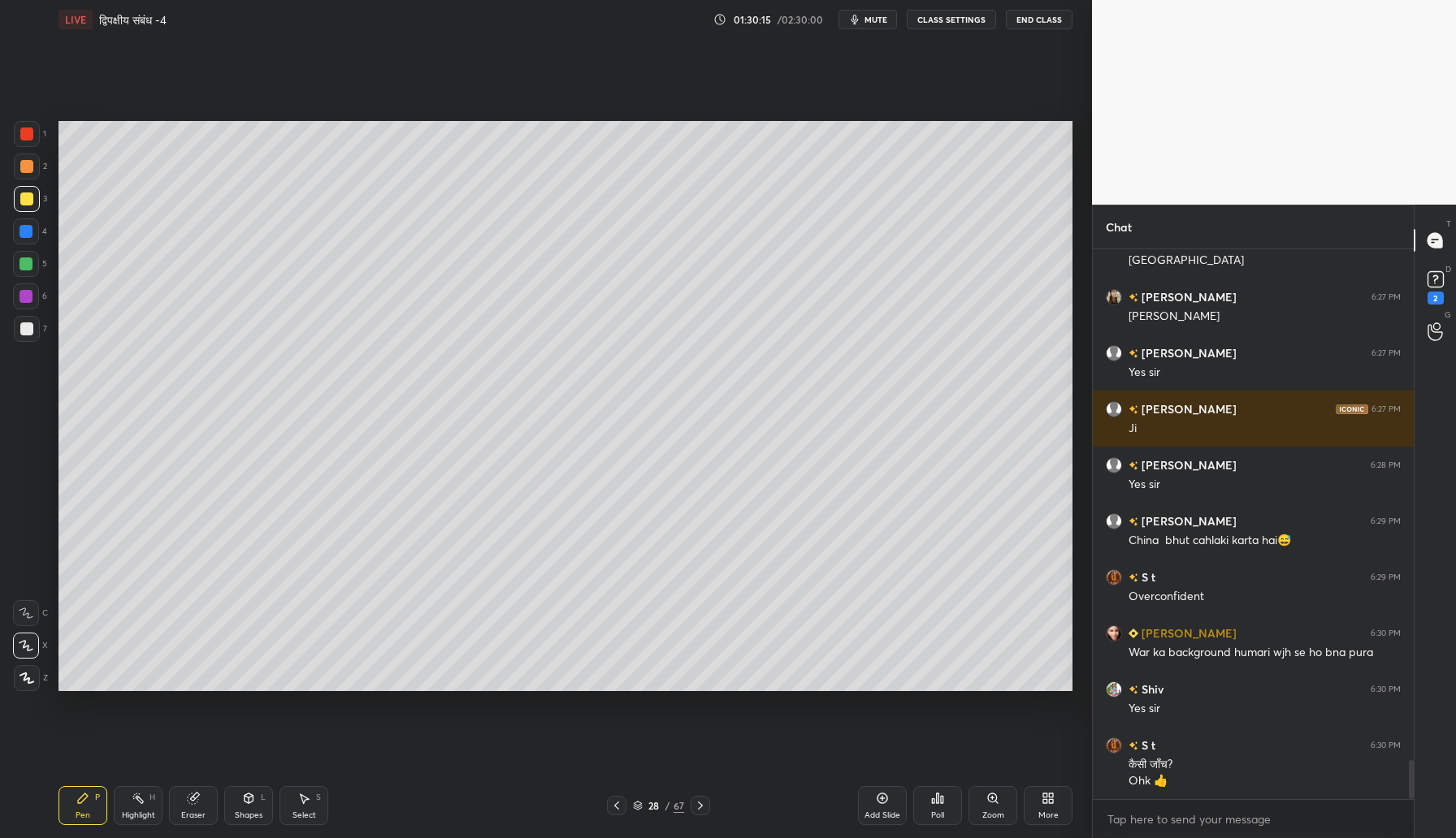
drag, startPoint x: 25, startPoint y: 332, endPoint x: 56, endPoint y: 329, distance: 31.1
click at [25, 332] on div at bounding box center [27, 329] width 13 height 13
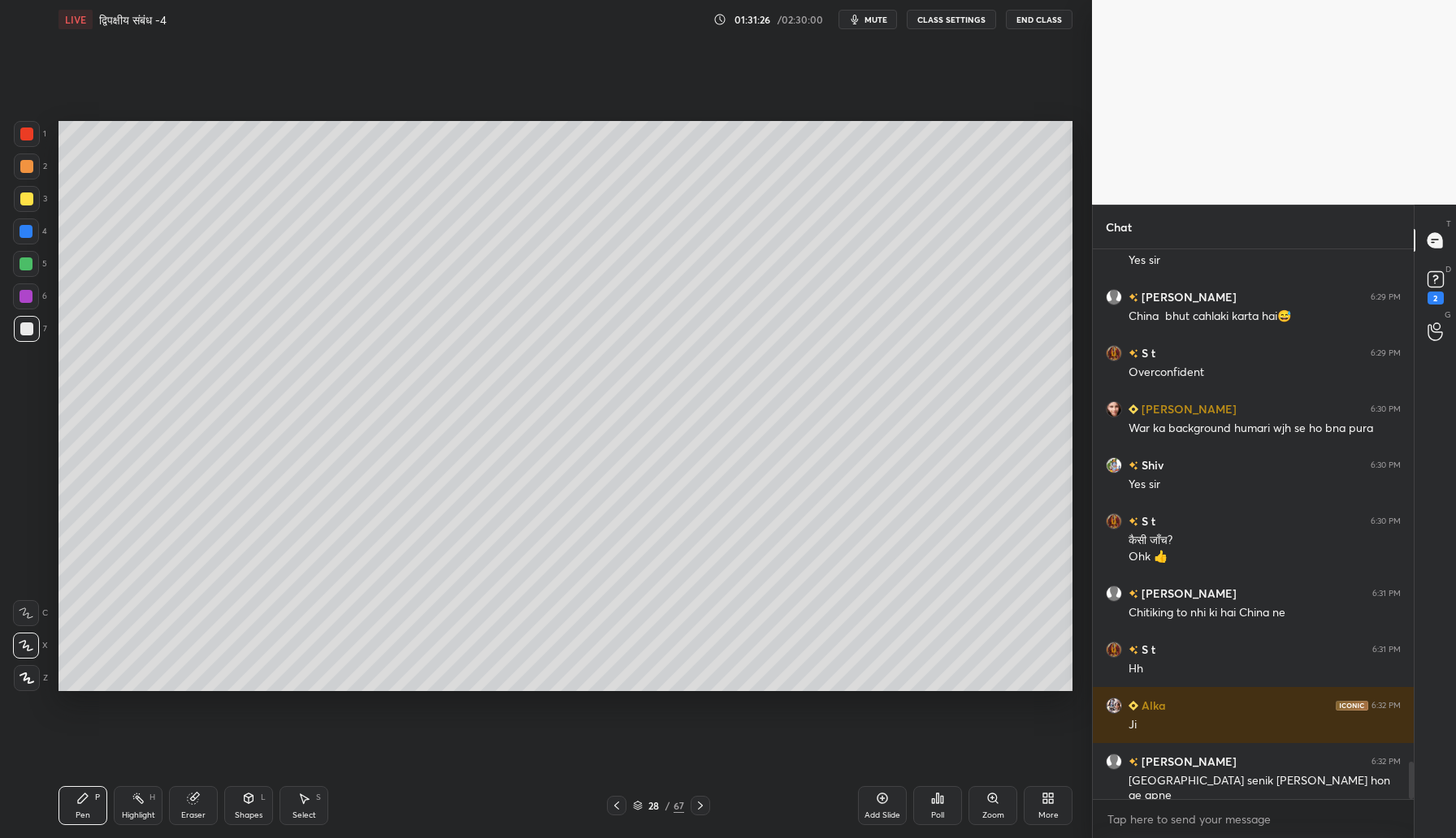
scroll to position [7493, 0]
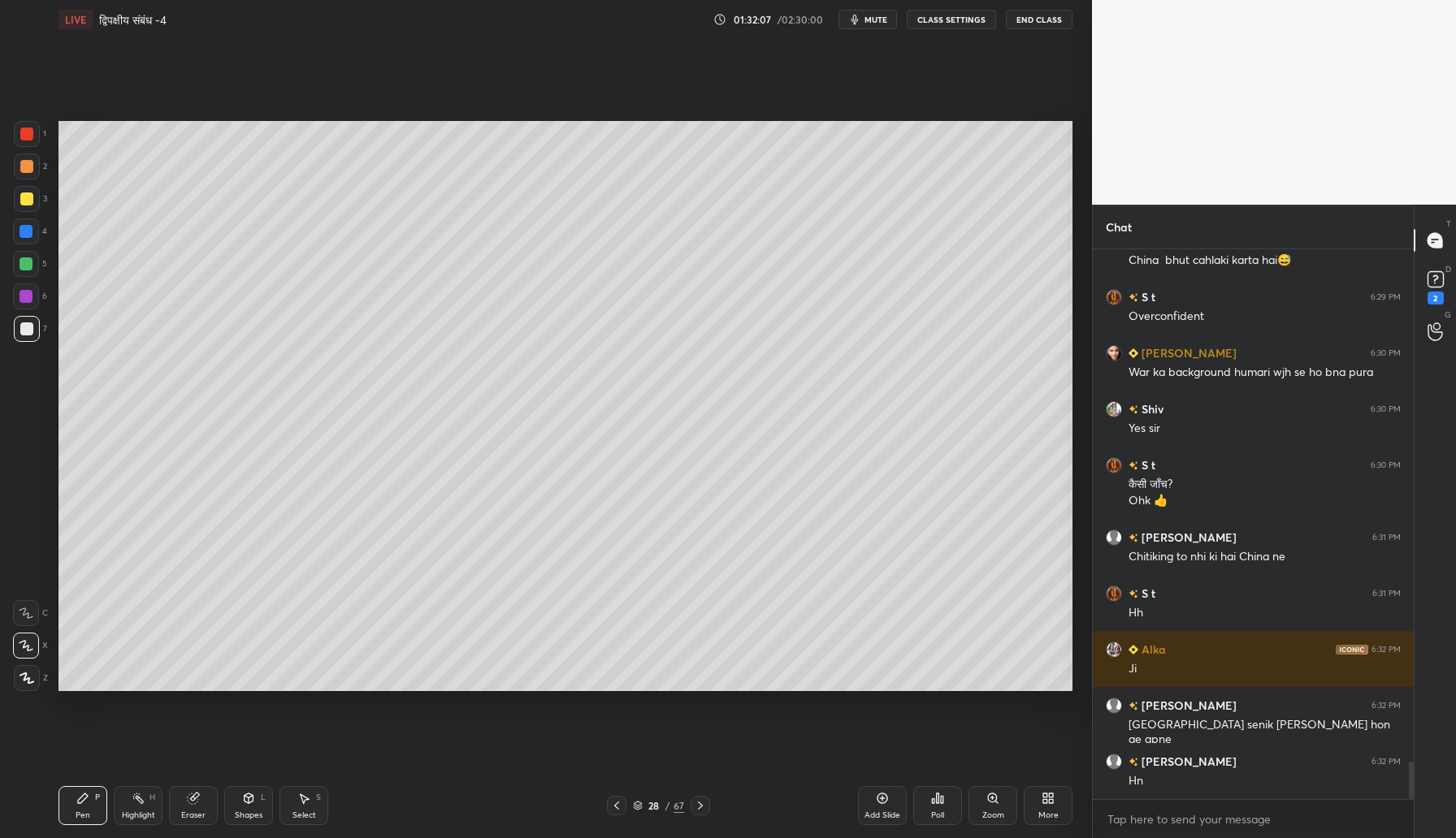
drag, startPoint x: 22, startPoint y: 298, endPoint x: 13, endPoint y: 297, distance: 9.1
click at [20, 298] on div at bounding box center [26, 296] width 13 height 13
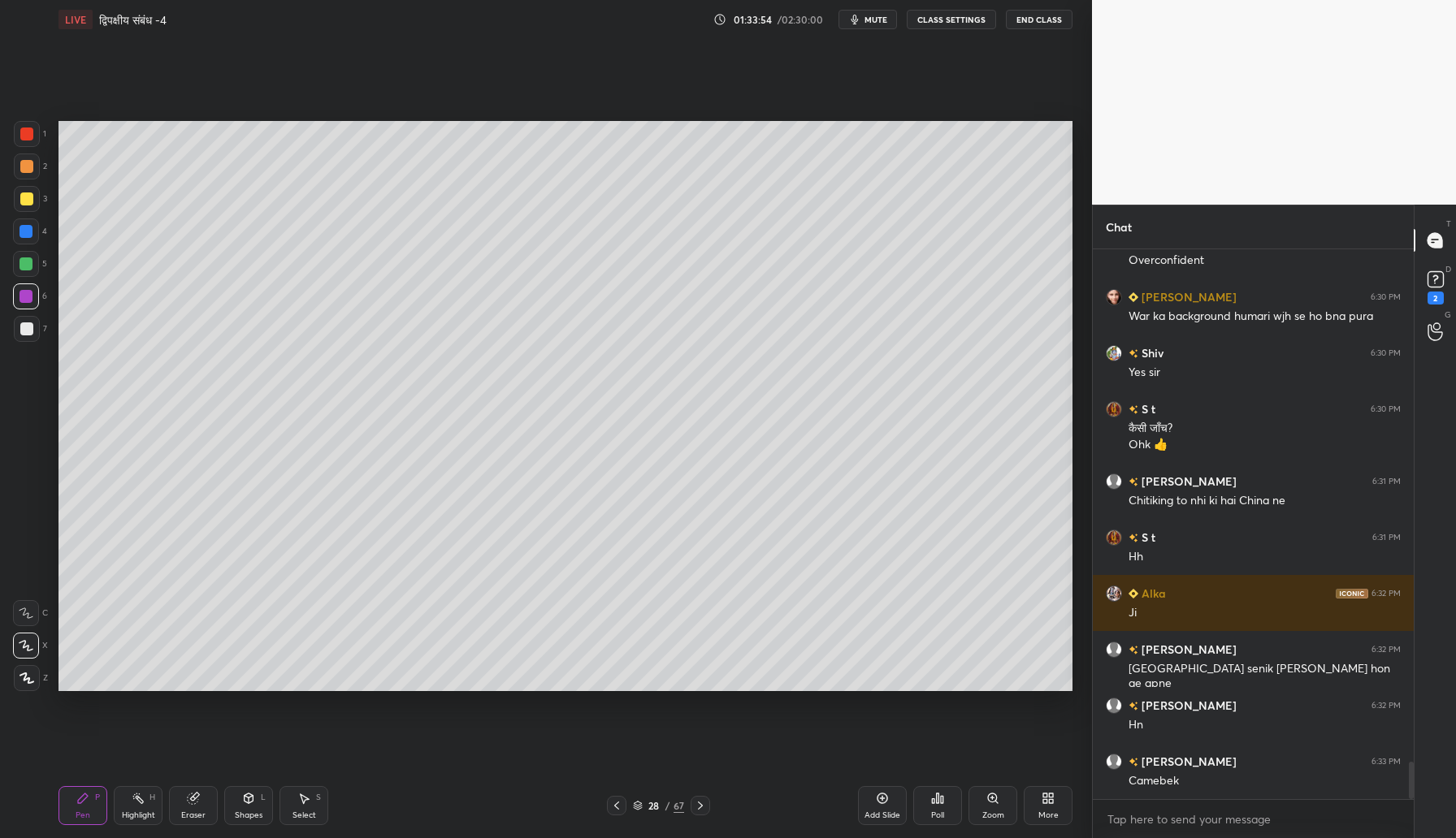
click at [889, 800] on div "Add Slide" at bounding box center [882, 805] width 48 height 39
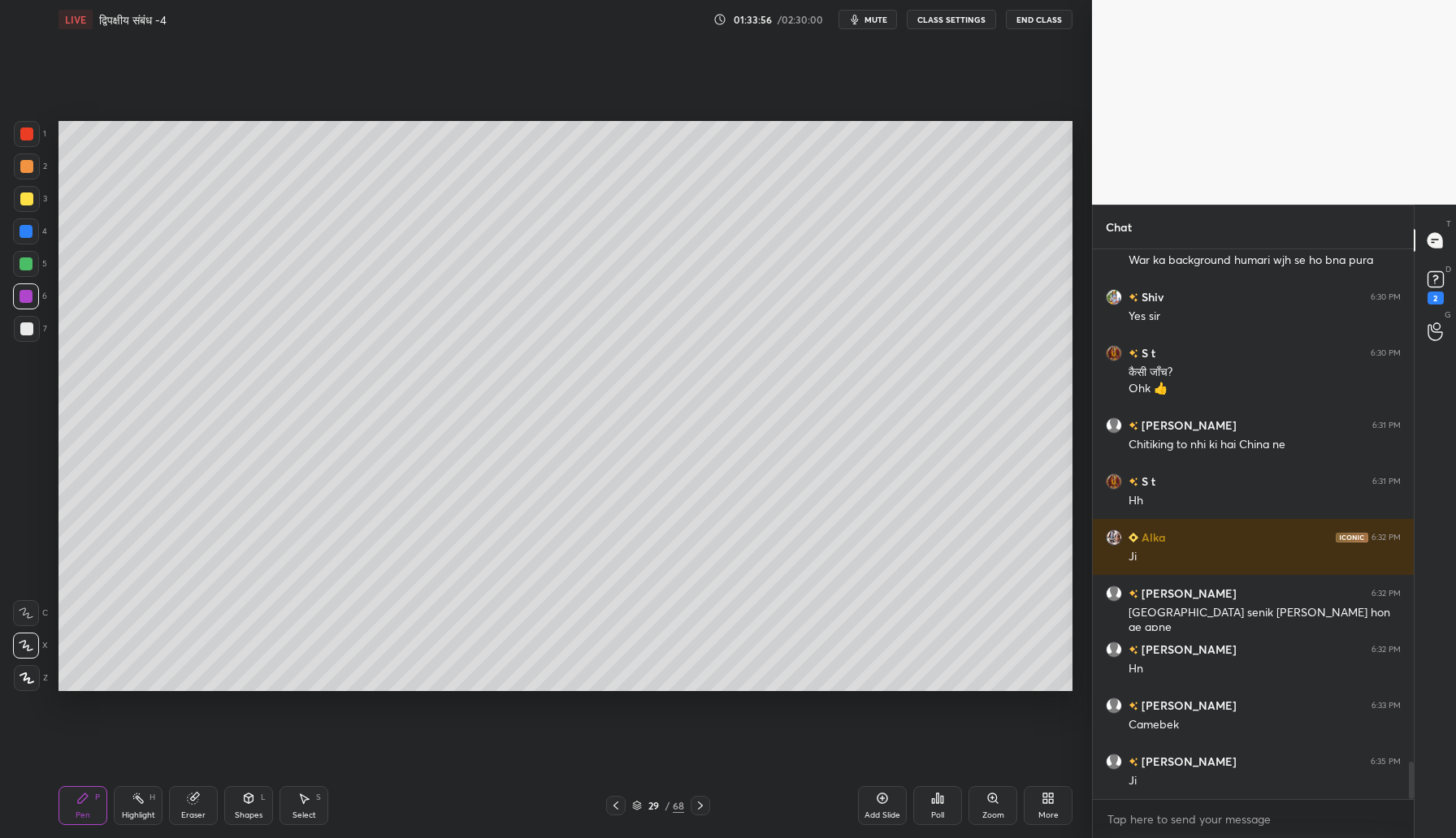
click at [30, 194] on div at bounding box center [27, 199] width 13 height 13
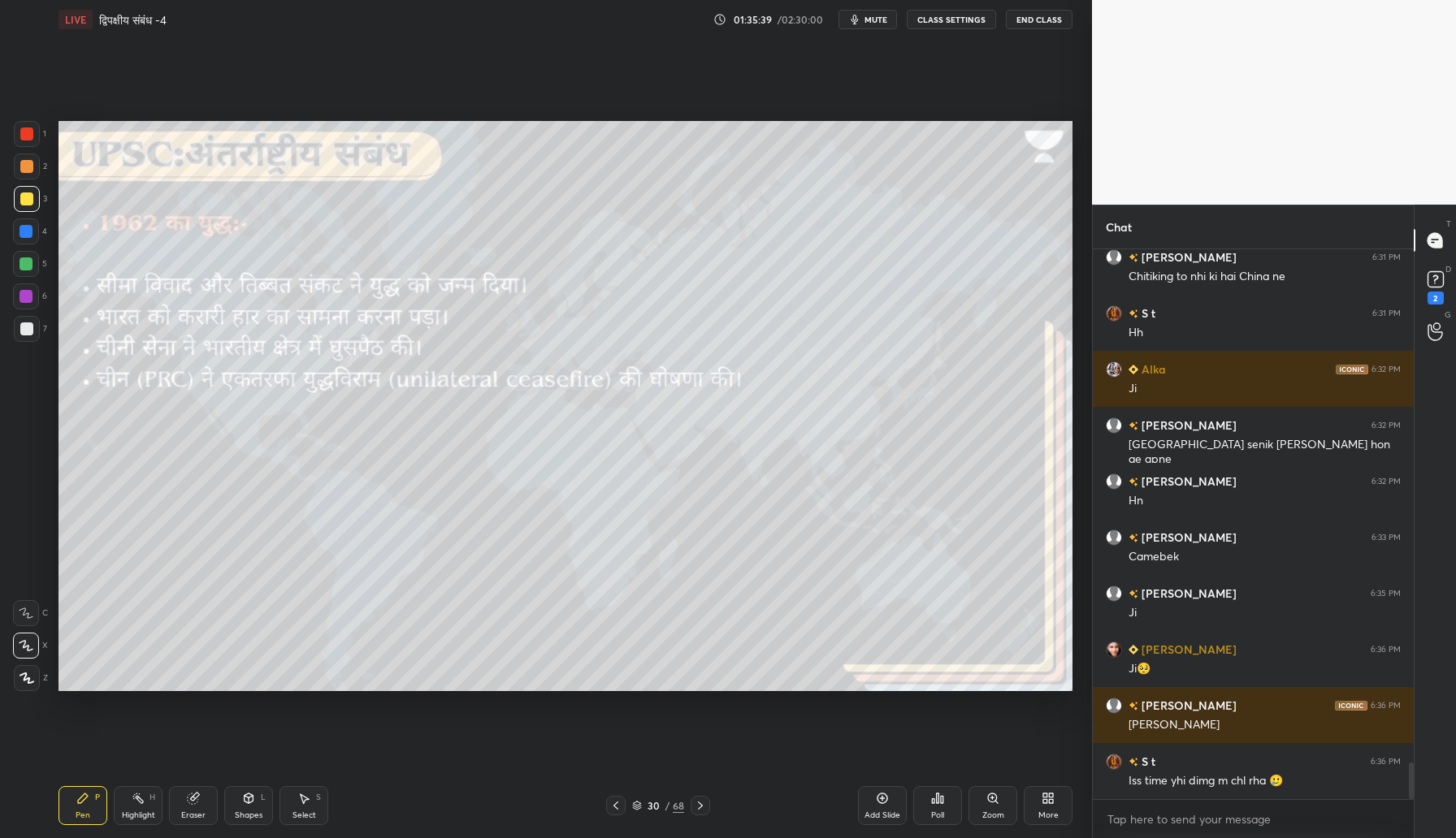
scroll to position [7829, 0]
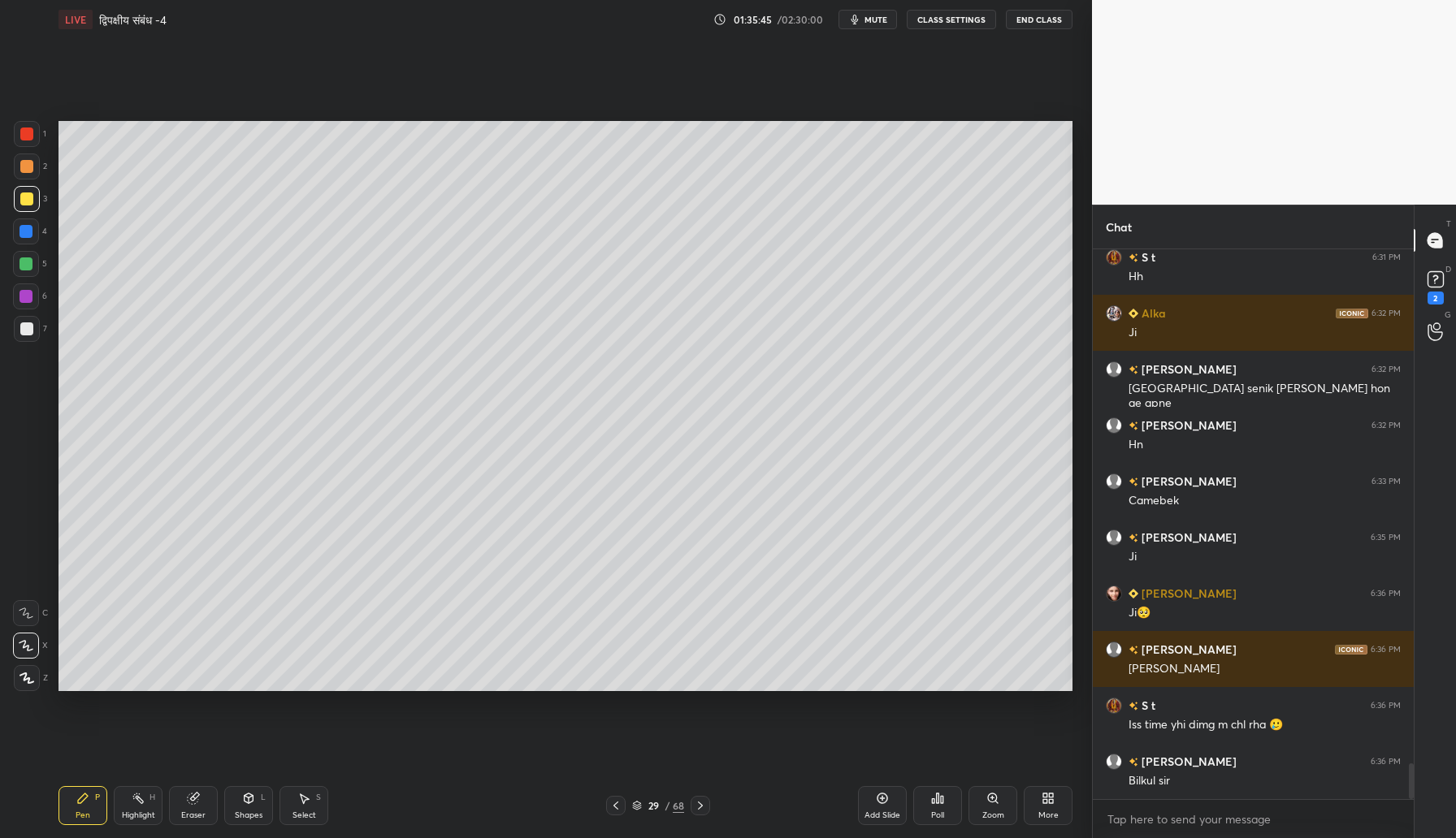
click at [892, 806] on div "Add Slide" at bounding box center [882, 805] width 48 height 39
drag, startPoint x: 26, startPoint y: 264, endPoint x: 40, endPoint y: 262, distance: 14.1
click at [32, 263] on div at bounding box center [26, 263] width 13 height 13
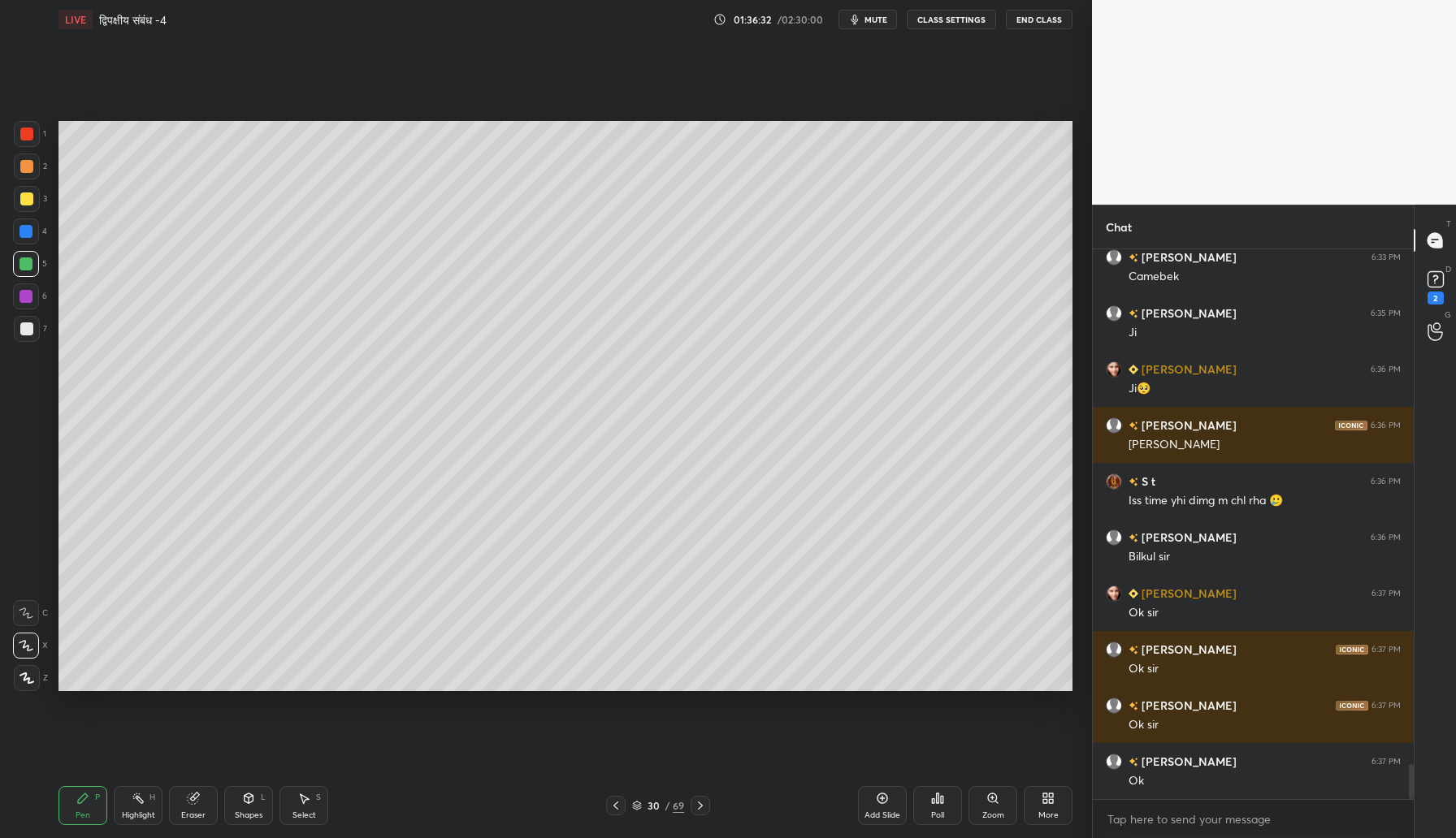
scroll to position [8109, 0]
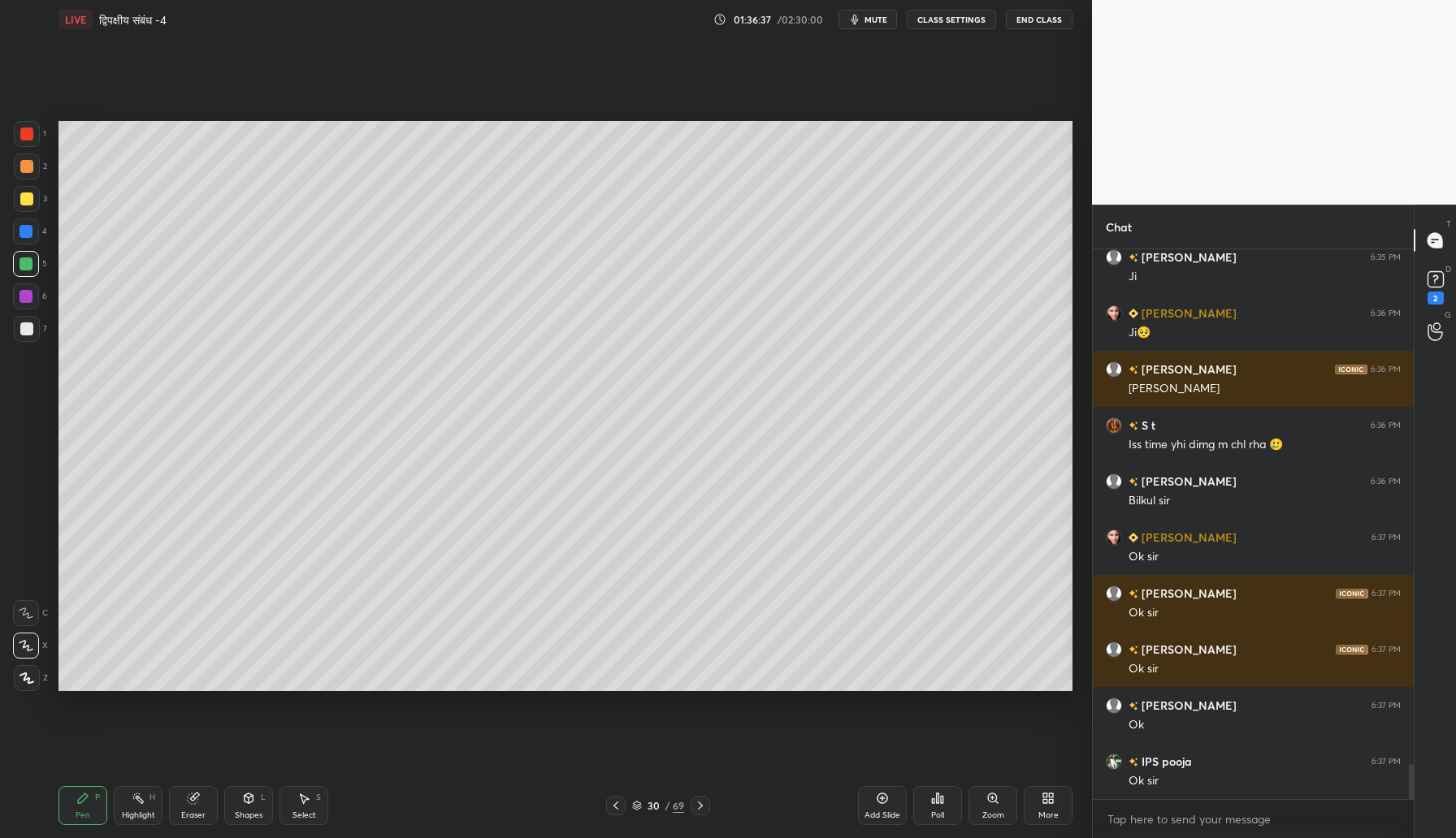
click at [873, 22] on span "mute" at bounding box center [875, 19] width 22 height 12
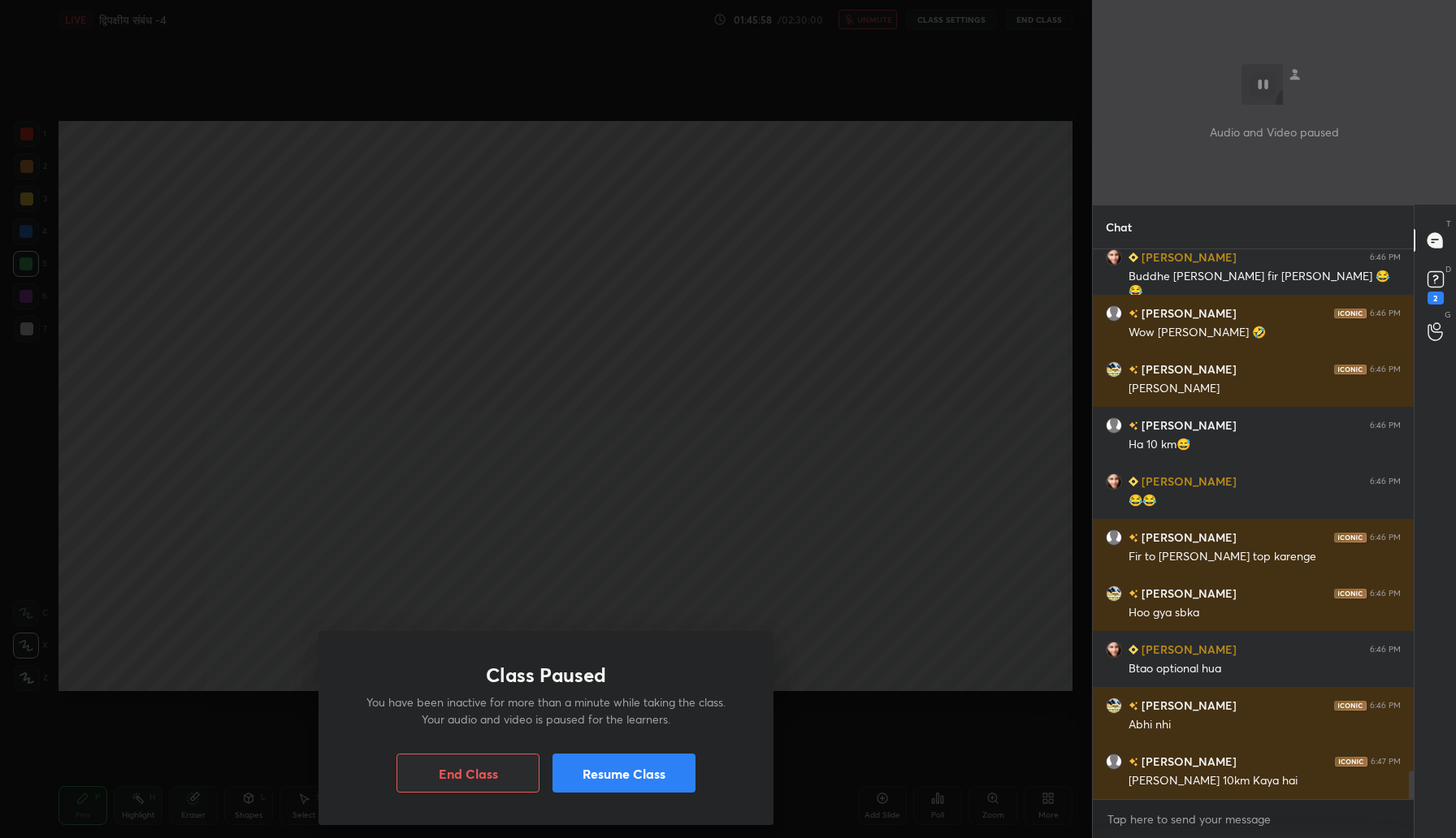
scroll to position [10172, 0]
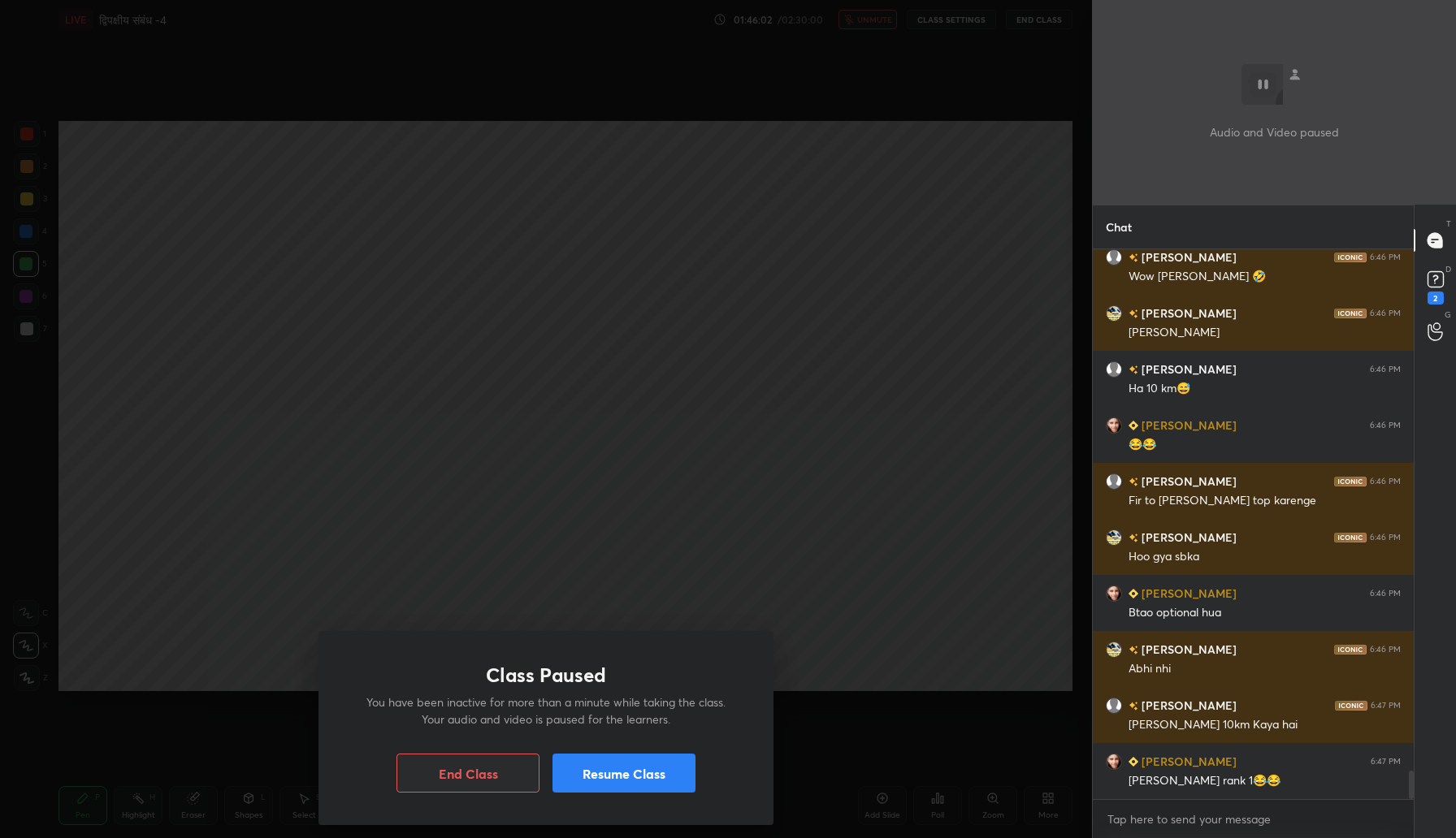
click at [609, 765] on button "Resume Class" at bounding box center [623, 773] width 143 height 39
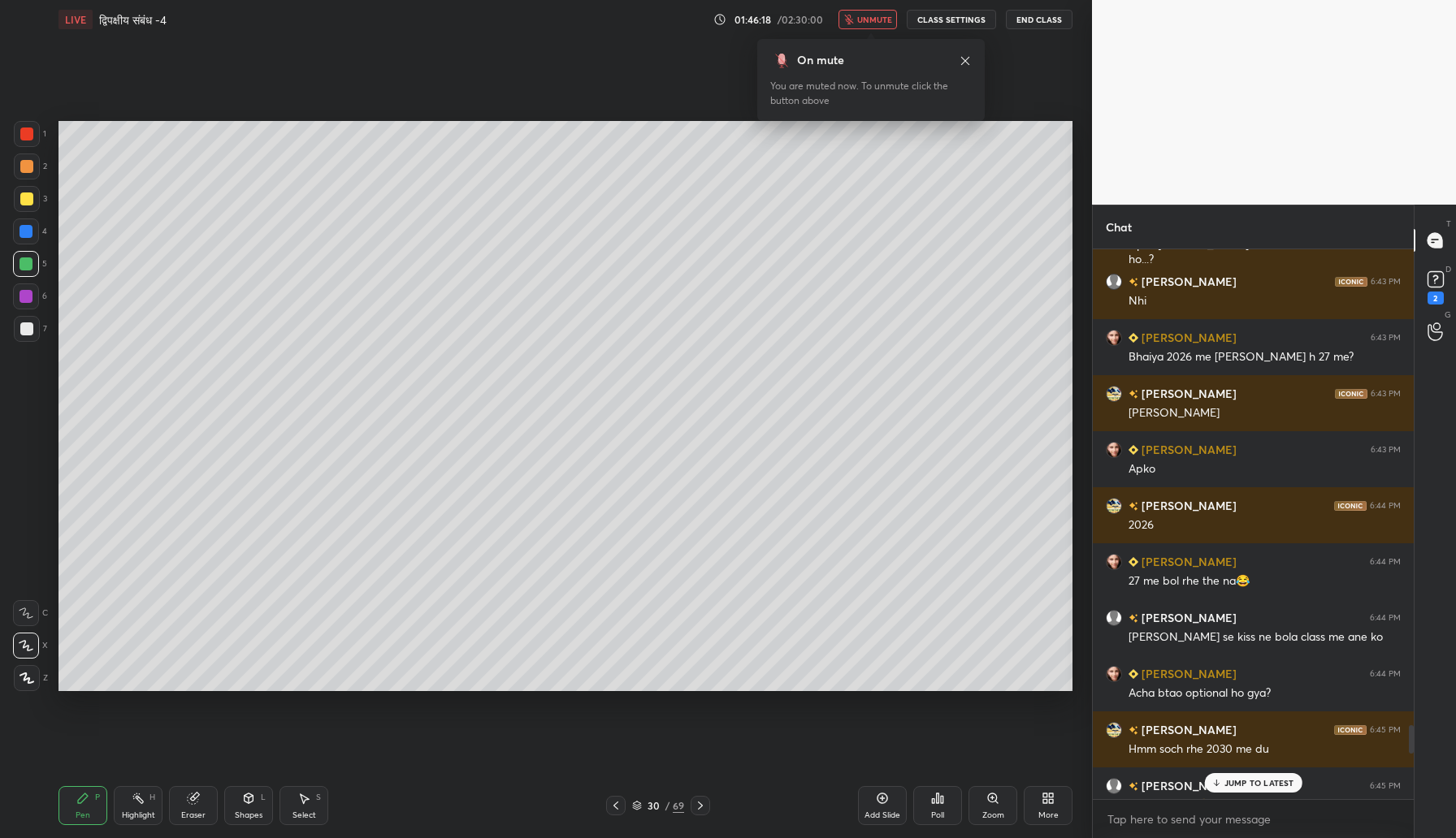
scroll to position [9385, 0]
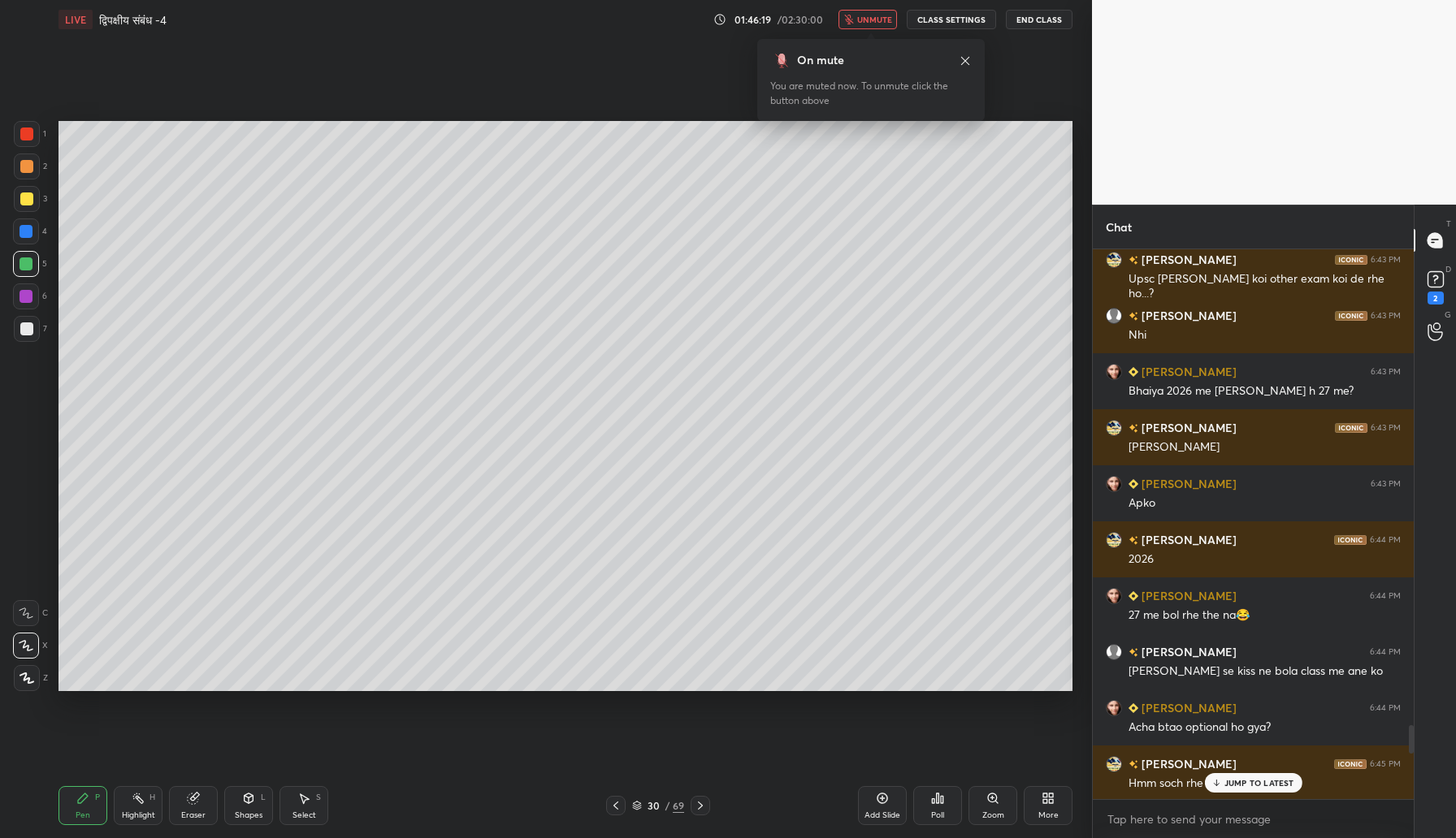
click at [873, 28] on button "unmute" at bounding box center [867, 20] width 58 height 20
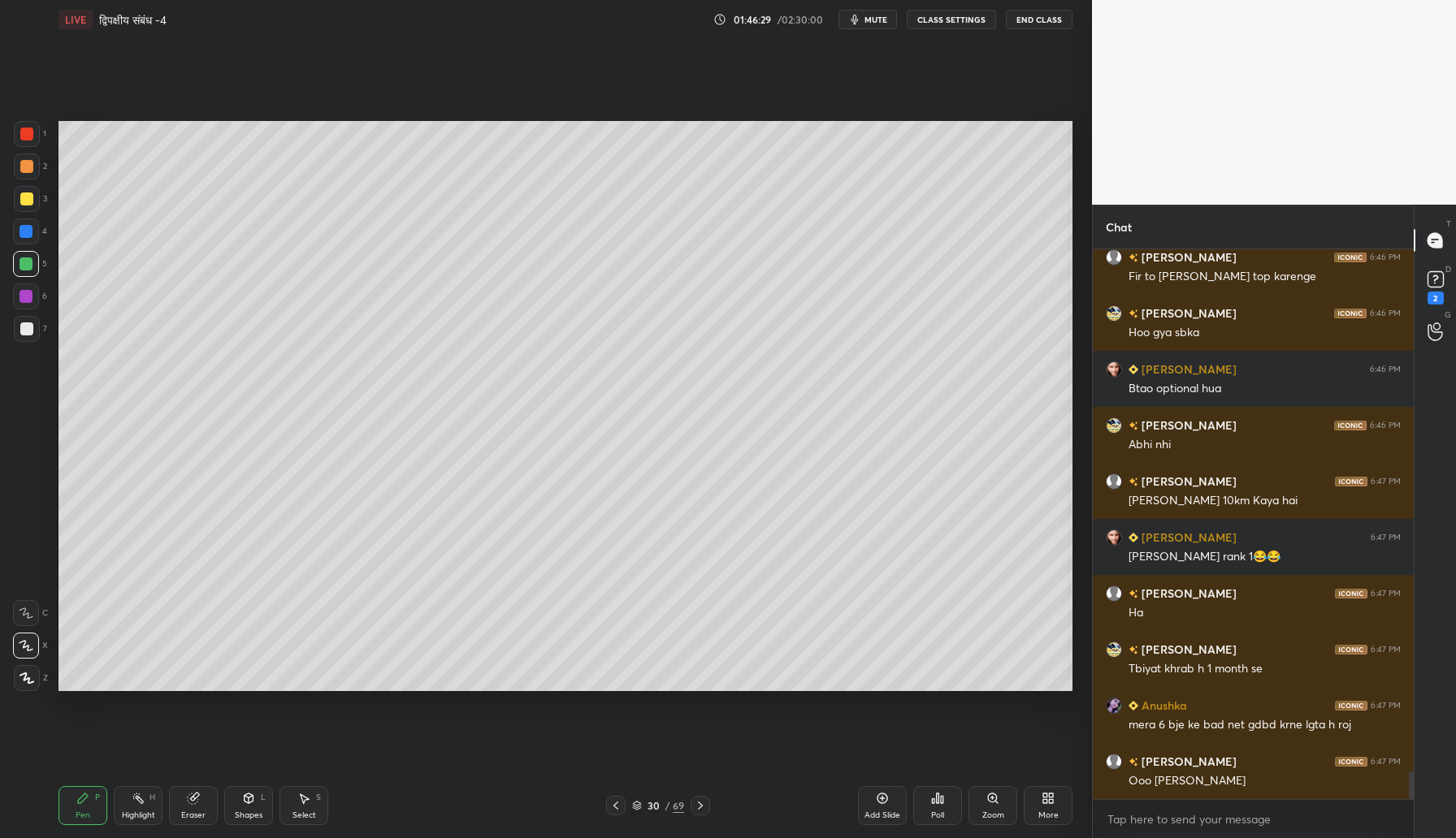
scroll to position [10452, 0]
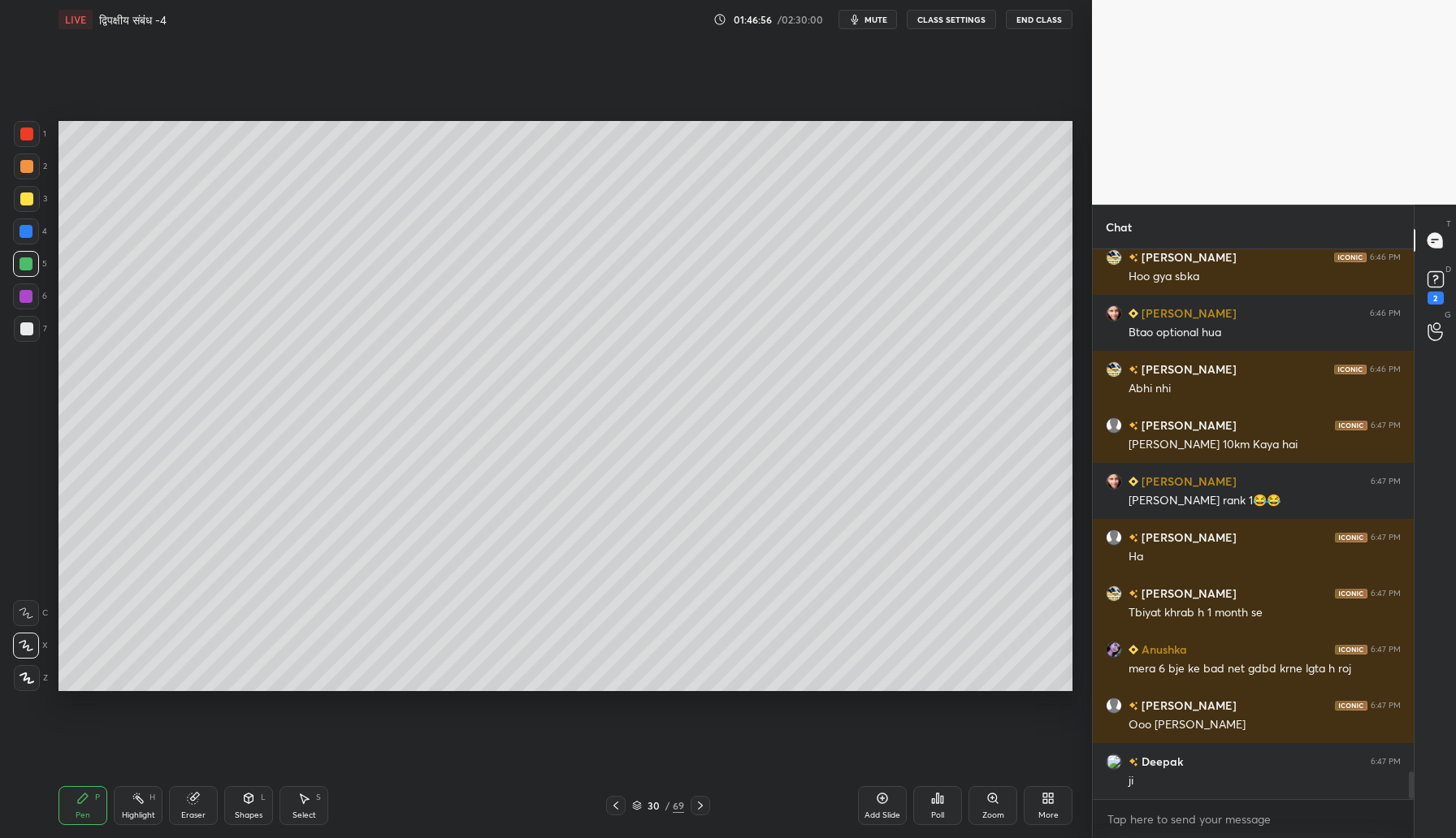
click at [182, 804] on div "Eraser" at bounding box center [193, 805] width 48 height 39
click at [22, 562] on icon at bounding box center [27, 560] width 14 height 14
drag, startPoint x: 84, startPoint y: 804, endPoint x: 83, endPoint y: 790, distance: 14.0
click at [83, 802] on div "Pen P" at bounding box center [82, 805] width 48 height 39
click at [29, 166] on div at bounding box center [27, 167] width 13 height 13
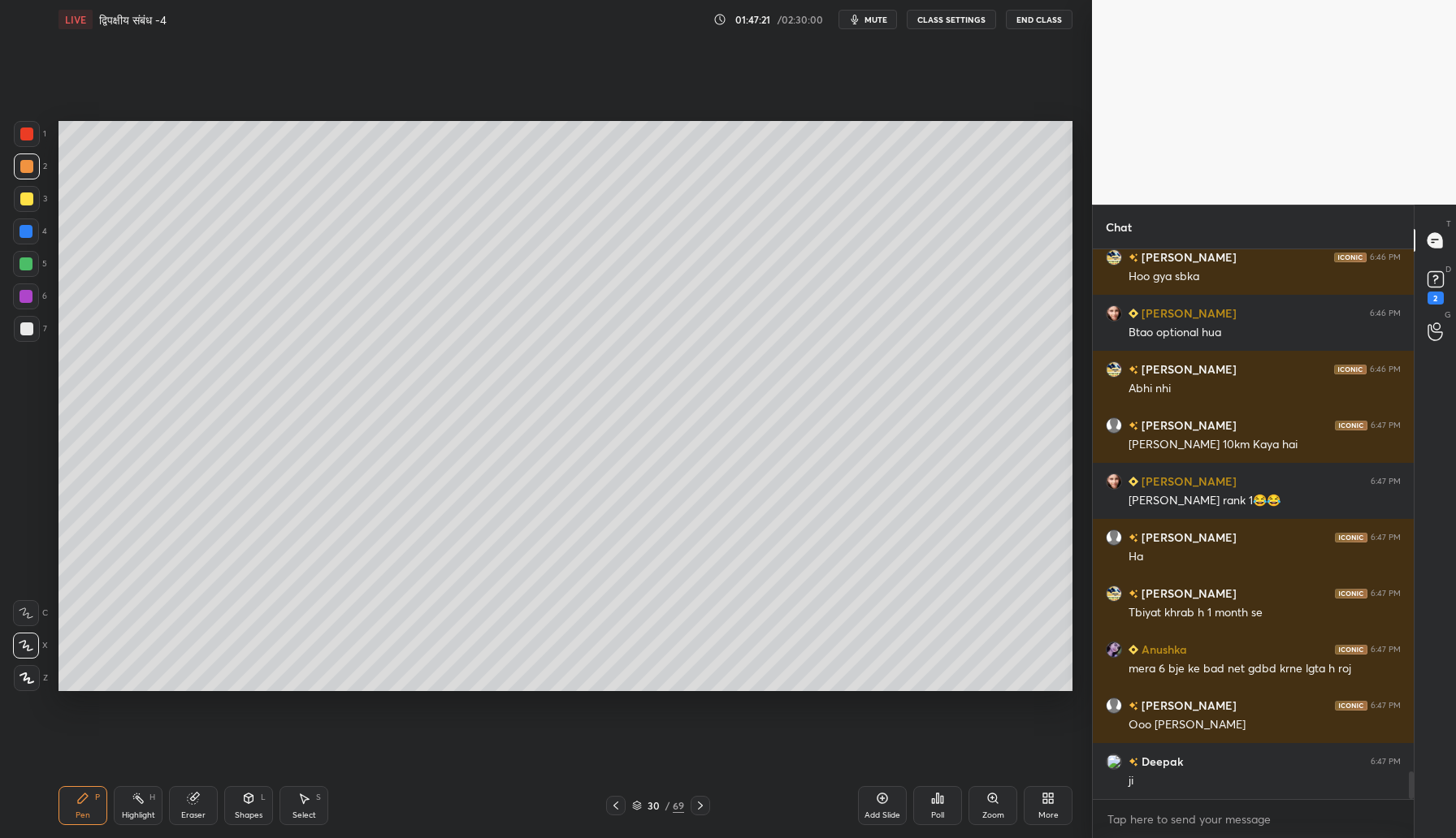
click at [26, 206] on div at bounding box center [26, 199] width 26 height 26
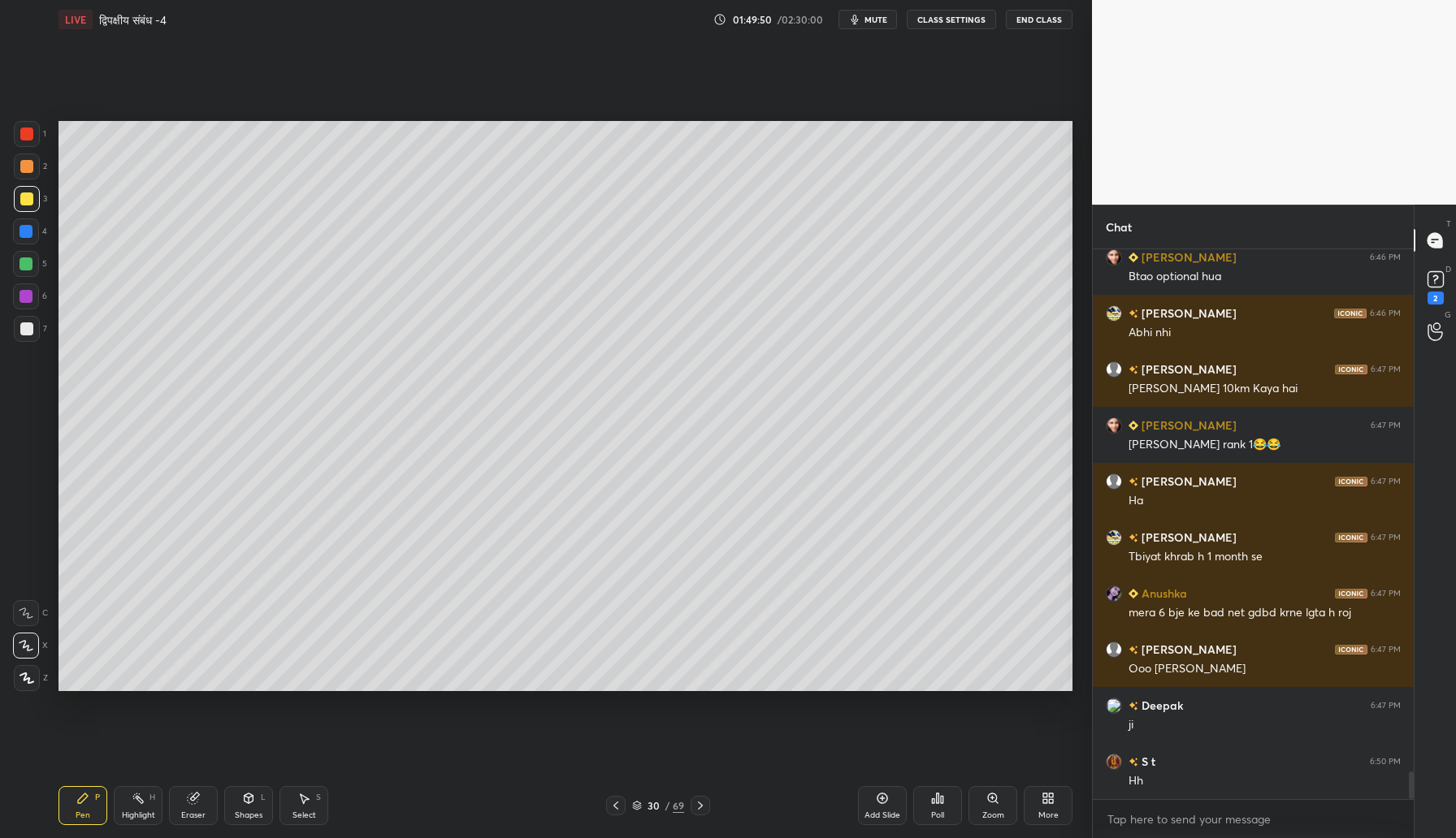
scroll to position [10579, 0]
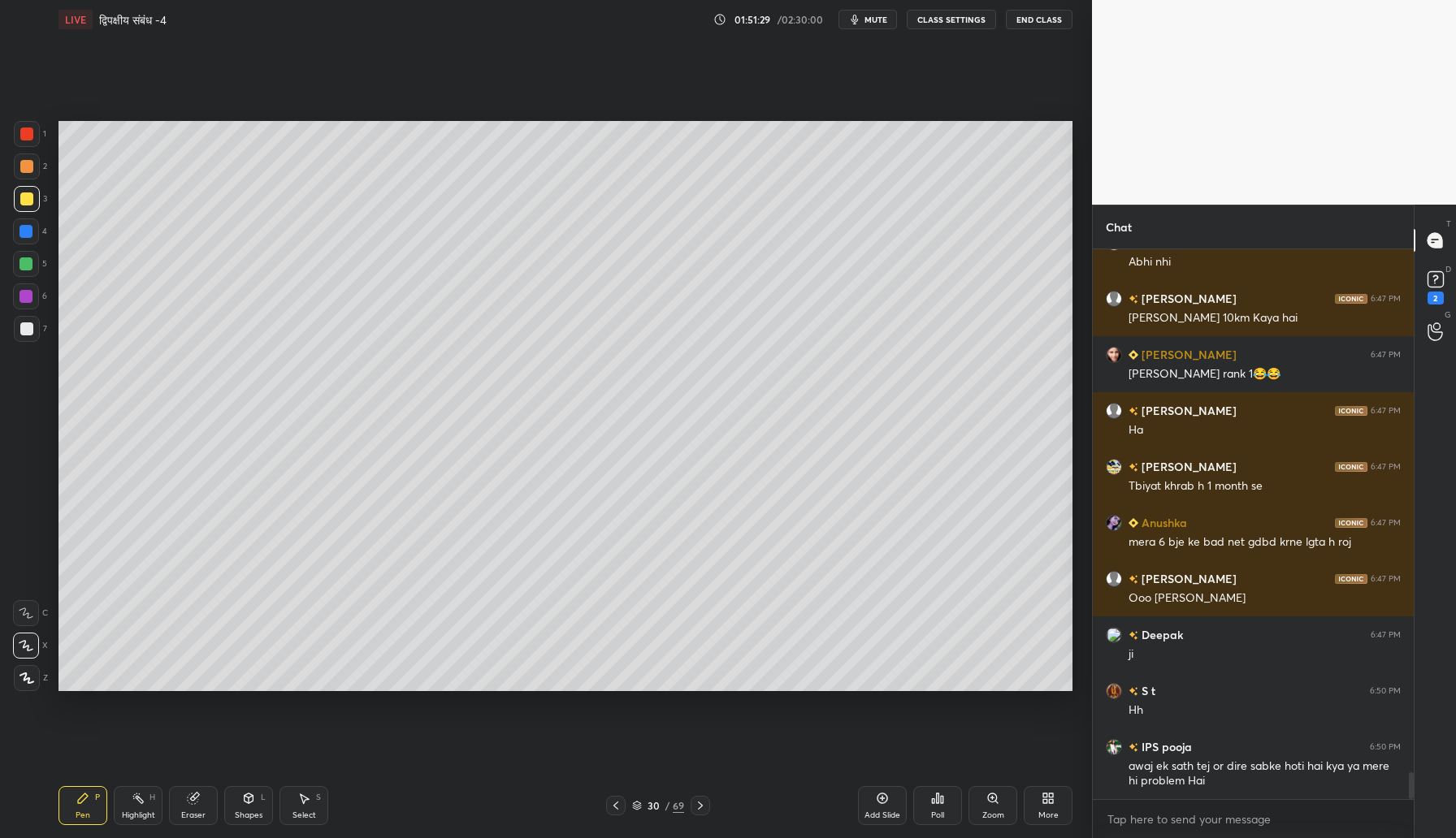
click at [883, 808] on div "Add Slide" at bounding box center [882, 805] width 48 height 39
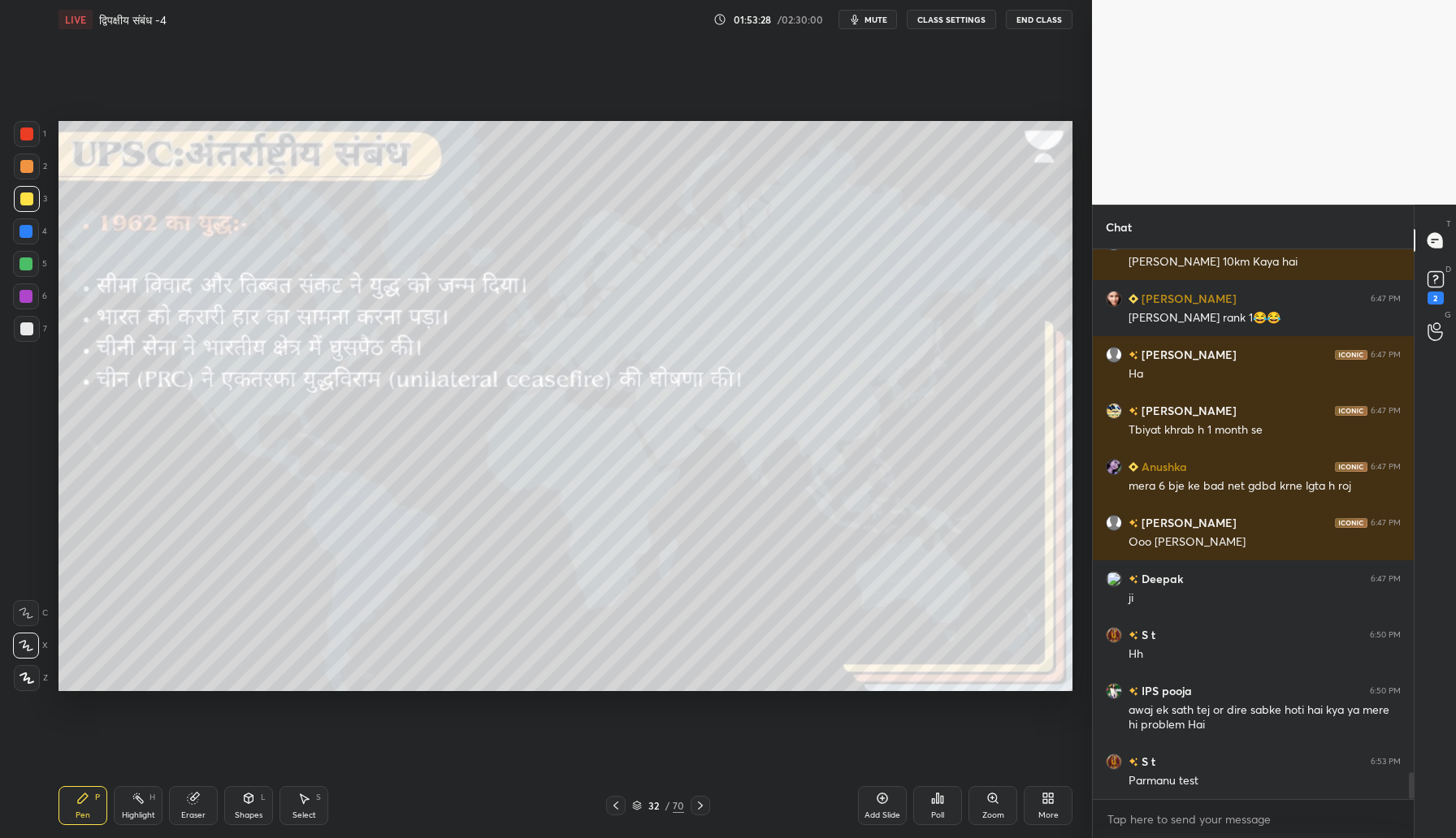
click at [884, 805] on div "Add Slide" at bounding box center [882, 805] width 48 height 39
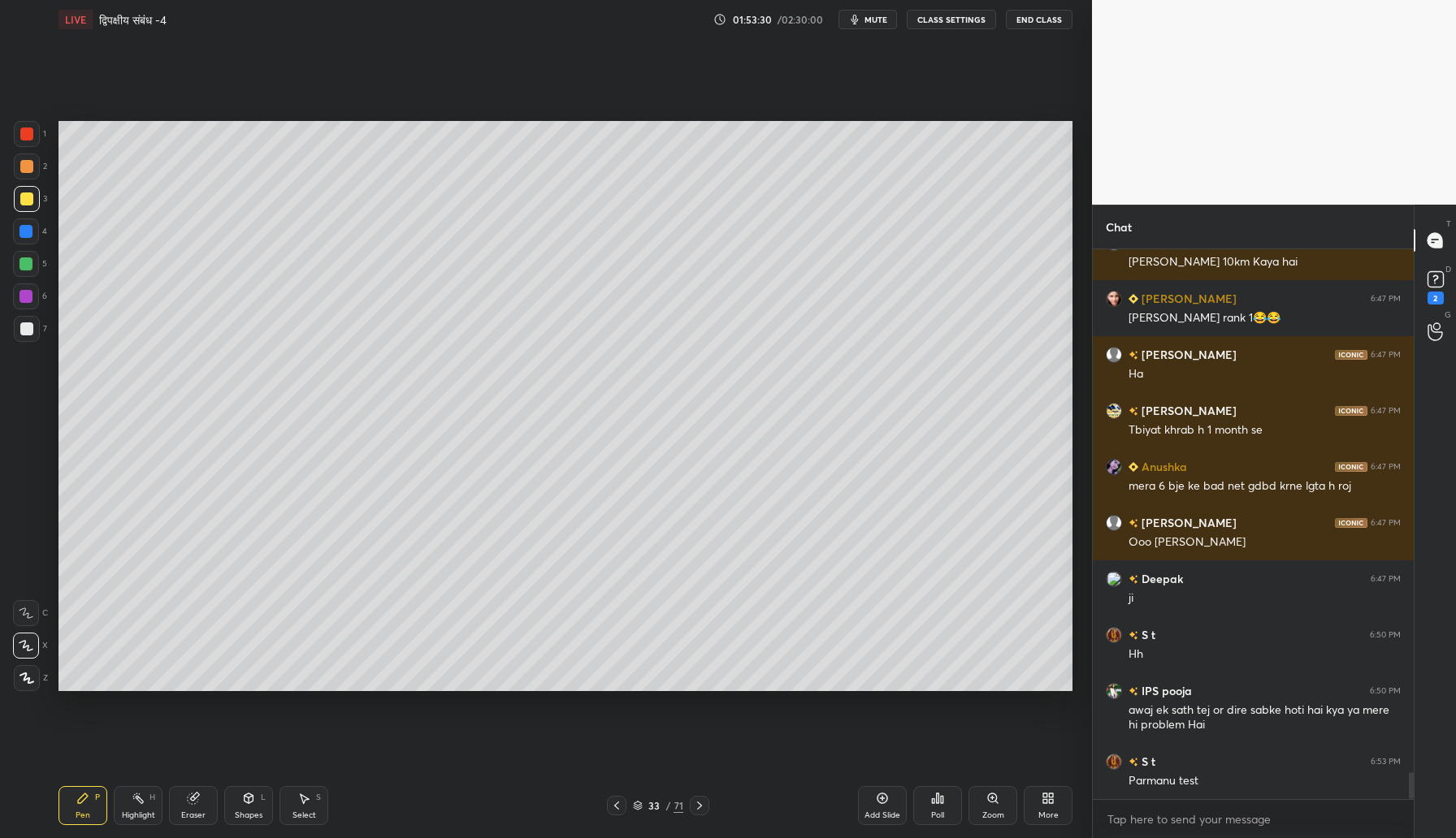
click at [29, 167] on div at bounding box center [27, 167] width 13 height 13
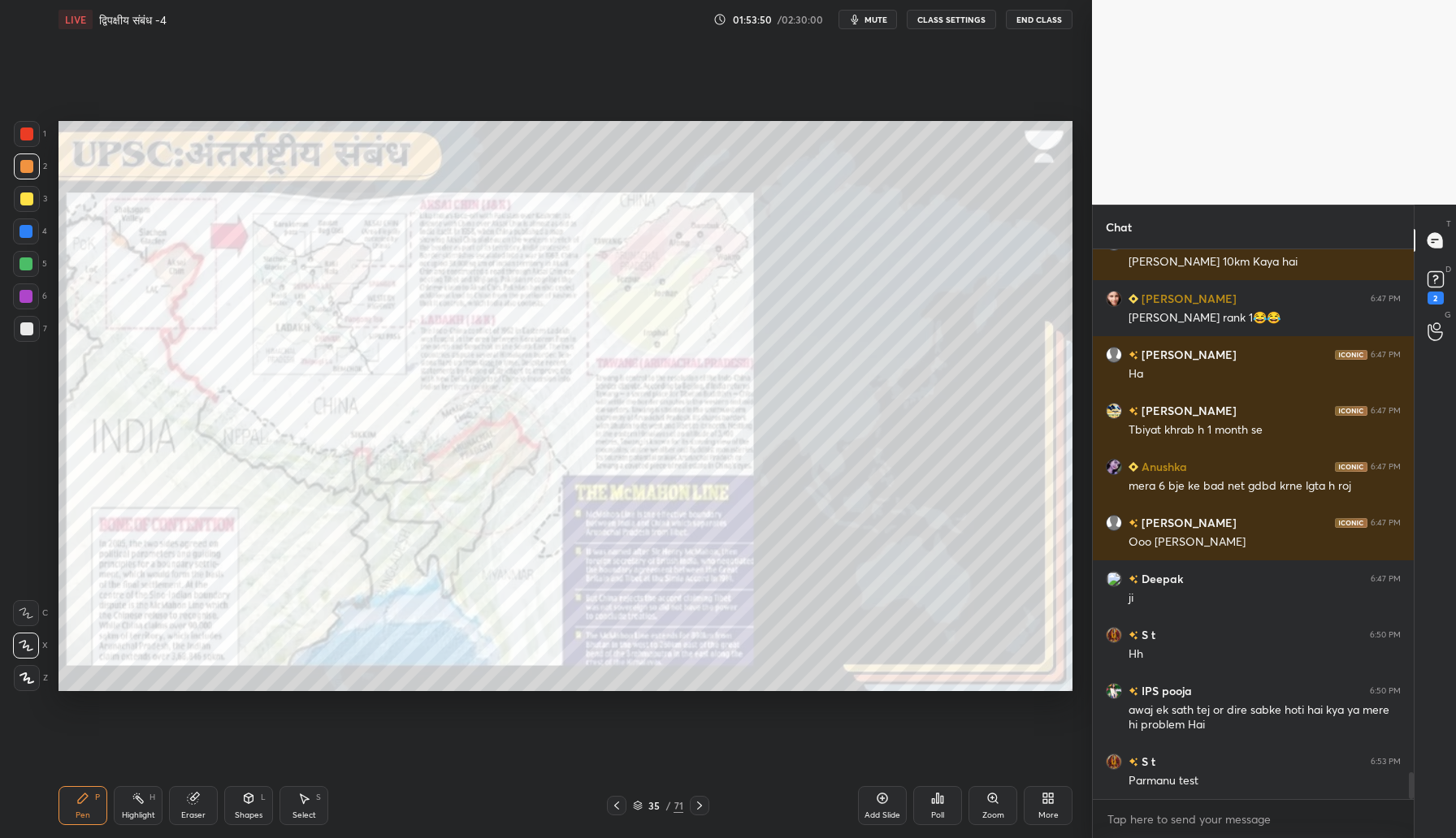
drag, startPoint x: 28, startPoint y: 129, endPoint x: 29, endPoint y: 148, distance: 19.0
click at [27, 128] on div at bounding box center [27, 134] width 13 height 13
click at [23, 298] on div at bounding box center [26, 296] width 13 height 13
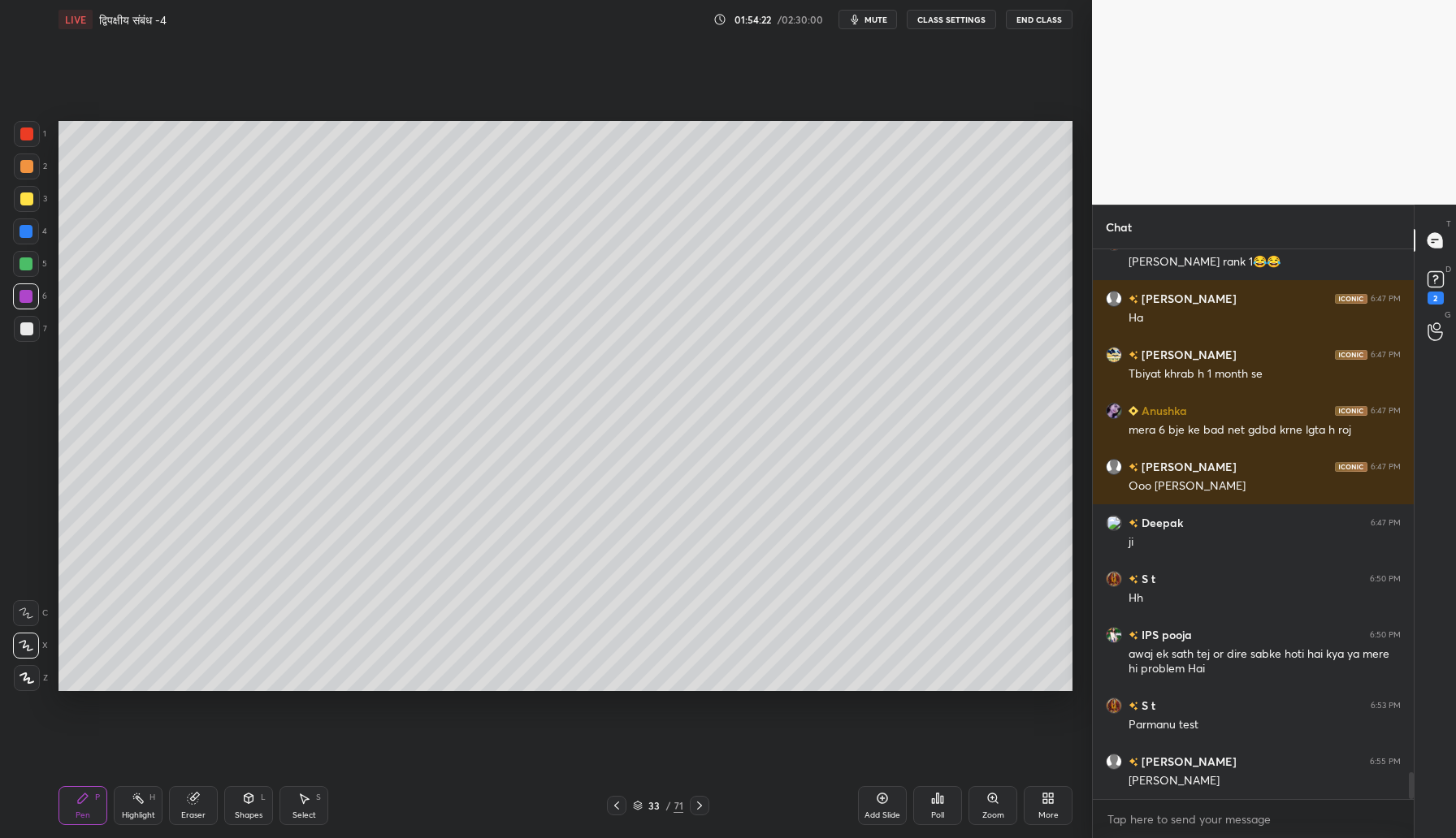
click at [30, 203] on div at bounding box center [27, 199] width 13 height 13
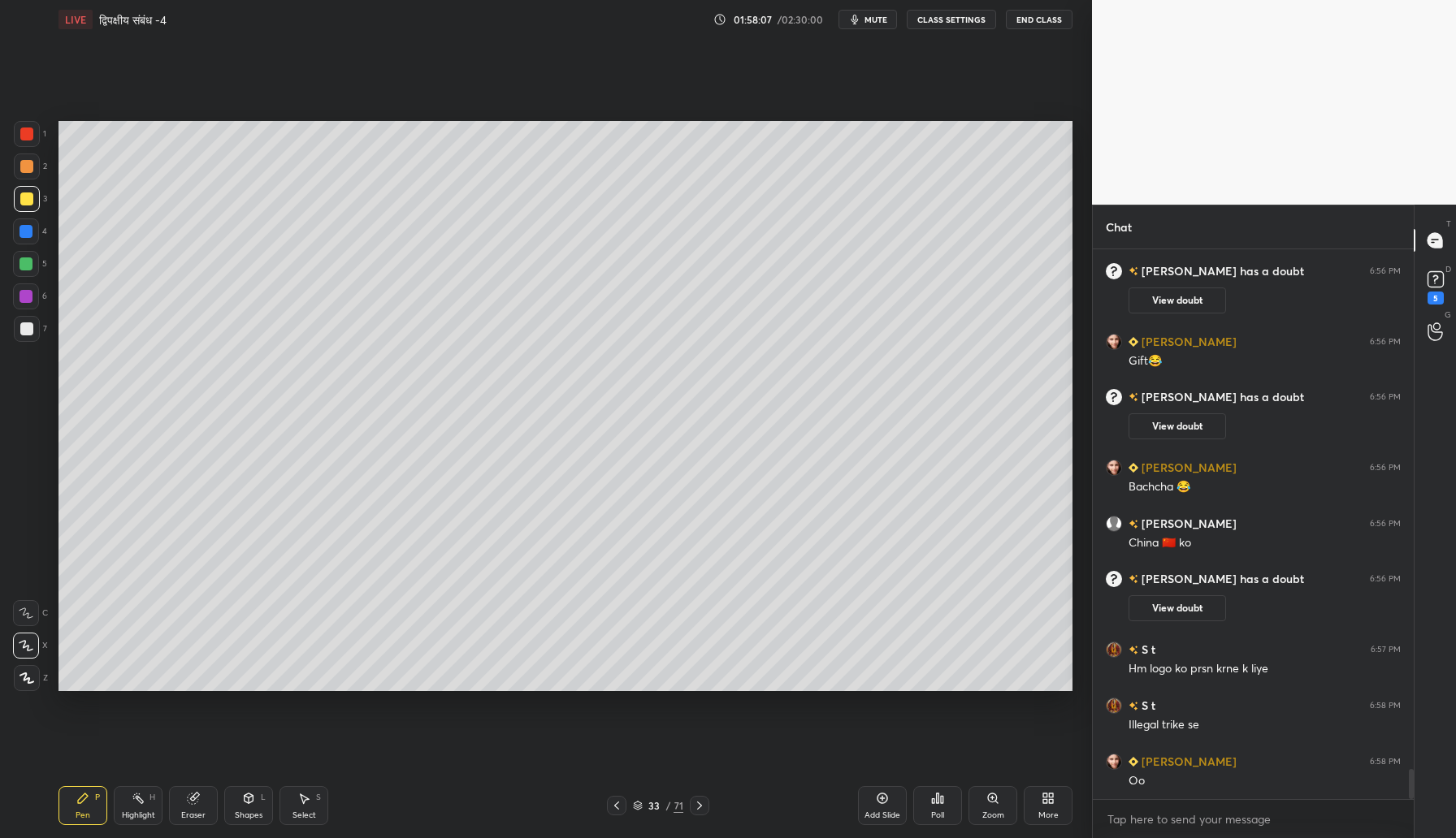
scroll to position [9547, 0]
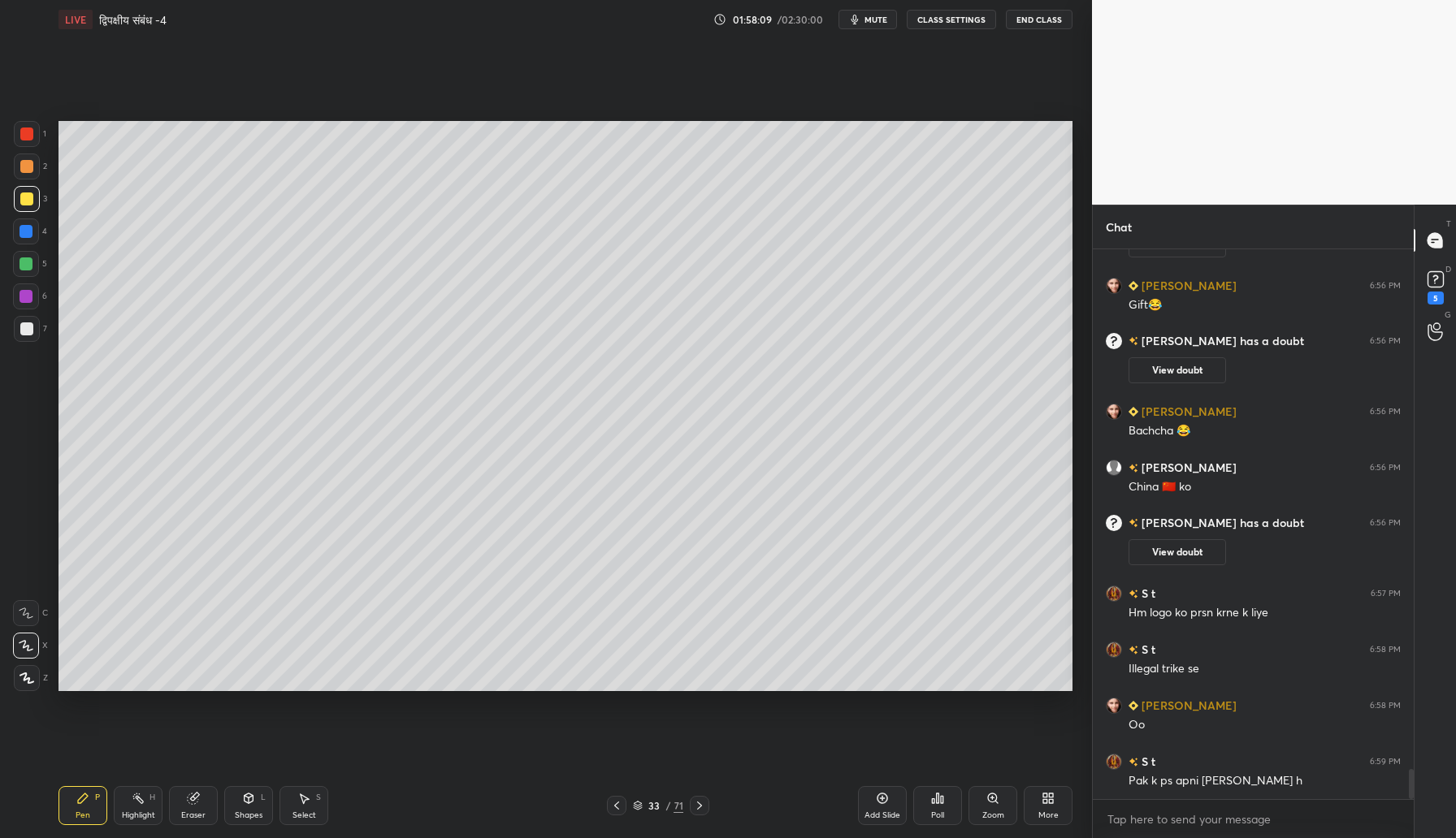
click at [882, 798] on icon at bounding box center [882, 798] width 13 height 13
drag, startPoint x: 25, startPoint y: 296, endPoint x: 44, endPoint y: 296, distance: 19.0
click at [25, 295] on div at bounding box center [26, 296] width 13 height 13
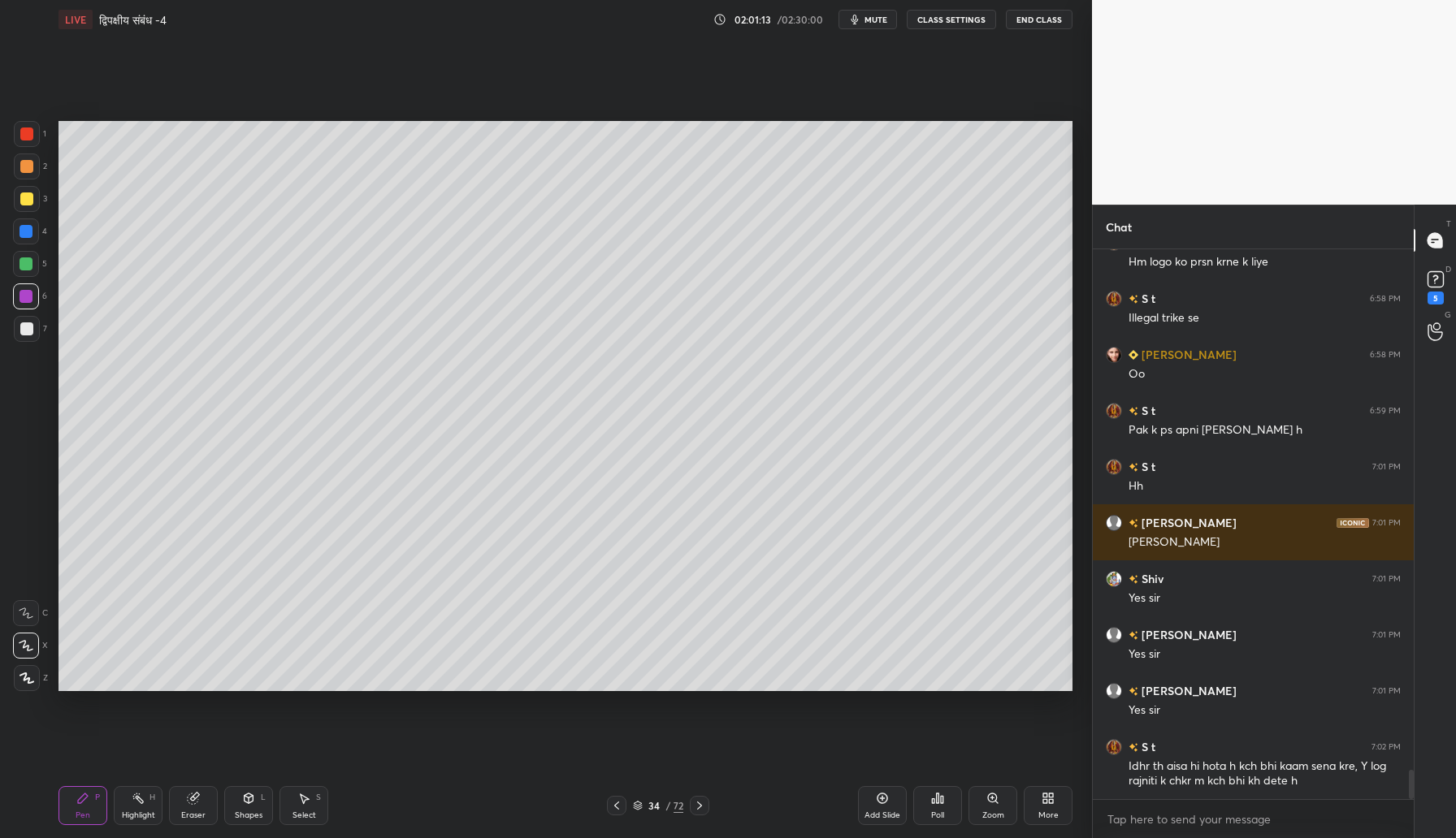
scroll to position [9954, 0]
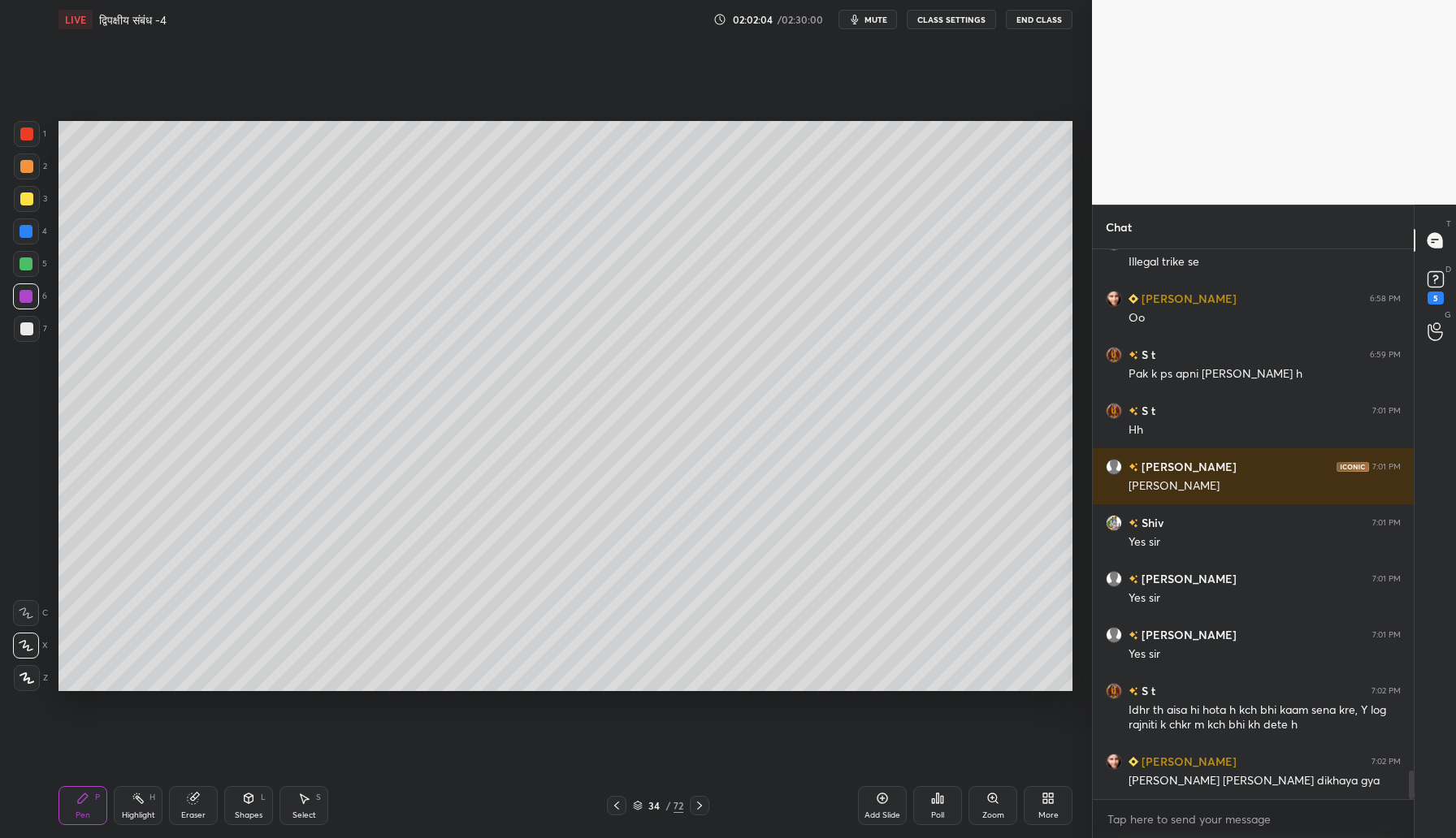
click at [29, 333] on div at bounding box center [27, 329] width 13 height 13
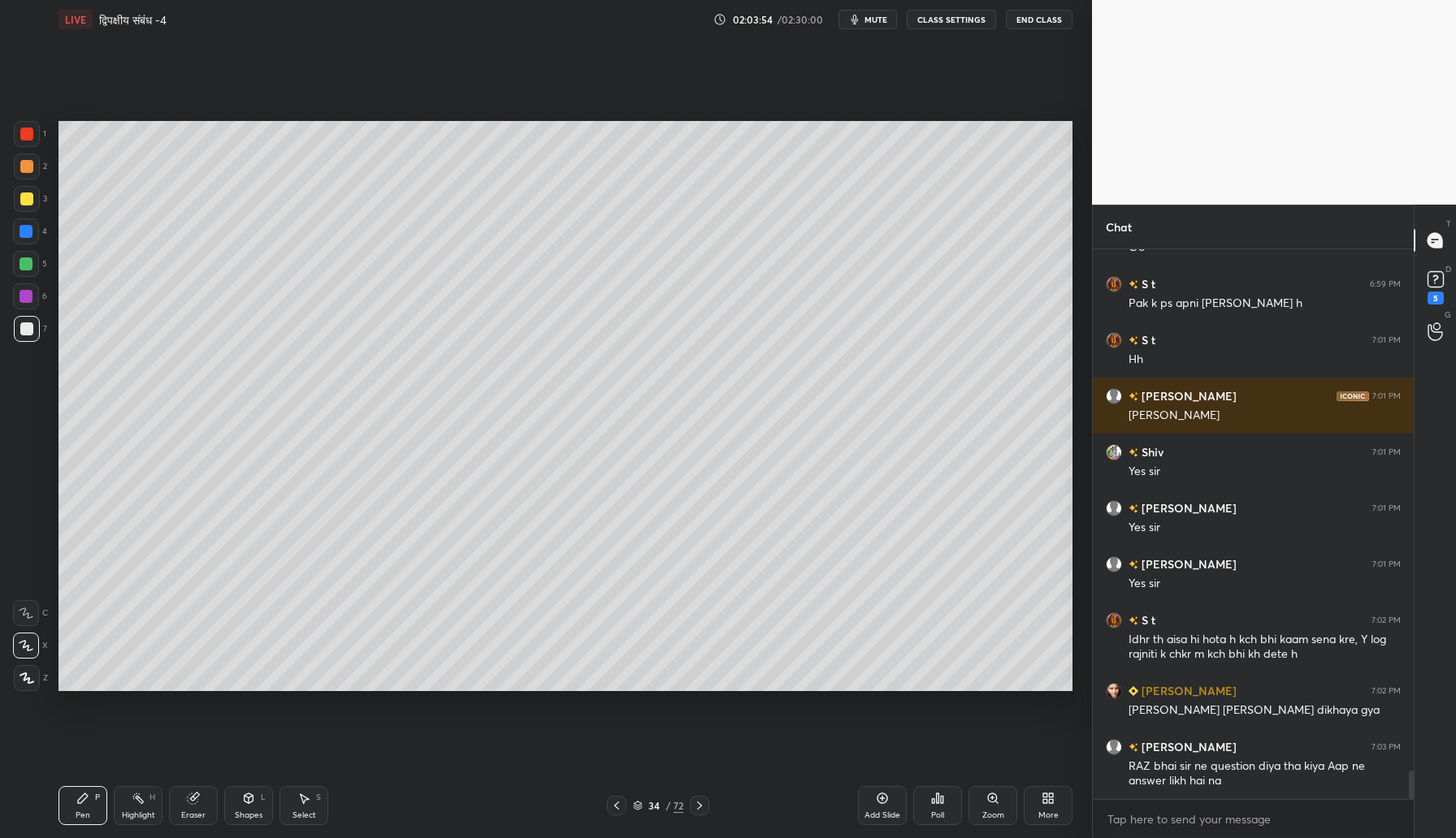
click at [33, 295] on div at bounding box center [25, 296] width 26 height 26
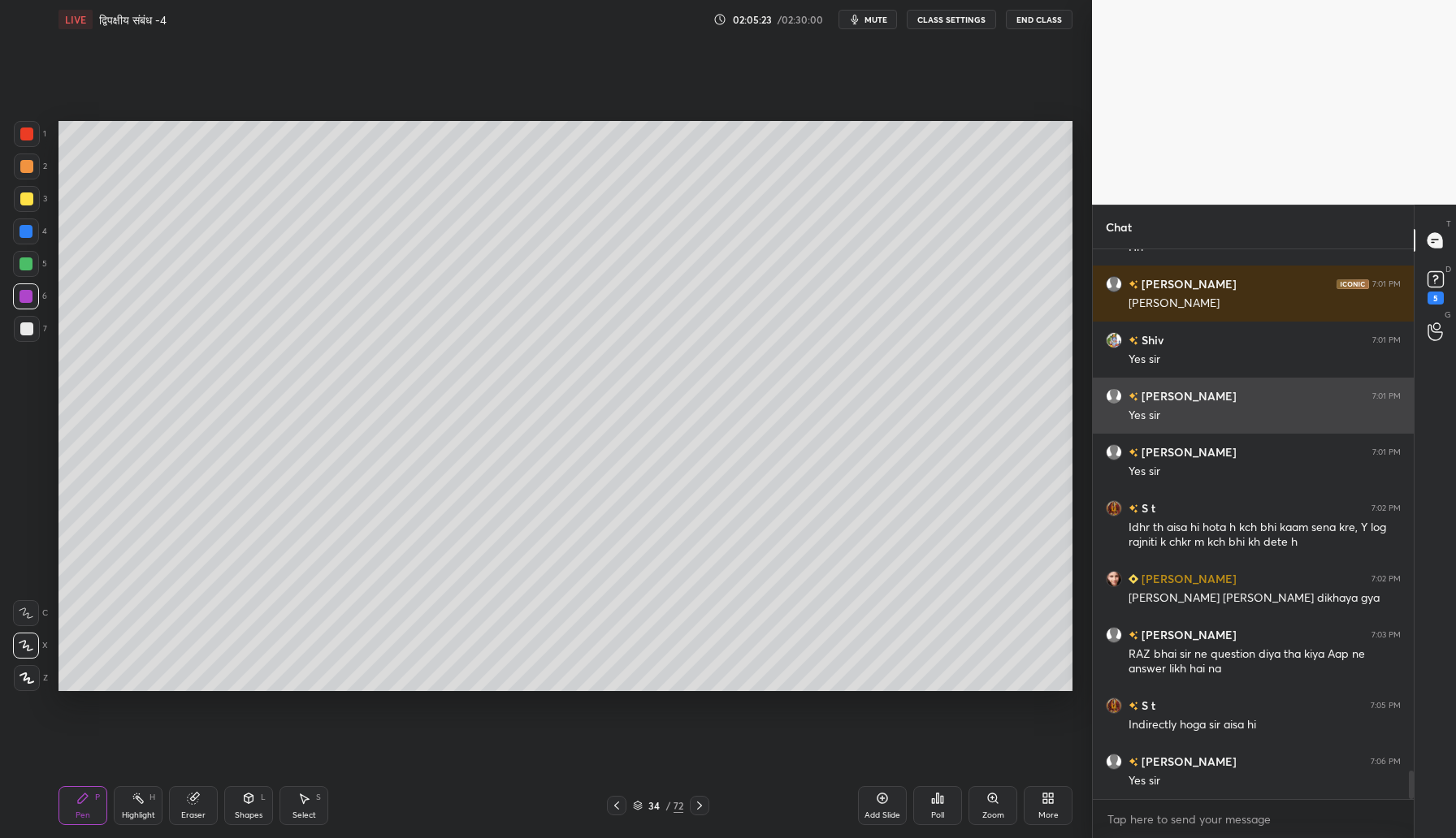
scroll to position [10207, 0]
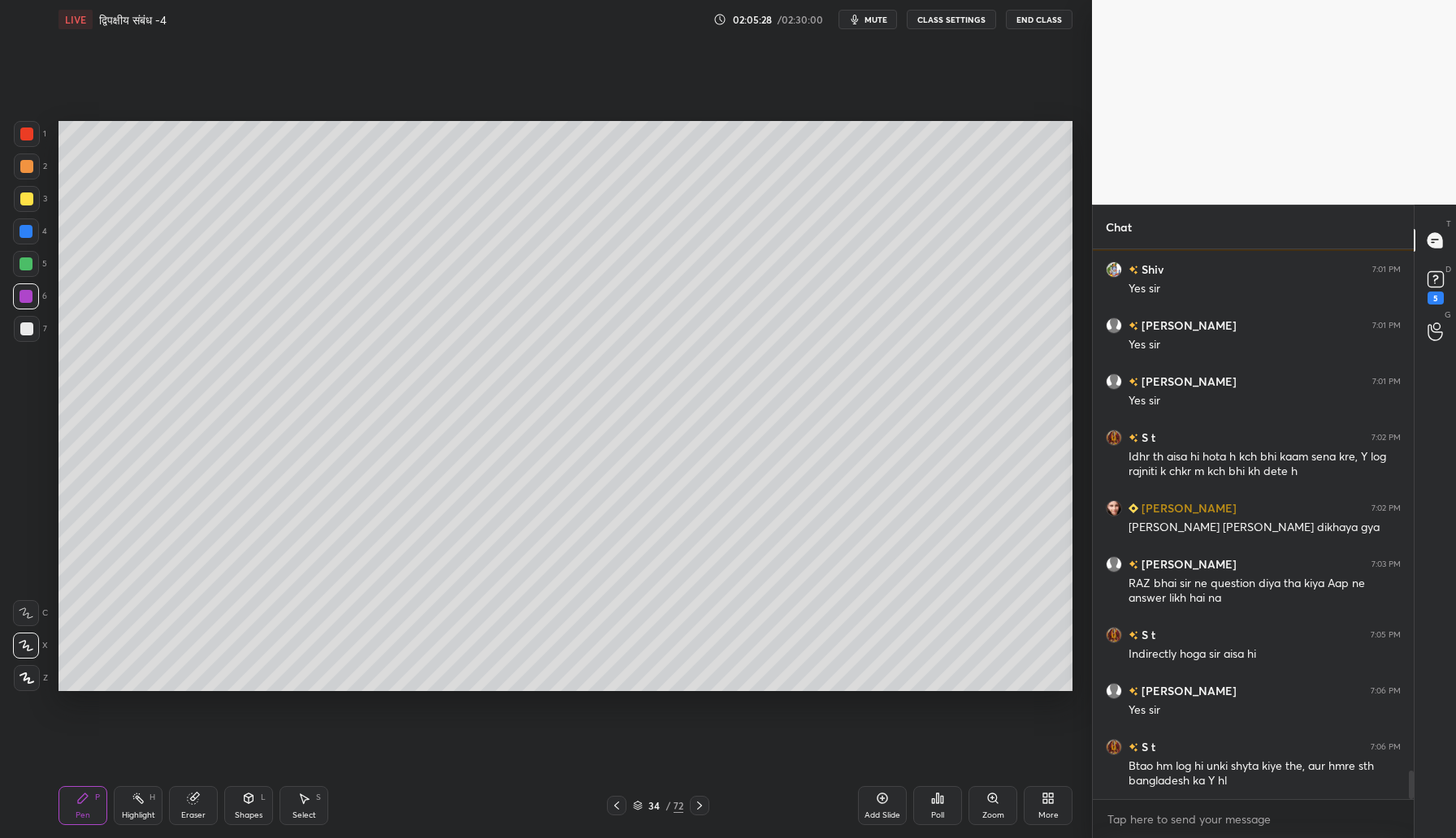
drag, startPoint x: 879, startPoint y: 810, endPoint x: 888, endPoint y: 795, distance: 17.5
click at [880, 809] on div "Add Slide" at bounding box center [882, 805] width 48 height 39
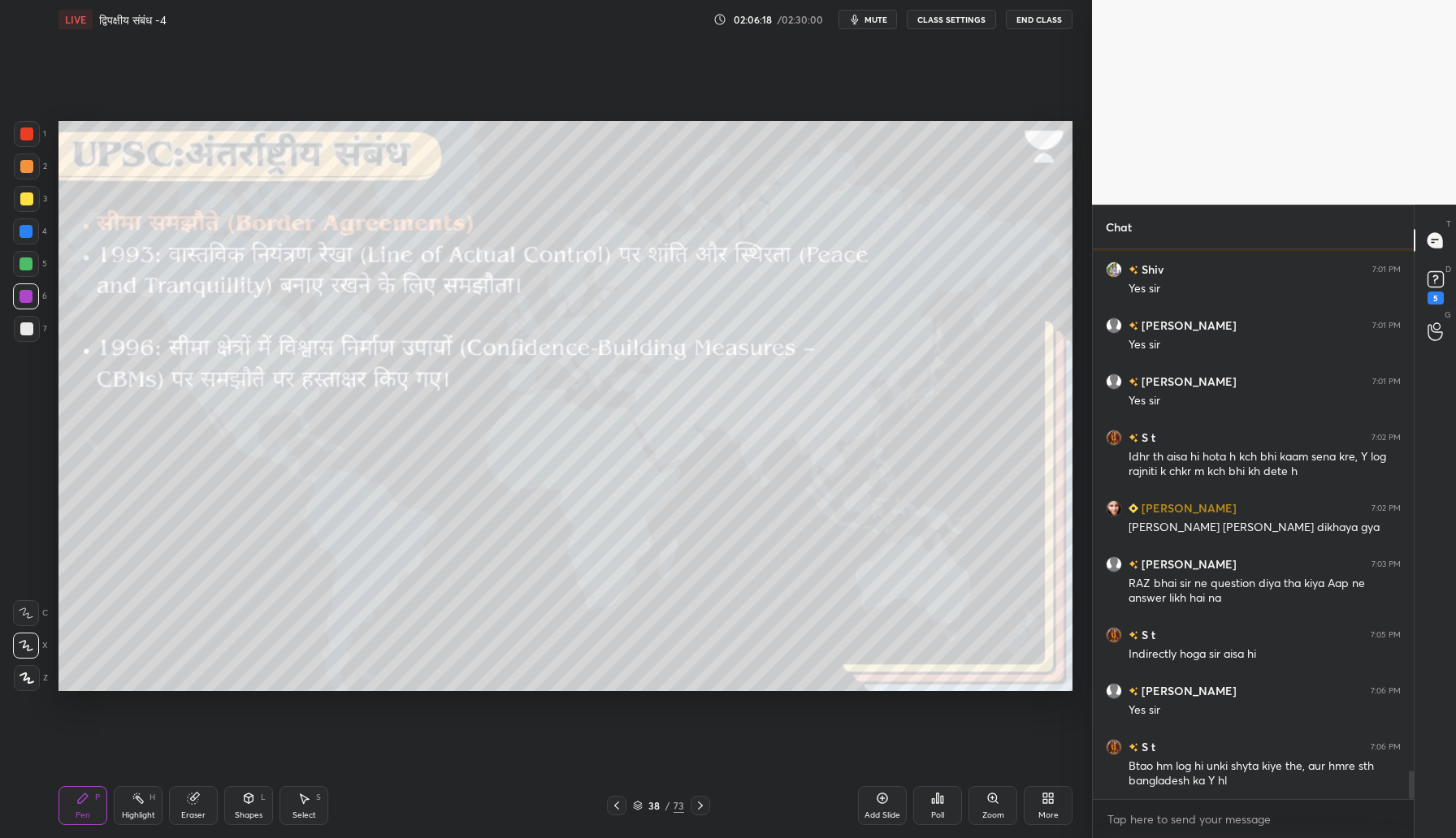
click at [29, 200] on div at bounding box center [27, 199] width 13 height 13
click at [887, 798] on icon at bounding box center [882, 798] width 13 height 13
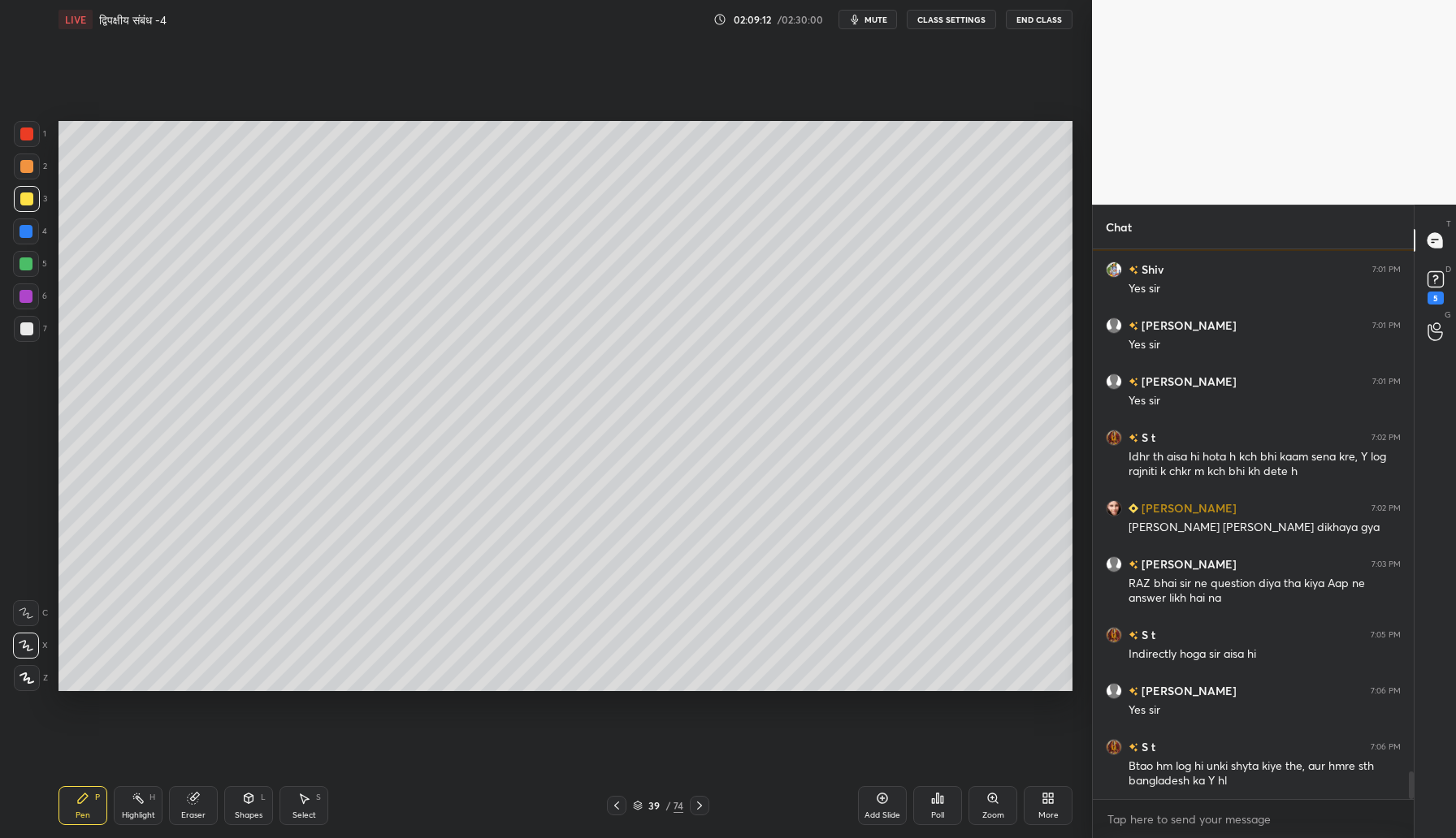
scroll to position [10264, 0]
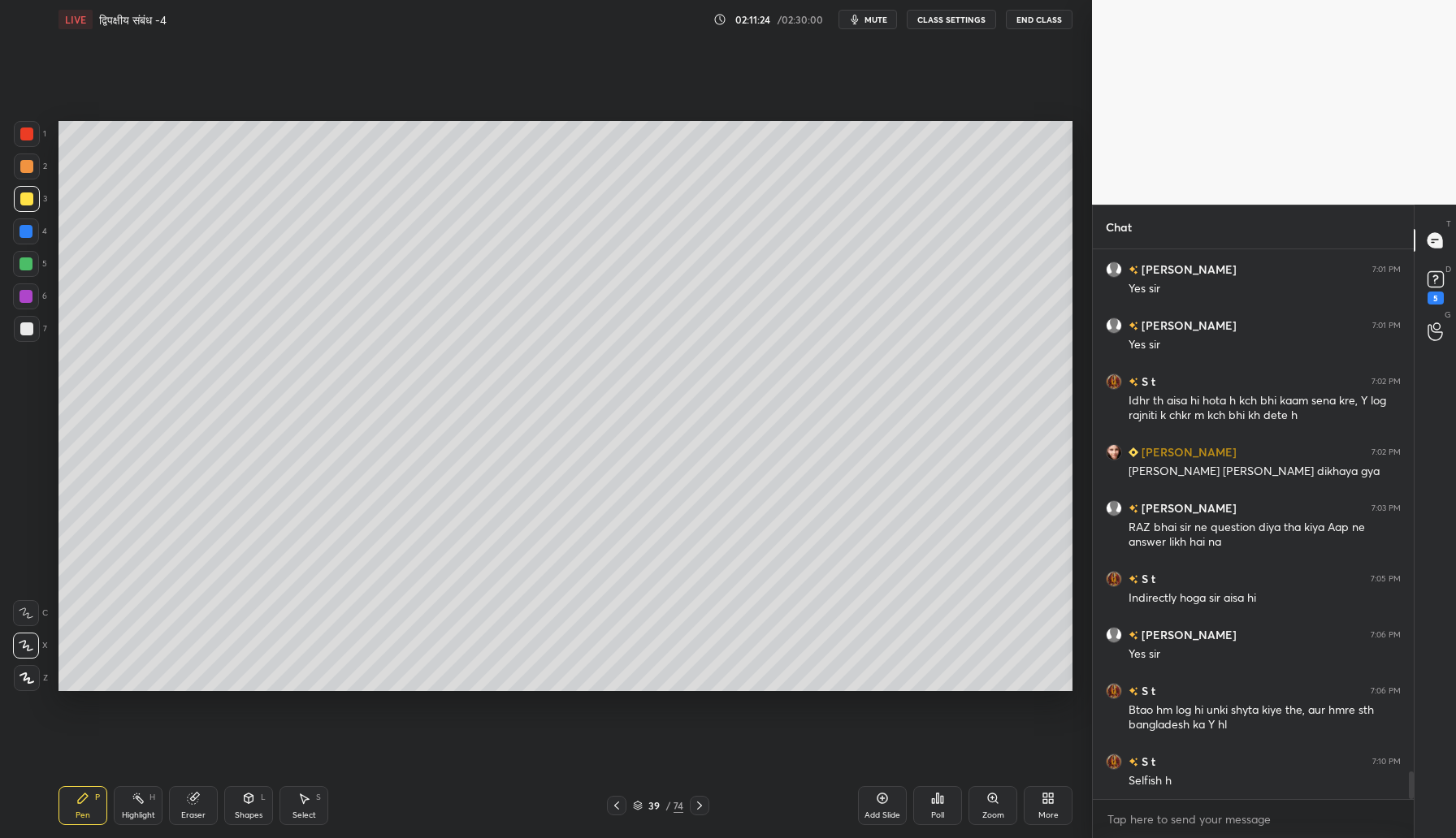
click at [882, 805] on div "Add Slide" at bounding box center [882, 805] width 48 height 39
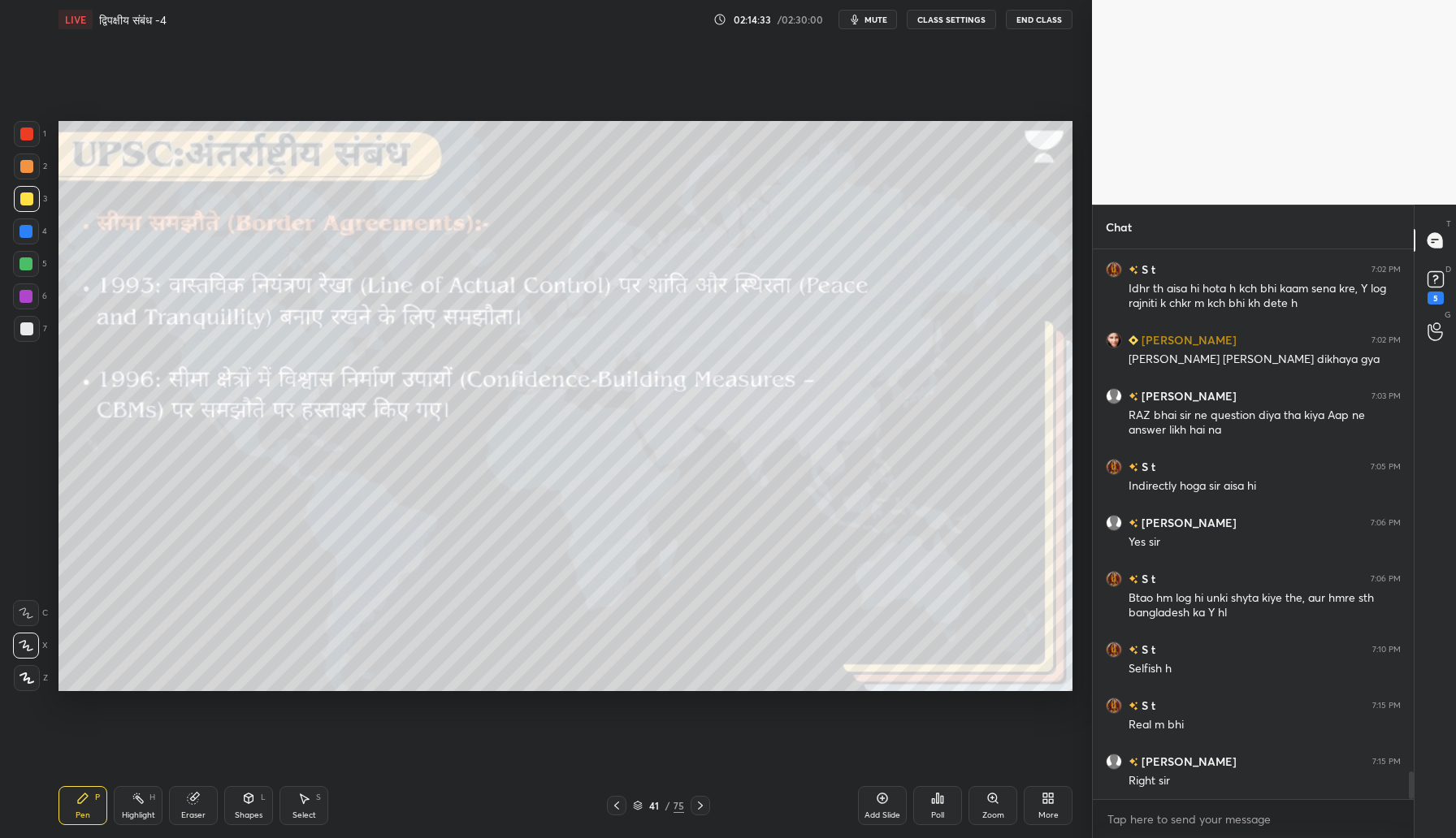
scroll to position [10432, 0]
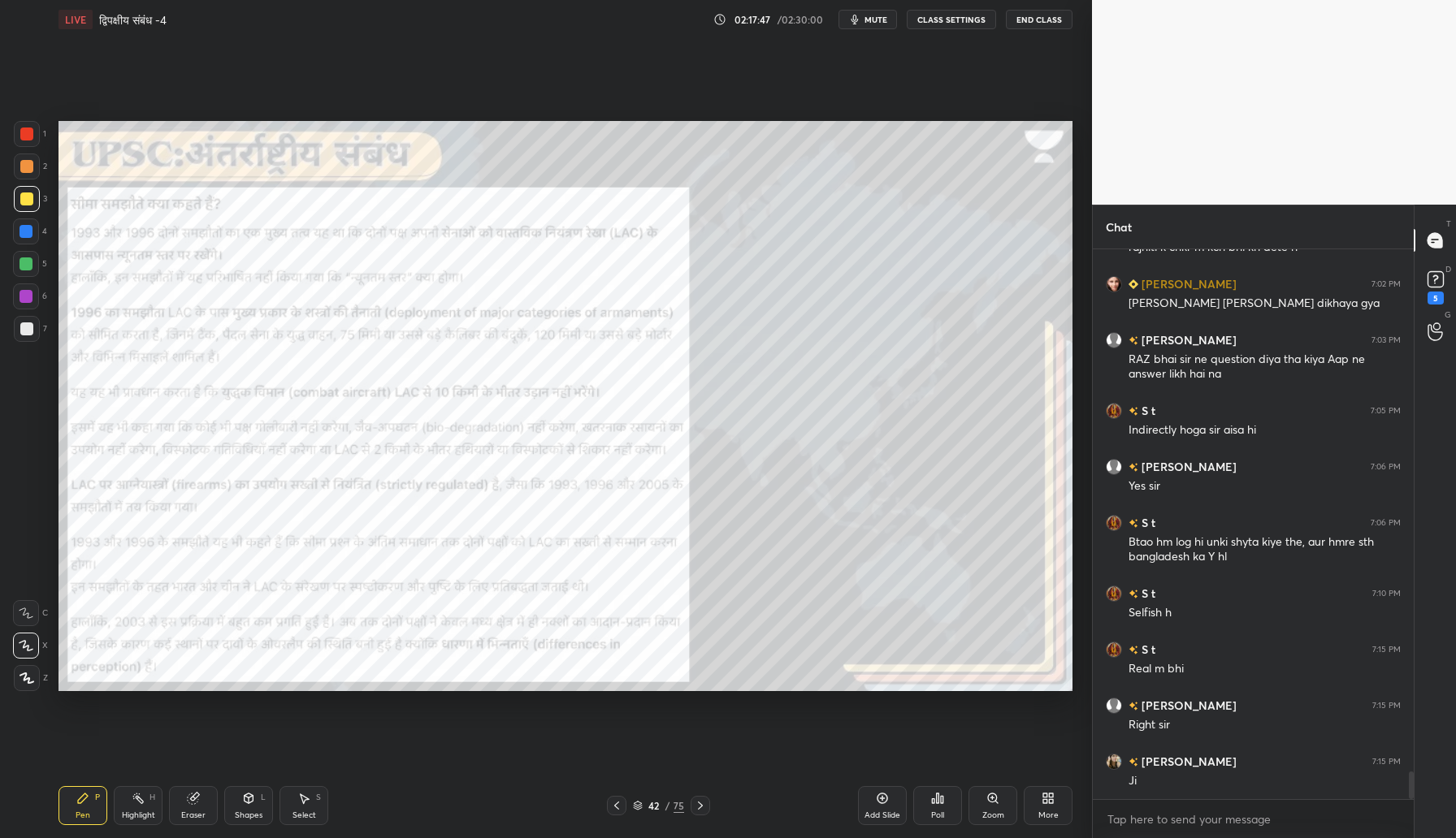
click at [29, 133] on div at bounding box center [27, 134] width 13 height 13
click at [29, 608] on icon at bounding box center [26, 613] width 14 height 12
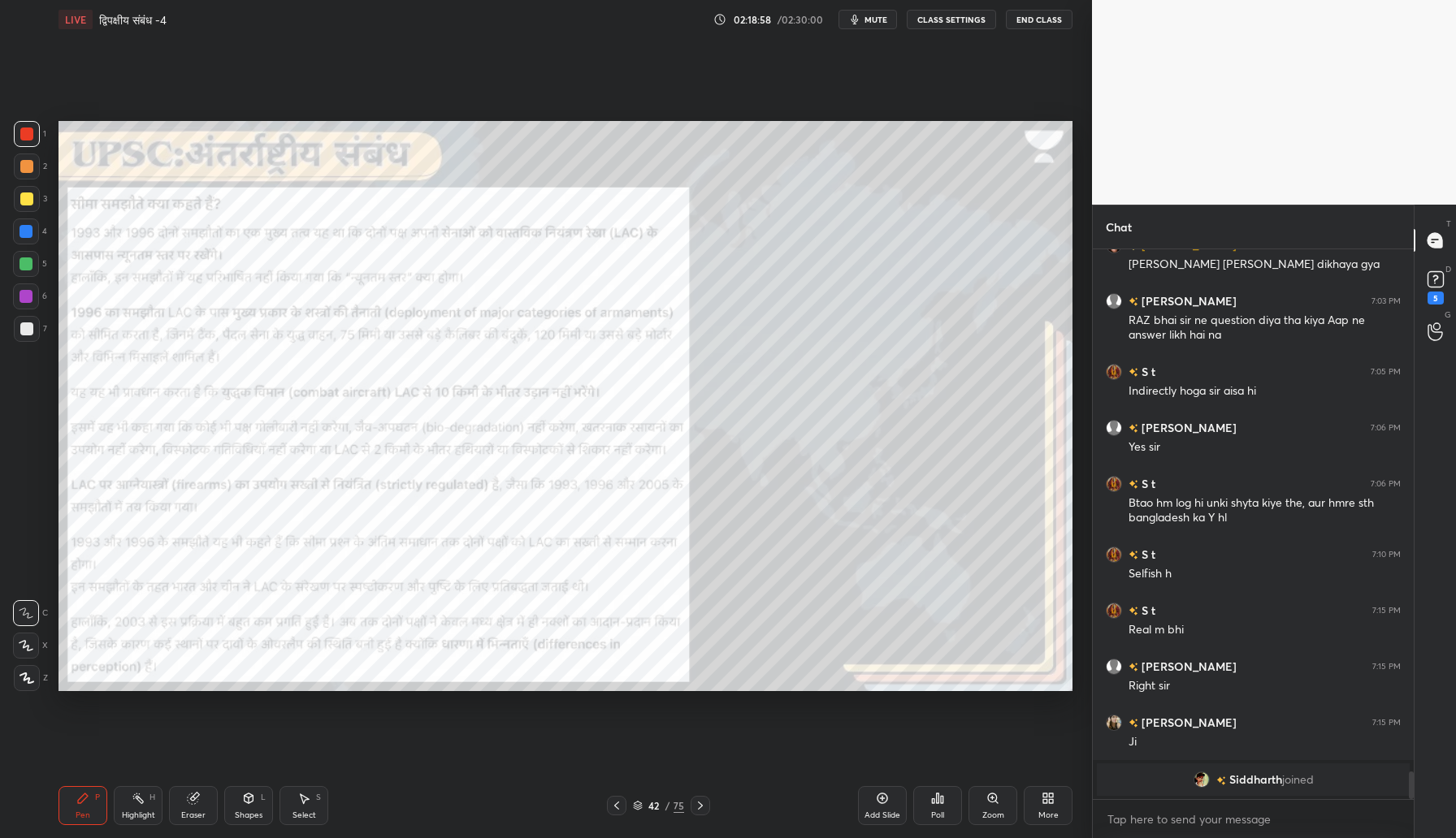
click at [1205, 777] on img "grid" at bounding box center [1201, 780] width 16 height 16
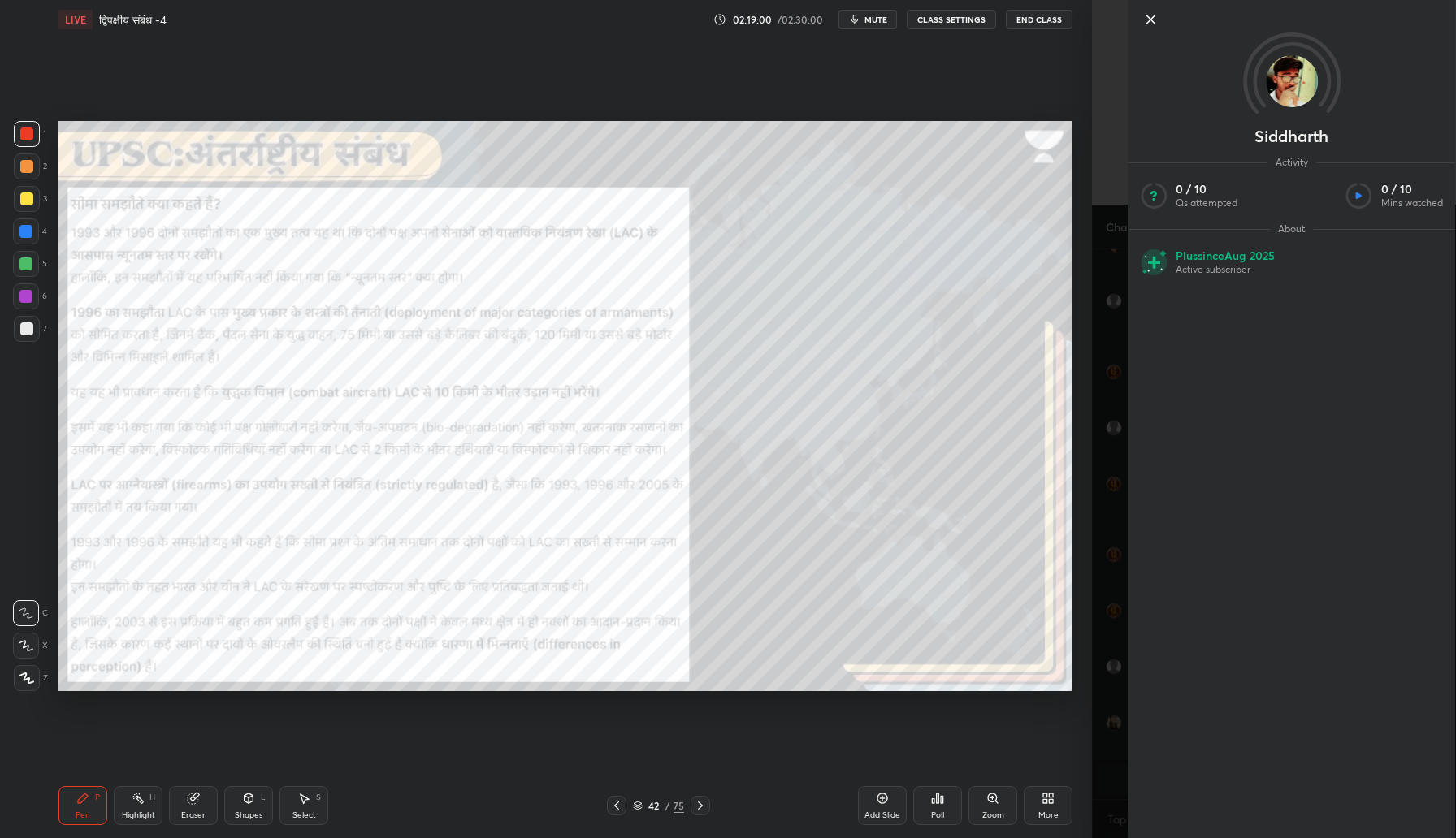
click at [1154, 19] on icon at bounding box center [1150, 20] width 20 height 20
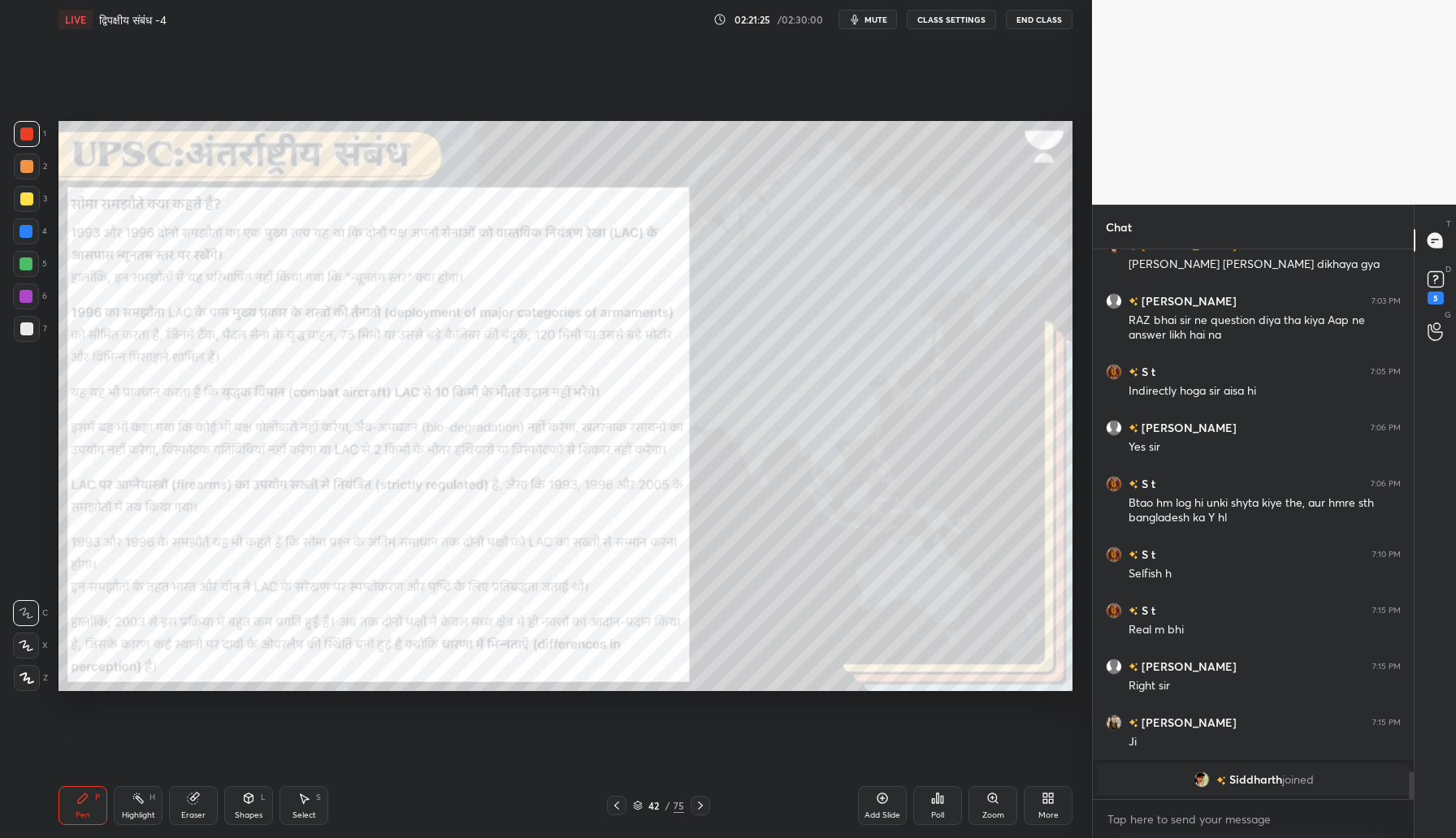
scroll to position [10160, 0]
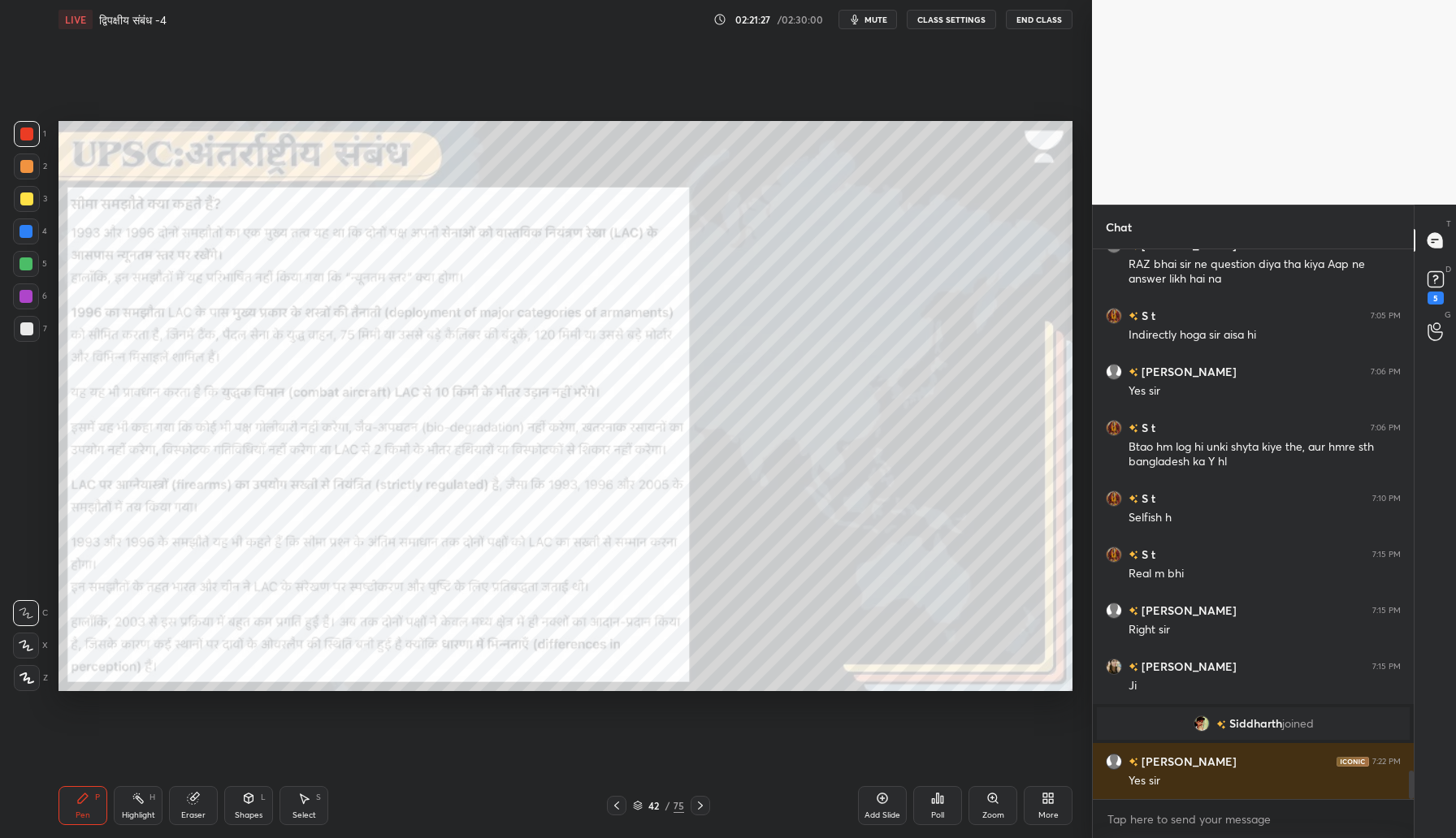
click at [893, 808] on div "Add Slide" at bounding box center [882, 805] width 48 height 39
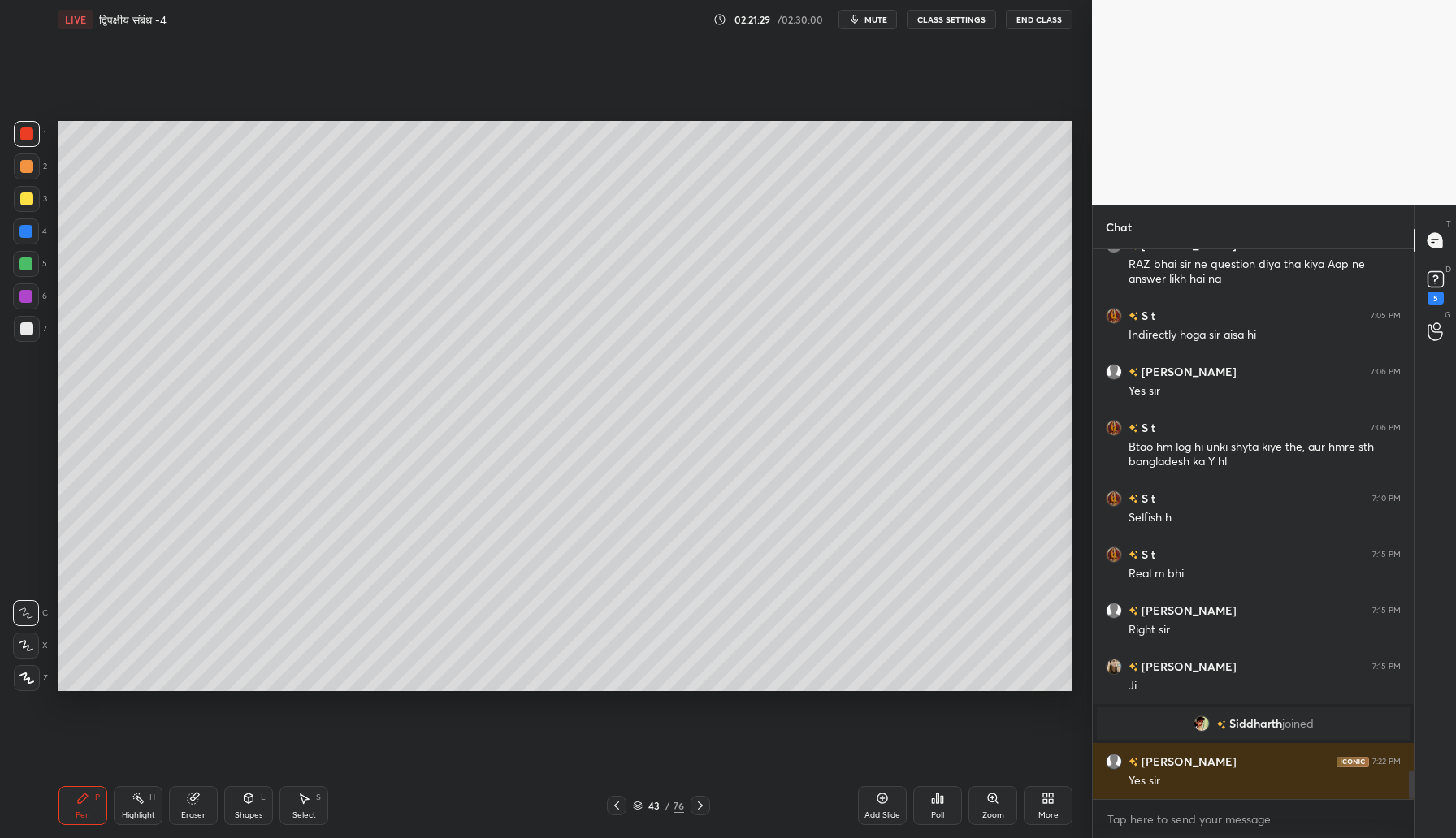
drag, startPoint x: 27, startPoint y: 203, endPoint x: 43, endPoint y: 202, distance: 16.0
click at [29, 203] on div at bounding box center [27, 199] width 13 height 13
drag, startPoint x: 28, startPoint y: 646, endPoint x: 53, endPoint y: 621, distance: 35.4
click at [30, 643] on icon at bounding box center [26, 645] width 14 height 12
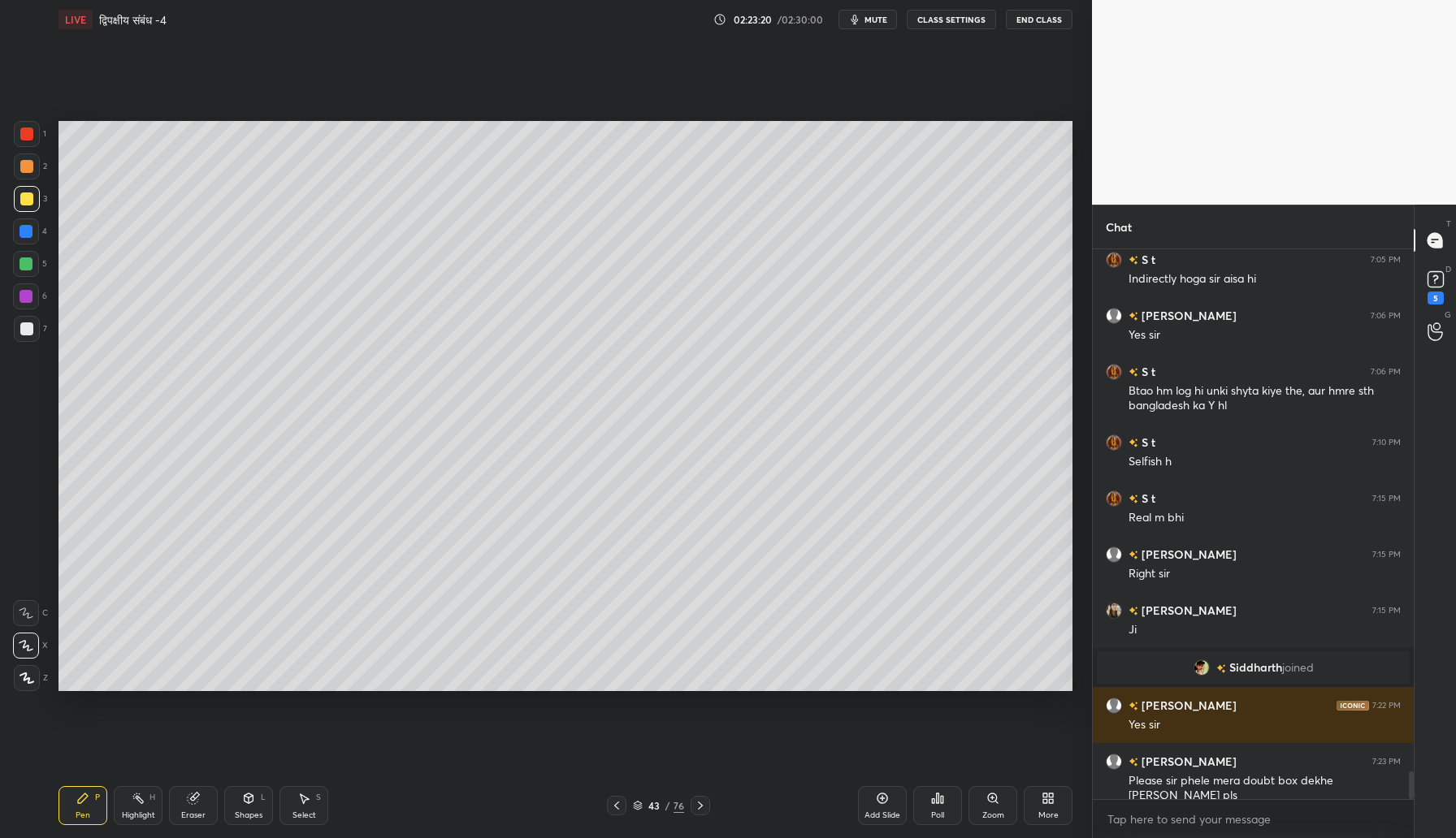
scroll to position [10272, 0]
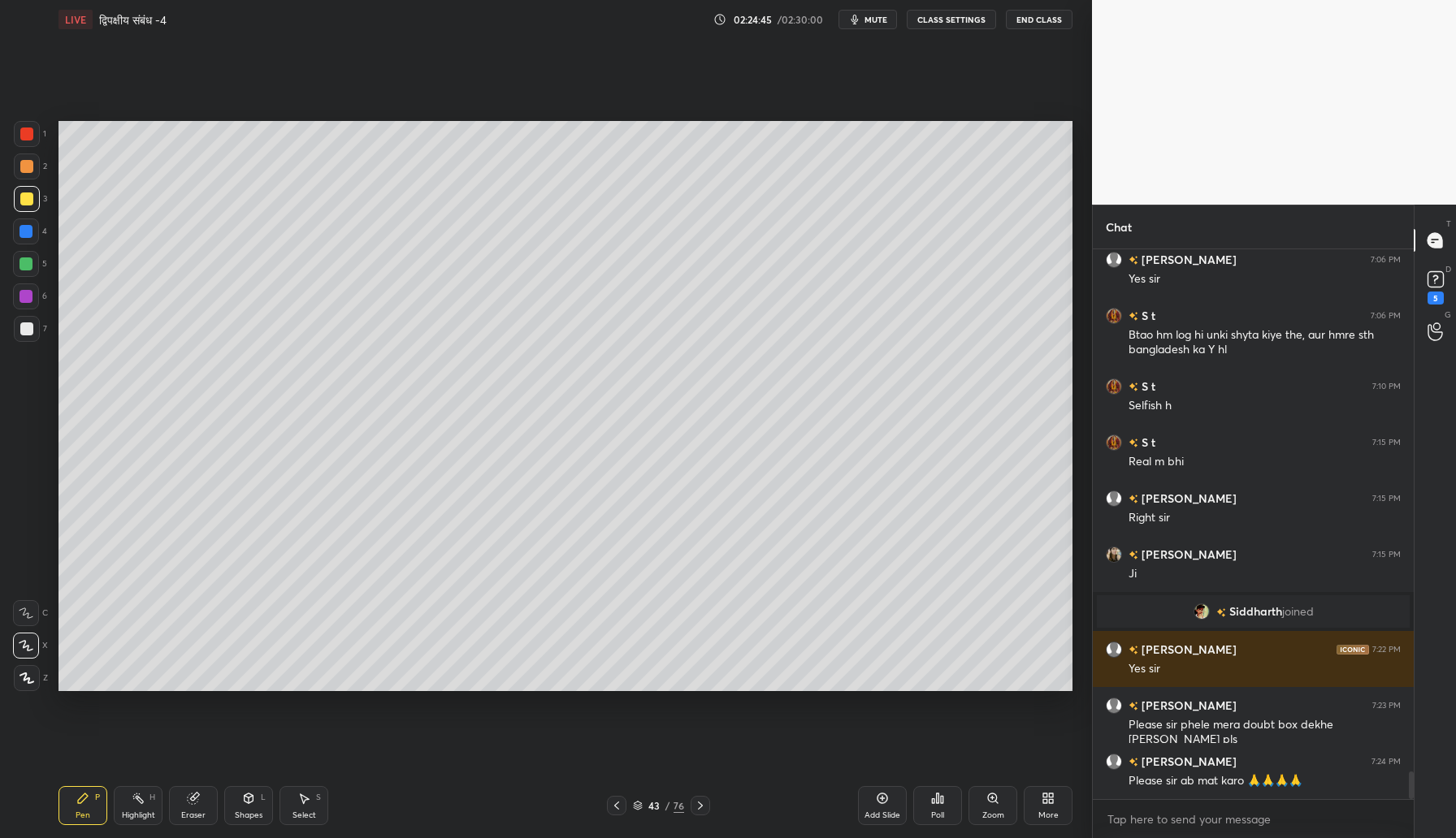
click at [887, 799] on icon at bounding box center [882, 798] width 13 height 13
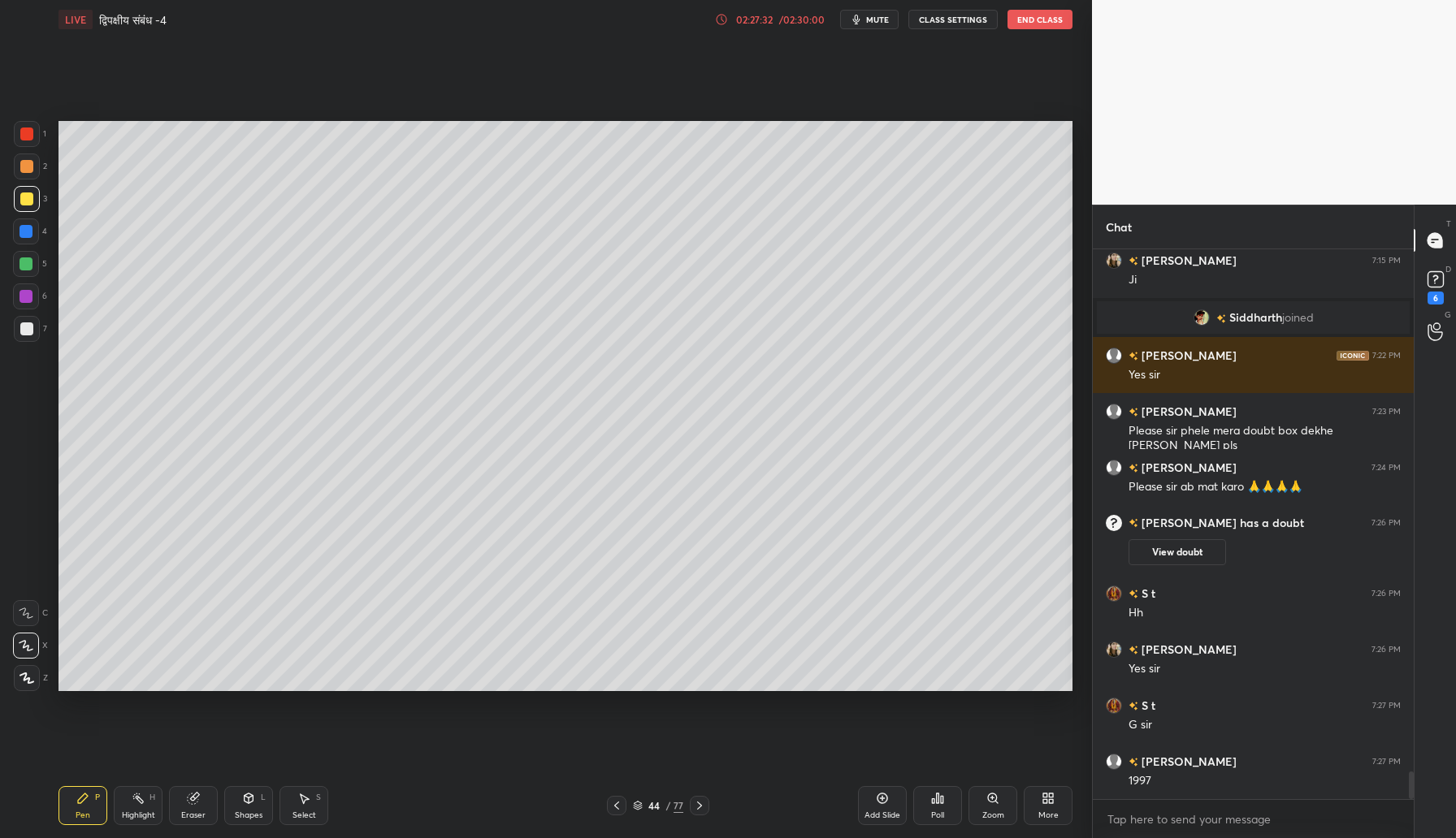
scroll to position [10546, 0]
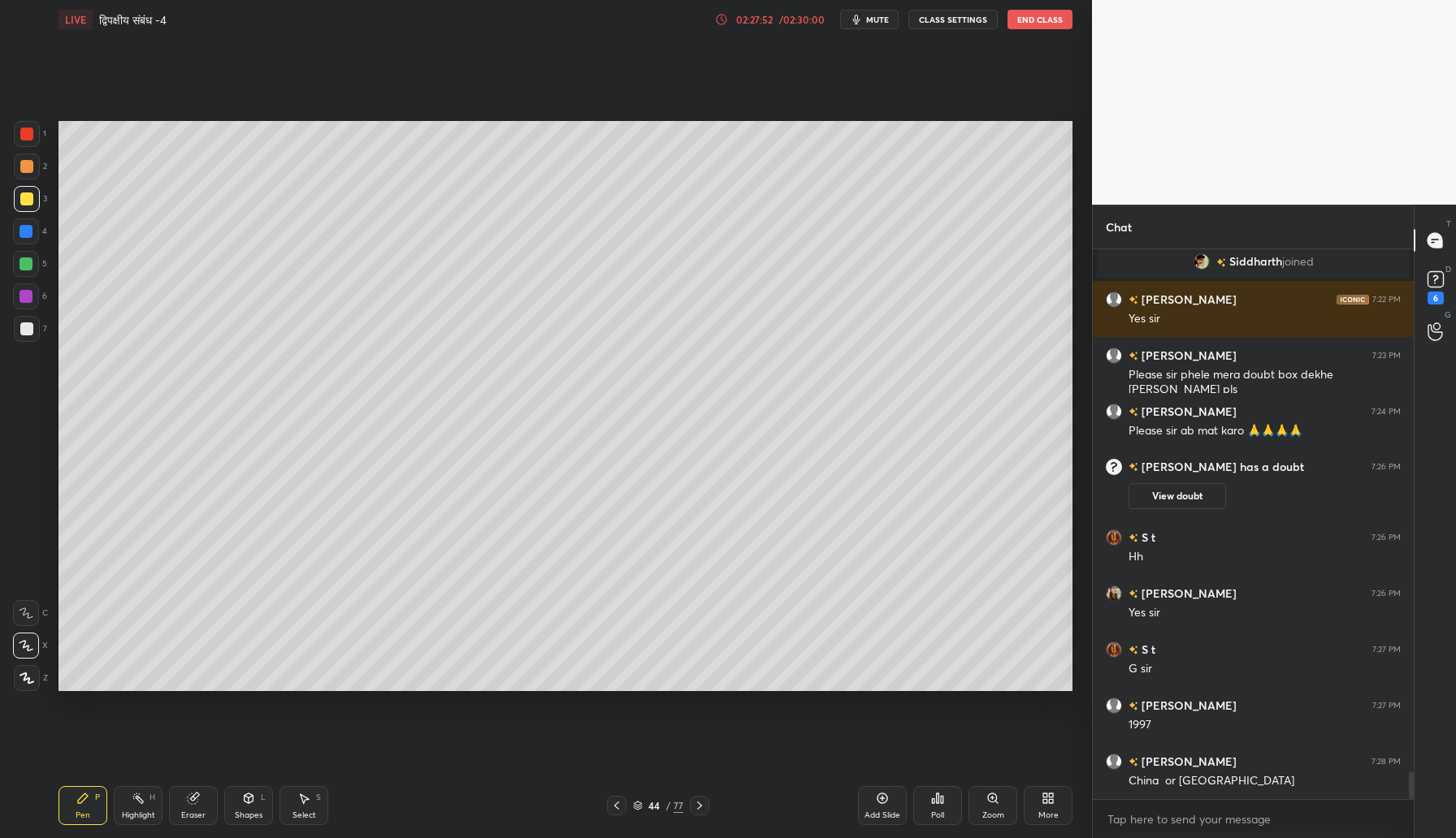
click at [884, 790] on div "Add Slide" at bounding box center [882, 805] width 48 height 39
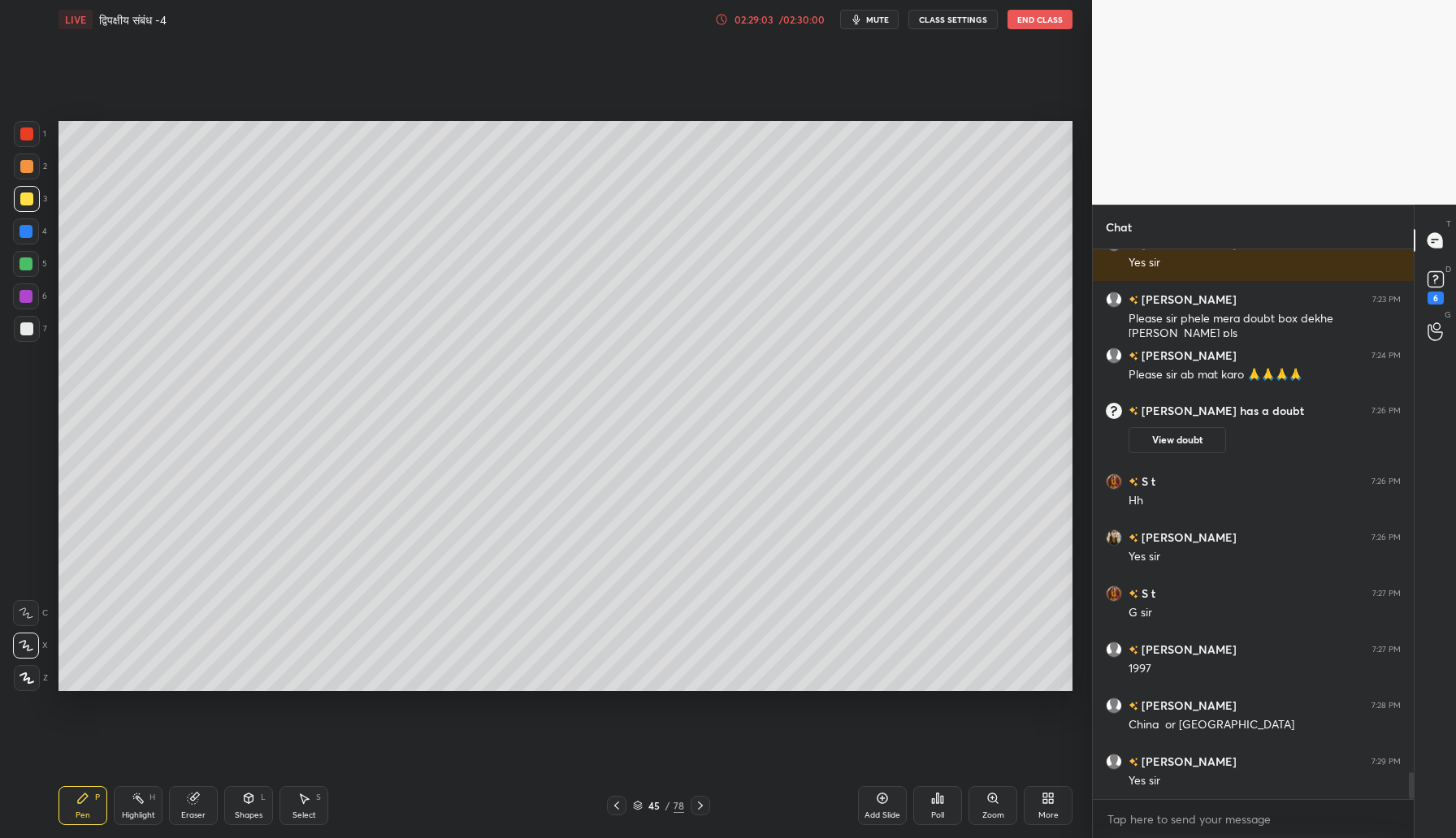
scroll to position [10658, 0]
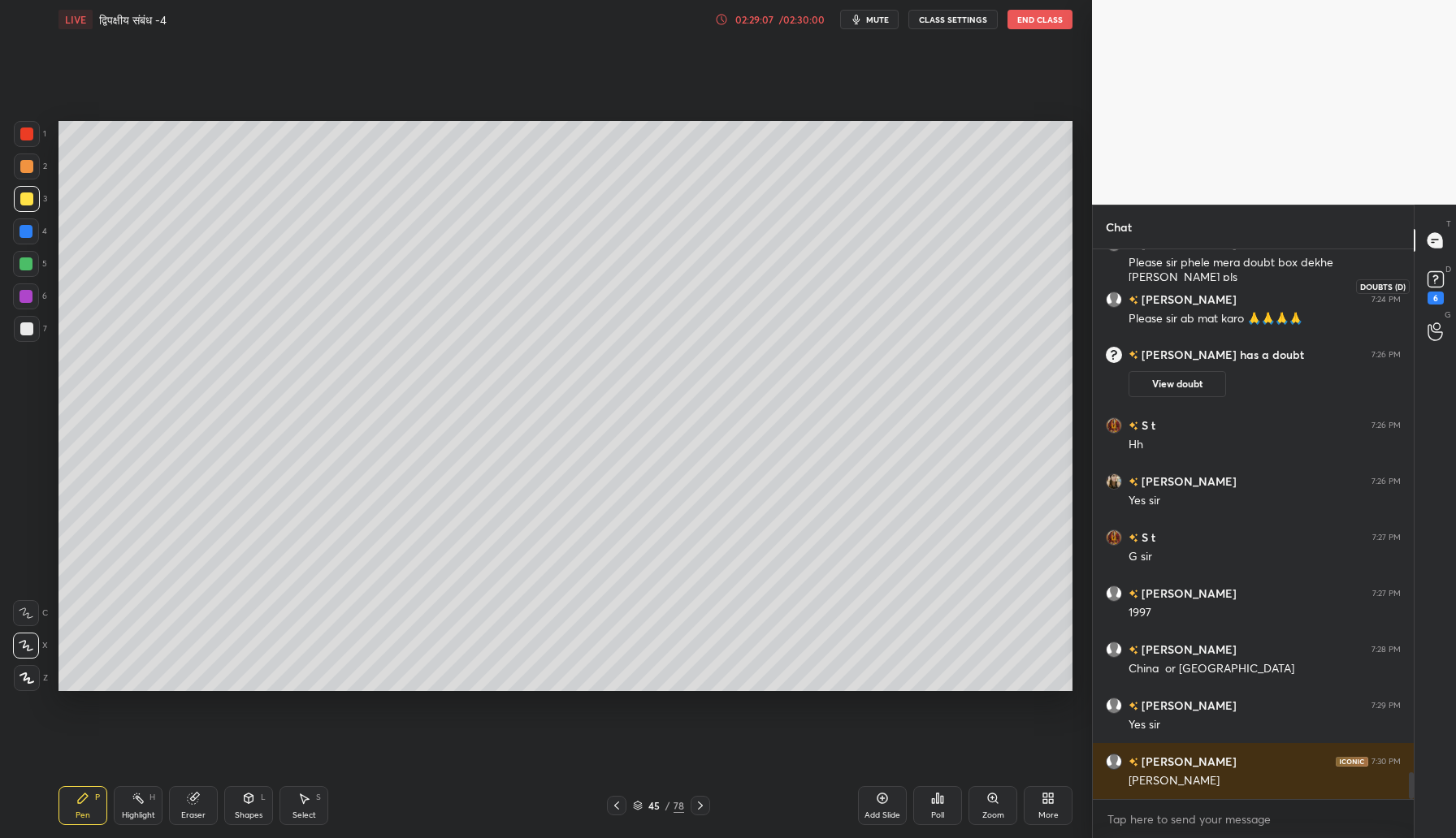
click at [1433, 289] on icon at bounding box center [1435, 279] width 24 height 24
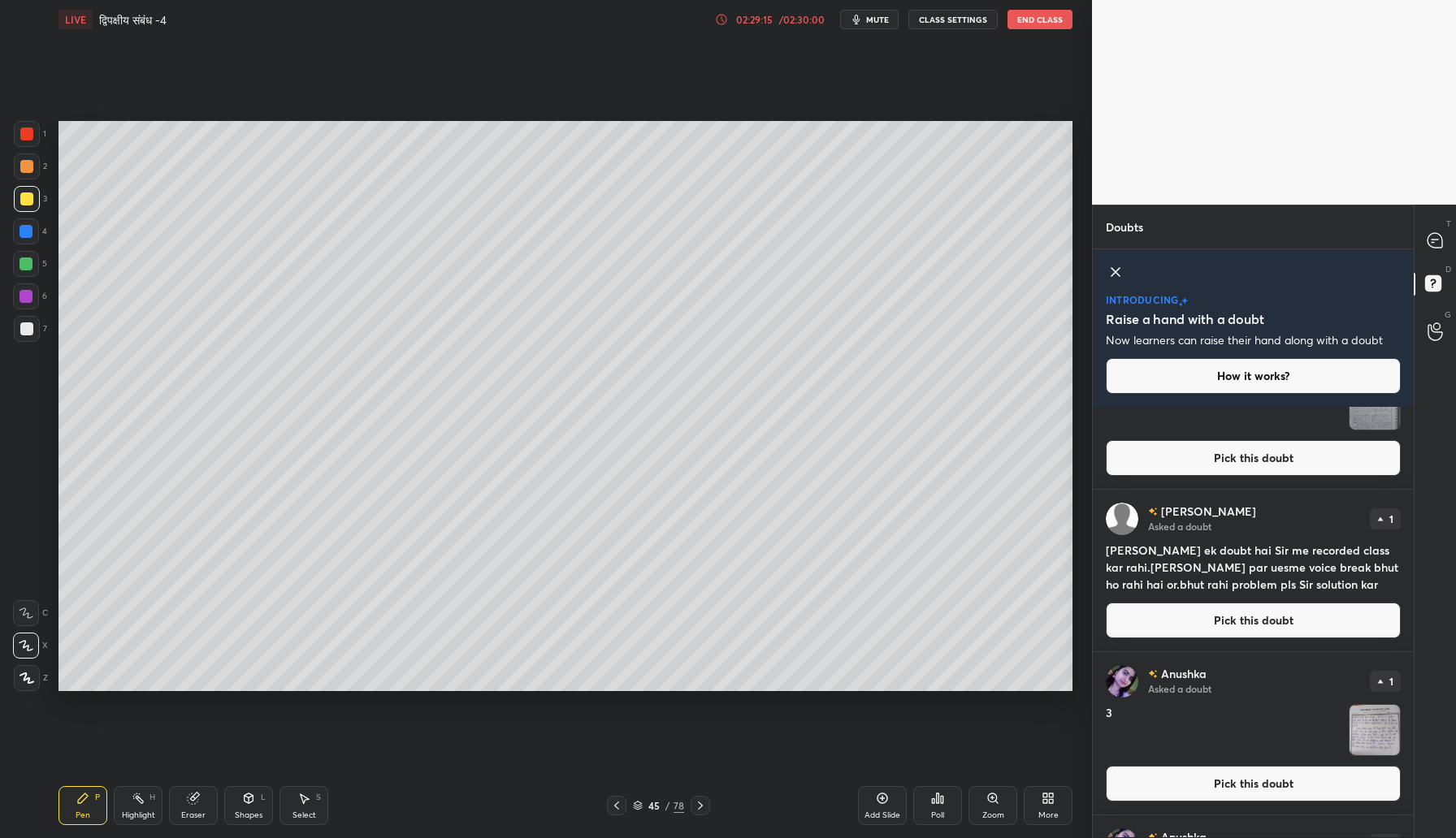
scroll to position [569, 0]
click at [1216, 615] on button "Pick this doubt" at bounding box center [1252, 621] width 295 height 36
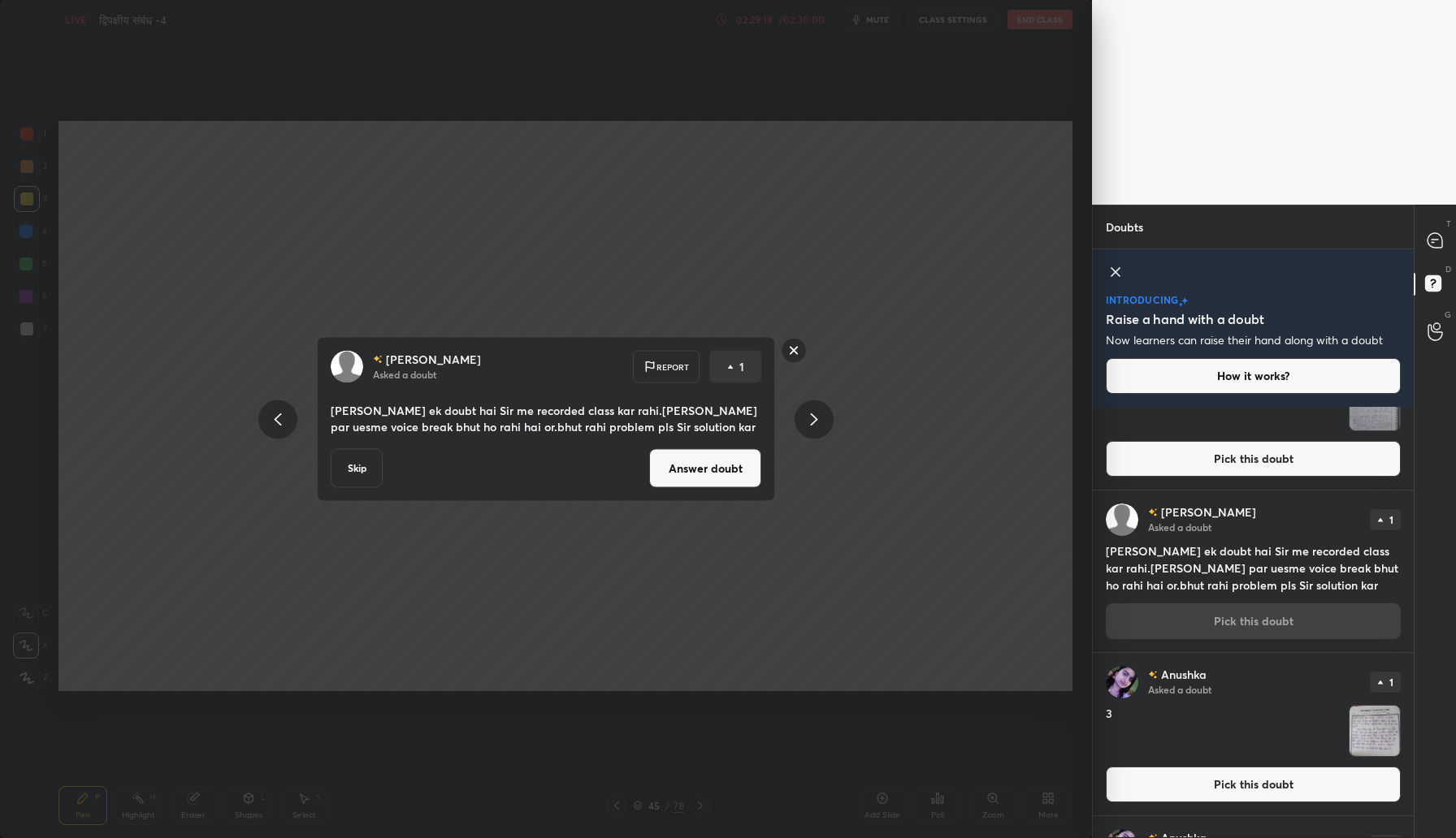
click at [679, 480] on button "Answer doubt" at bounding box center [705, 468] width 112 height 39
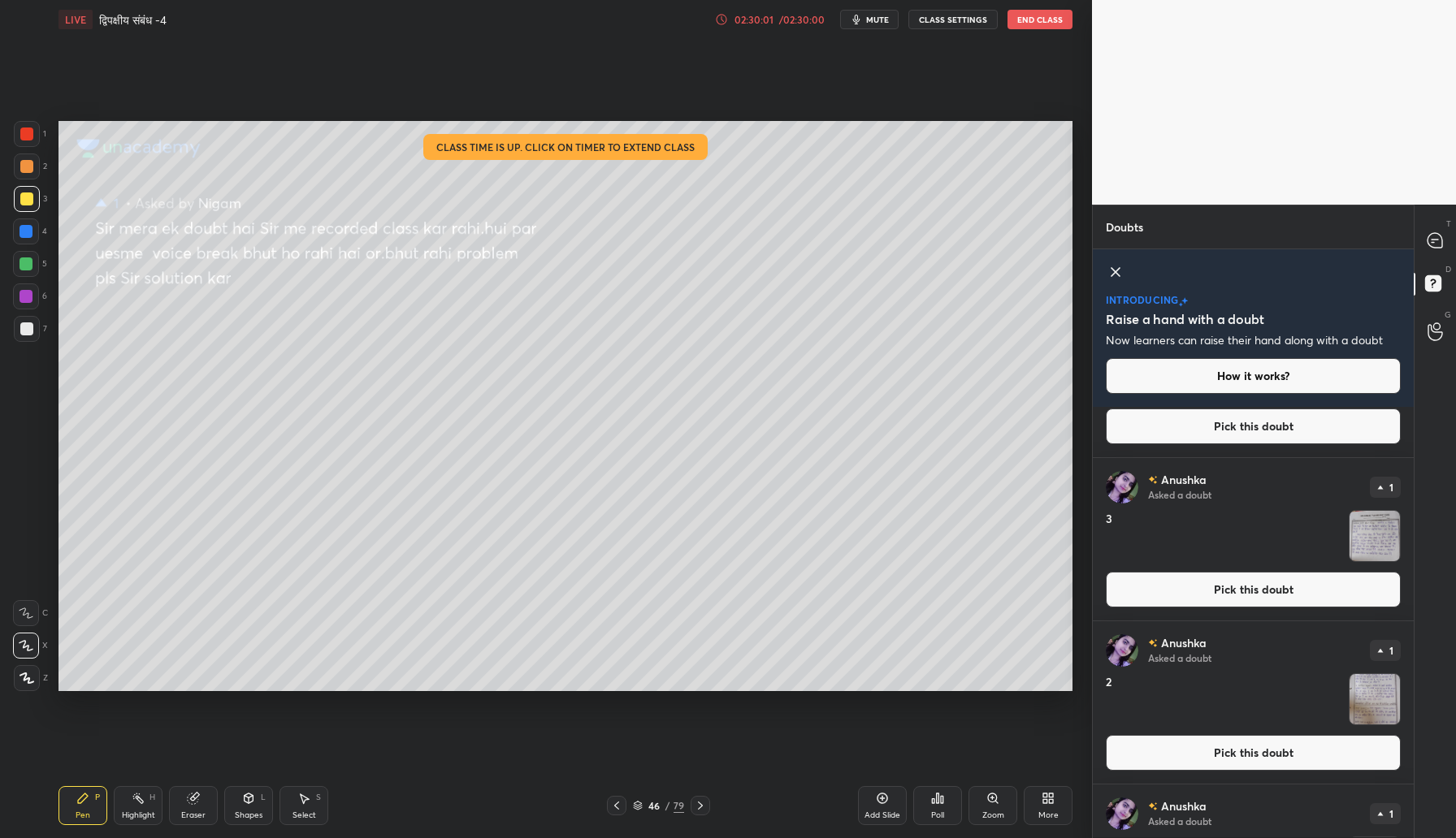
scroll to position [713, 0]
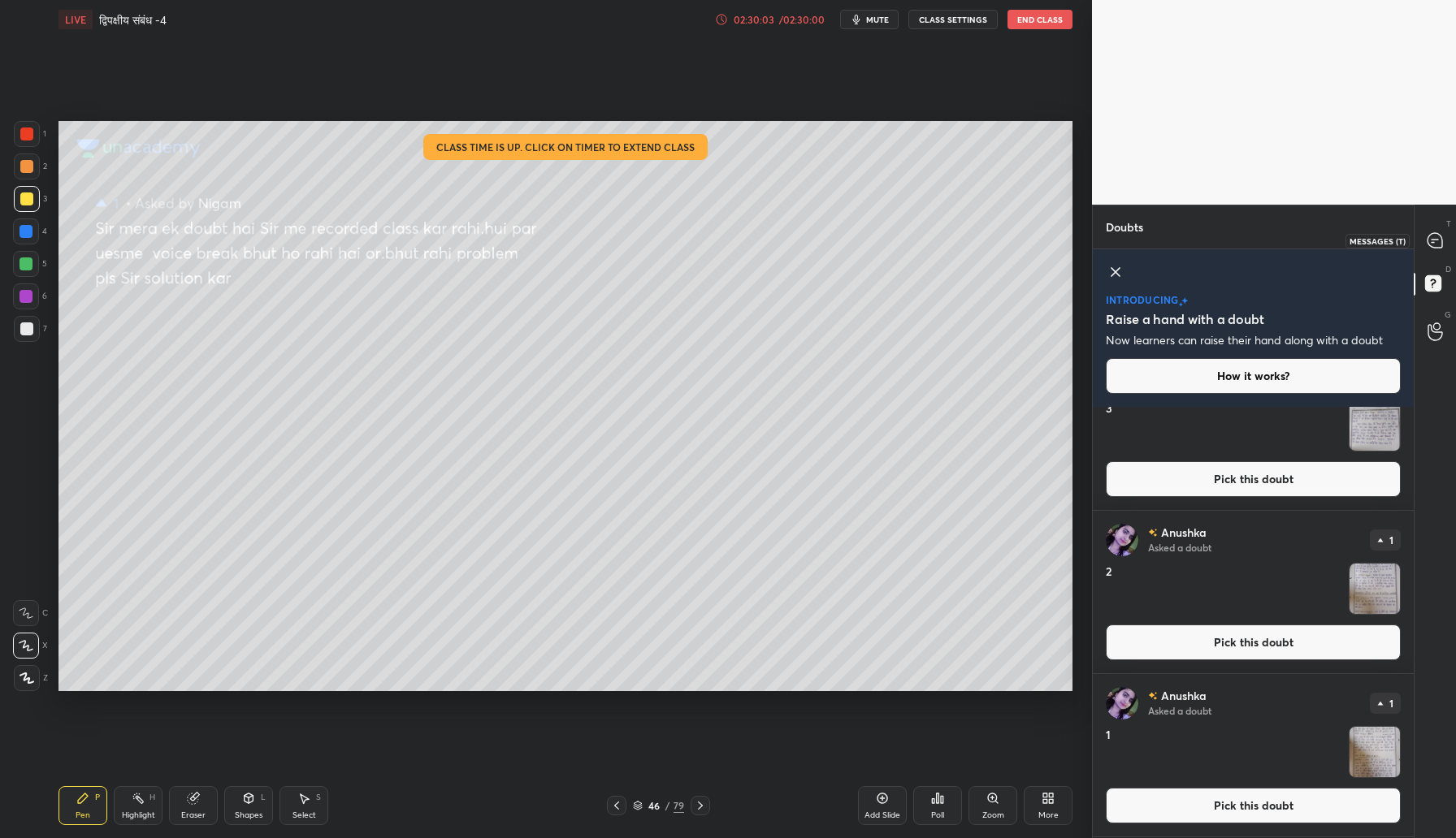
click at [1438, 244] on icon at bounding box center [1434, 240] width 14 height 14
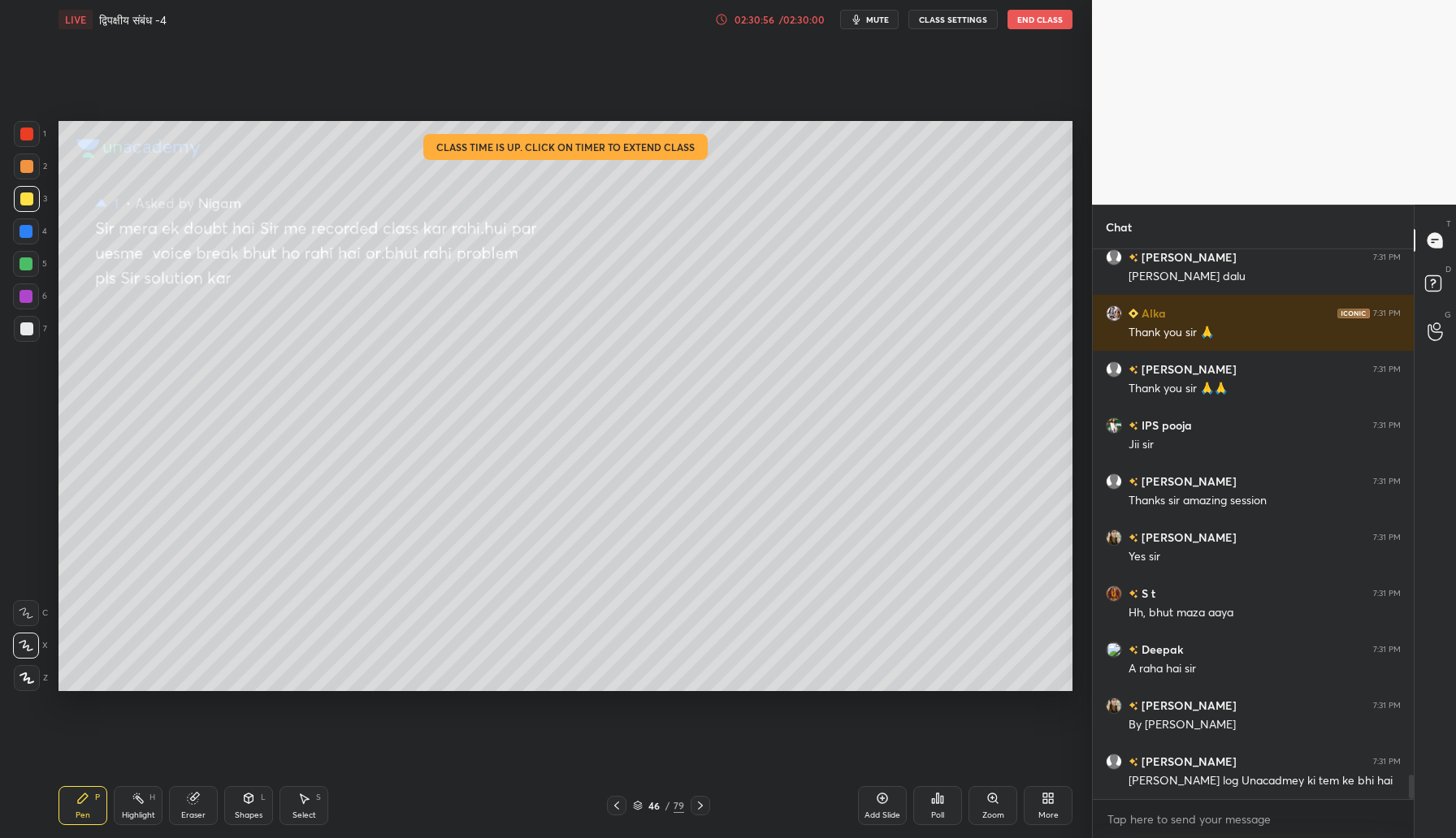
scroll to position [11770, 0]
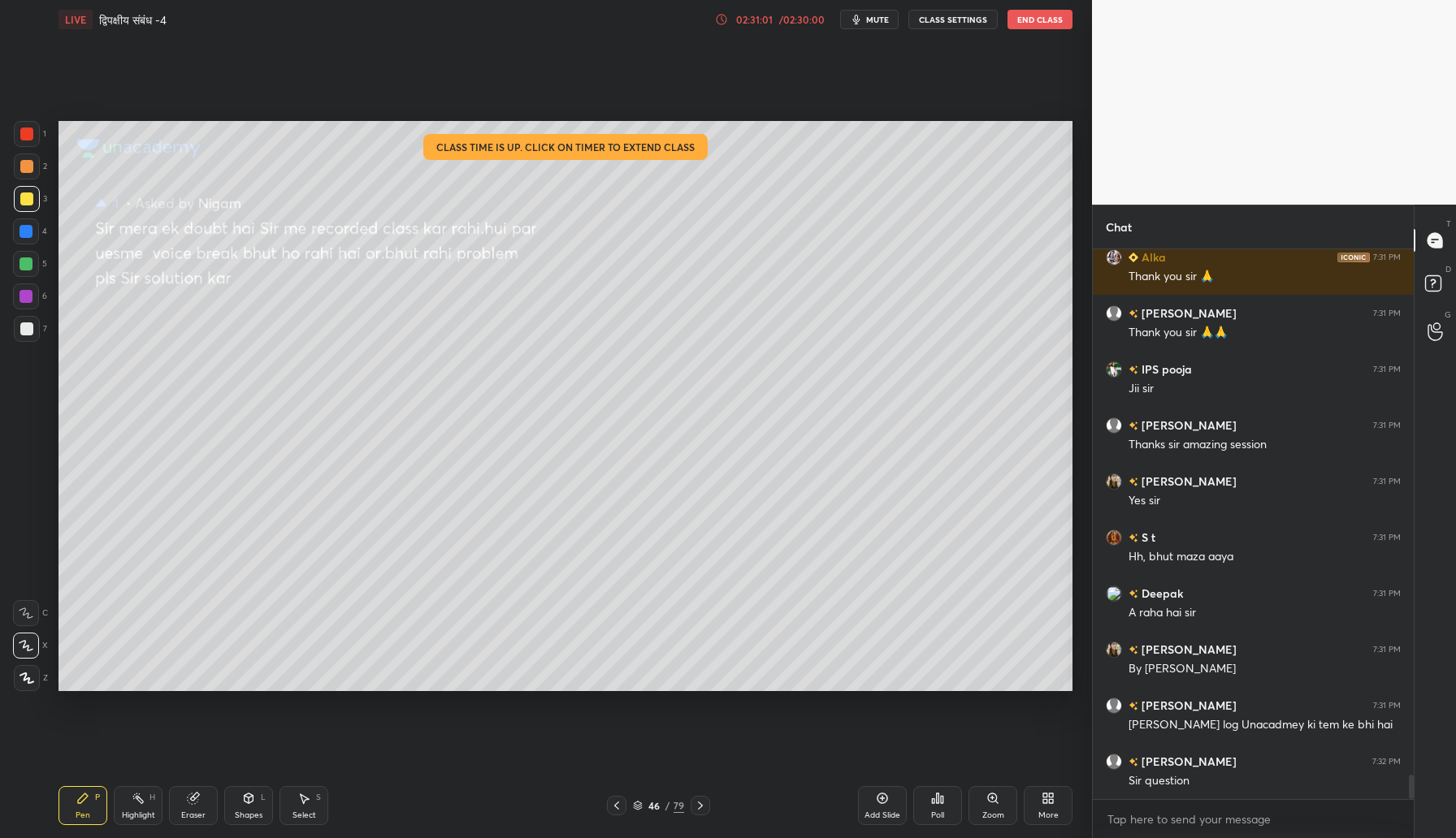
click at [1041, 11] on button "End Class" at bounding box center [1040, 20] width 65 height 20
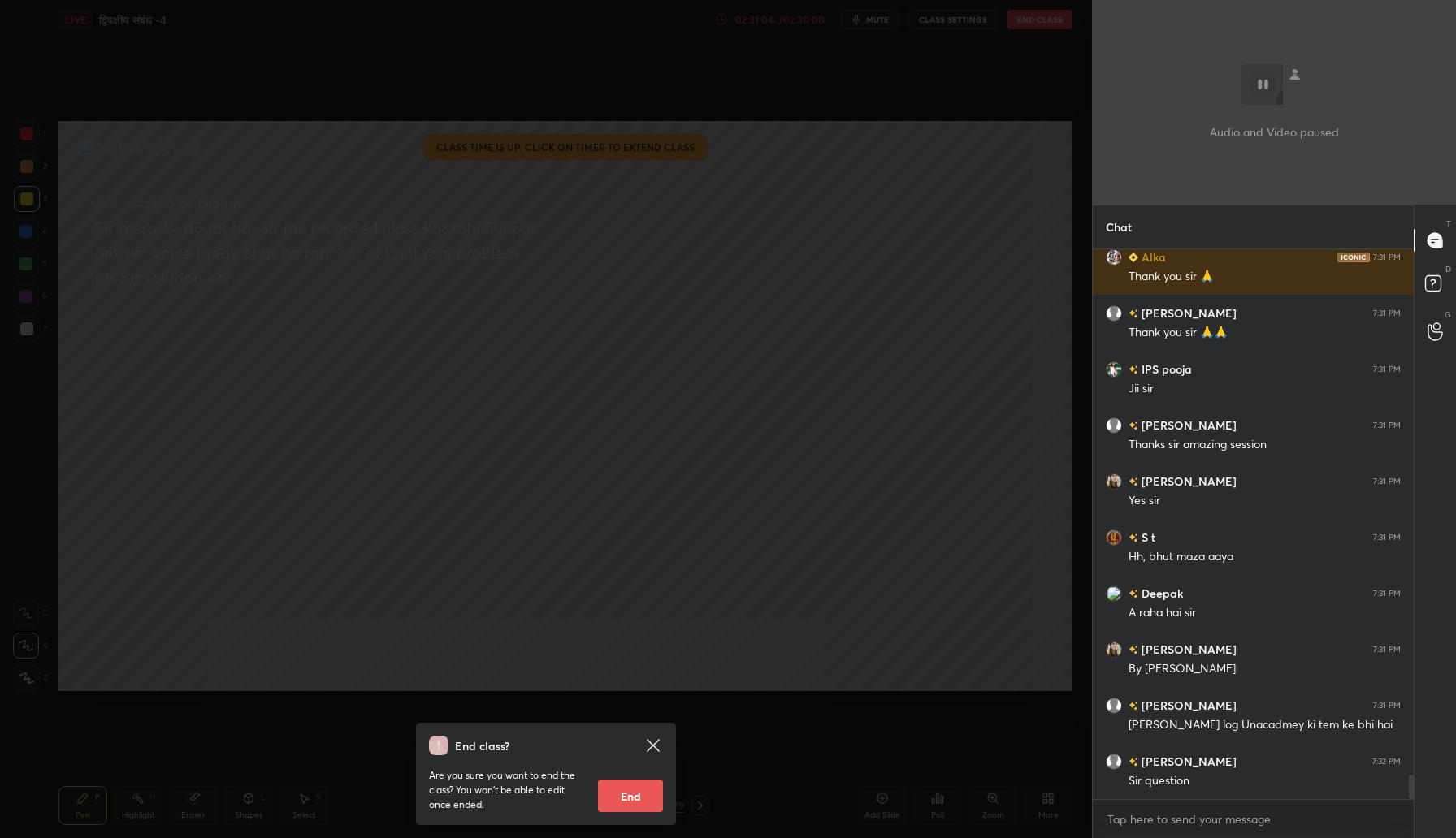
click at [629, 798] on button "End" at bounding box center [630, 796] width 65 height 32
type textarea "x"
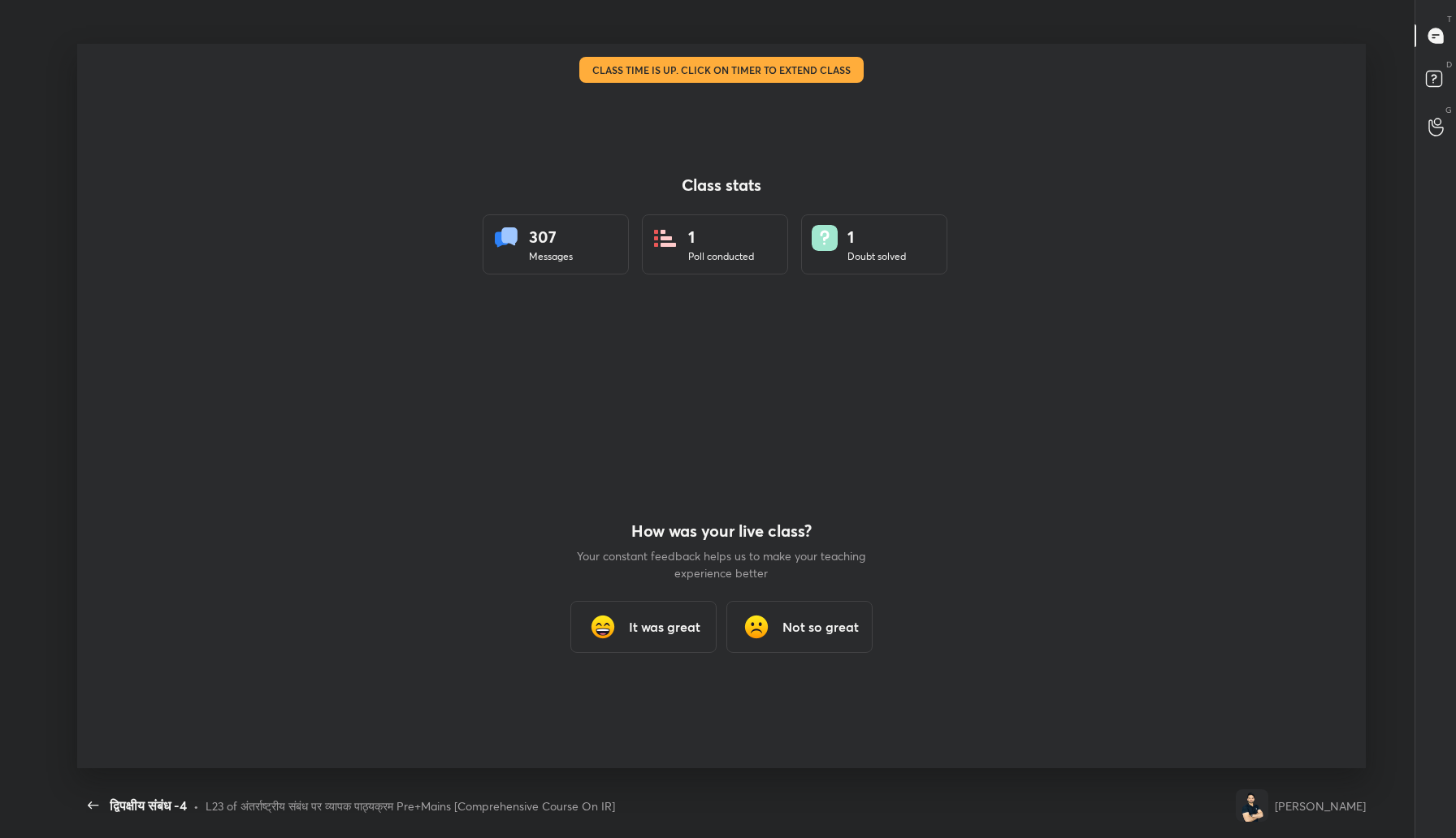
scroll to position [0, 0]
